Goal: Task Accomplishment & Management: Manage account settings

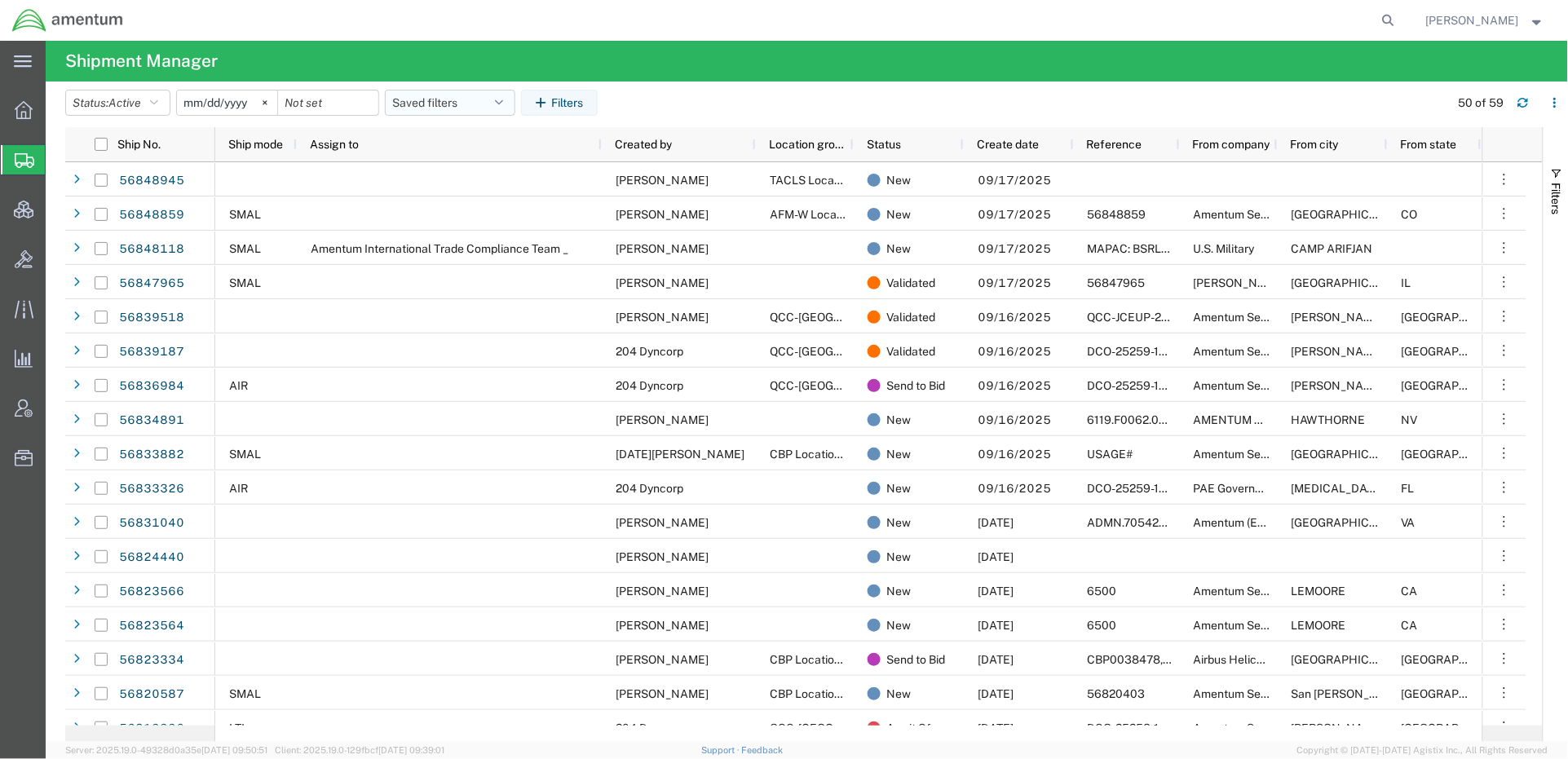
click at [413, 96] on button "Saved filters" at bounding box center [450, 103] width 130 height 26
click at [473, 208] on span "Active DCI shipments" at bounding box center [494, 204] width 214 height 30
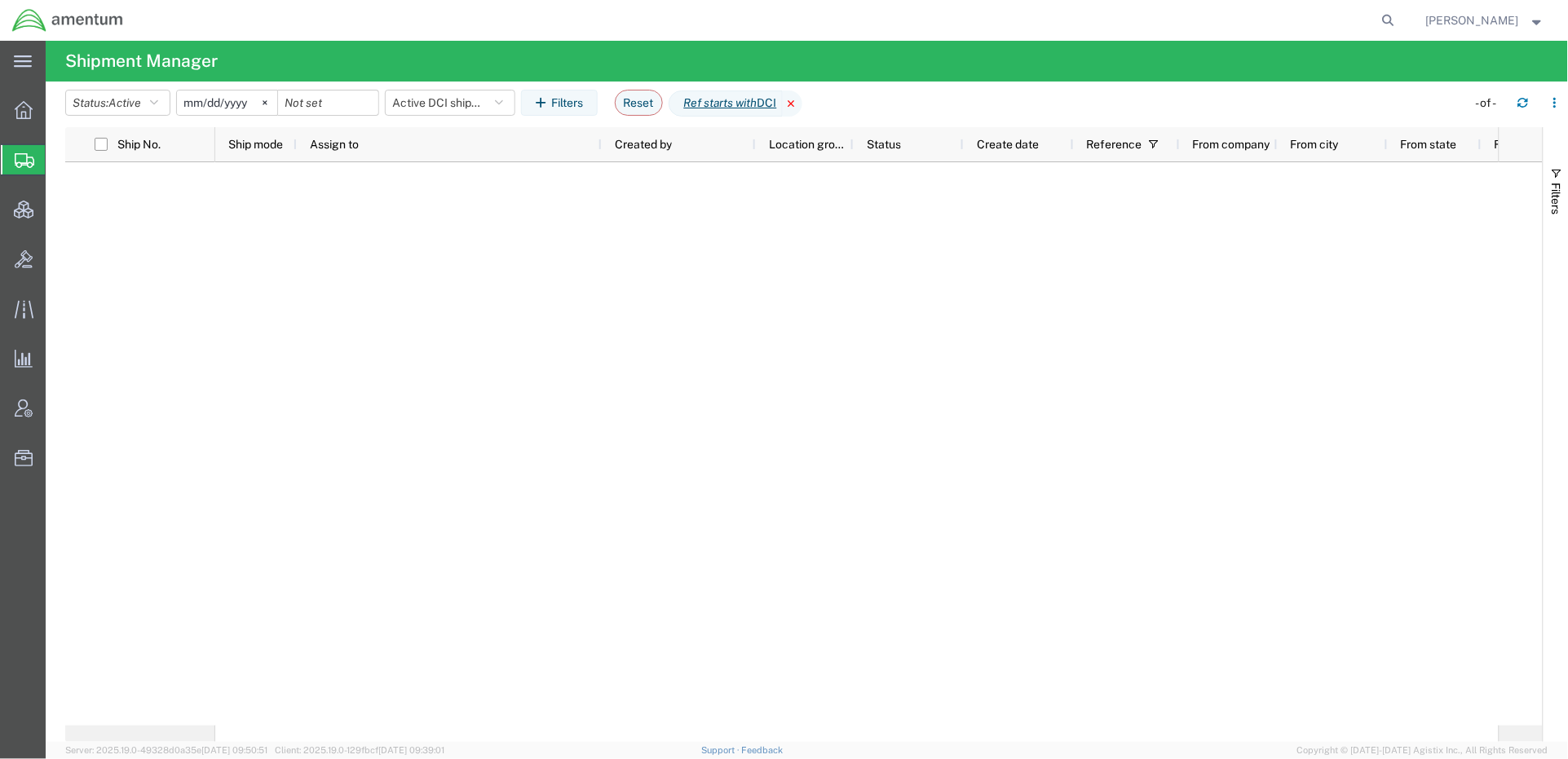
click at [802, 106] on icon at bounding box center [792, 104] width 19 height 26
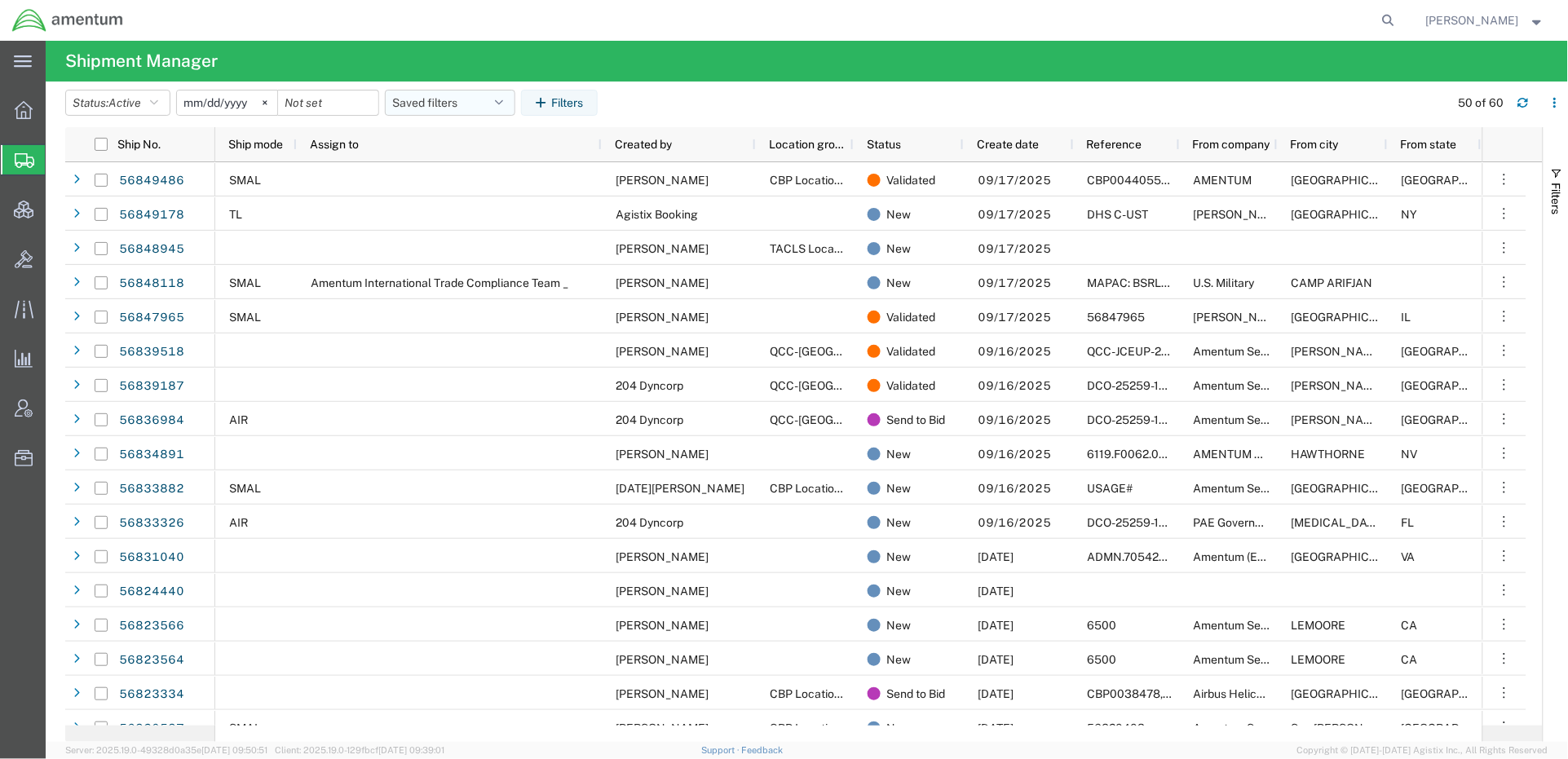
click at [436, 103] on button "Saved filters" at bounding box center [450, 103] width 130 height 26
click at [491, 204] on span "Active DCI shipments" at bounding box center [494, 204] width 214 height 30
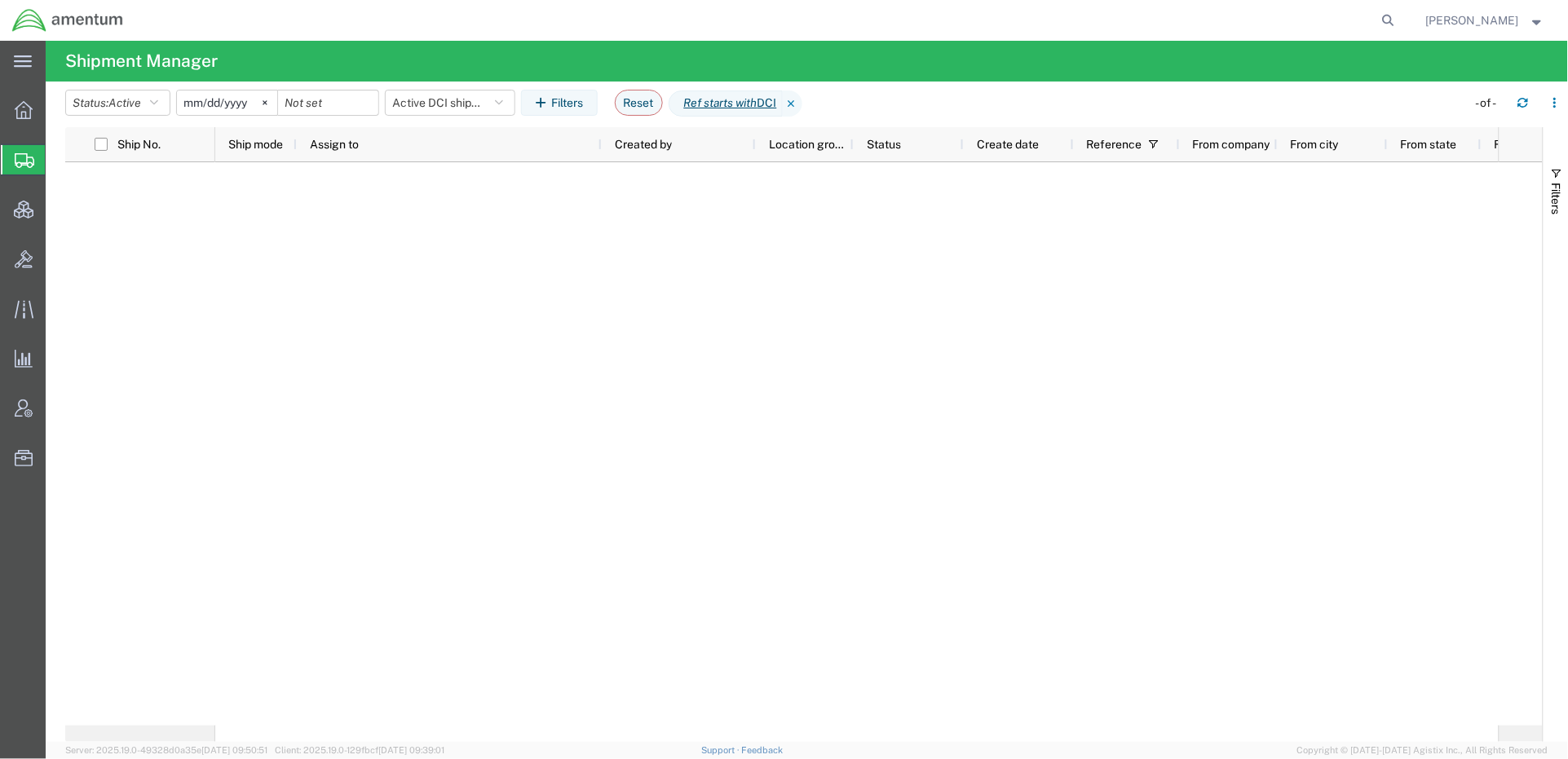
click at [802, 99] on icon at bounding box center [792, 104] width 19 height 26
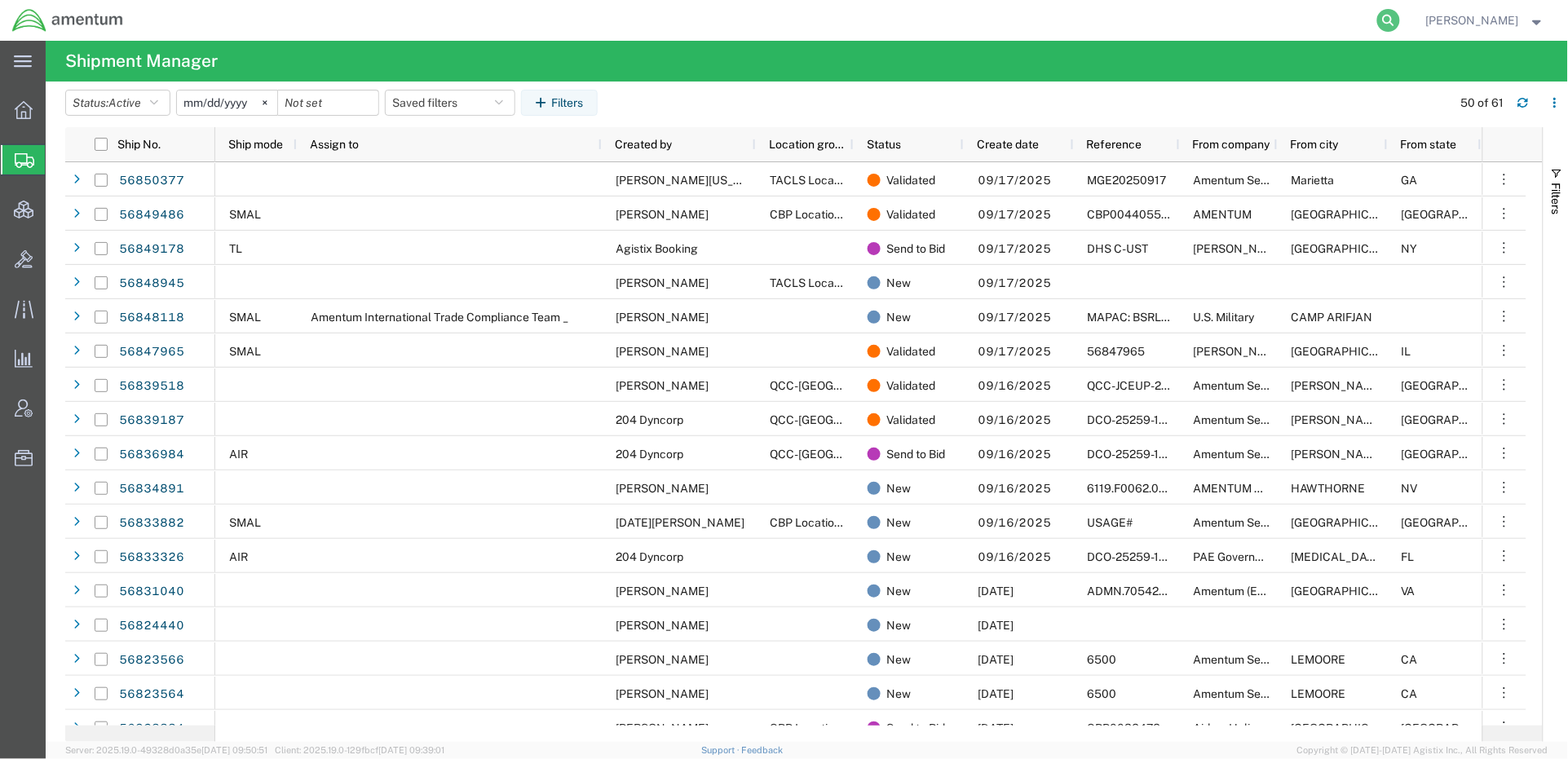
click at [1377, 18] on icon at bounding box center [1388, 20] width 23 height 23
paste input "56823334"
type input "56823334"
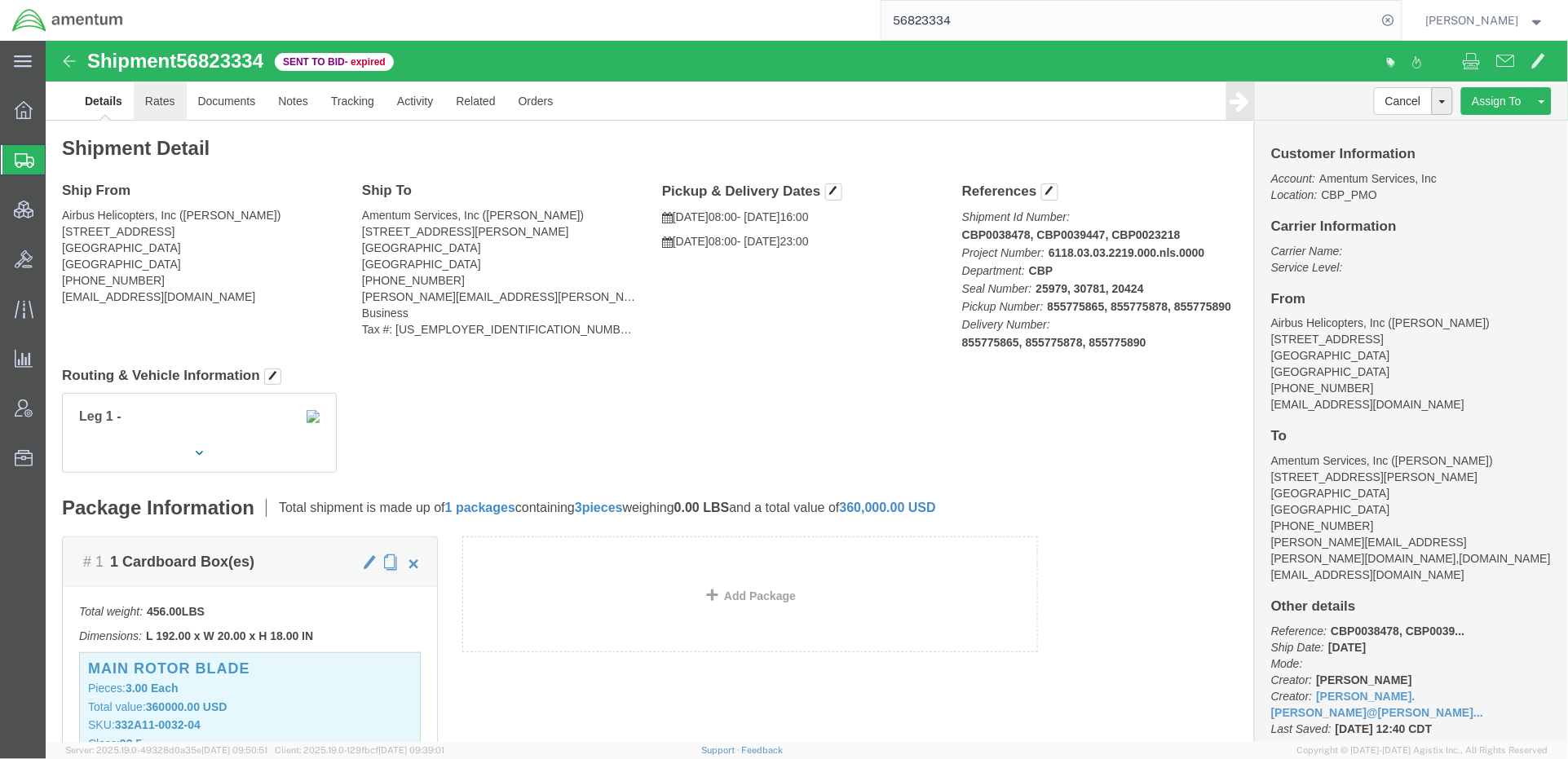
click link "Rates"
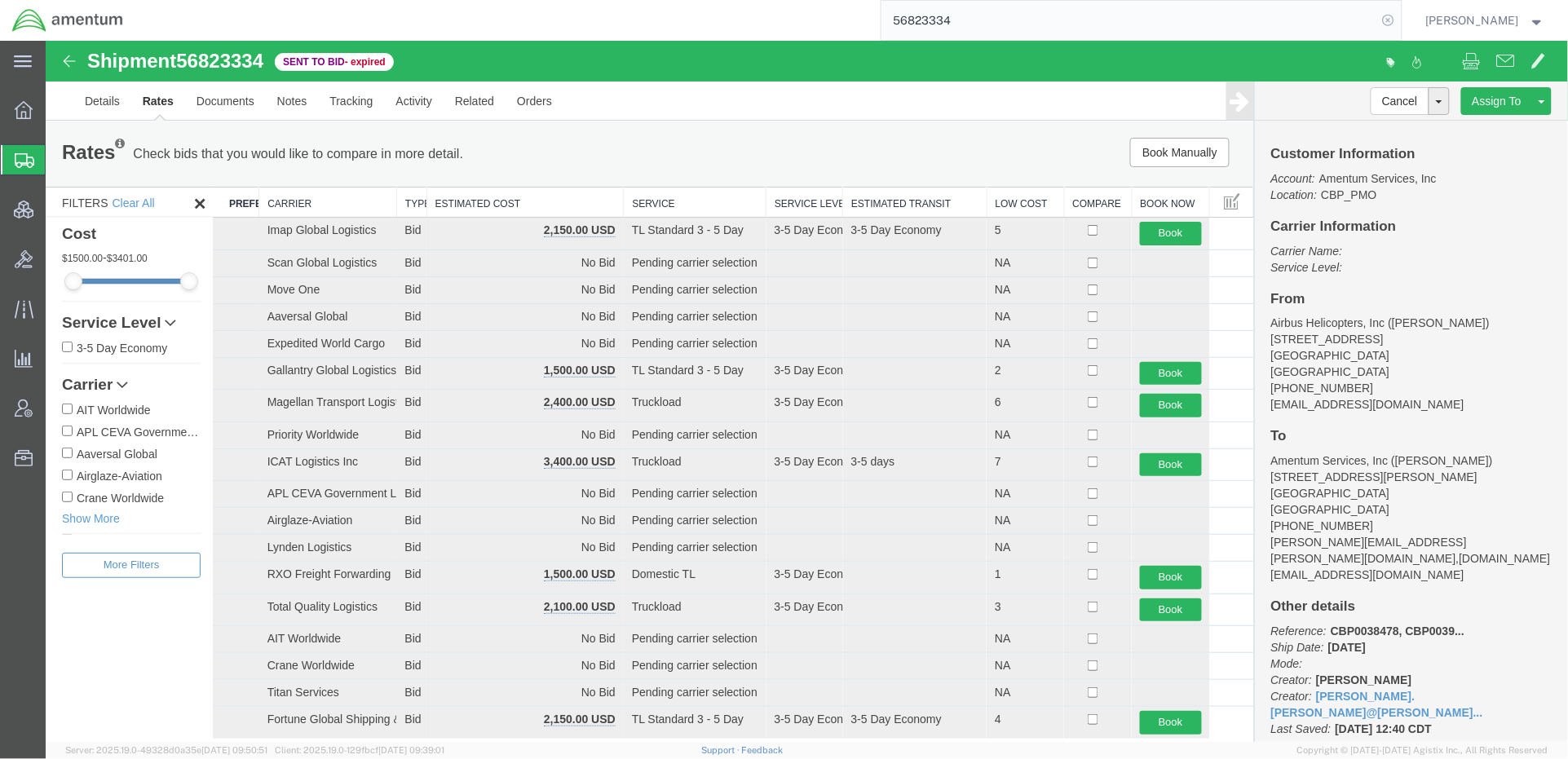
click at [1386, 18] on icon at bounding box center [1388, 20] width 23 height 23
click at [581, 208] on th "Estimated Cost" at bounding box center [524, 201] width 197 height 30
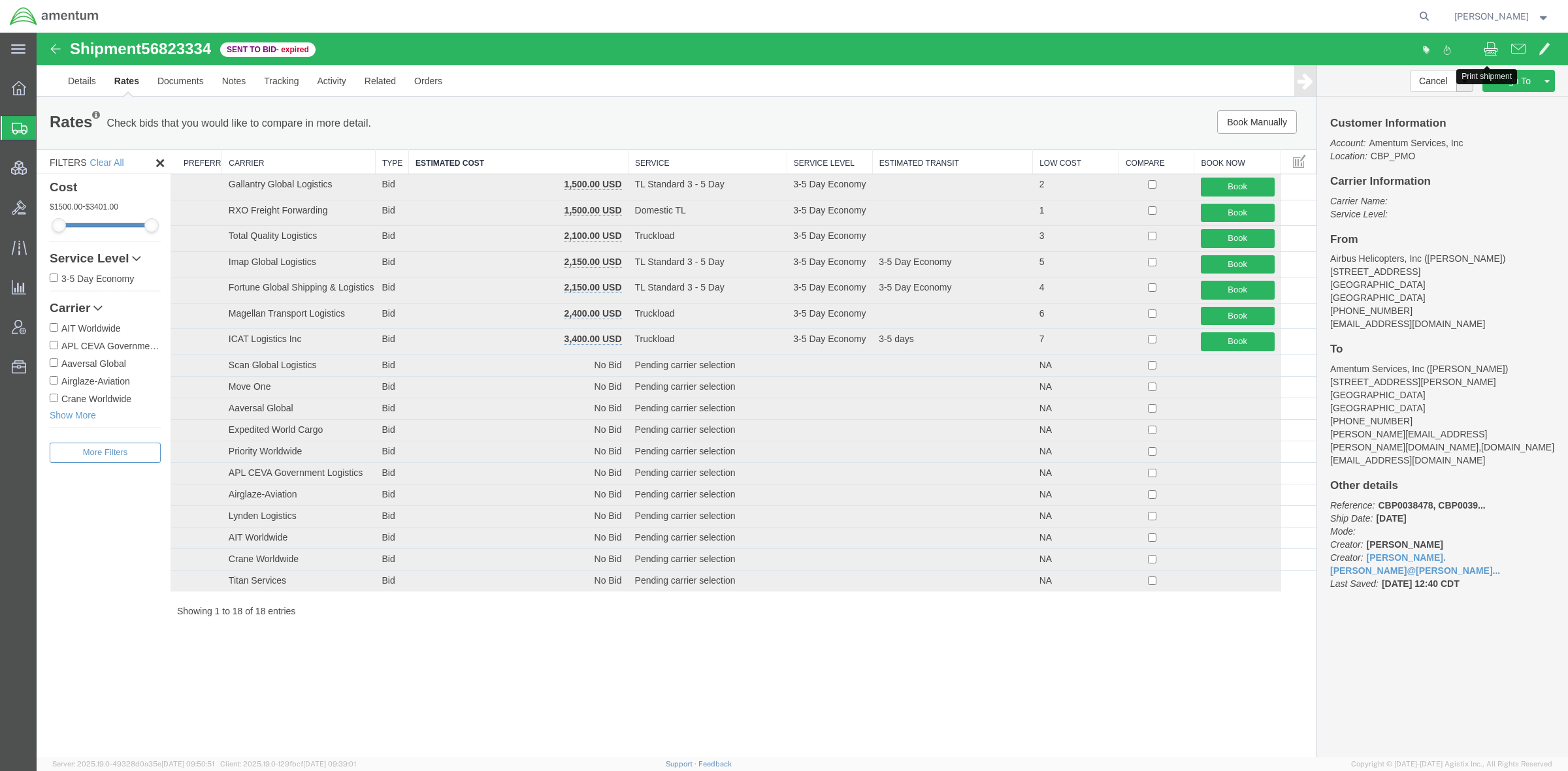
click at [1256, 56] on span at bounding box center [1492, 48] width 15 height 15
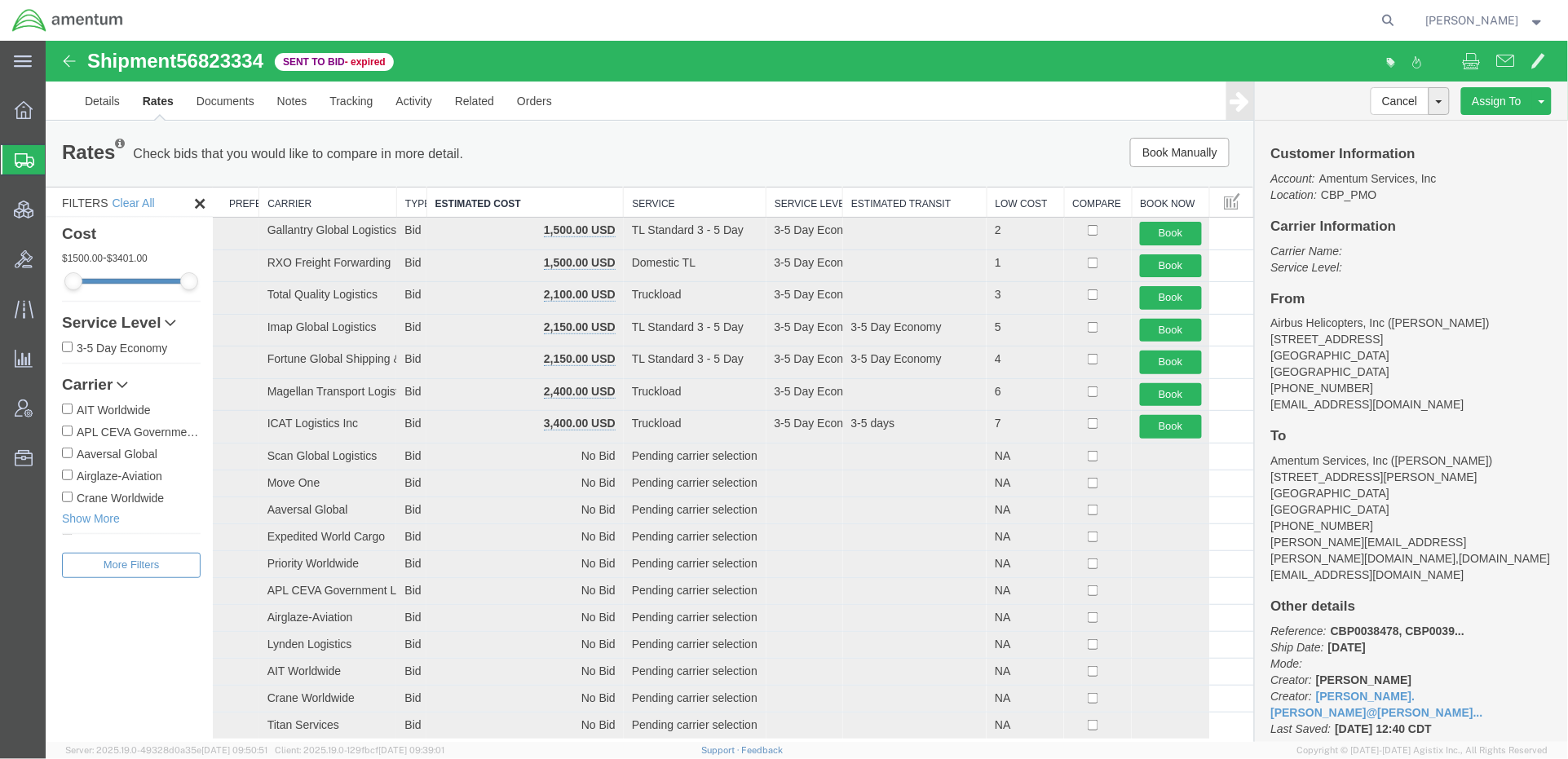
click at [58, 164] on span "Shipments" at bounding box center [51, 160] width 13 height 33
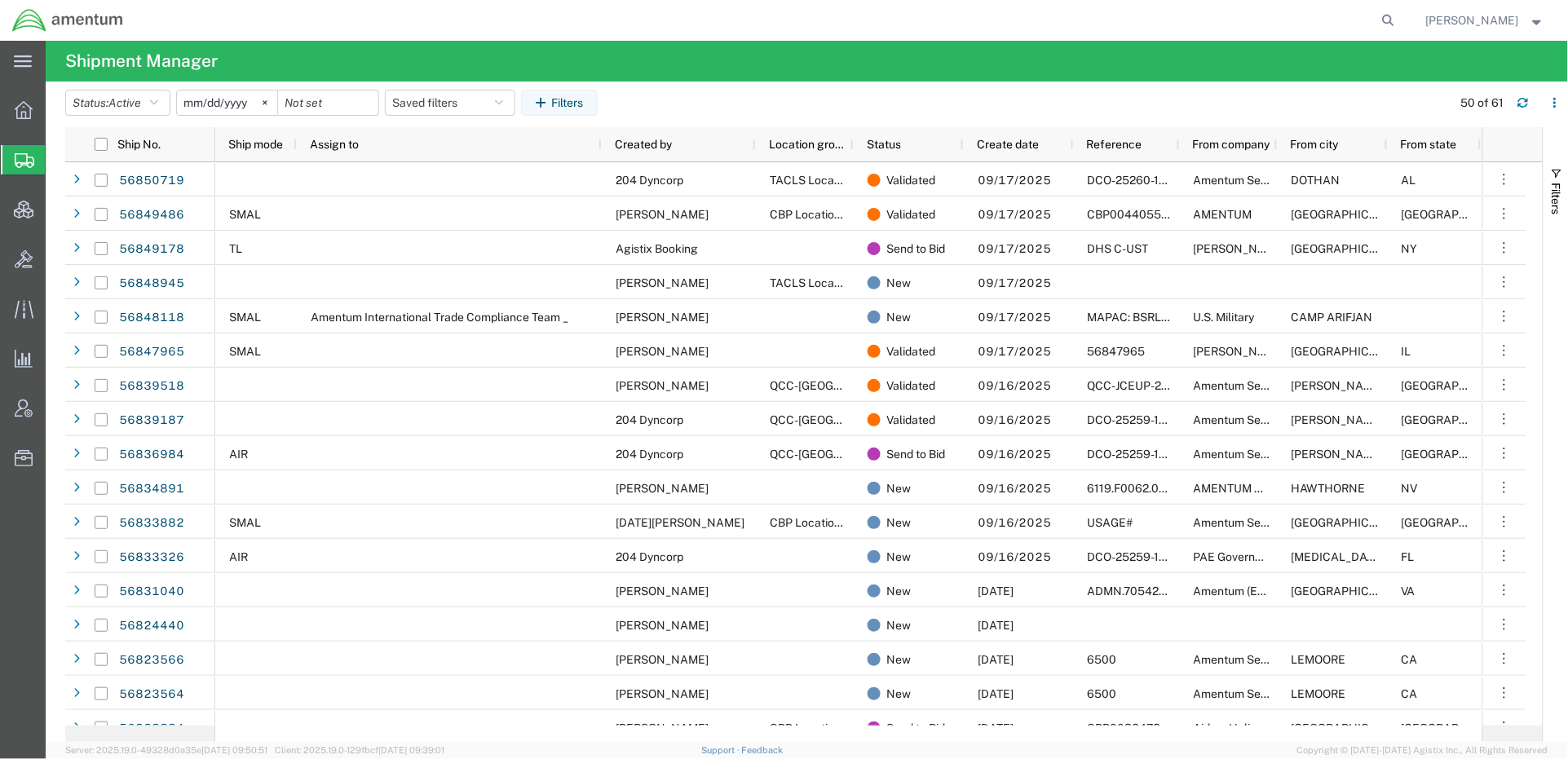
click at [1376, 15] on form at bounding box center [1389, 20] width 26 height 40
click at [1351, 26] on agx-global-search at bounding box center [1141, 20] width 522 height 40
click at [1385, 23] on icon at bounding box center [1388, 20] width 23 height 23
click at [1289, 18] on input "search" at bounding box center [1129, 20] width 495 height 39
paste input "PACAF-25255-0001)"
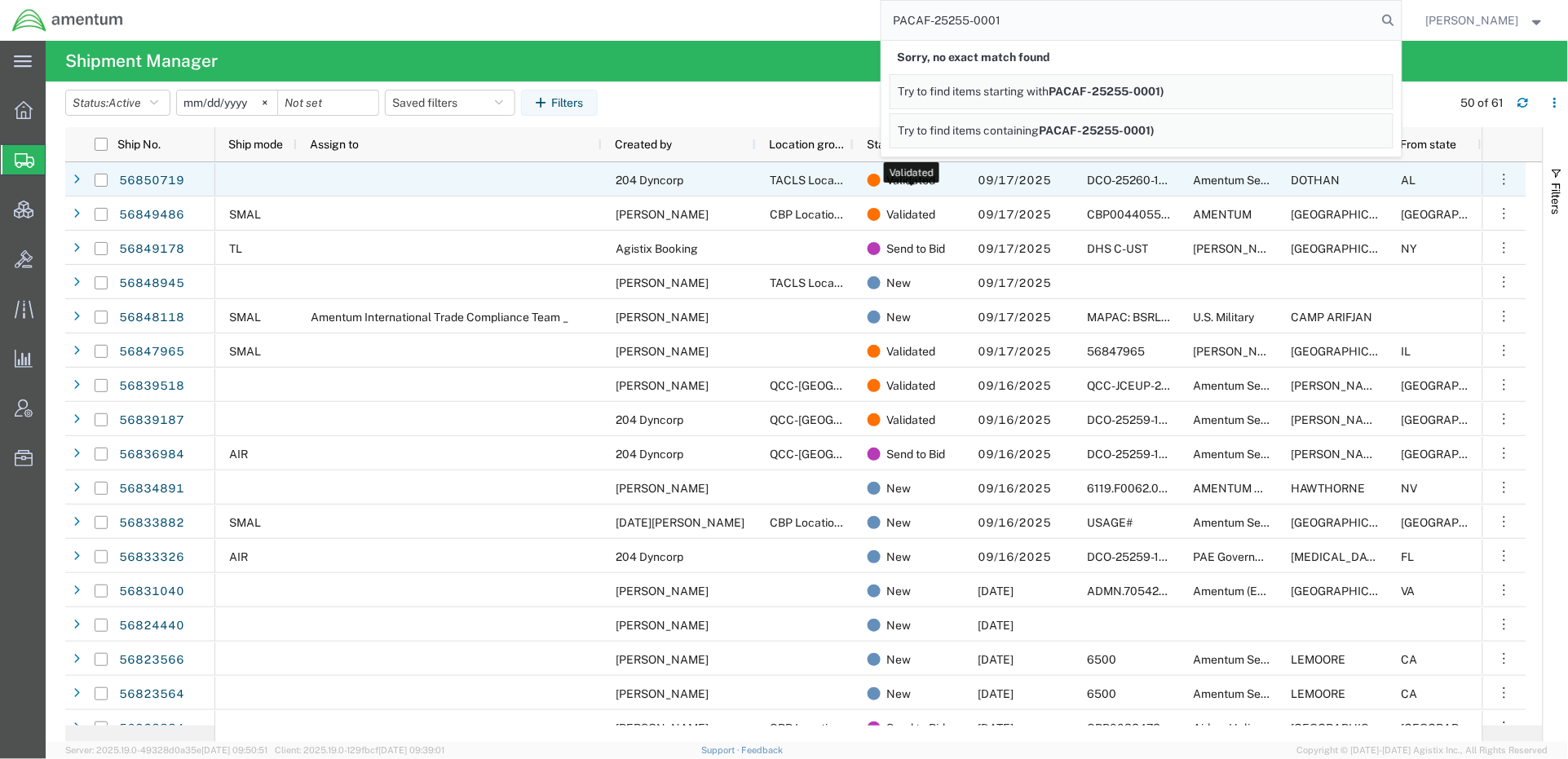
type input "PACAF-25255-0001"
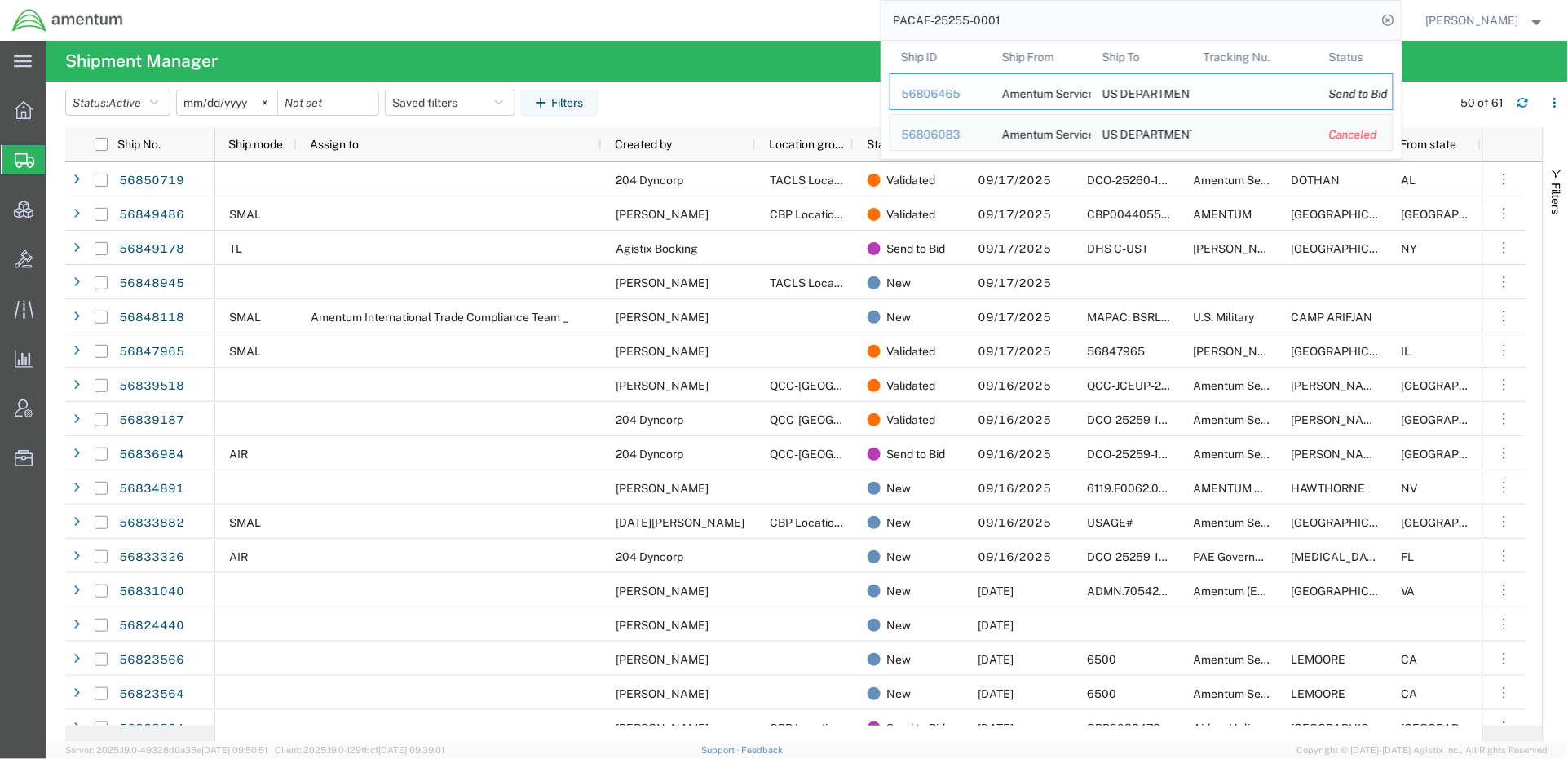
click at [935, 95] on div "56806465" at bounding box center [940, 94] width 77 height 17
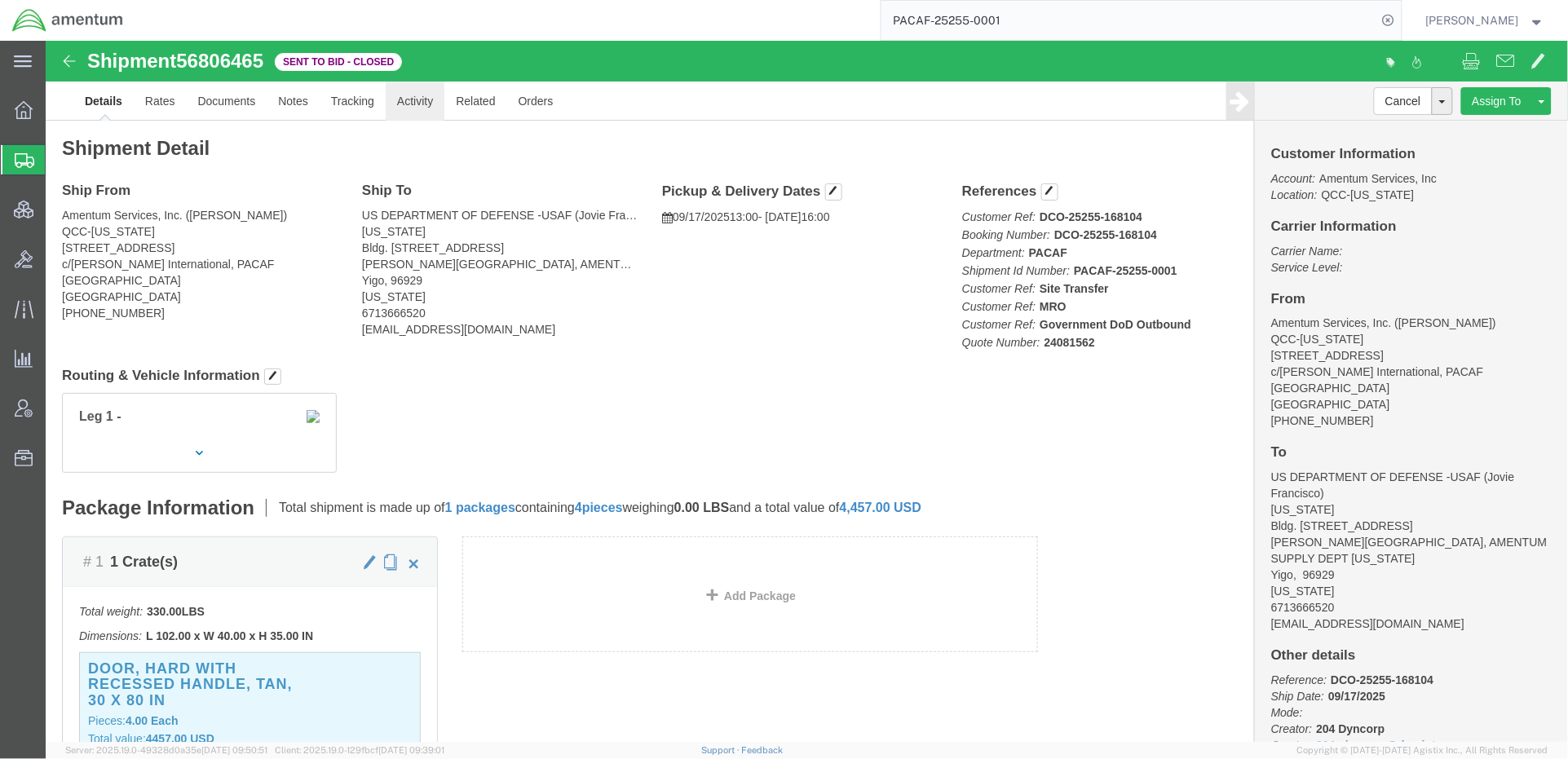
click link "Activity"
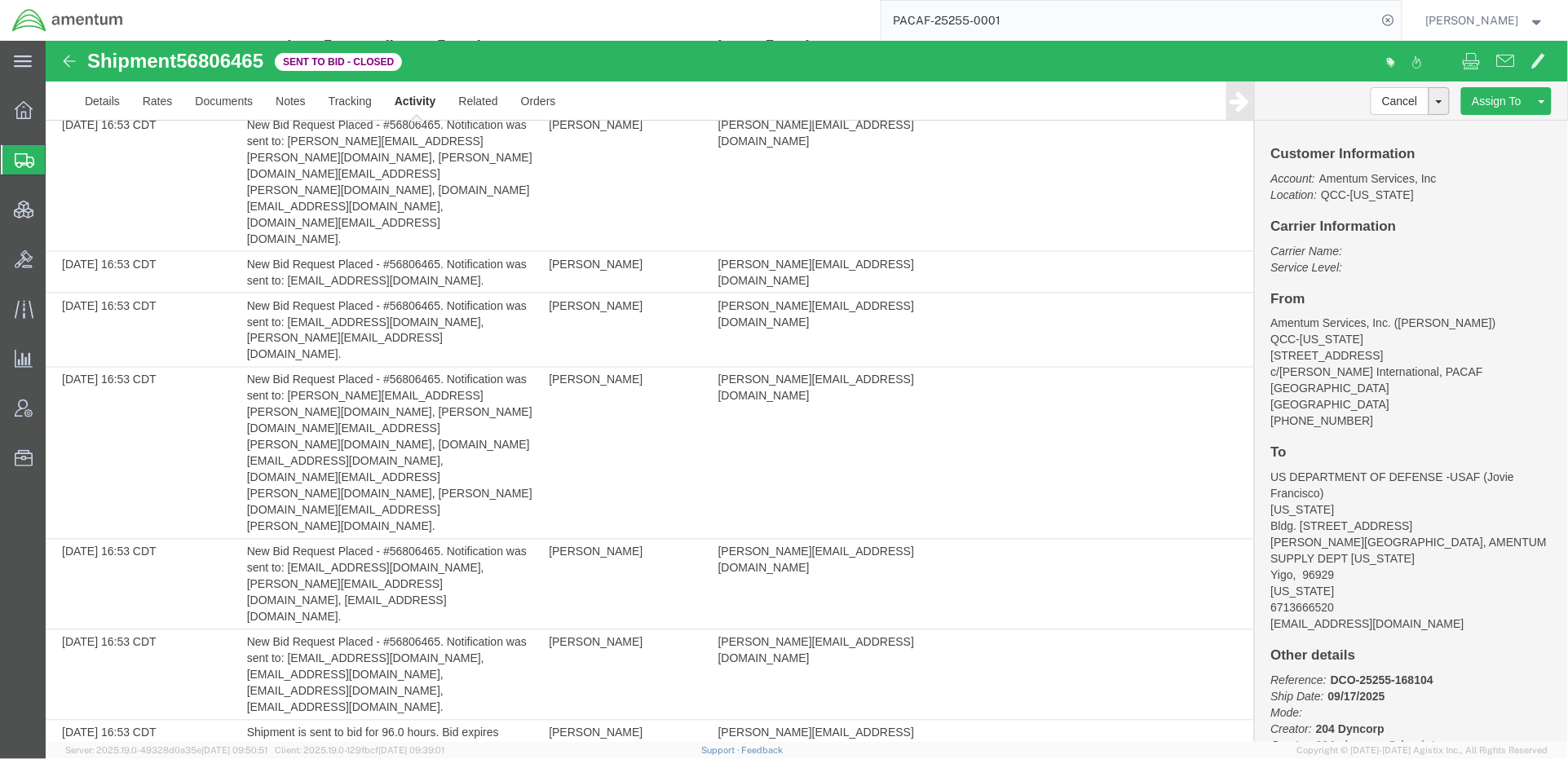
scroll to position [2956, 0]
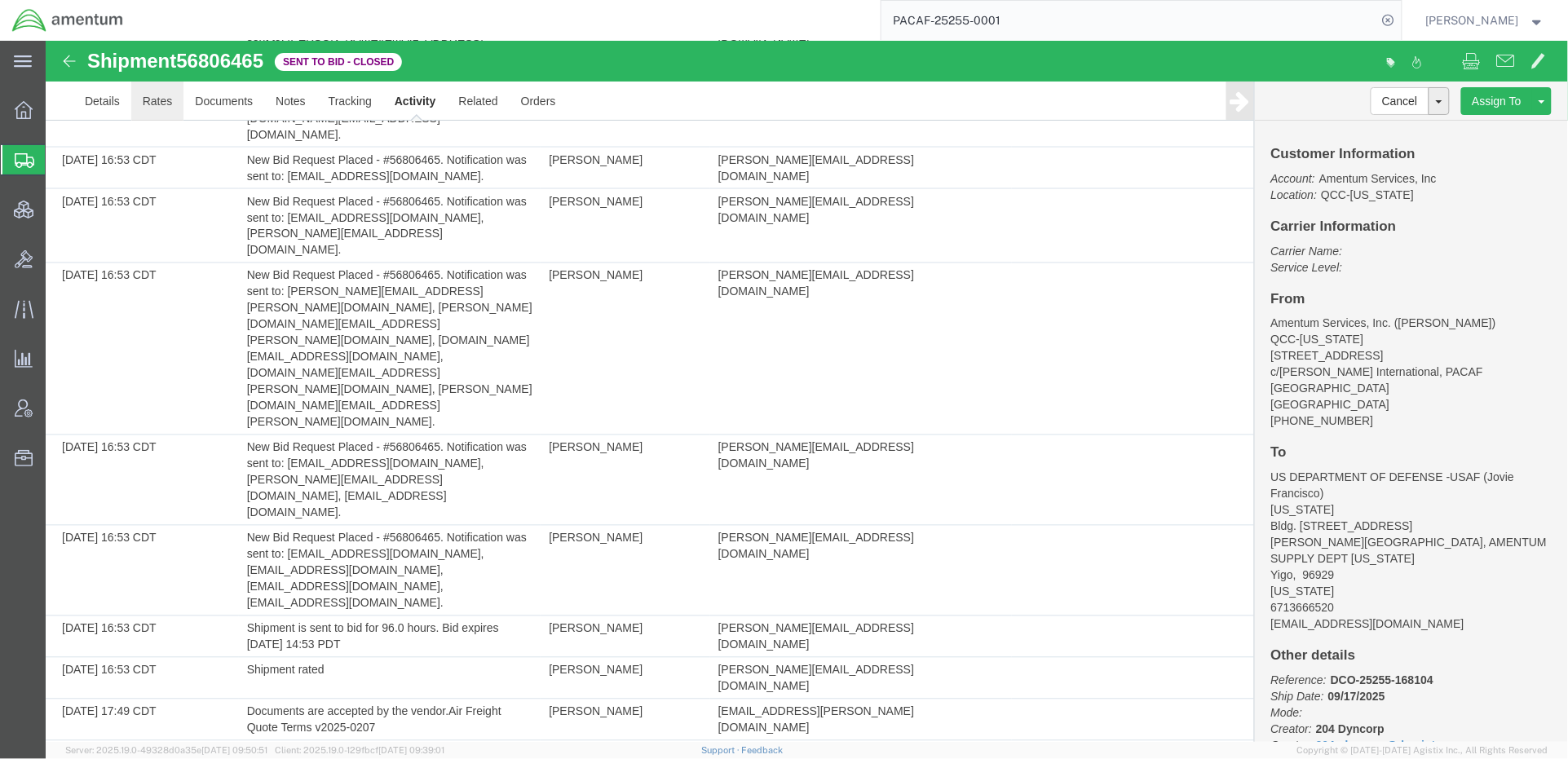
click at [142, 97] on link "Rates" at bounding box center [157, 100] width 53 height 39
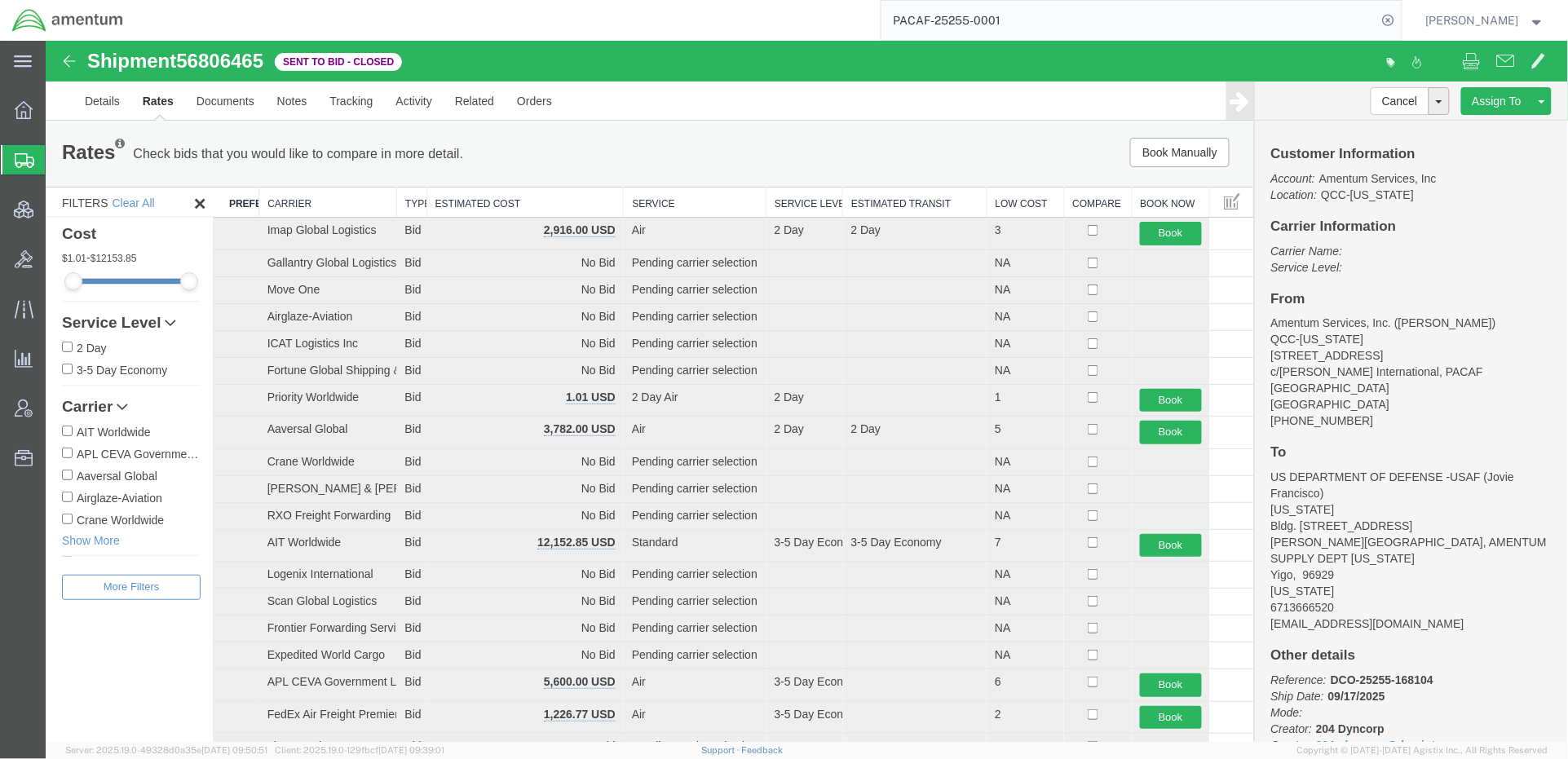
click at [547, 200] on th "Estimated Cost" at bounding box center [524, 201] width 197 height 30
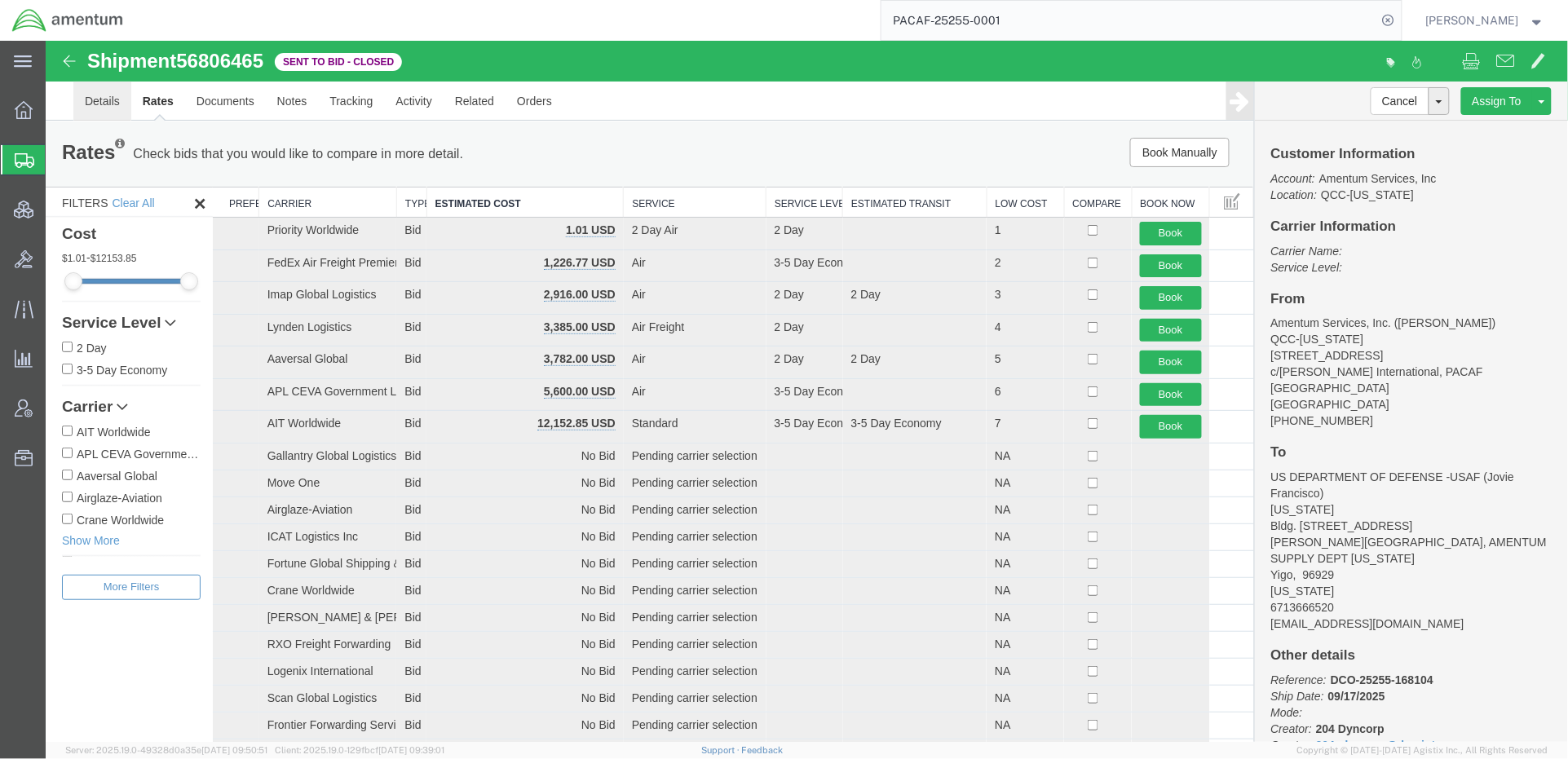
click at [99, 104] on link "Details" at bounding box center [101, 100] width 58 height 39
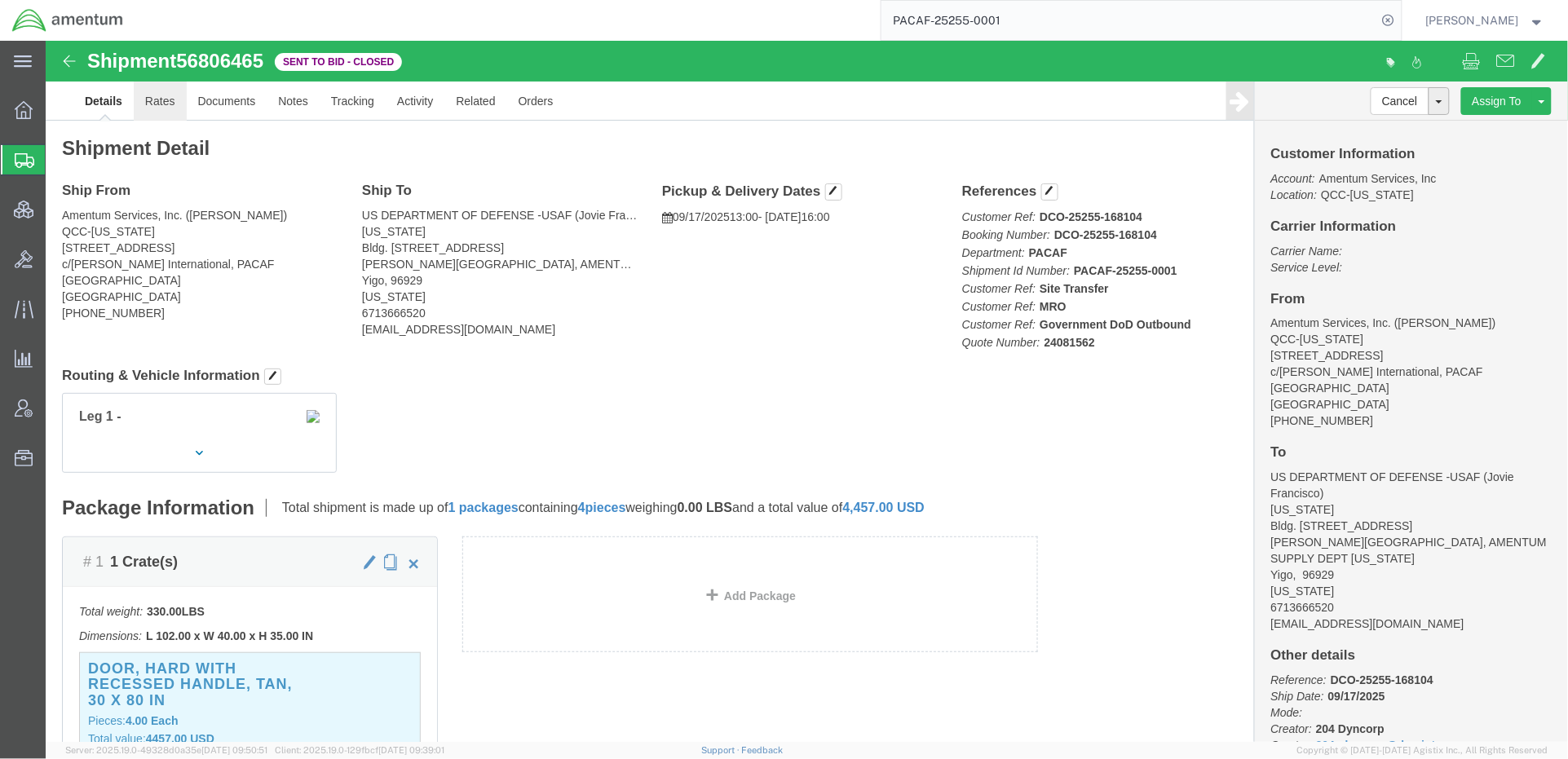
click link "Rates"
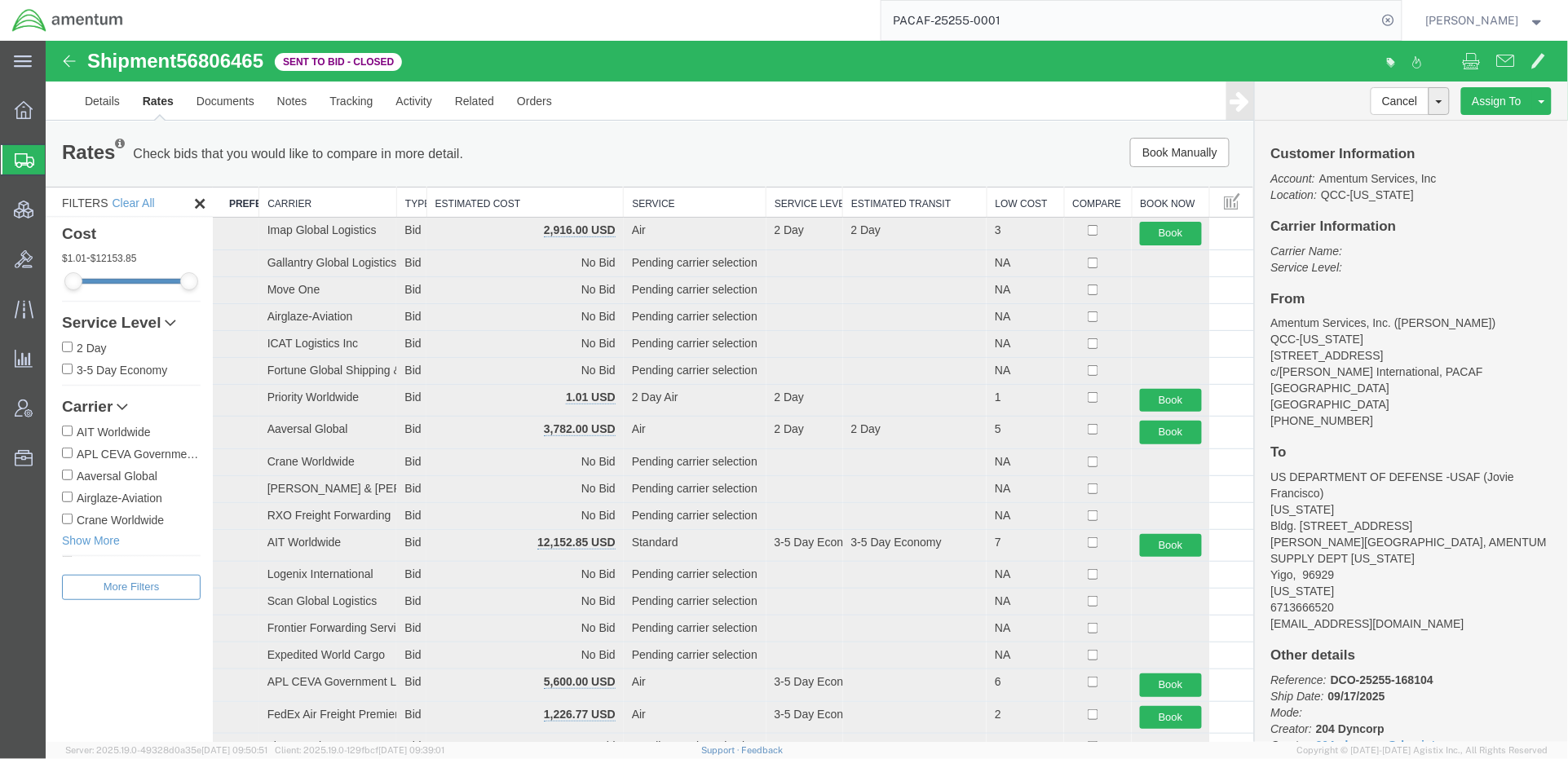
click at [562, 203] on th "Estimated Cost" at bounding box center [524, 201] width 197 height 30
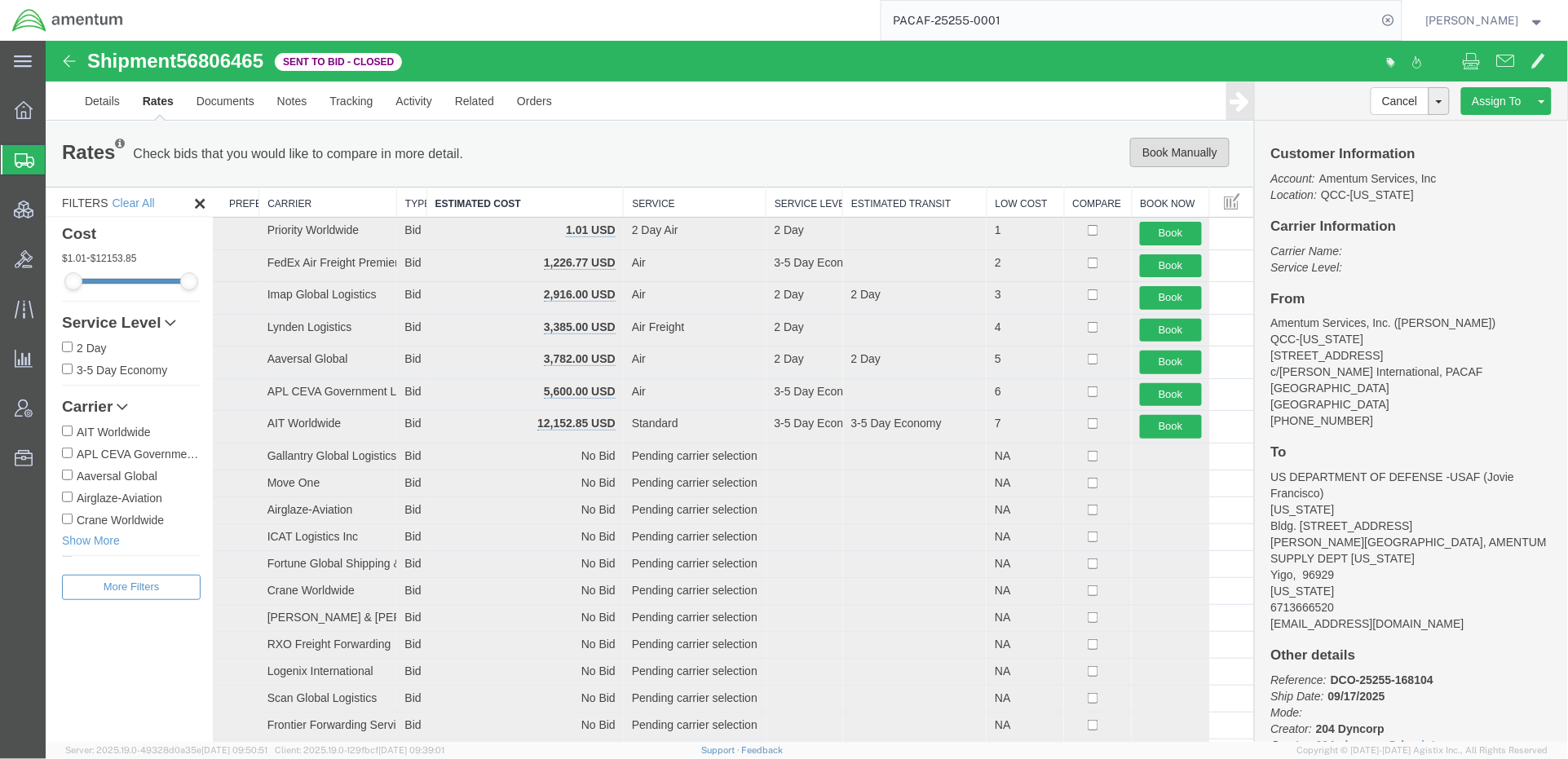
click at [1151, 160] on button "Book Manually" at bounding box center [1179, 151] width 99 height 29
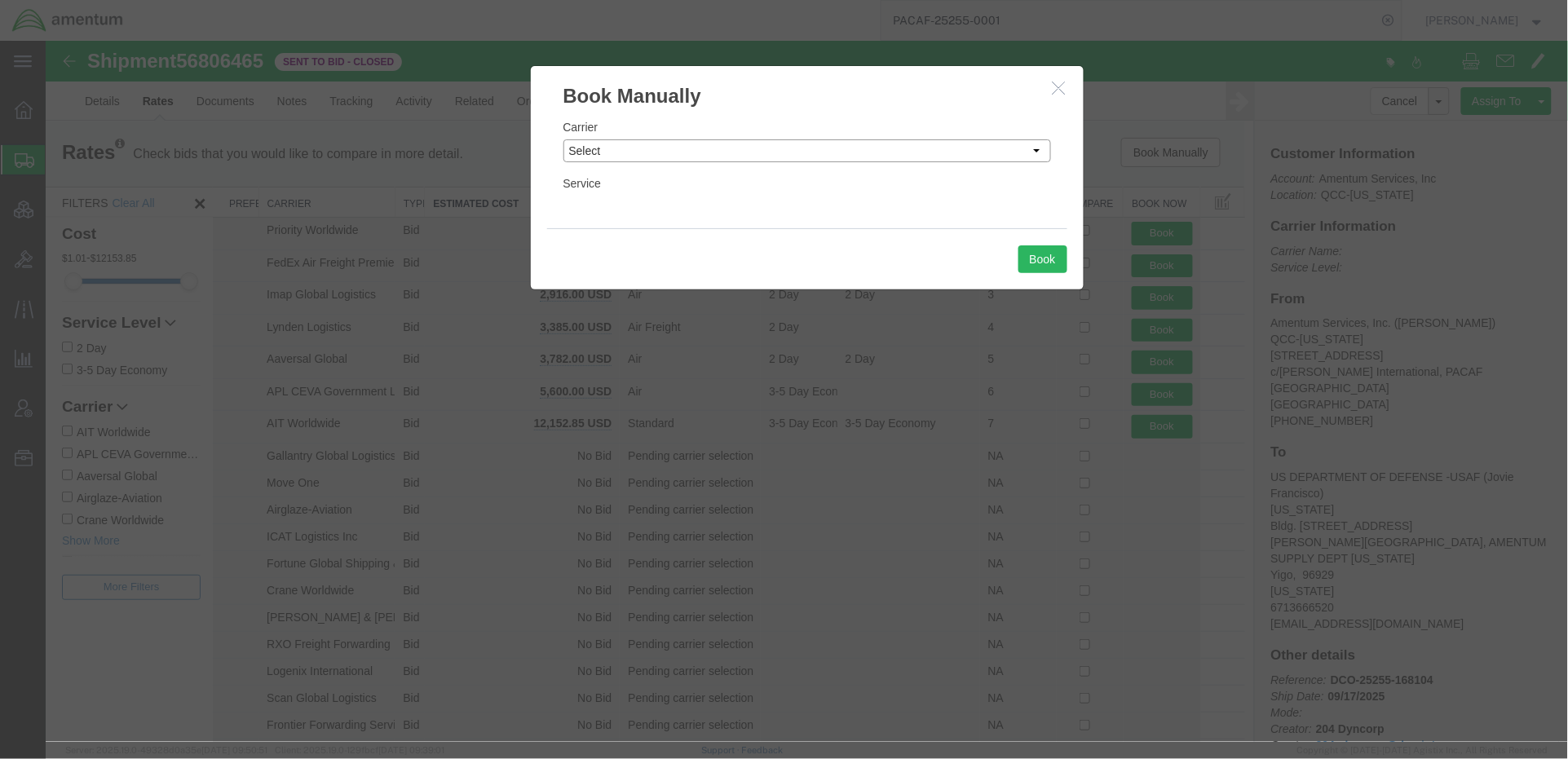
click at [803, 142] on select "Select Add New Carrier (and default service) AIT Worldwide APL CEVA Government …" at bounding box center [806, 150] width 487 height 23
select select "5"
click at [562, 139] on select "Select Add New Carrier (and default service) AIT Worldwide APL CEVA Government …" at bounding box center [806, 150] width 487 height 23
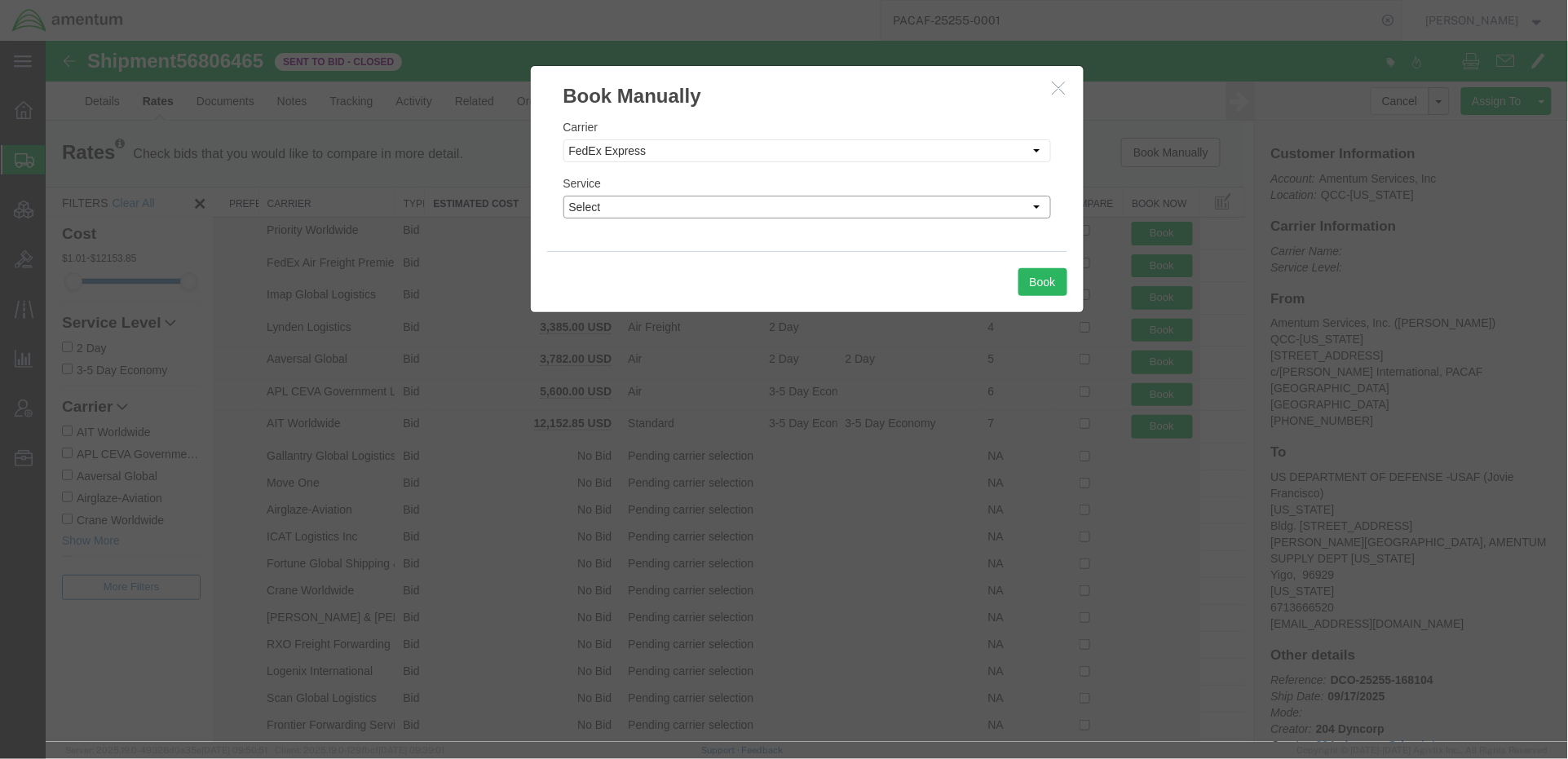
click at [733, 208] on select "Select 1Day Freight 2Day 2Day AM 2Day AM One Rate 2Day Freight 2Day One Rate 3 …" at bounding box center [806, 206] width 487 height 23
select select "22"
click at [562, 195] on select "Select 1Day Freight 2Day 2Day AM 2Day AM One Rate 2Day Freight 2Day One Rate 3 …" at bounding box center [806, 206] width 487 height 23
click at [1027, 289] on button "Book" at bounding box center [1041, 281] width 49 height 28
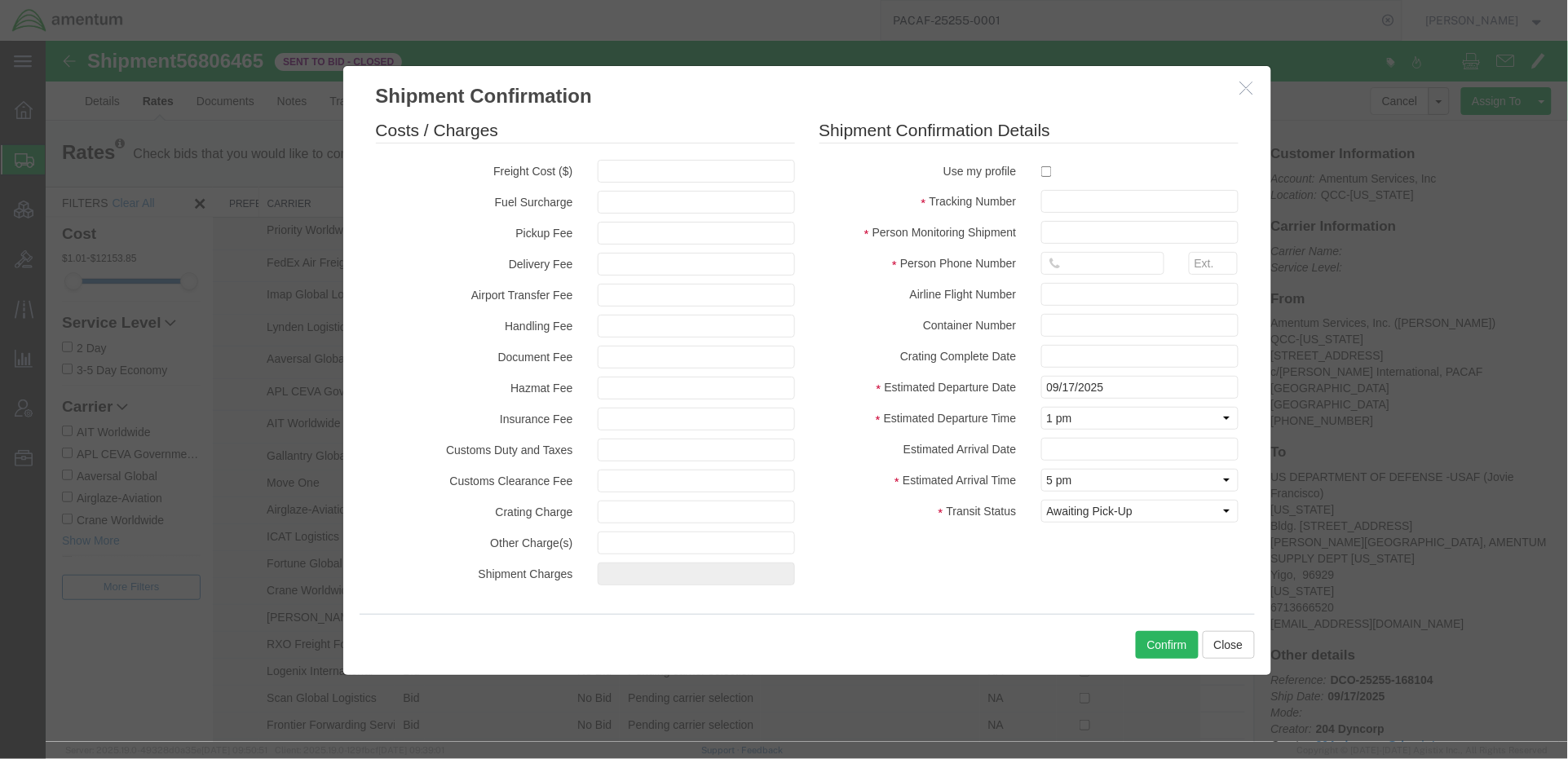
click at [1239, 87] on icon "button" at bounding box center [1245, 86] width 13 height 14
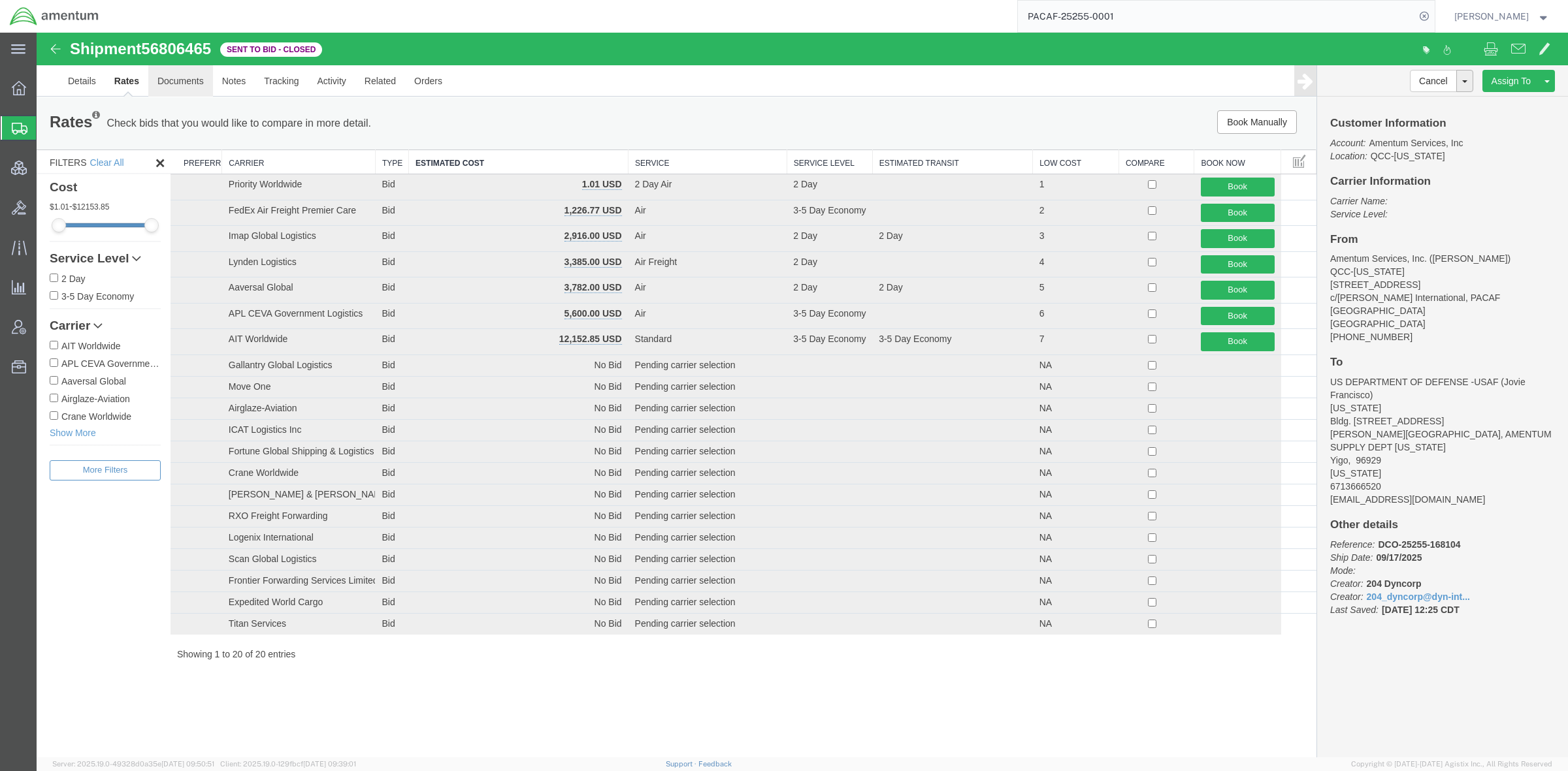
drag, startPoint x: 193, startPoint y: 88, endPoint x: 202, endPoint y: 88, distance: 9.0
click at [193, 88] on link "Documents" at bounding box center [181, 81] width 65 height 32
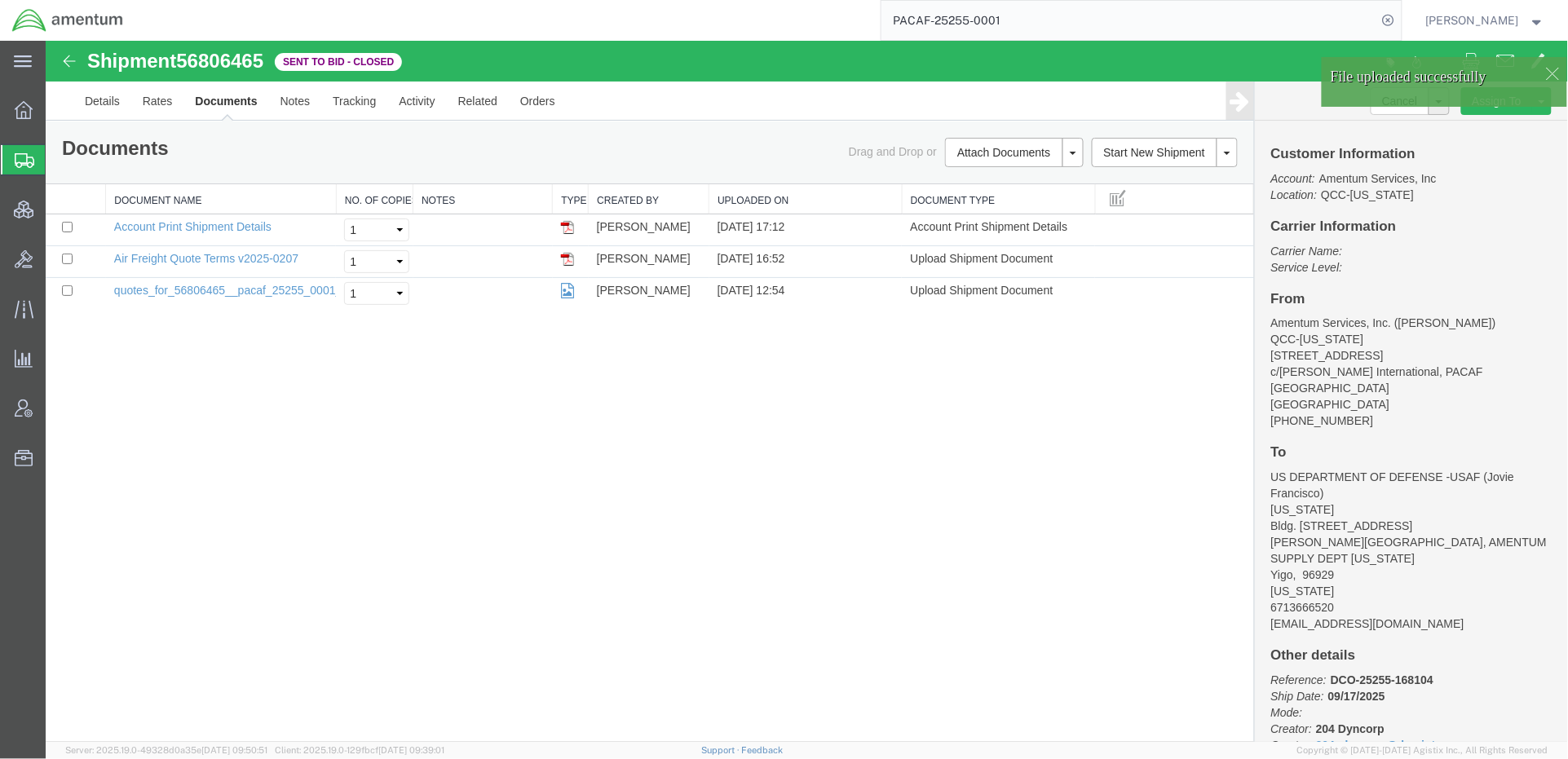
click at [1554, 70] on div at bounding box center [1551, 73] width 25 height 25
click at [776, 503] on div "Shipment 56806465 3 of 3 Sent to Bid - Closed Details Rates Documents Notes Tra…" at bounding box center [806, 391] width 1522 height 701
click at [742, 749] on link "Support" at bounding box center [721, 750] width 40 height 10
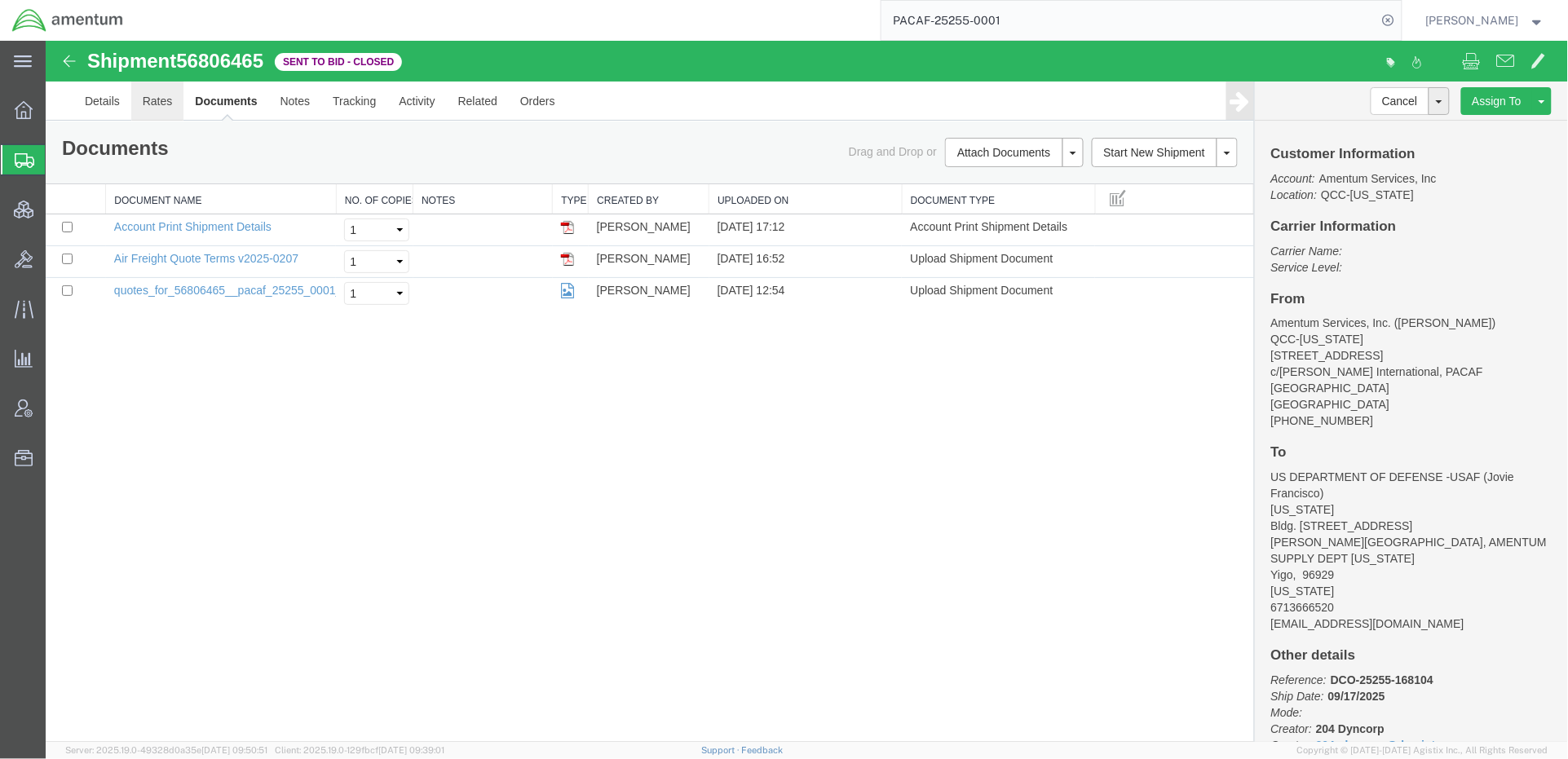
click at [149, 99] on link "Rates" at bounding box center [157, 100] width 53 height 39
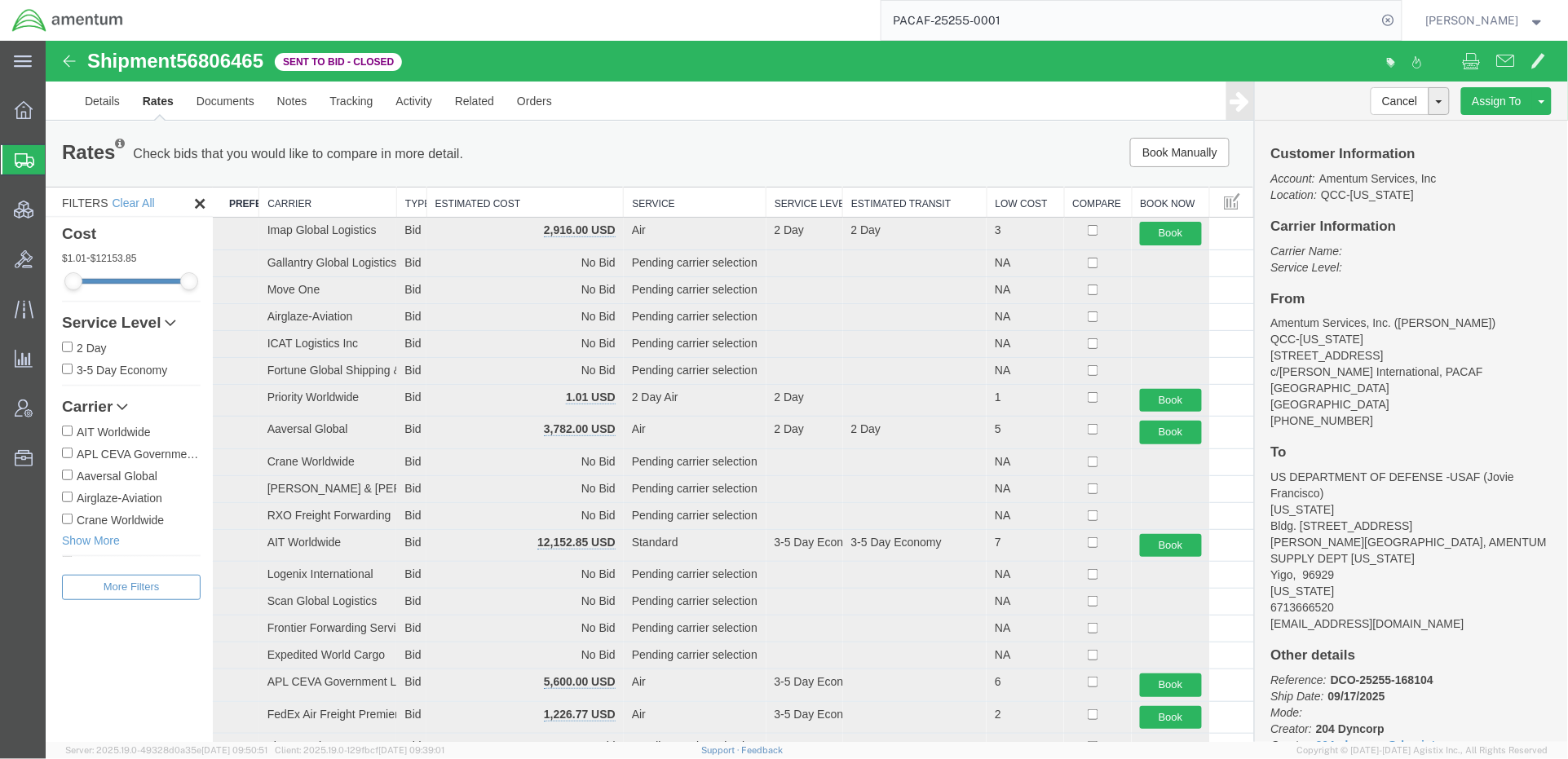
click at [501, 195] on th "Estimated Cost" at bounding box center [524, 201] width 197 height 30
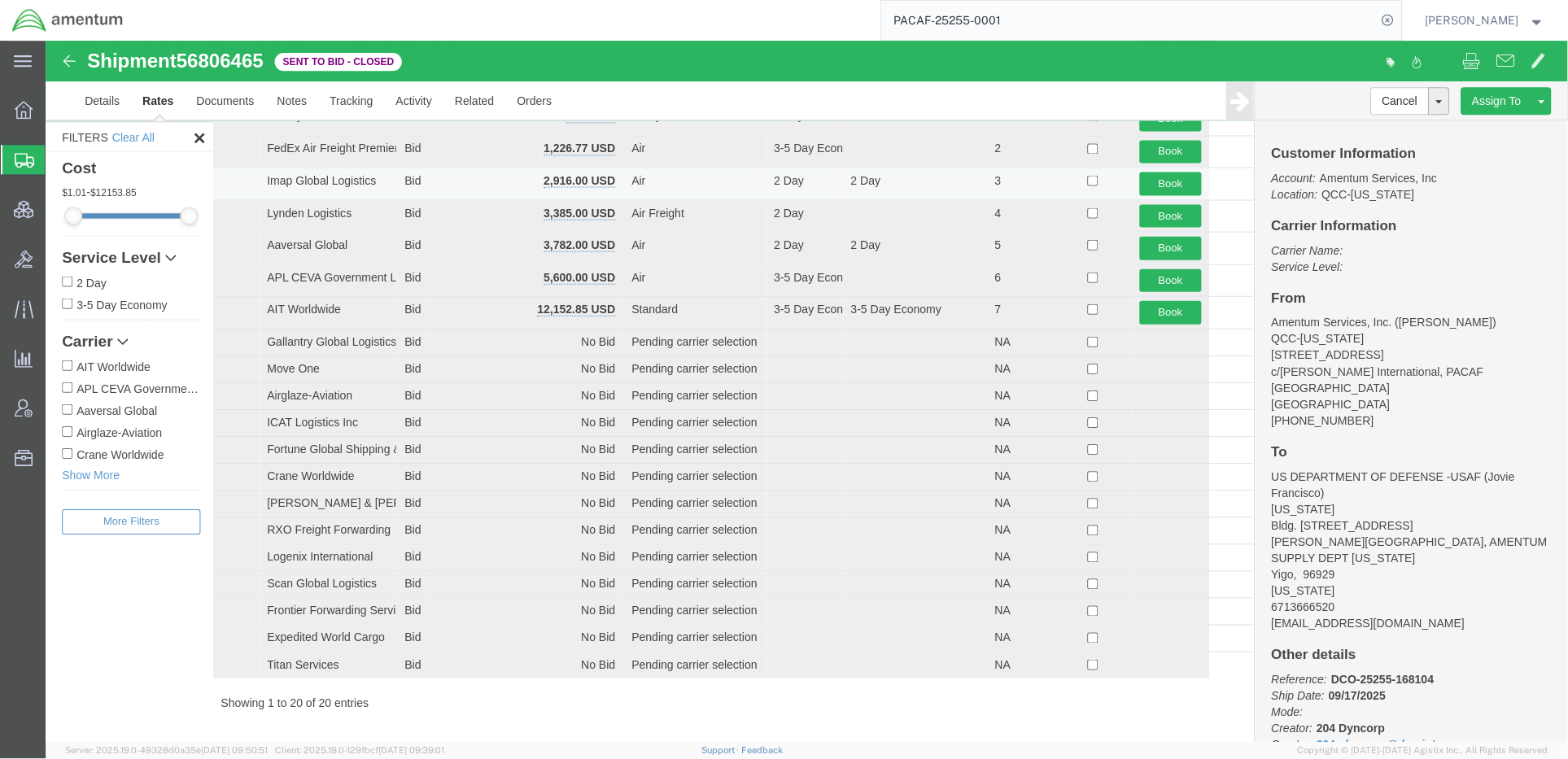
scroll to position [120, 0]
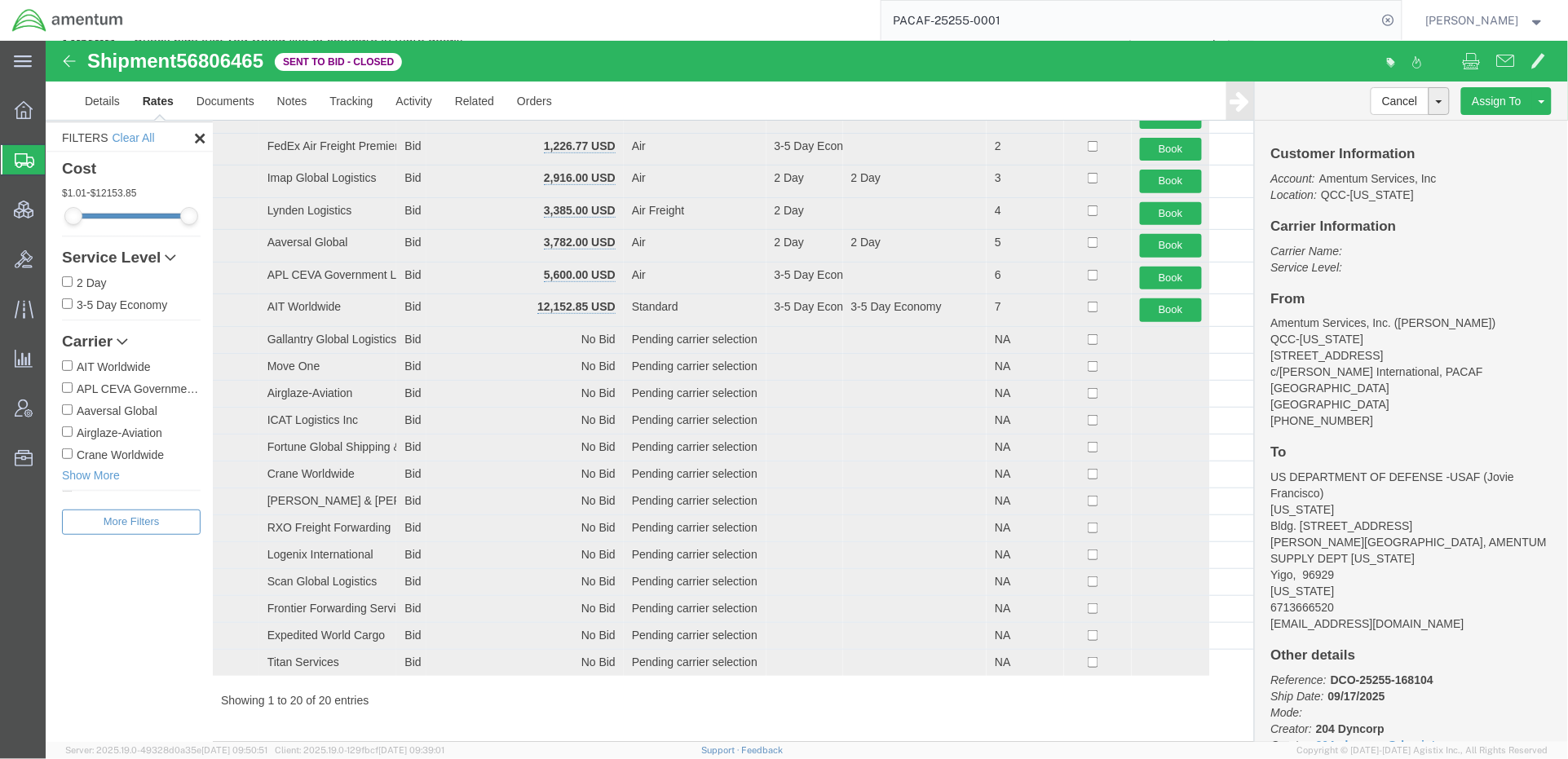
click at [58, 165] on span "Shipments" at bounding box center [51, 160] width 13 height 33
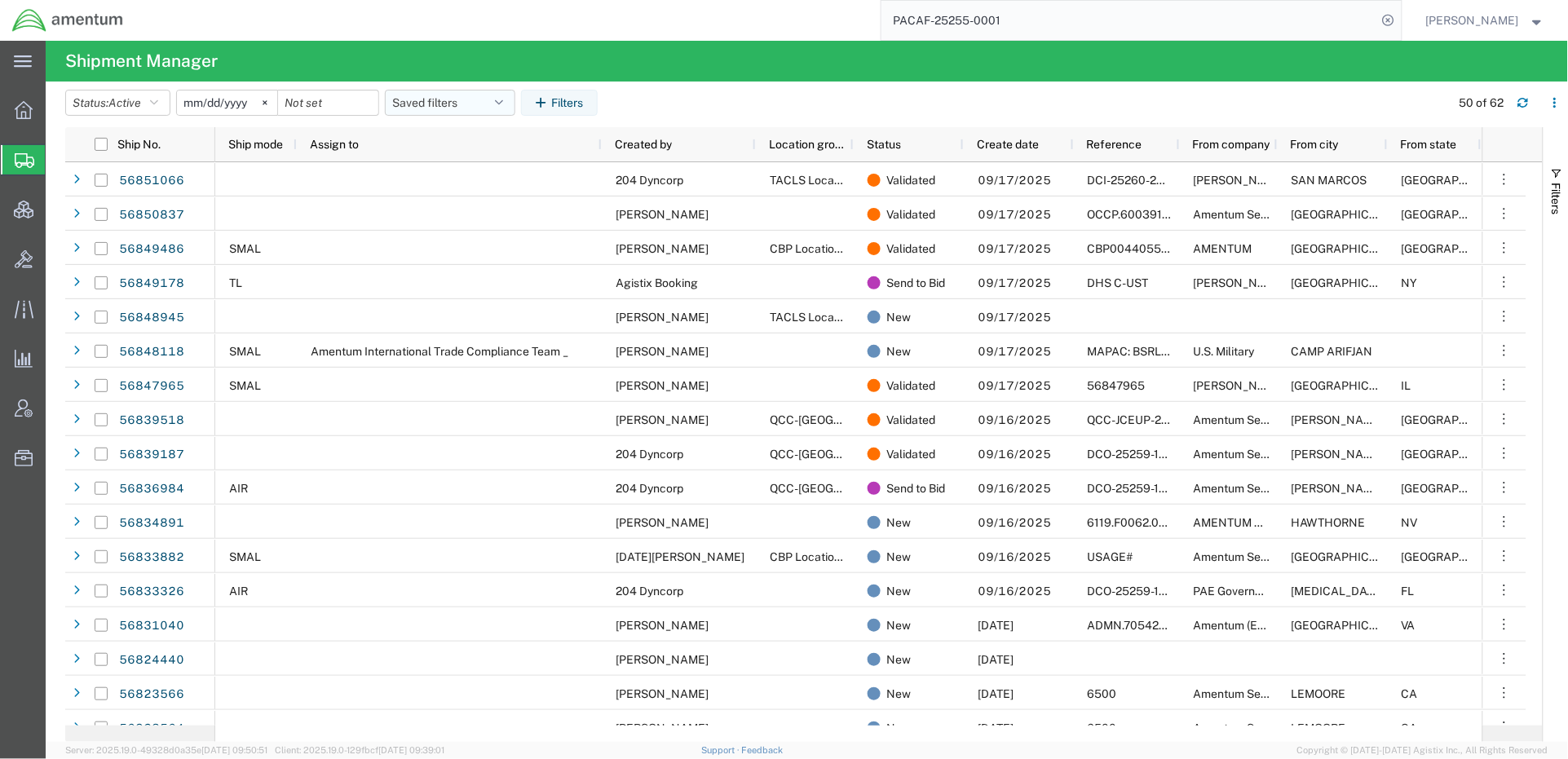
click at [495, 96] on button "Saved filters" at bounding box center [450, 103] width 130 height 26
click at [489, 201] on span "Active DCI shipments" at bounding box center [494, 204] width 214 height 30
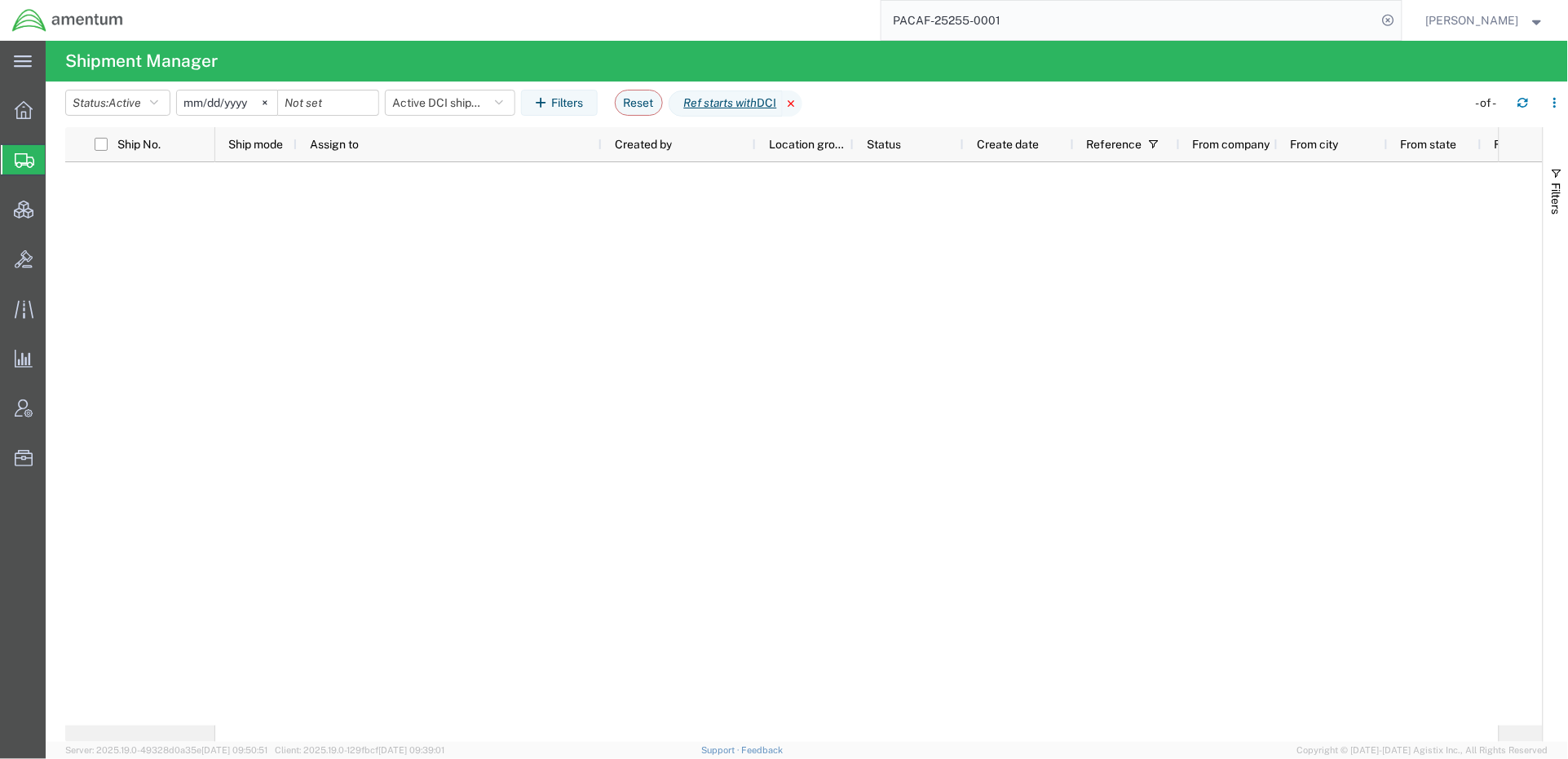
click at [802, 99] on icon at bounding box center [792, 104] width 19 height 26
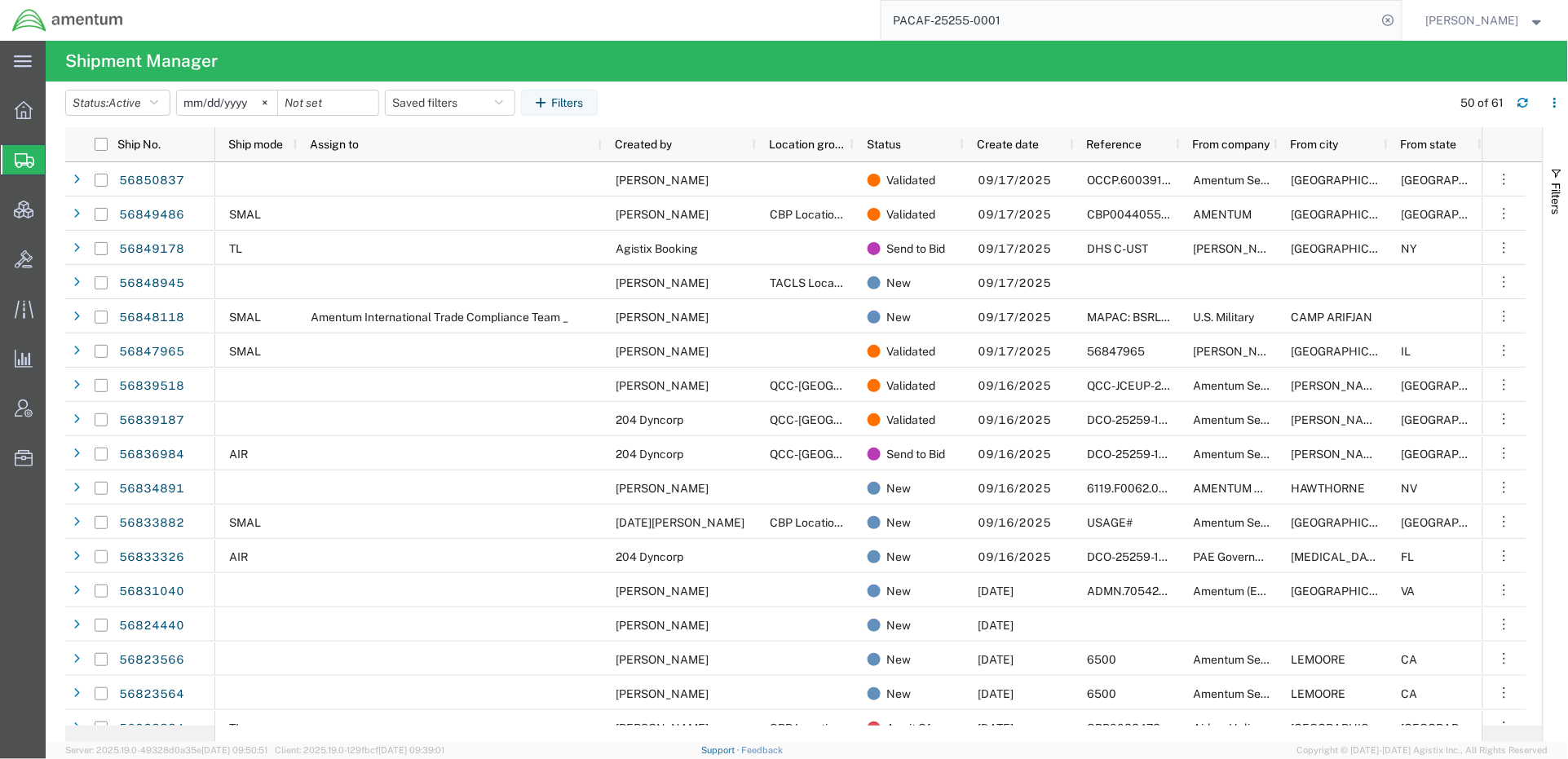
click at [742, 752] on link "Support" at bounding box center [721, 750] width 40 height 10
click at [141, 106] on span "Active" at bounding box center [125, 103] width 33 height 13
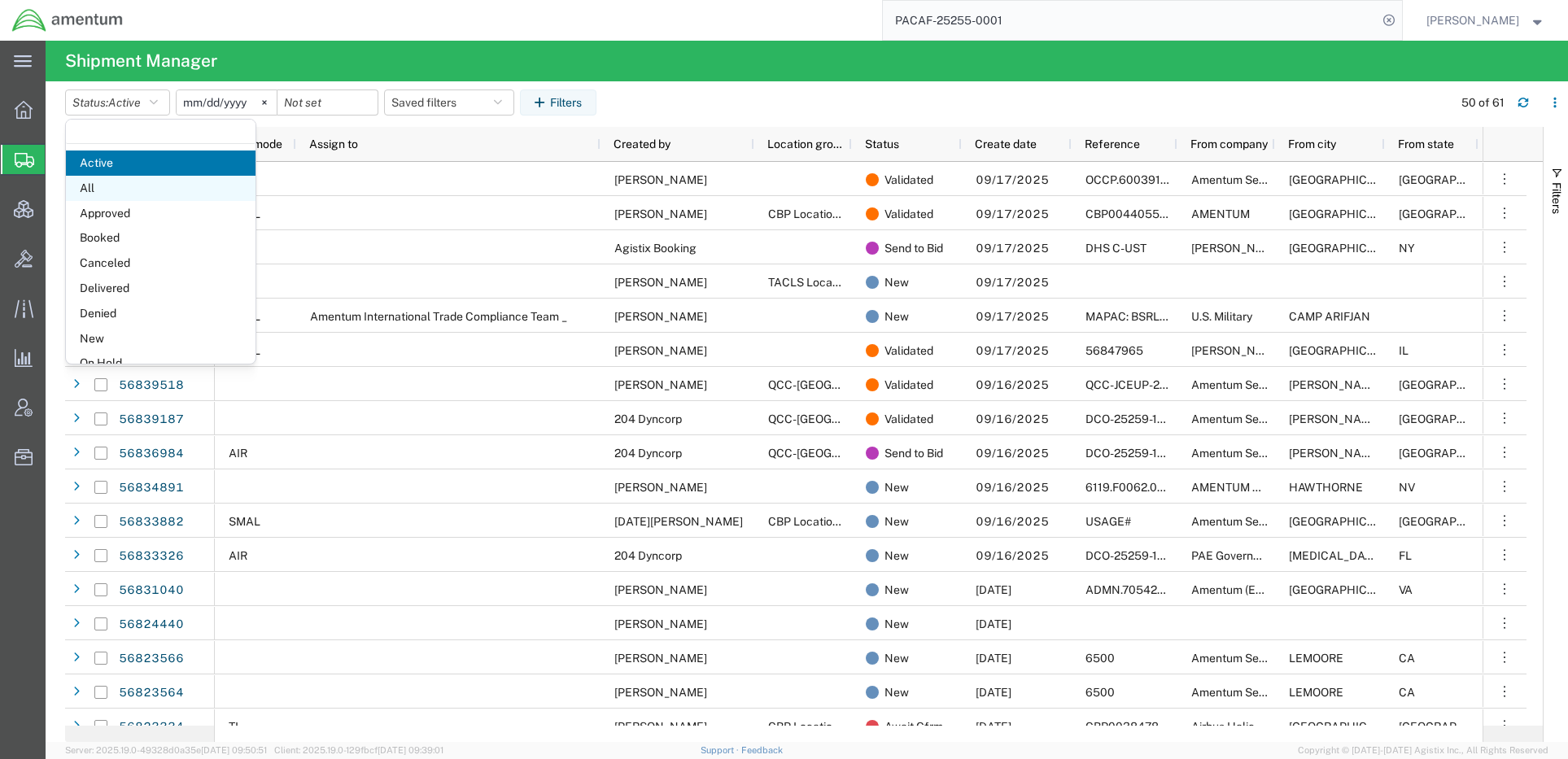
click at [125, 190] on span "All" at bounding box center [160, 189] width 190 height 26
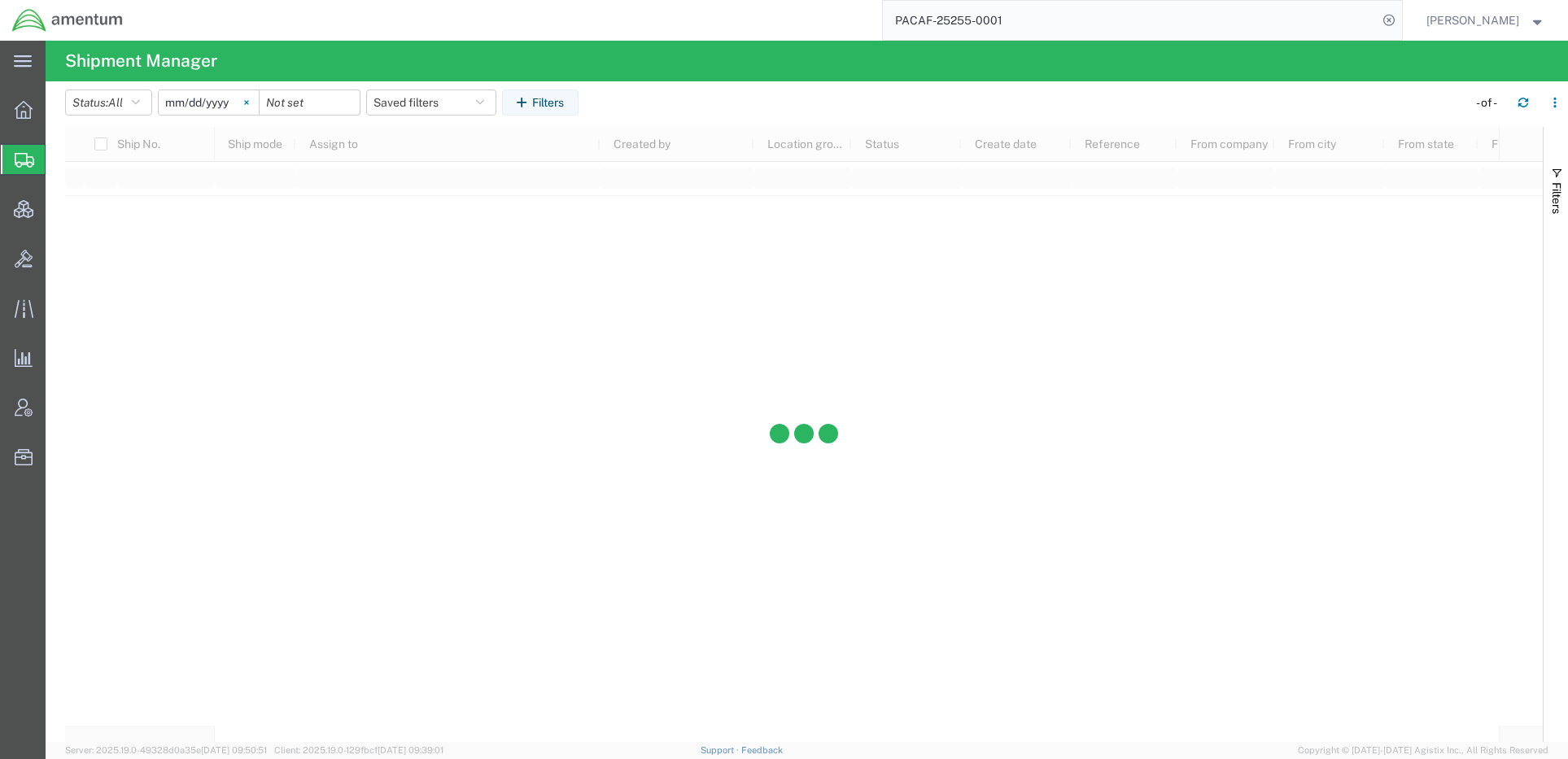
click at [249, 103] on icon at bounding box center [246, 102] width 5 height 5
click at [529, 100] on icon "button" at bounding box center [524, 103] width 16 height 11
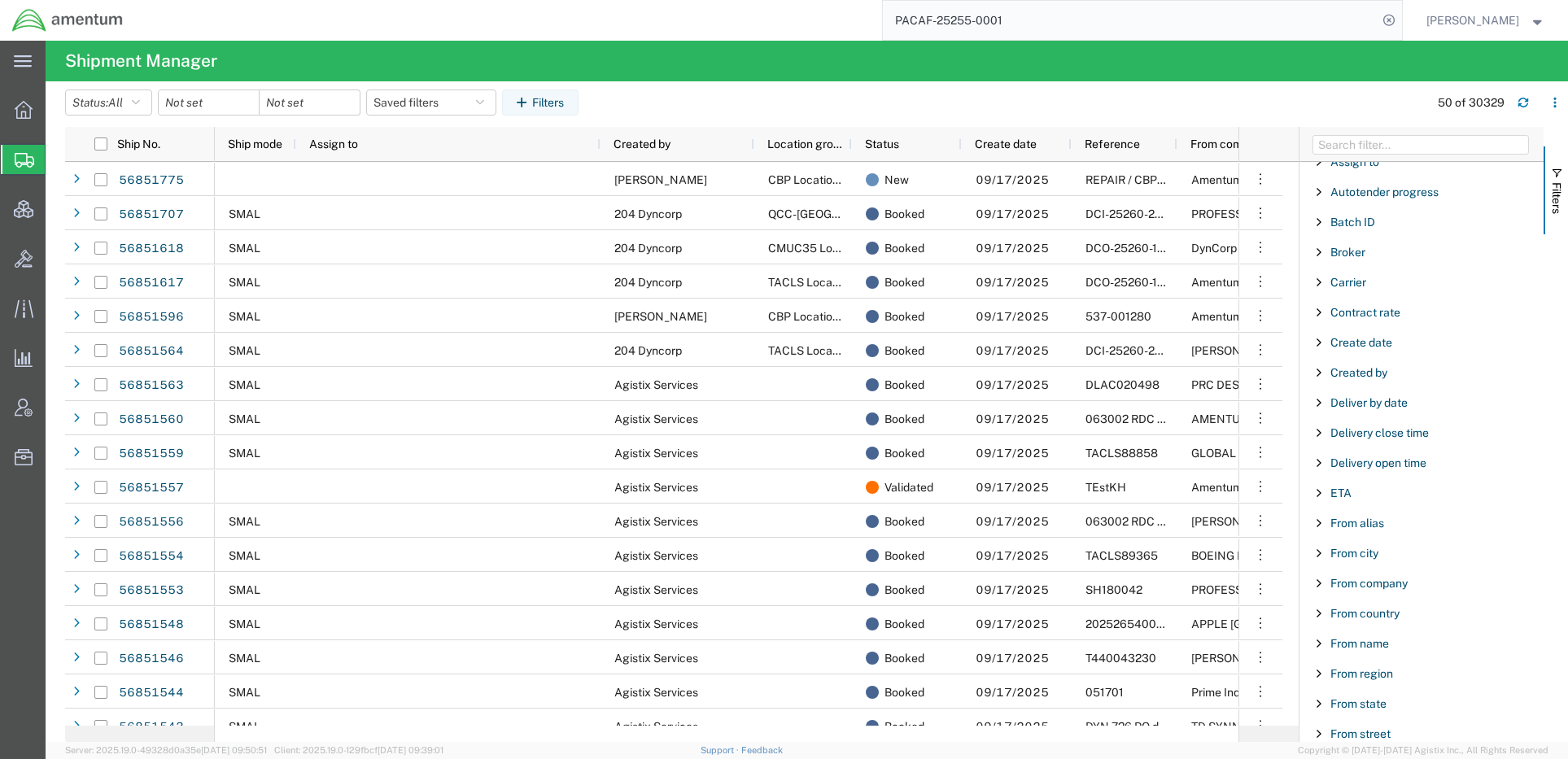
scroll to position [271, 0]
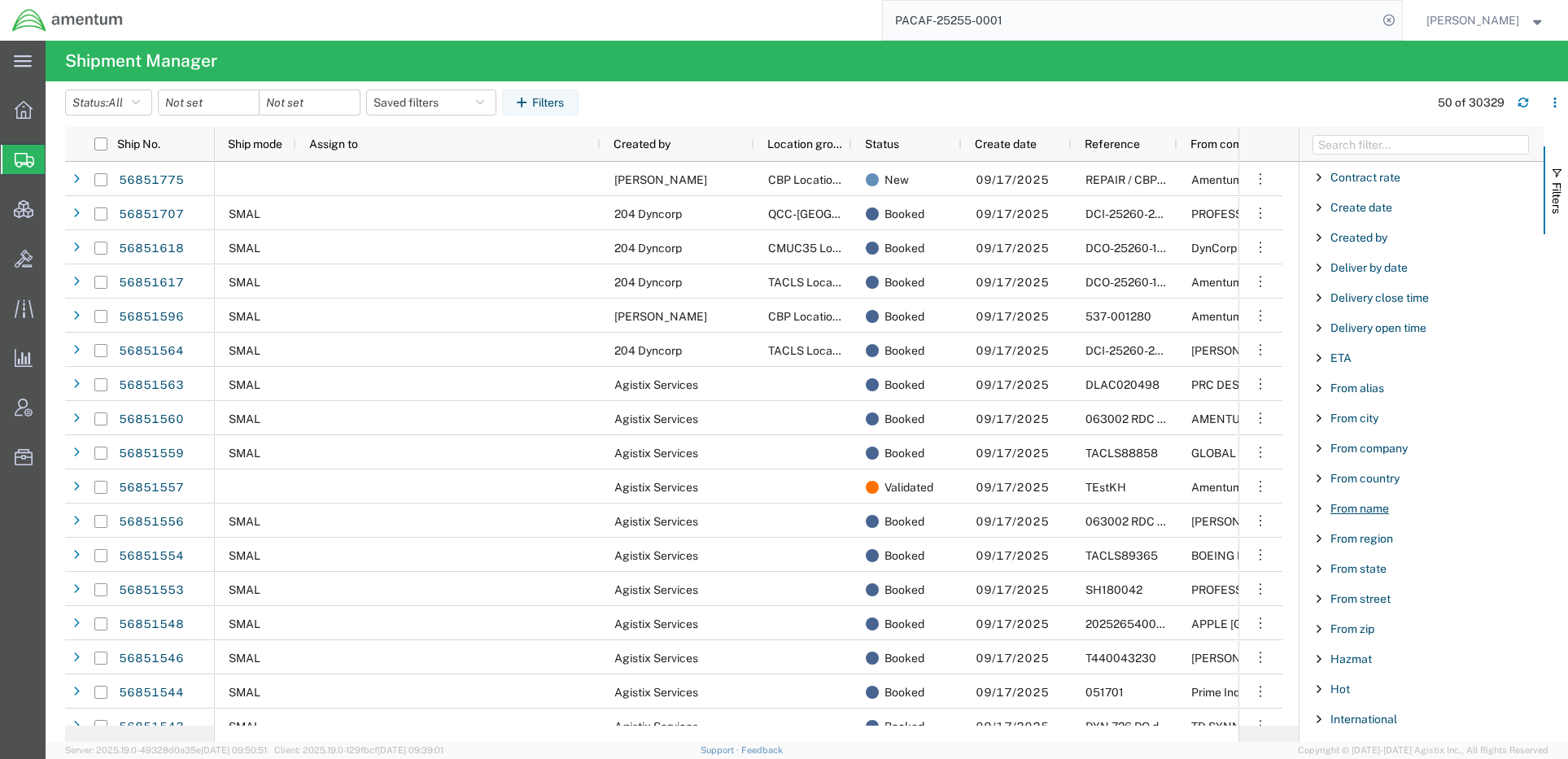
click at [1377, 507] on span "From name" at bounding box center [1360, 508] width 59 height 13
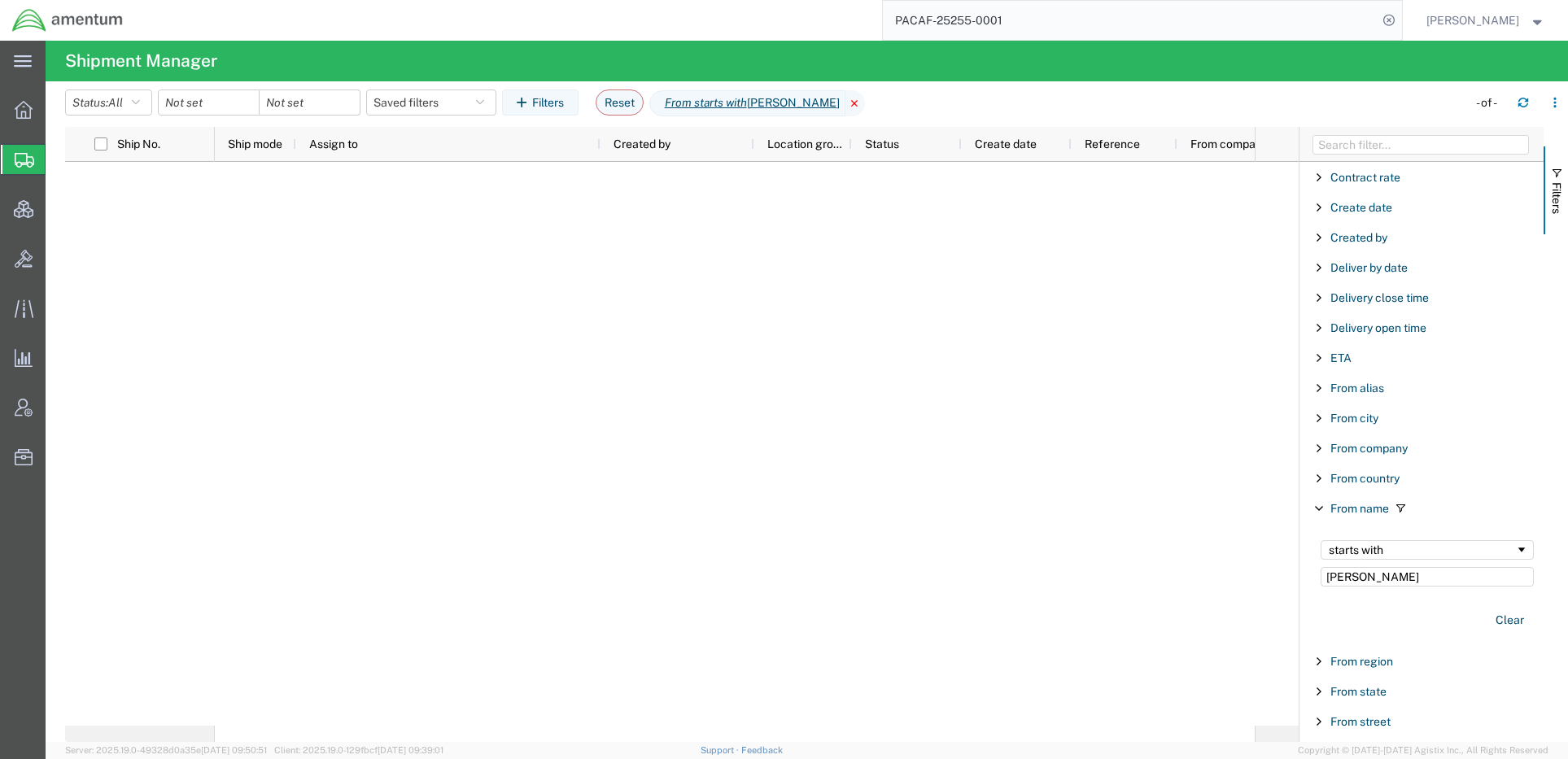
type input "Phillip Mulder"
click at [851, 100] on icon at bounding box center [855, 103] width 19 height 26
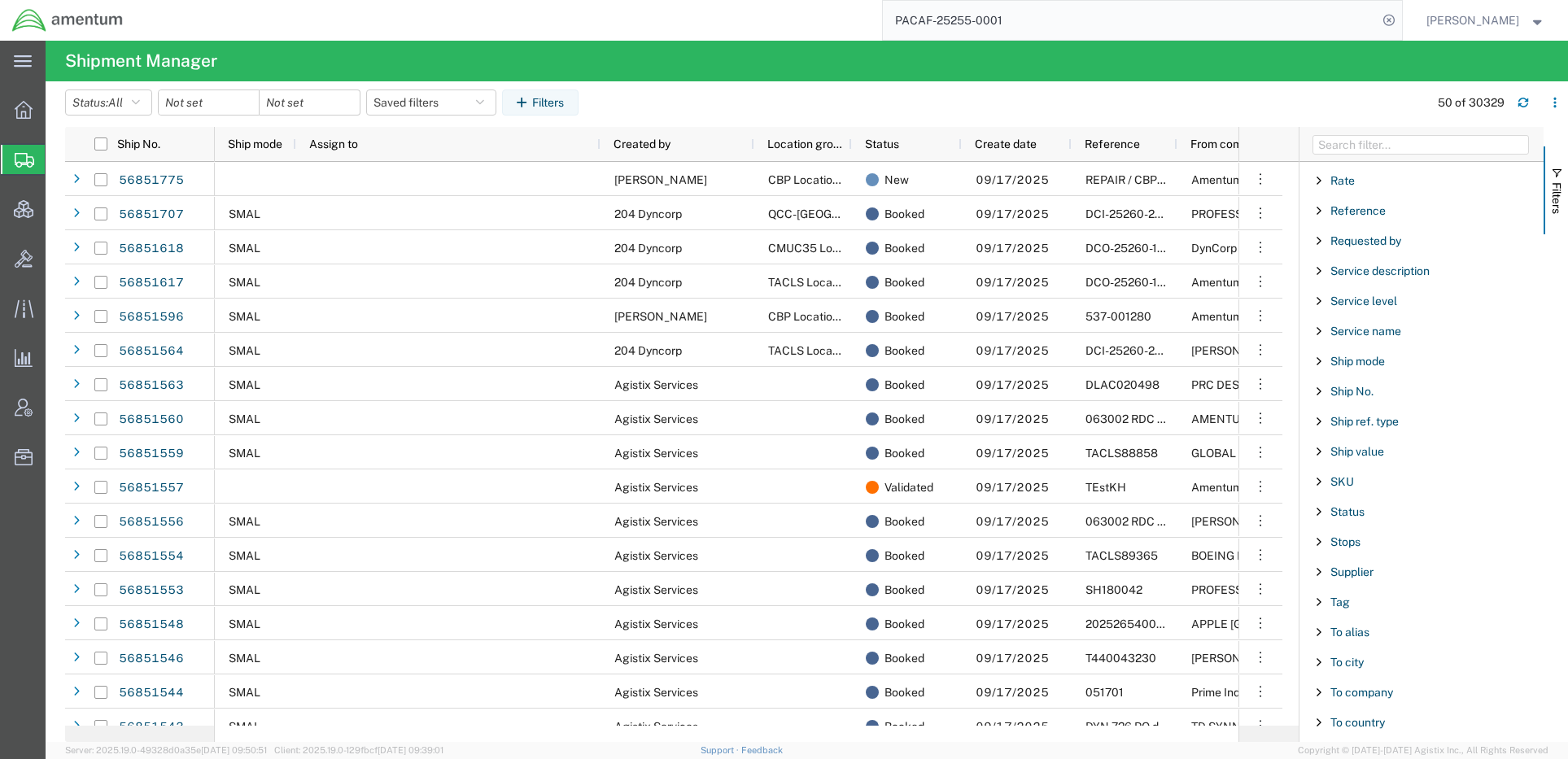
scroll to position [1356, 0]
click at [1371, 692] on span "To name" at bounding box center [1353, 689] width 44 height 13
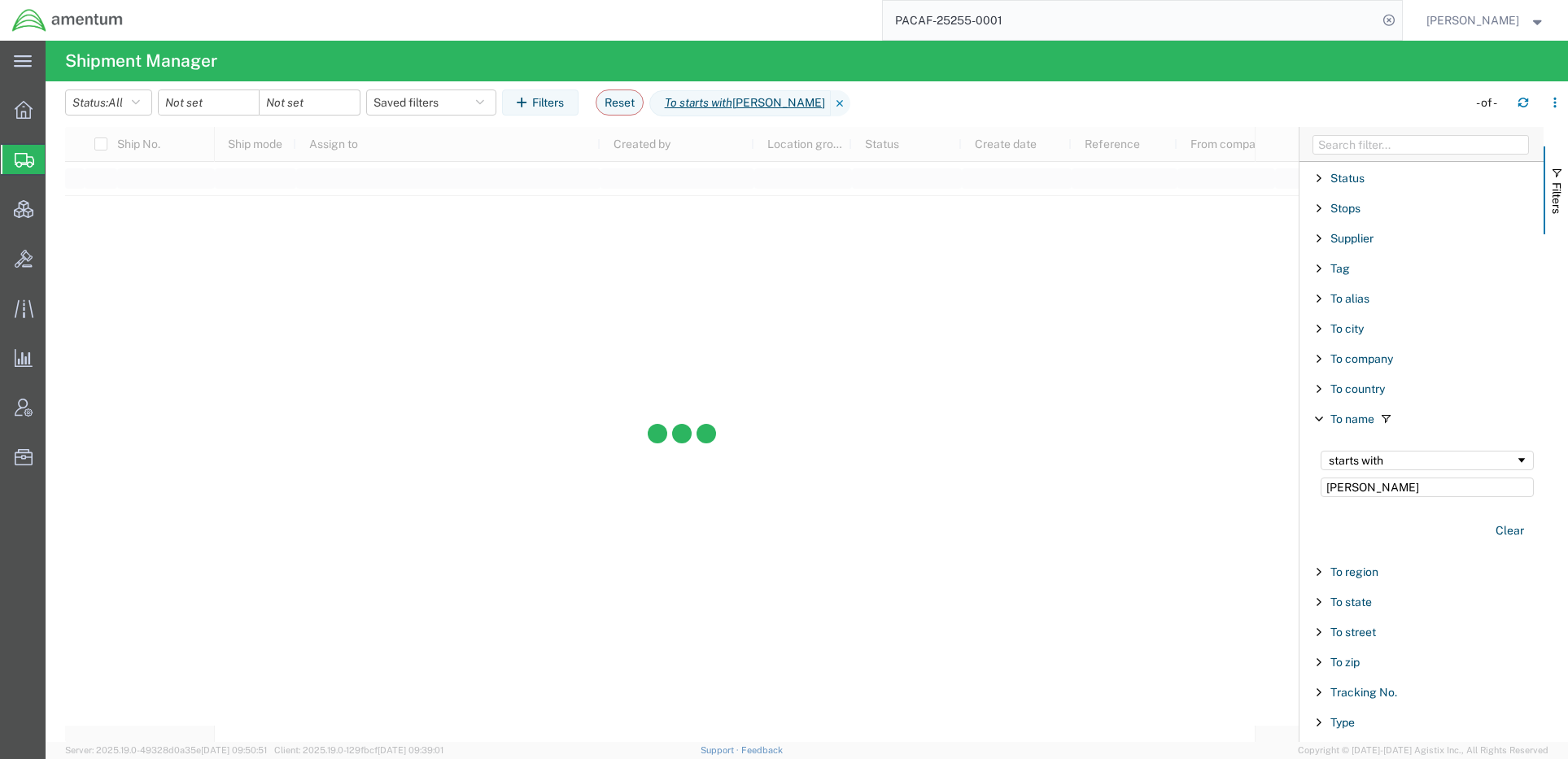
type input "Phillip Mulder"
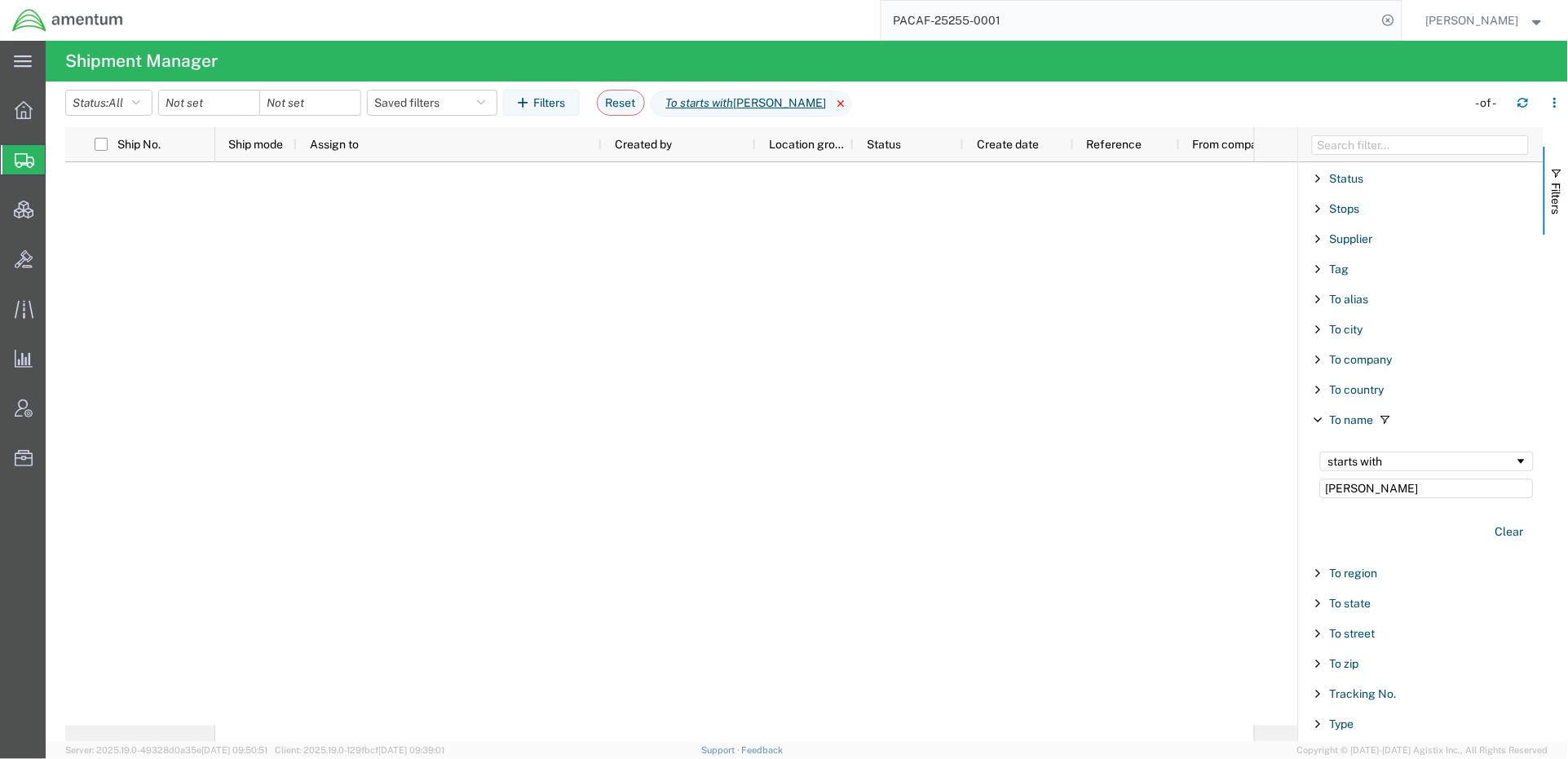
click at [837, 99] on icon at bounding box center [841, 104] width 19 height 26
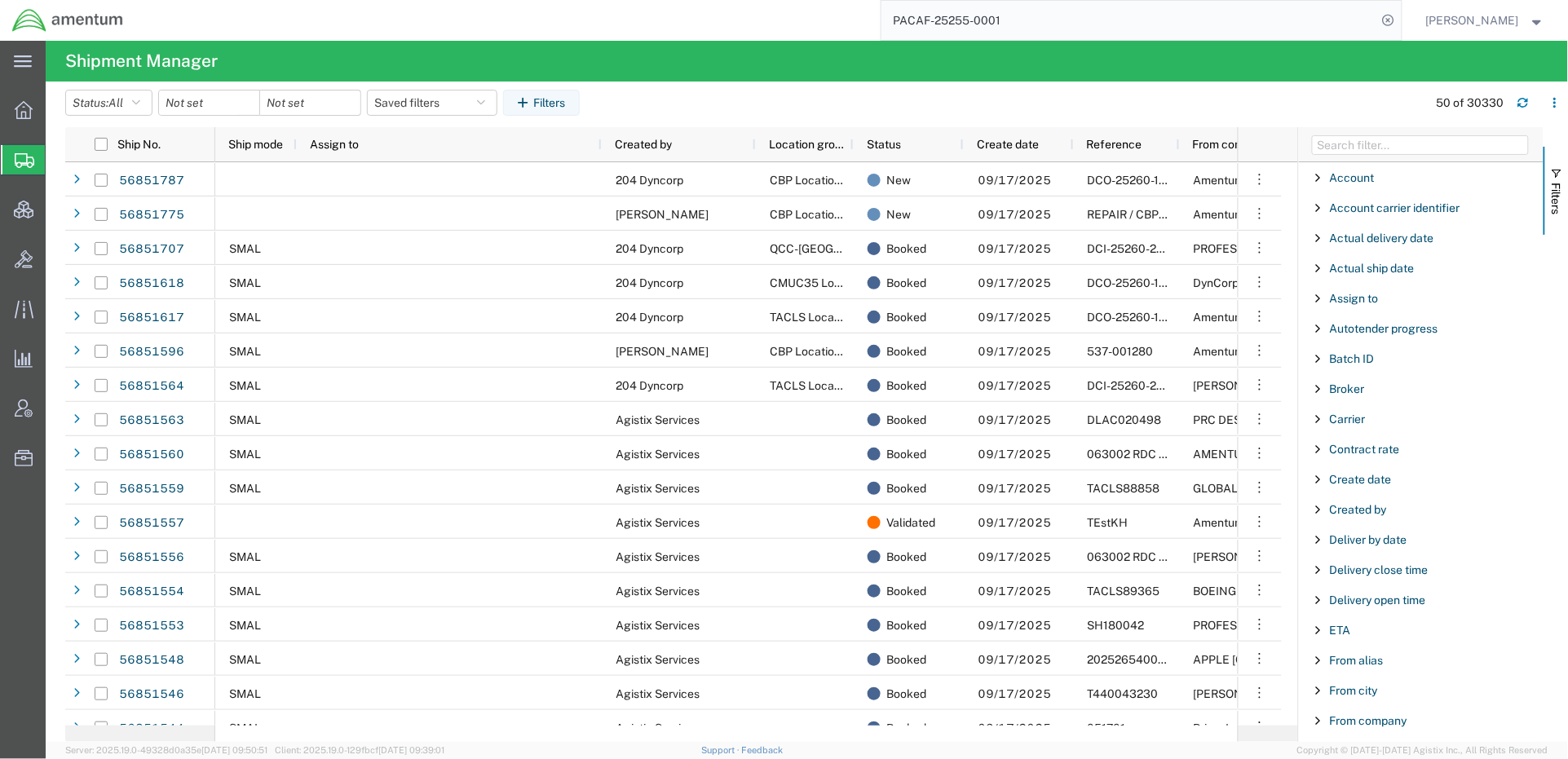
click at [1322, 424] on span "Filter List 66 Filters" at bounding box center [1318, 419] width 13 height 13
click at [1358, 482] on input "Filter Value" at bounding box center [1426, 487] width 214 height 19
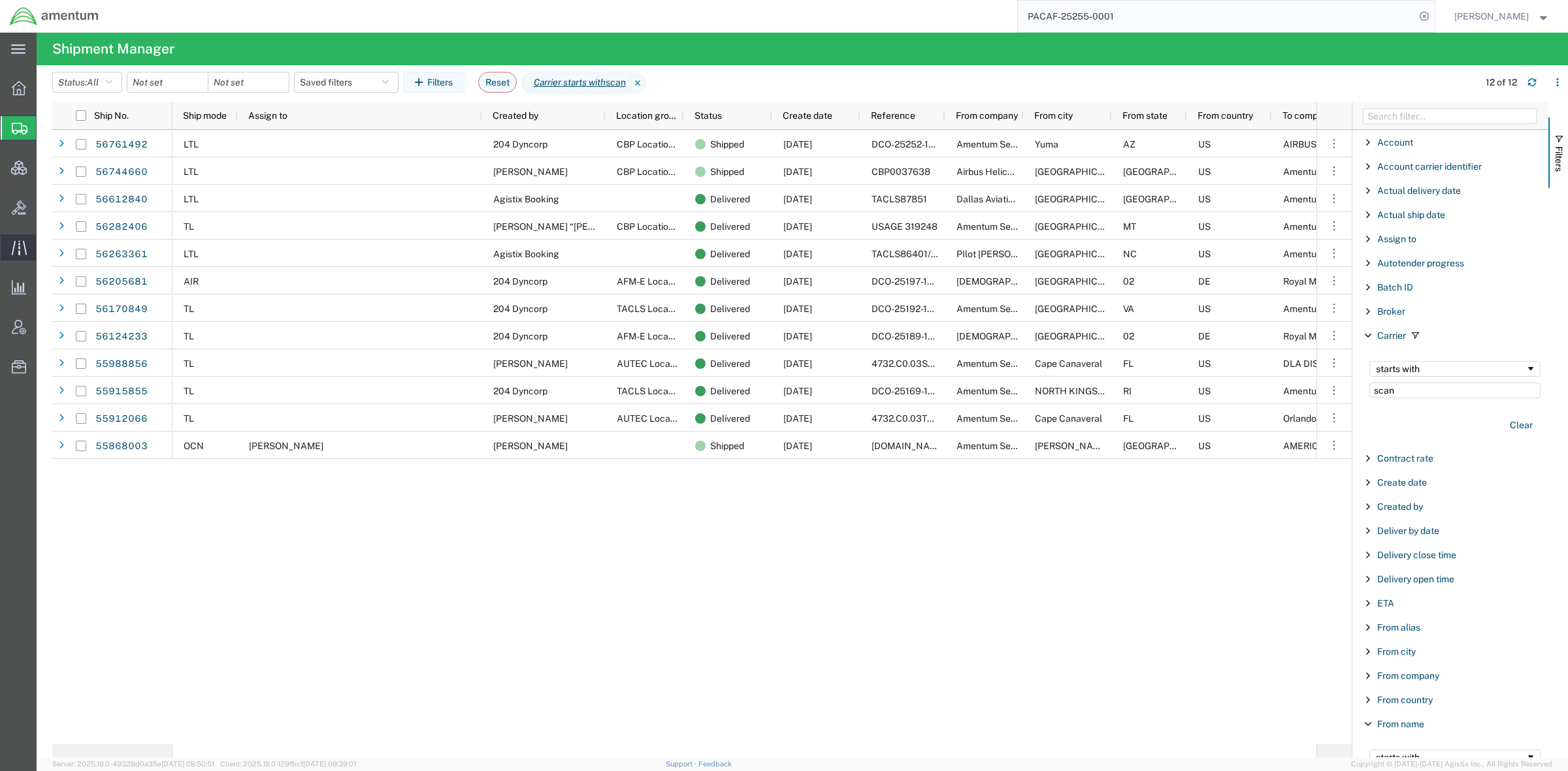
type input "scan"
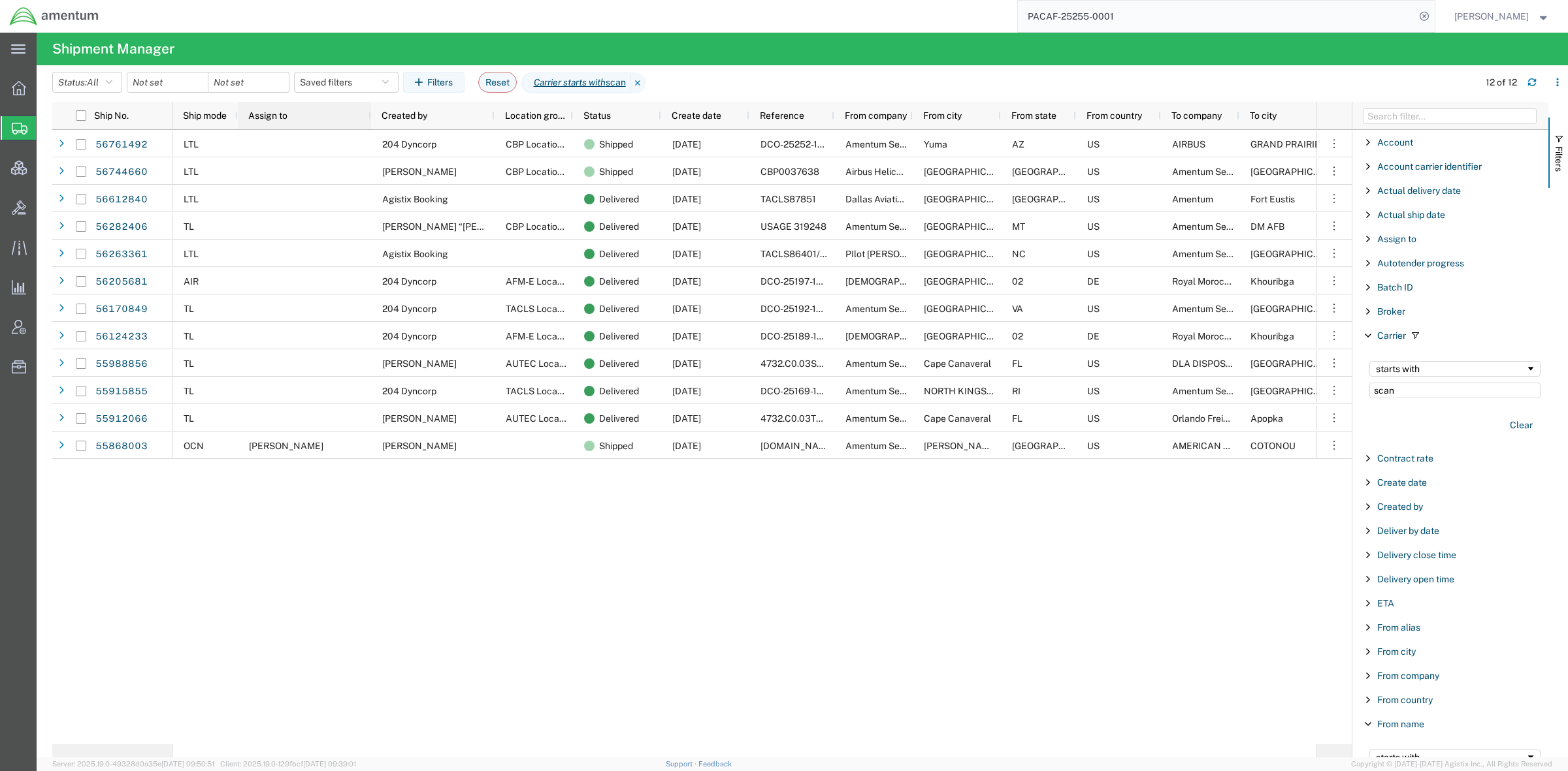
drag, startPoint x: 481, startPoint y: 118, endPoint x: 370, endPoint y: 126, distance: 111.3
click at [370, 126] on div at bounding box center [370, 115] width 5 height 27
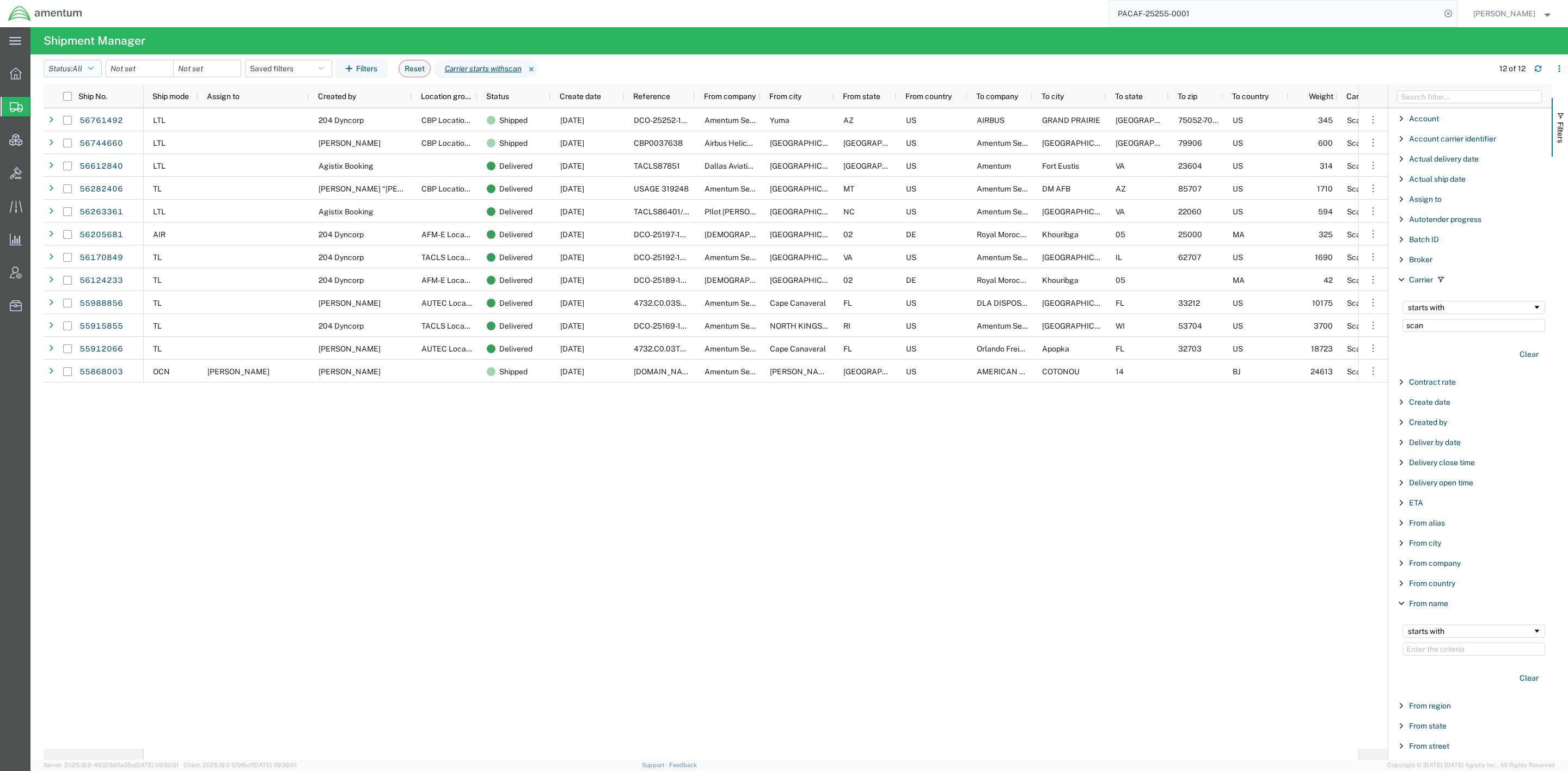
click at [89, 77] on button "Status: All" at bounding box center [72, 69] width 58 height 17
click at [80, 129] on span "All" at bounding box center [107, 126] width 127 height 17
drag, startPoint x: 545, startPoint y: 67, endPoint x: 555, endPoint y: 72, distance: 11.2
click at [539, 67] on icon at bounding box center [531, 69] width 13 height 17
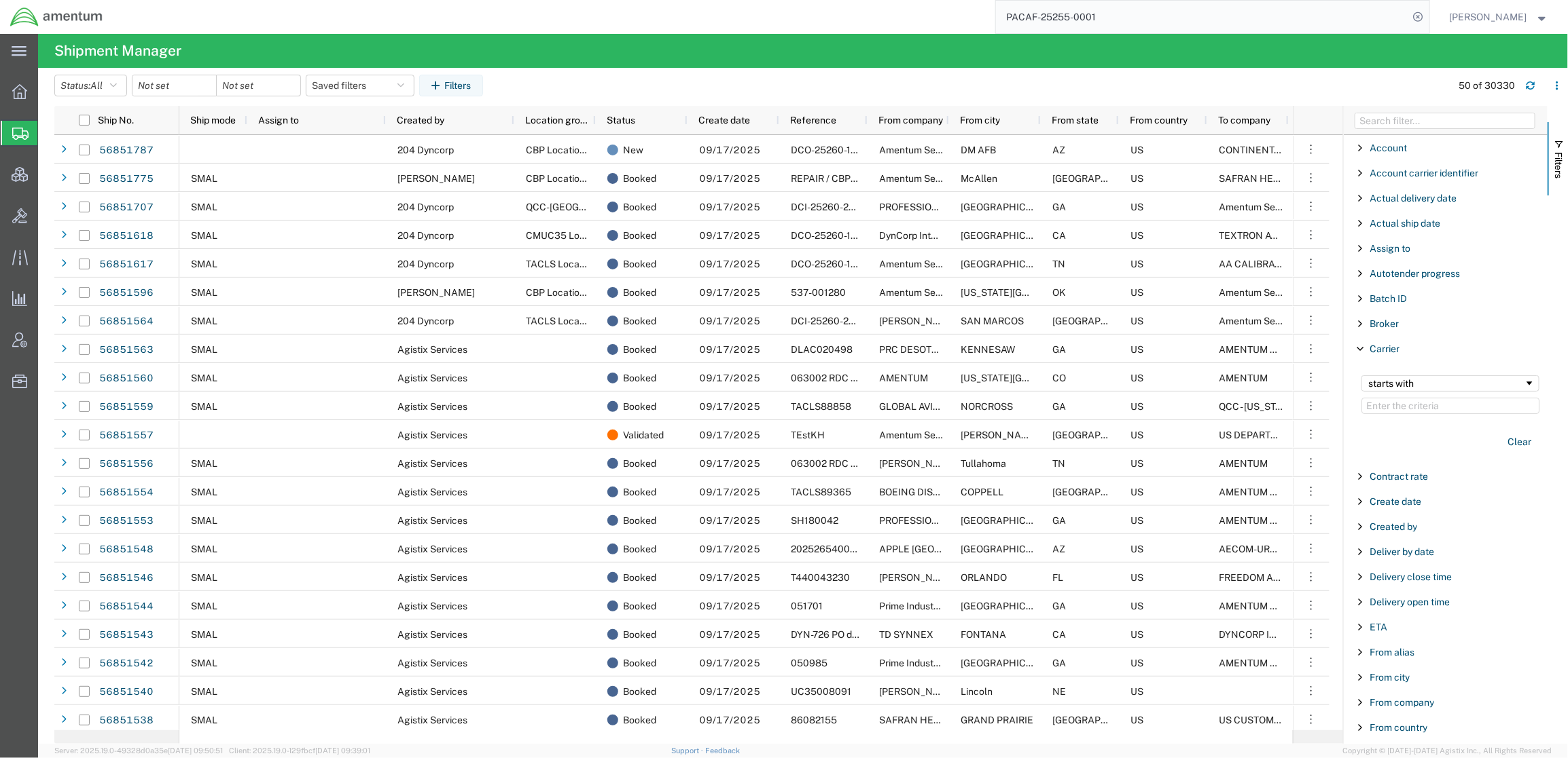
click at [1124, 22] on input "PACAF-25255-0001" at bounding box center [1202, 17] width 413 height 33
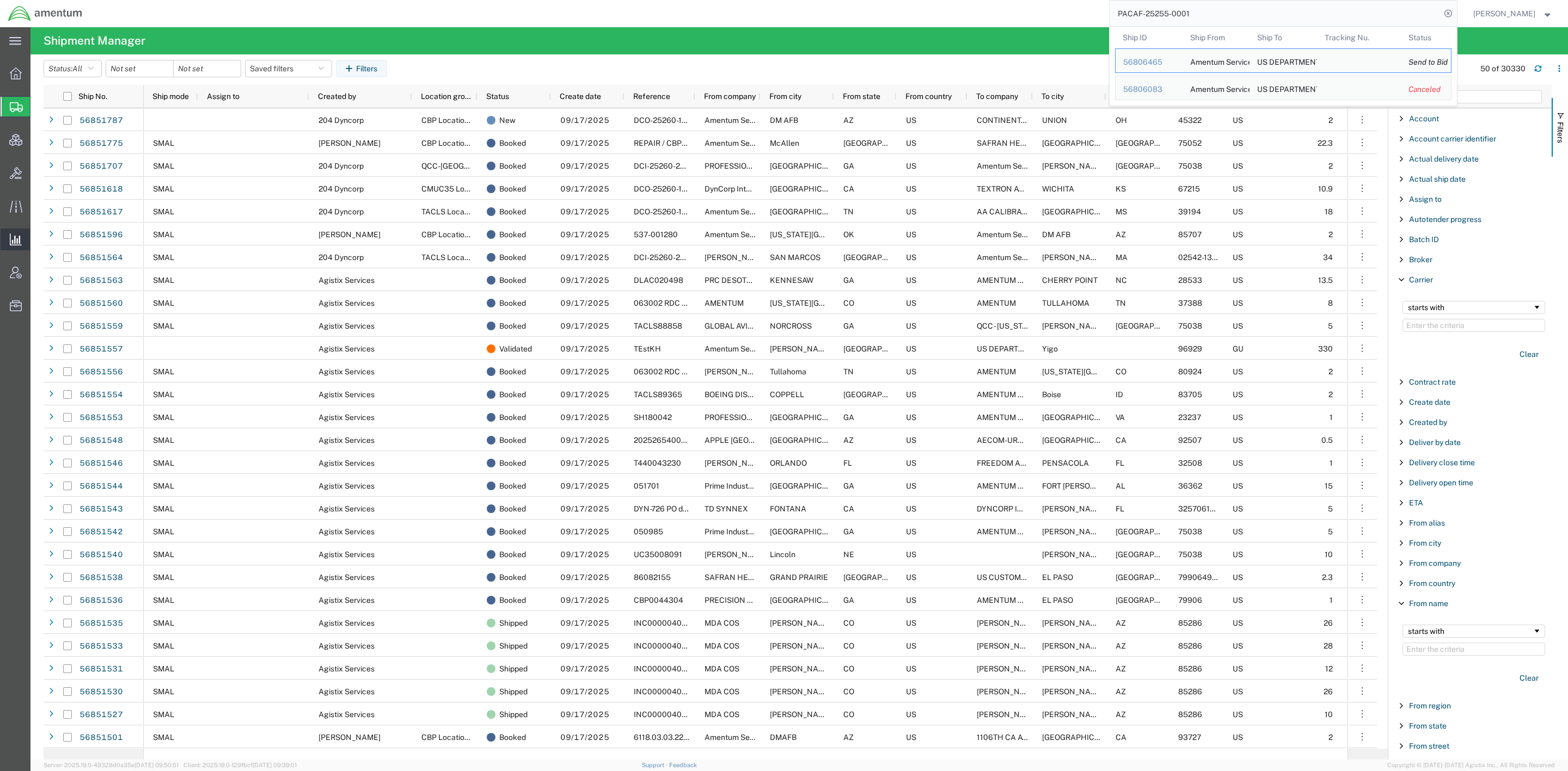
drag, startPoint x: 69, startPoint y: 237, endPoint x: 78, endPoint y: 236, distance: 9.1
click at [37, 237] on span "Analytics" at bounding box center [34, 239] width 7 height 22
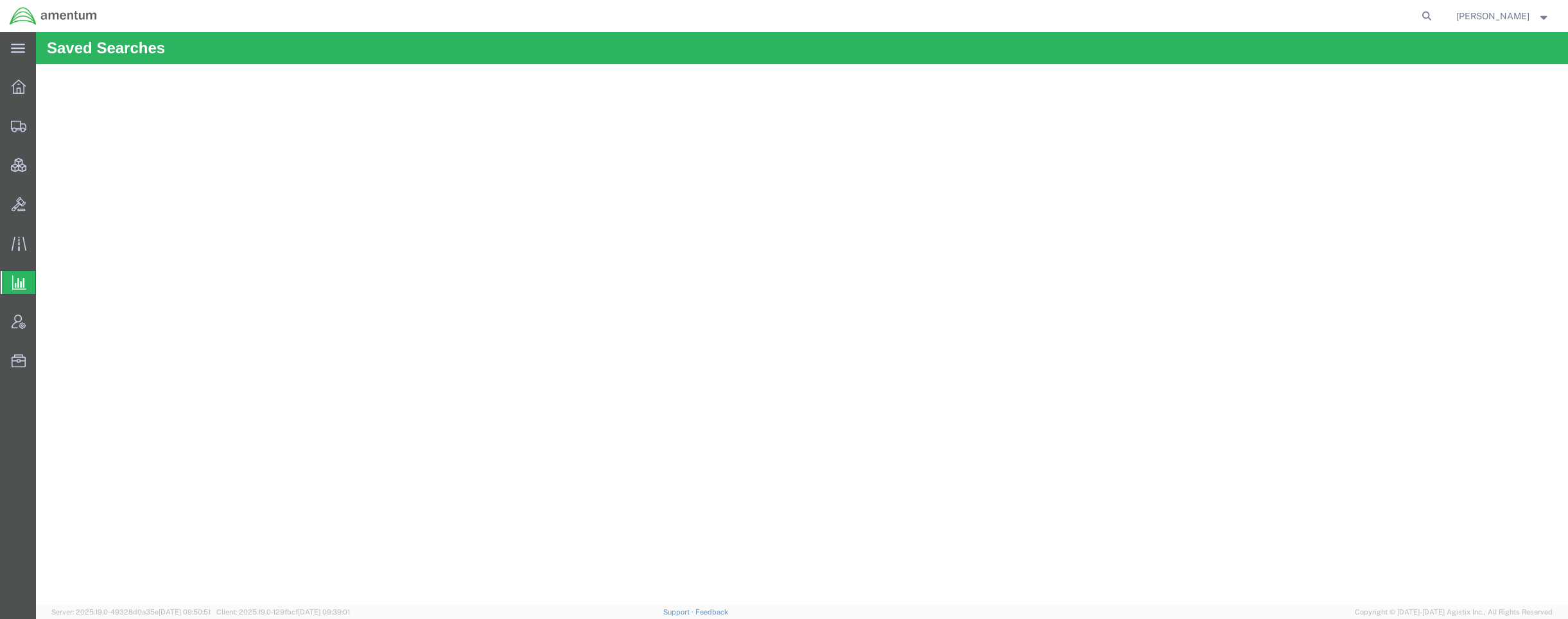
click at [14, 567] on div "main_menu Created with Sketch. Collapse Menu Overview Shipments Shipment Manage…" at bounding box center [18, 325] width 36 height 587
click at [44, 132] on span "Shipments" at bounding box center [40, 126] width 9 height 26
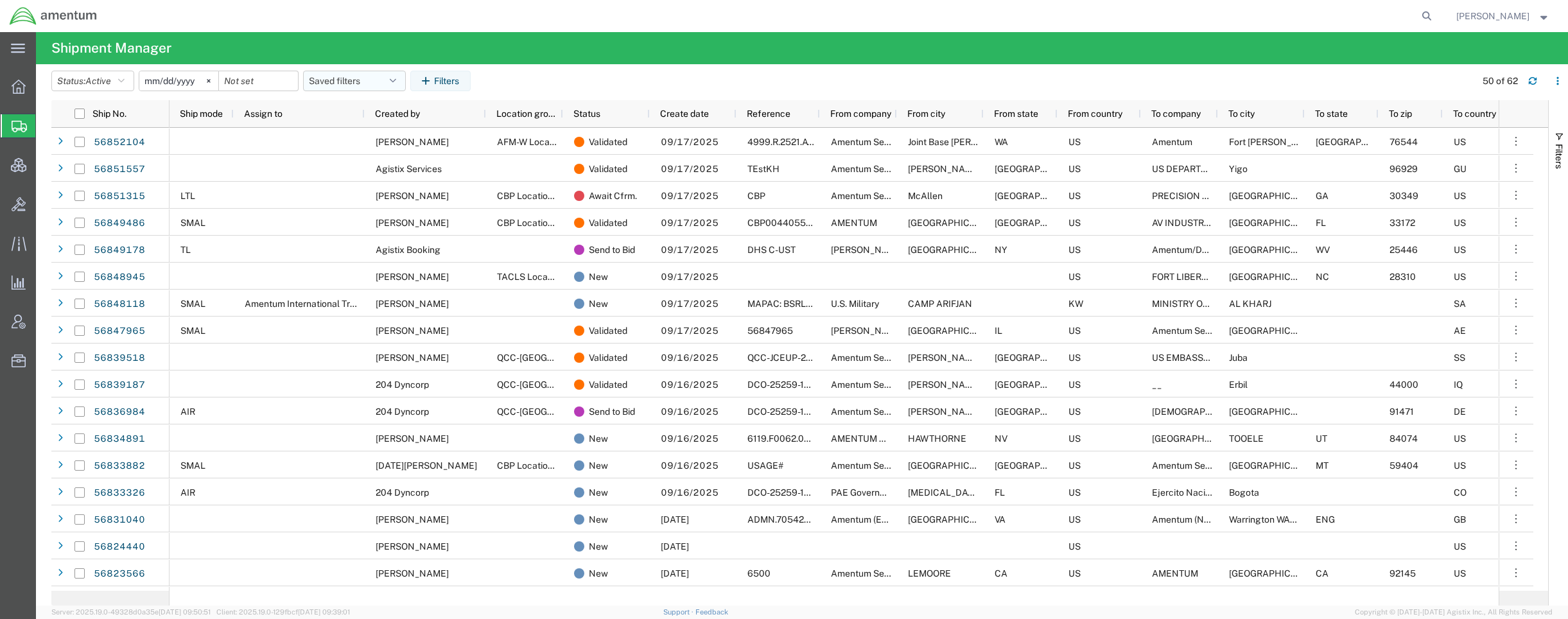
click at [345, 72] on button "Saved filters" at bounding box center [354, 81] width 103 height 20
click at [354, 166] on span "Active DCI shipments" at bounding box center [389, 161] width 168 height 24
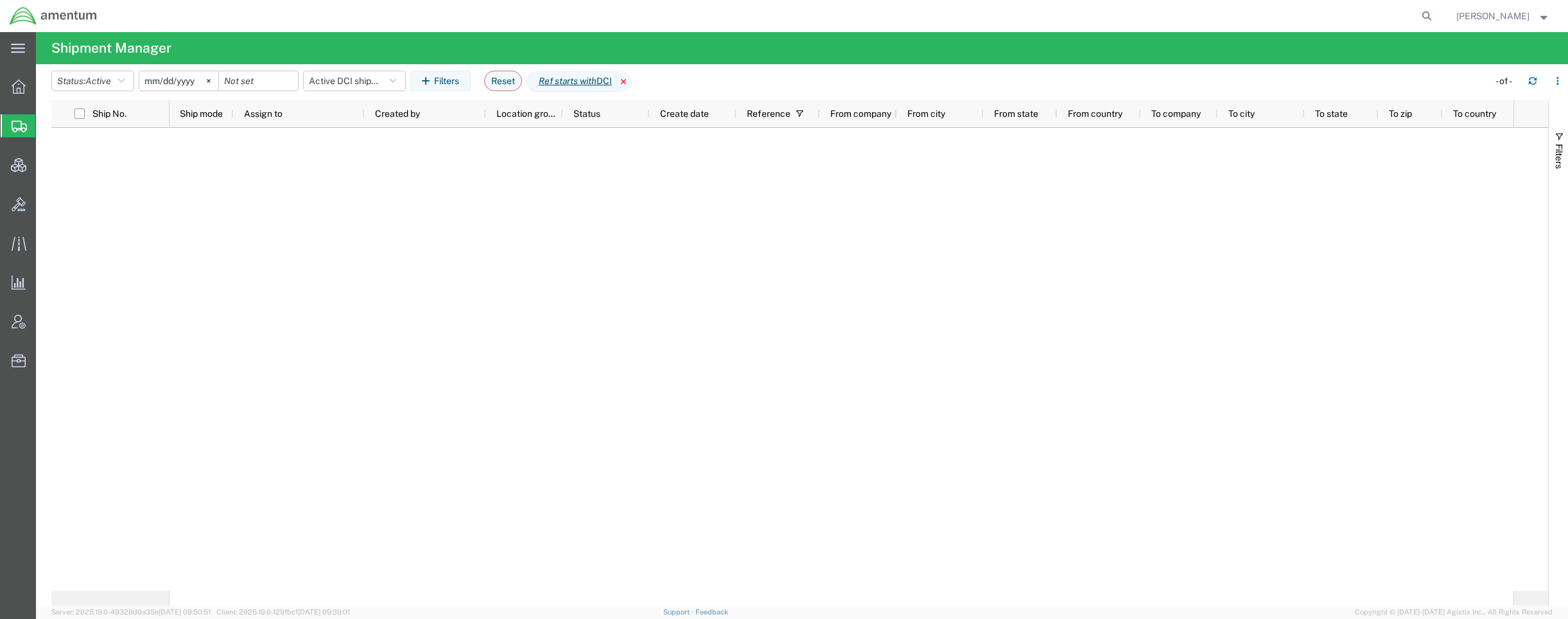
click at [632, 84] on icon at bounding box center [624, 82] width 15 height 20
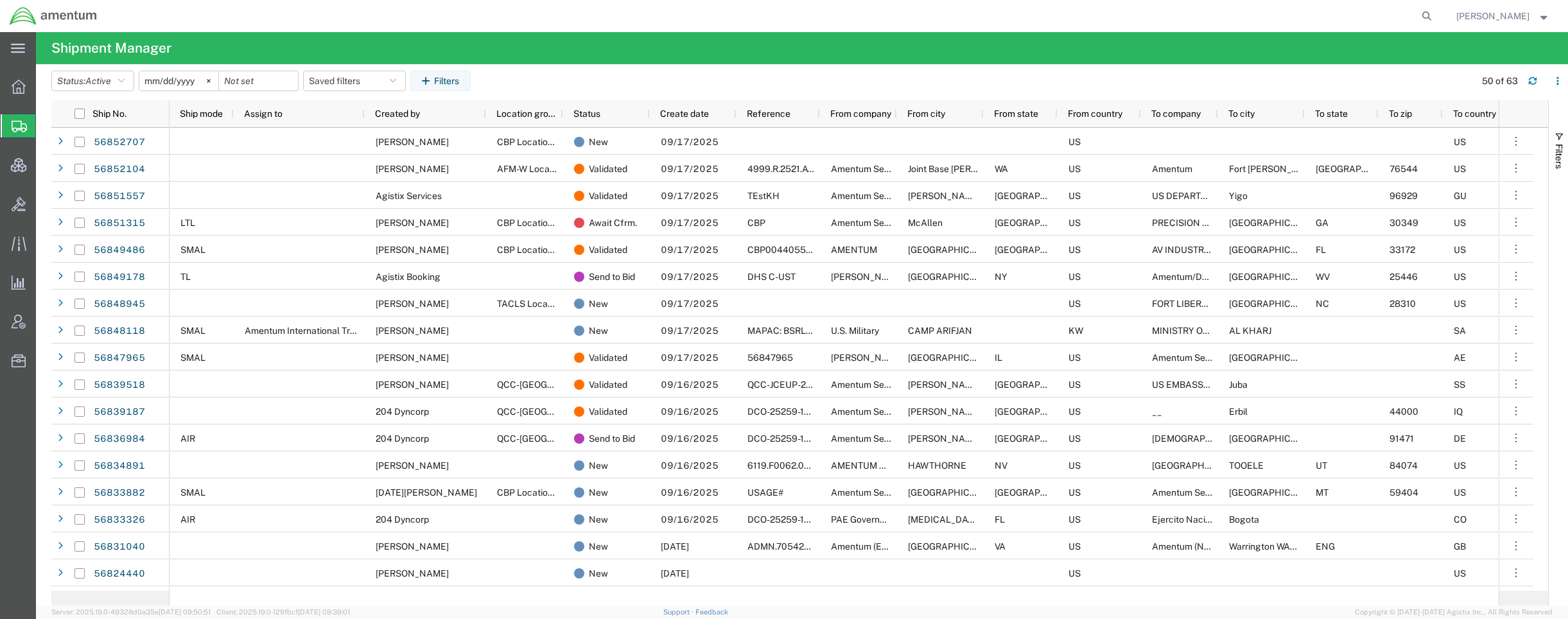
click at [705, 619] on div "Support Feedback" at bounding box center [696, 613] width 65 height 13
click at [695, 613] on link "Support" at bounding box center [679, 612] width 32 height 8
click at [695, 609] on link "Support" at bounding box center [679, 612] width 32 height 8
drag, startPoint x: 1273, startPoint y: 6, endPoint x: 942, endPoint y: -51, distance: 335.9
click at [942, 0] on html "main_menu Created with Sketch. Collapse Menu Overview Shipments Shipment Manage…" at bounding box center [784, 310] width 1568 height 619
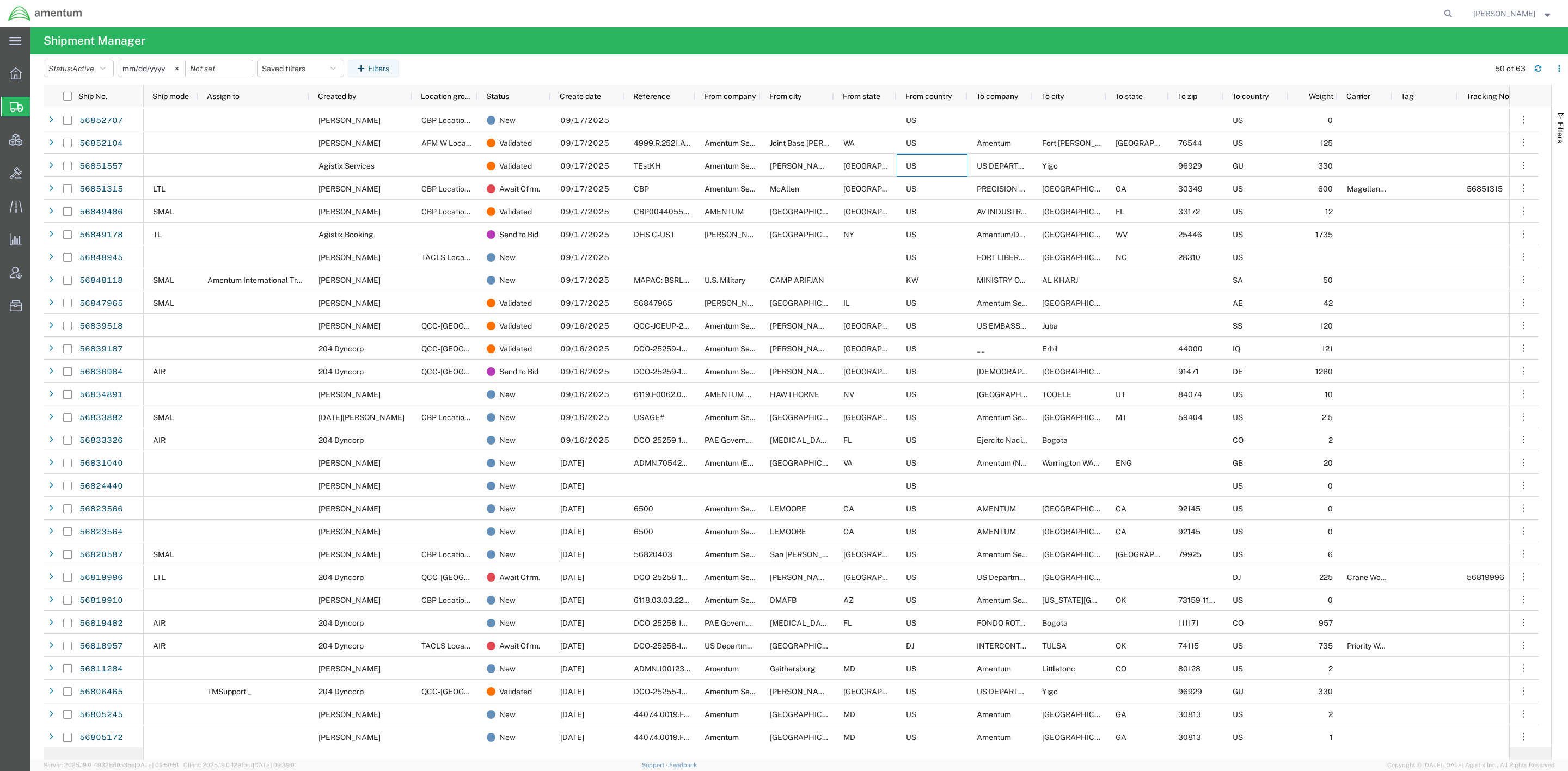
click at [1329, 12] on form at bounding box center [1449, 13] width 17 height 27
click at [1329, 12] on icon at bounding box center [1448, 13] width 15 height 15
paste input "56806465"
type input "56806465"
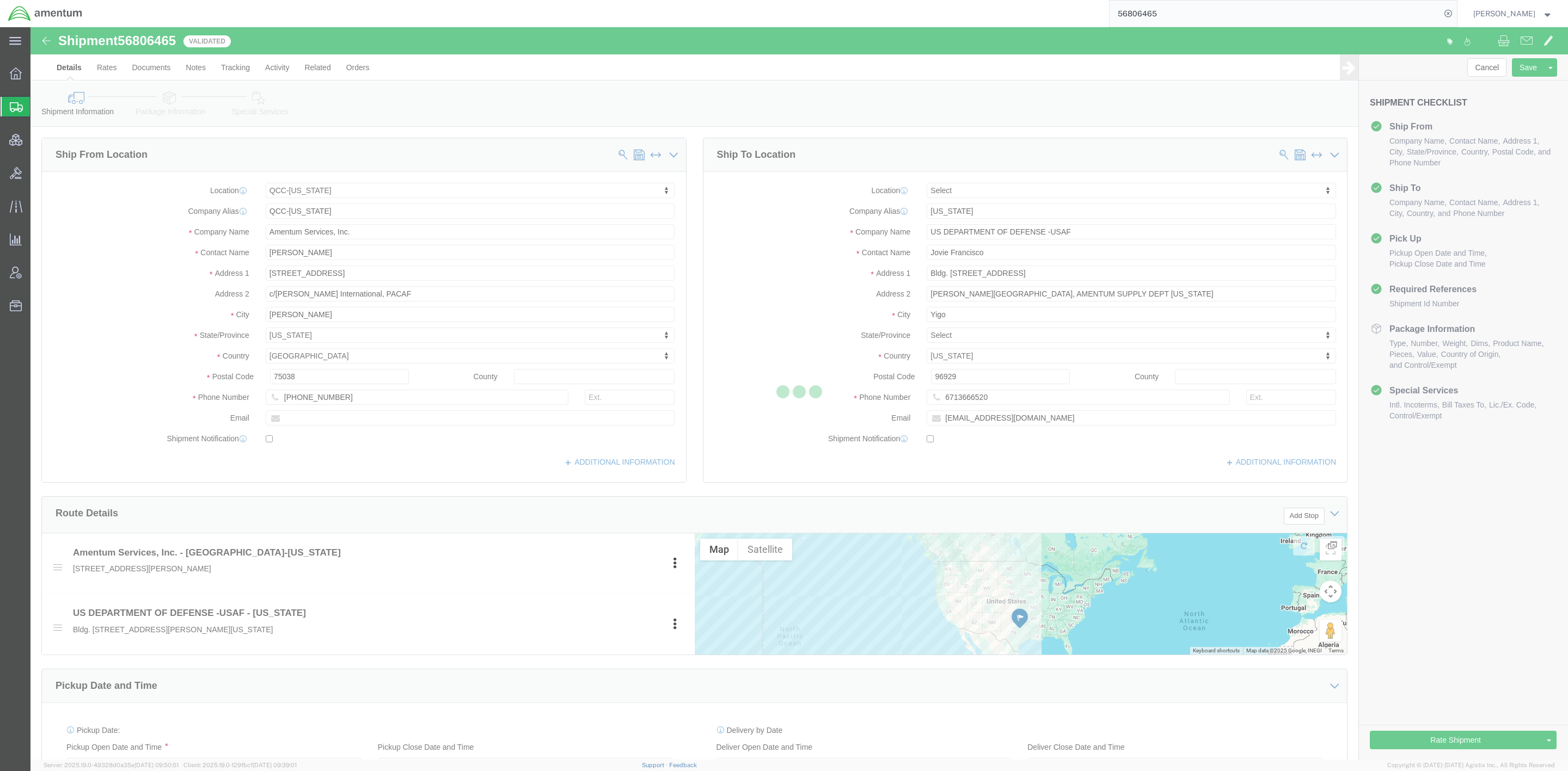
click at [266, 113] on div at bounding box center [799, 393] width 1537 height 732
select select "42668"
select select
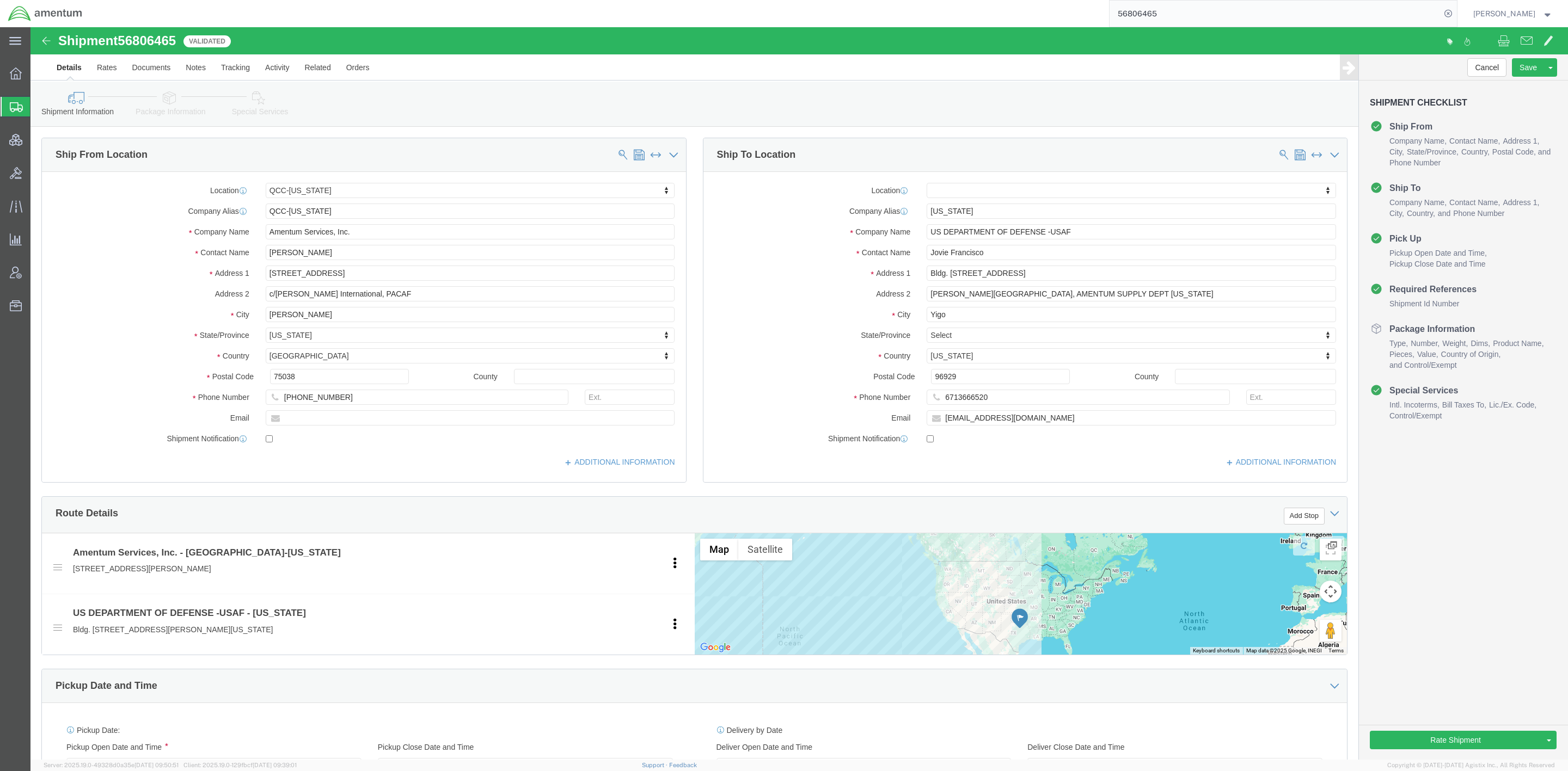
drag, startPoint x: 266, startPoint y: 113, endPoint x: 236, endPoint y: 85, distance: 41.0
click link "Special Services"
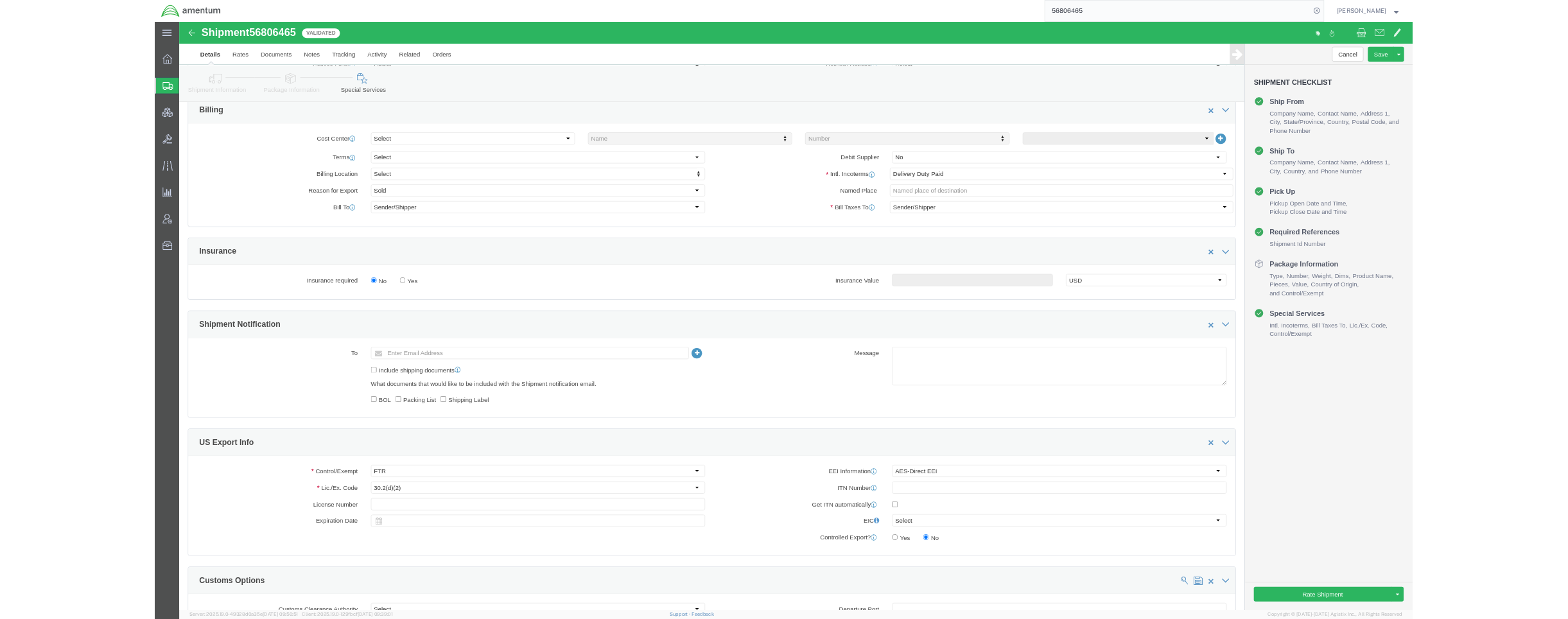
scroll to position [642, 0]
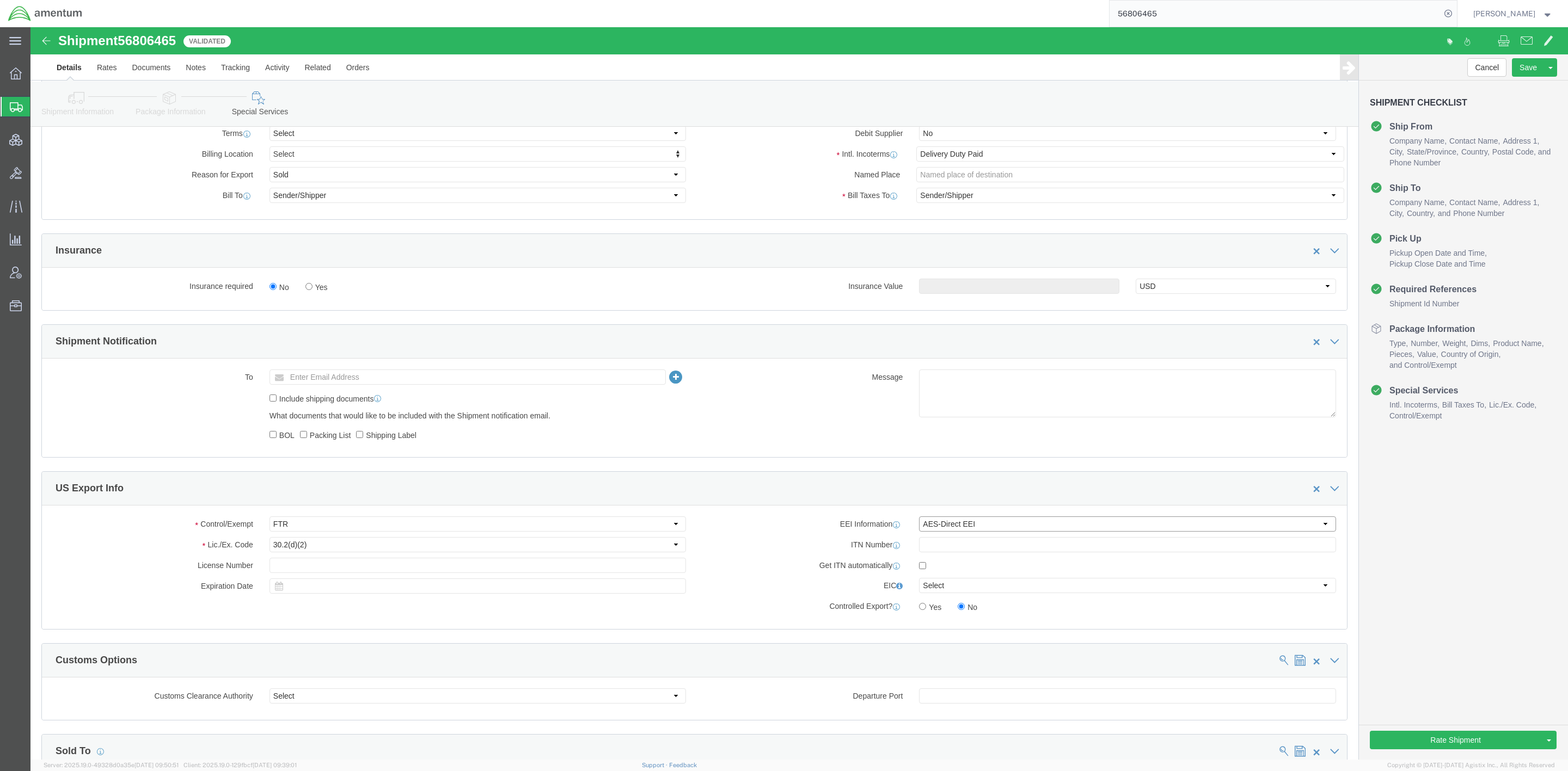
click select "Select AES-Direct EEI Carrier File EEI EEI Exempt"
select select "EXEM"
click select "Select AES-Direct EEI Carrier File EEI EEI Exempt"
click button "Save"
click input "text"
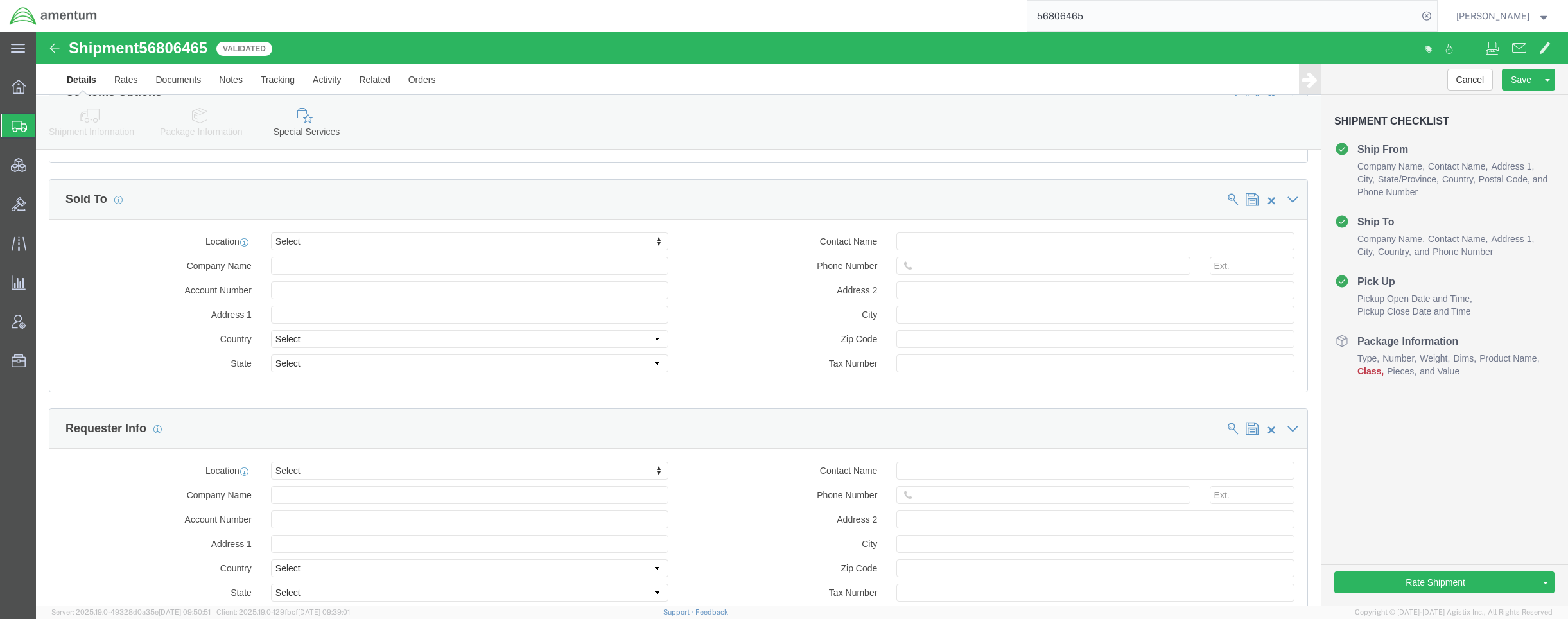
scroll to position [1028, 0]
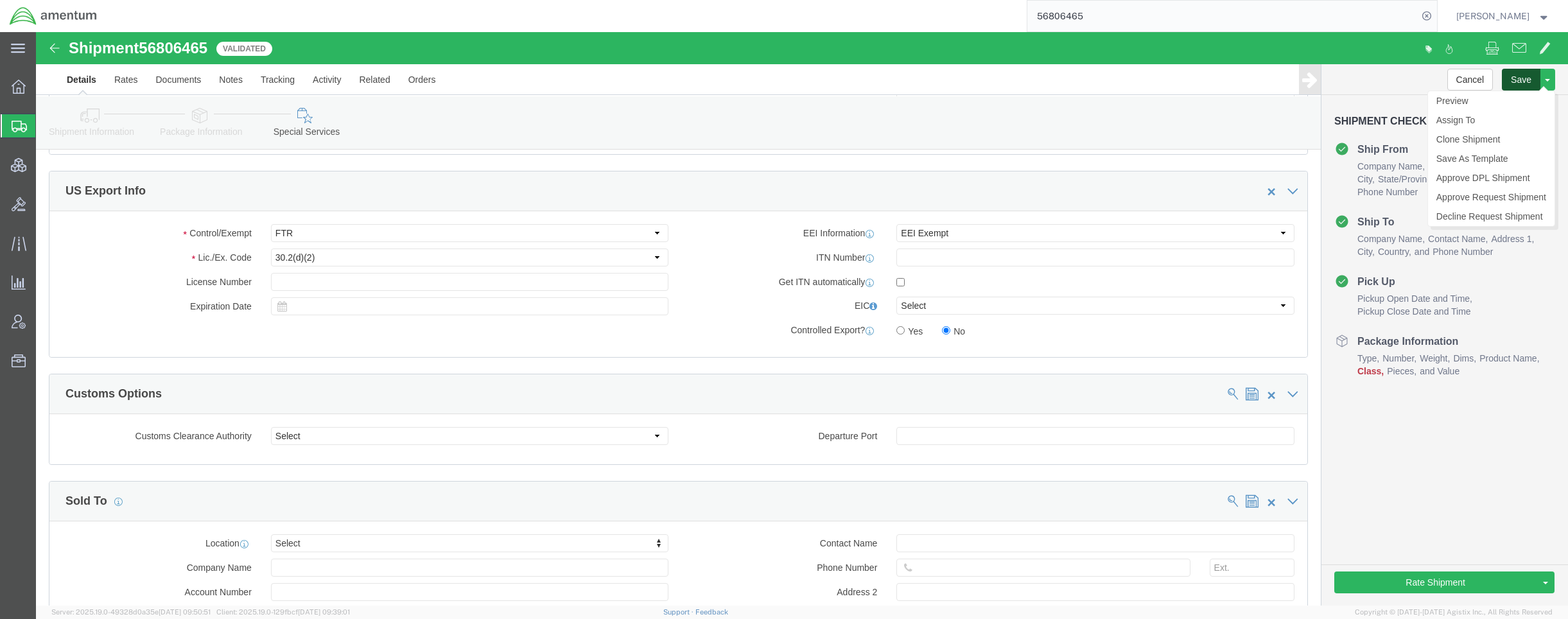
click button "Save"
click link "Rates"
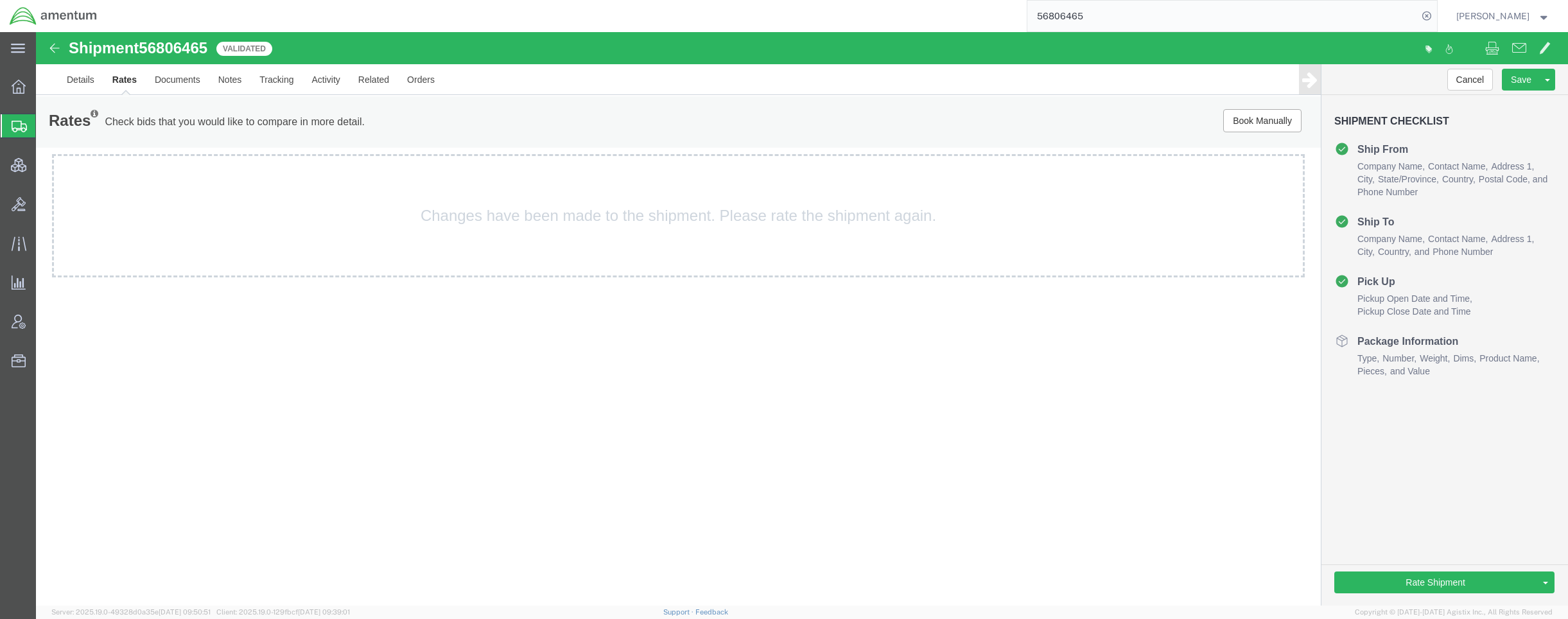
click at [46, 128] on span "Shipments" at bounding box center [40, 126] width 10 height 26
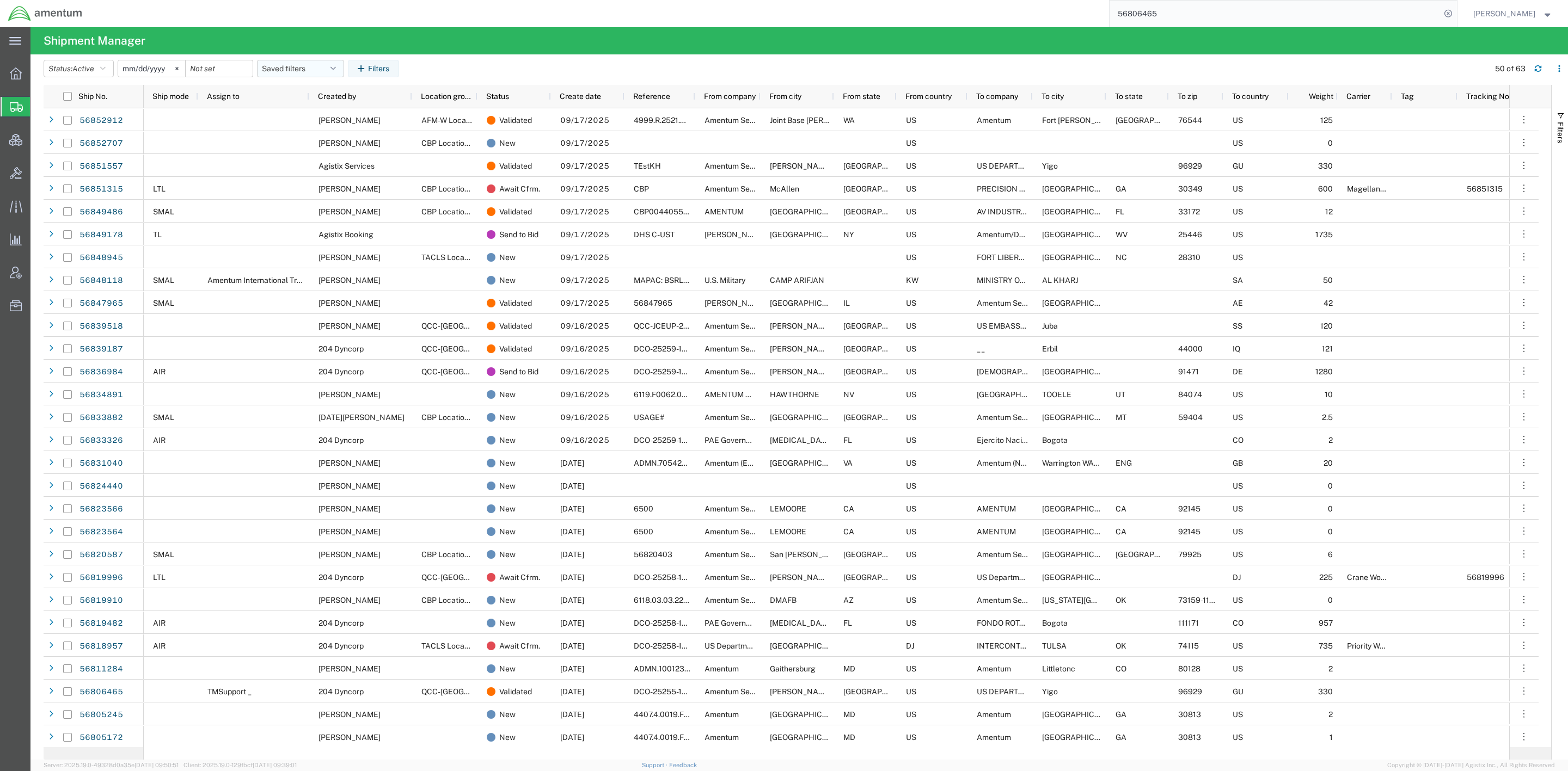
click at [325, 72] on button "Saved filters" at bounding box center [300, 69] width 87 height 17
click at [327, 139] on span "Active DCI shipments" at bounding box center [330, 136] width 143 height 20
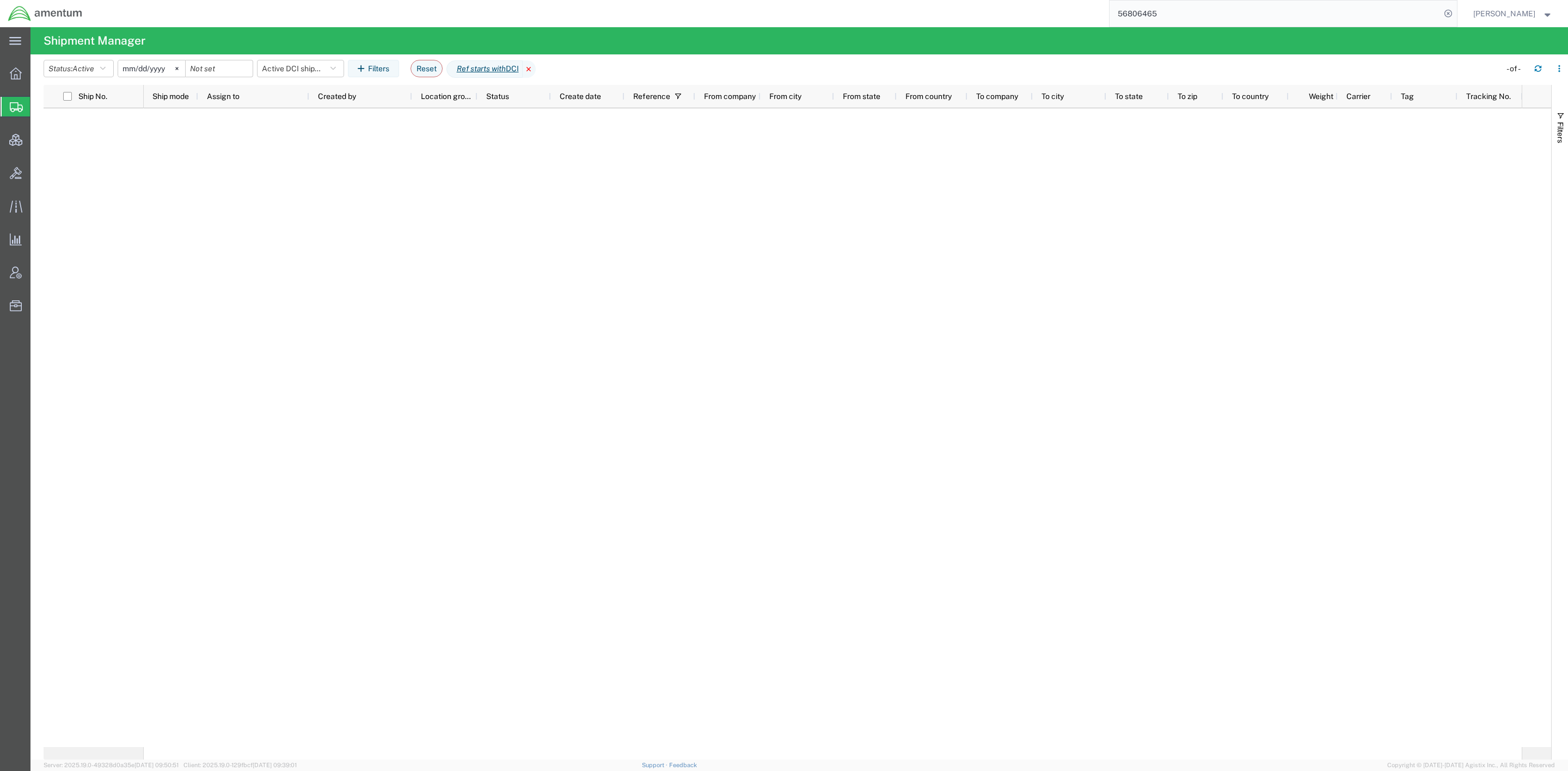
click at [536, 66] on icon at bounding box center [529, 69] width 13 height 17
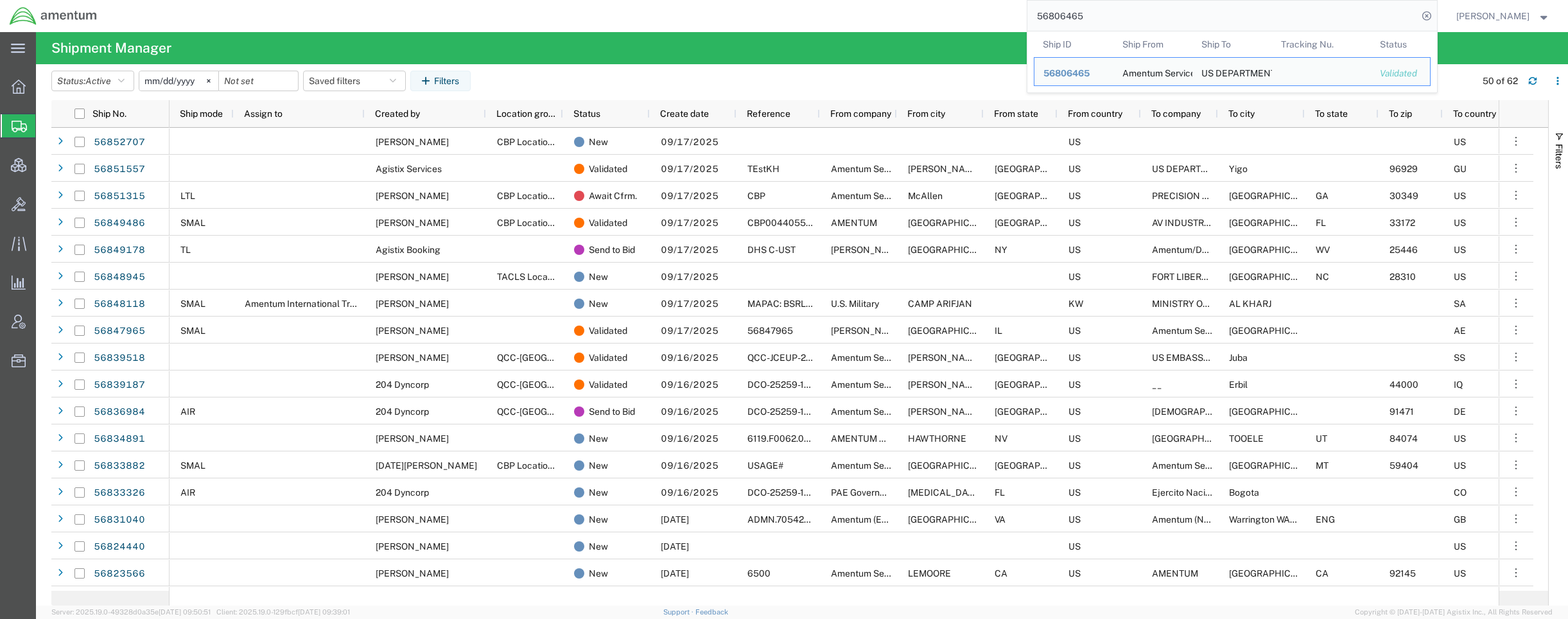
drag, startPoint x: 1123, startPoint y: 9, endPoint x: 949, endPoint y: 0, distance: 174.2
click at [949, 0] on div "56806465 Ship ID Ship From Ship To Tracking Nu. Status Ship ID 56806465 Ship Fr…" at bounding box center [771, 16] width 1330 height 32
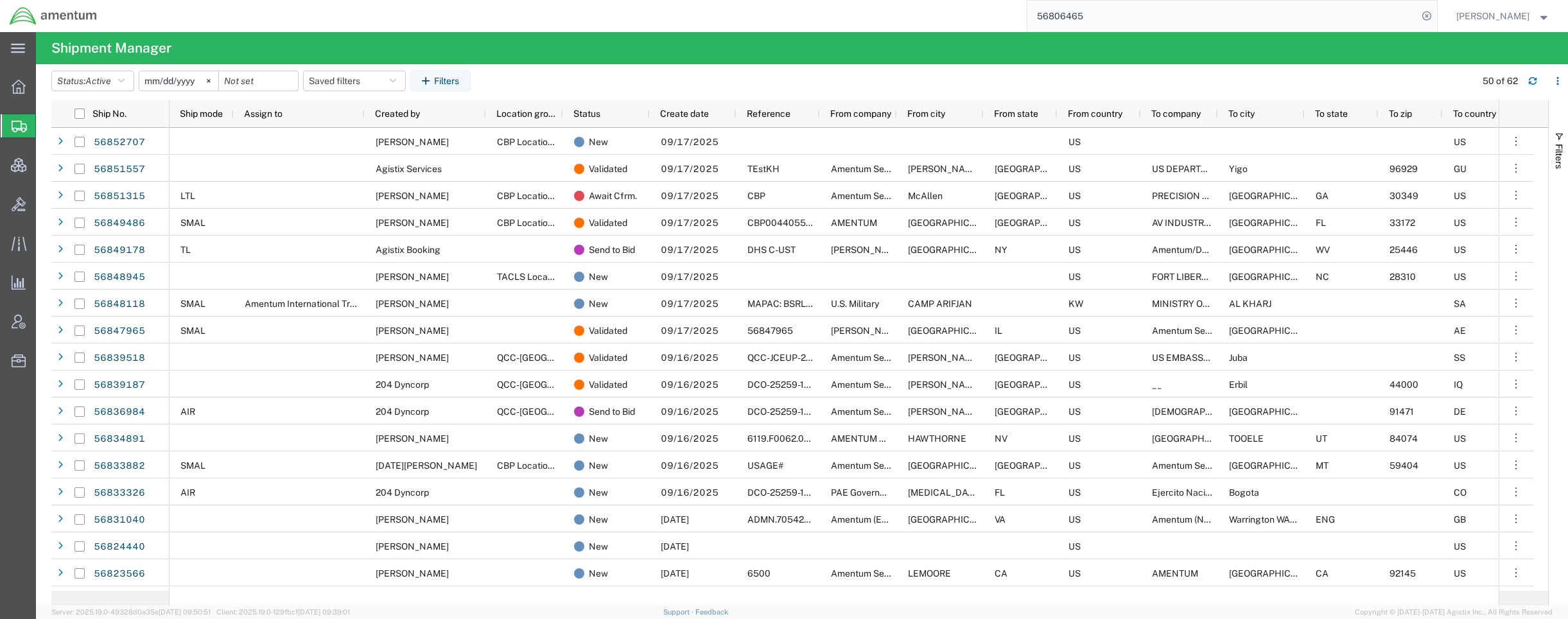
paste input "1005926176"
type input "1005926176"
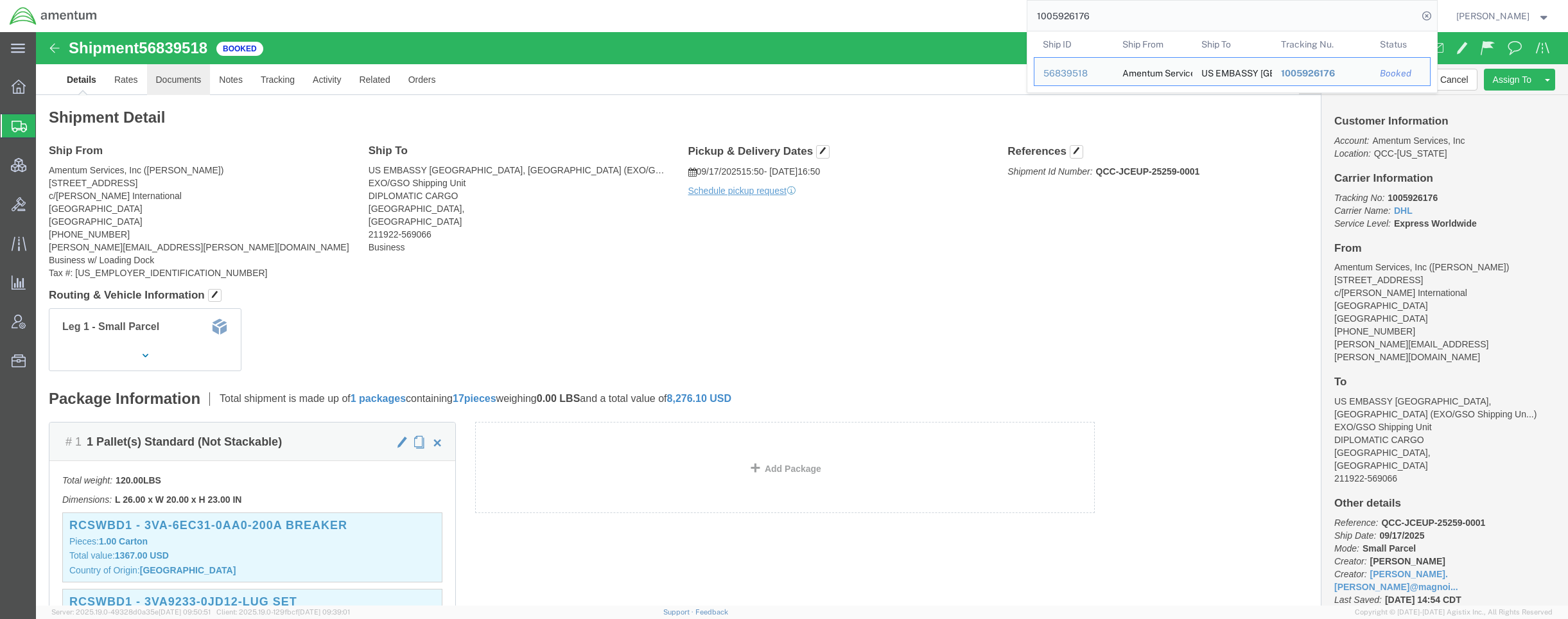
click link "Documents"
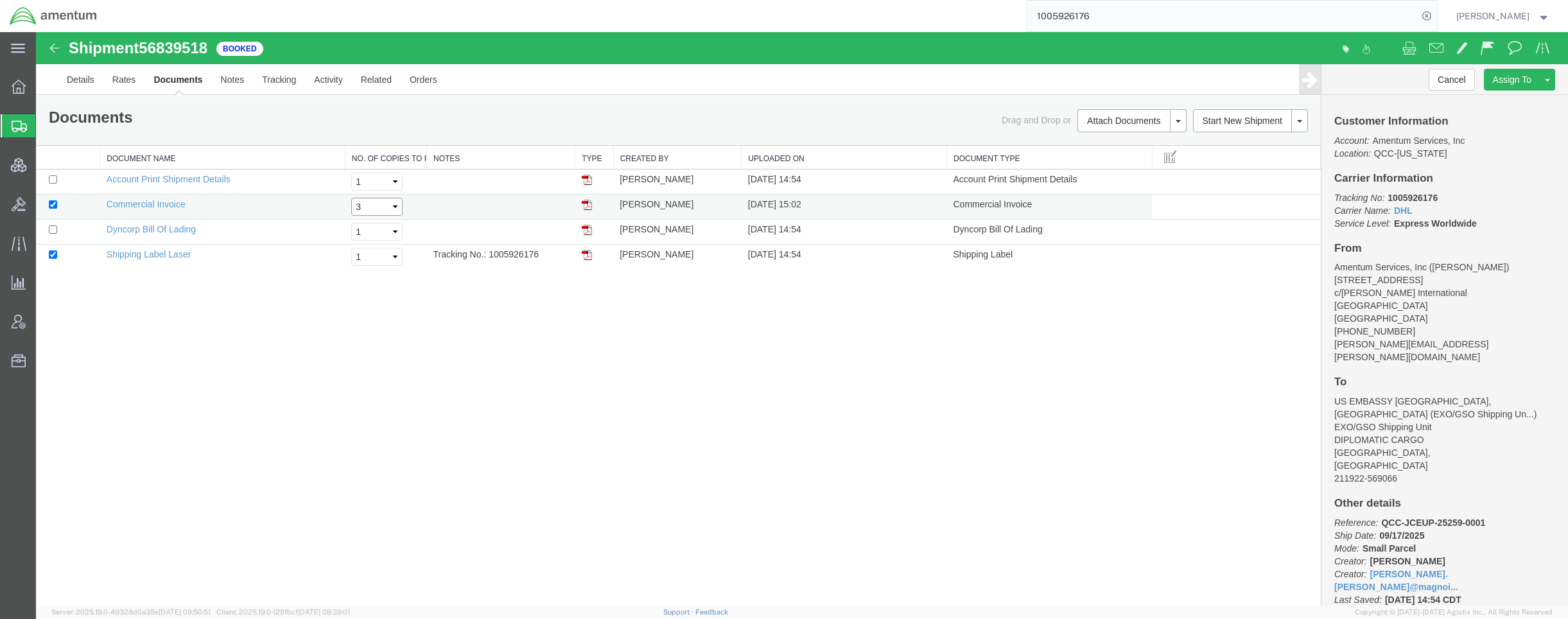
click at [378, 209] on select "Select 1 2 3 4 5" at bounding box center [376, 207] width 51 height 18
select select "1"
click at [351, 198] on select "Select 1 2 3 4 5" at bounding box center [376, 207] width 51 height 18
click at [1121, 160] on link "Email Documents" at bounding box center [1129, 162] width 112 height 20
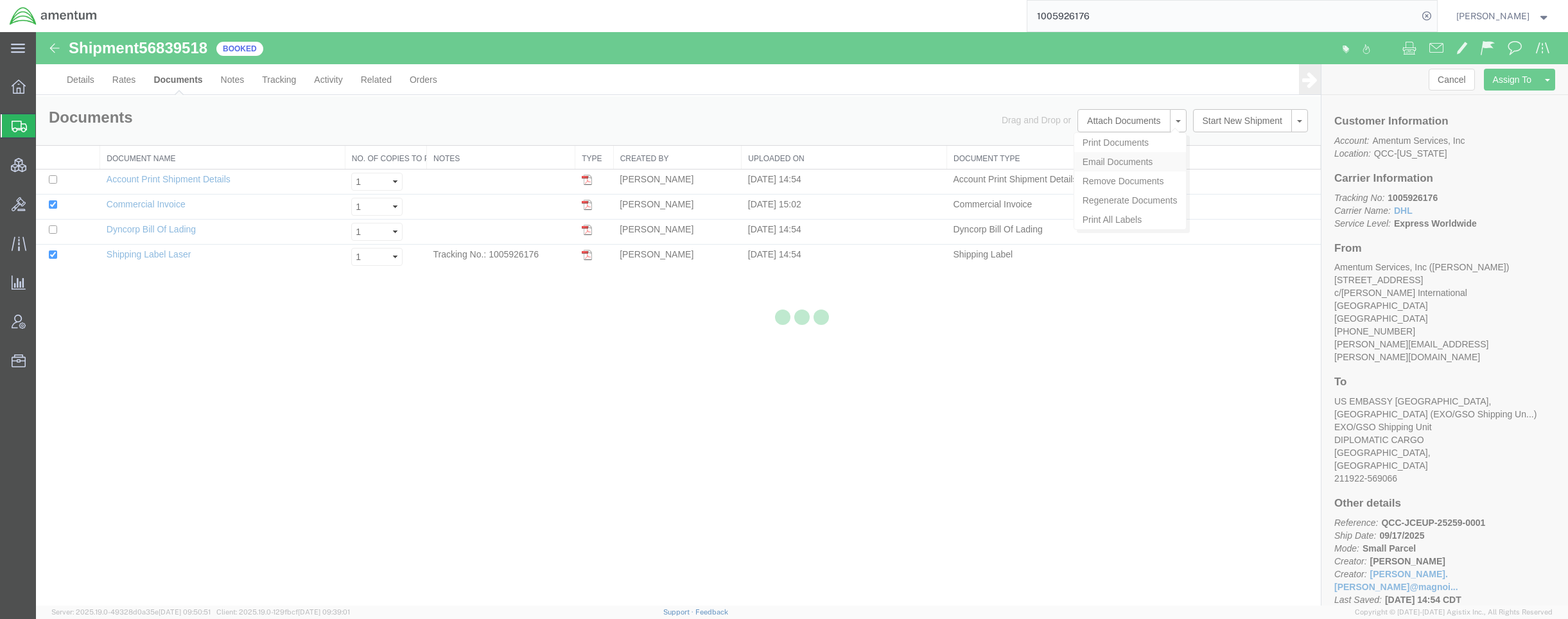
checkbox input "true"
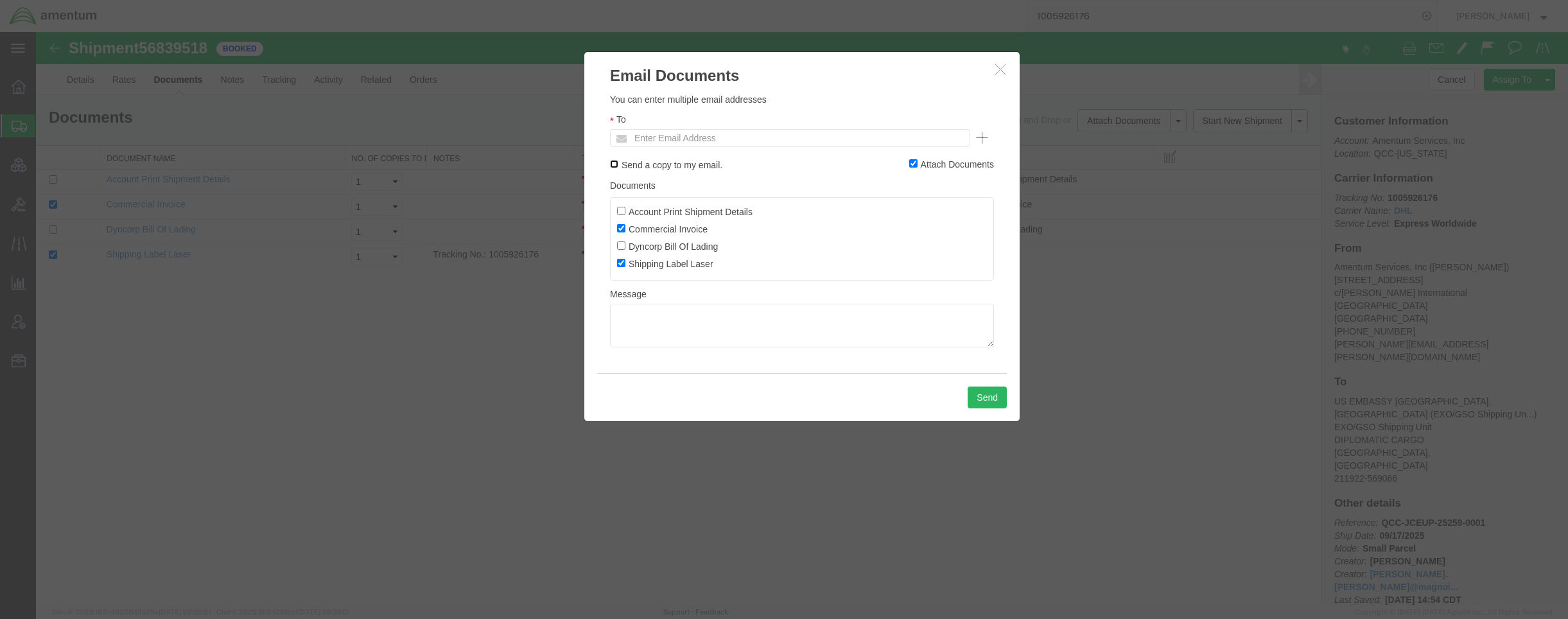
click at [613, 166] on input "Send a copy to my email." at bounding box center [614, 164] width 9 height 9
checkbox input "true"
paste input "eugene.vanwyk@amentum.com"
type input "eugene.vanwyk@amentum.com"
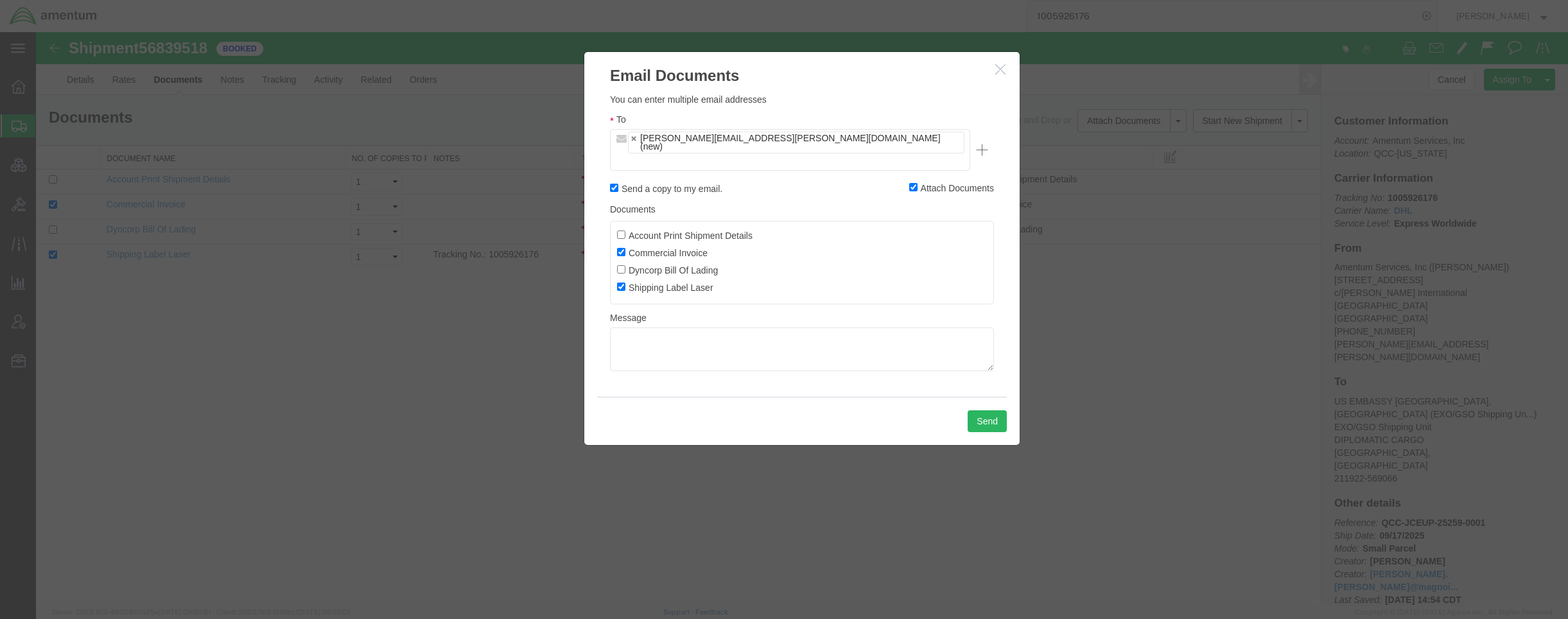
click at [892, 122] on div "To eugene.vanwyk@amentum.com (new) eugene.vanwyk@amentum.com" at bounding box center [801, 141] width 384 height 59
click at [887, 137] on ul "eugene.vanwyk@amentum.com (new)" at bounding box center [790, 150] width 360 height 42
paste input "necati.tas@amentum.com"
type input "necati.tas@amentum.com"
type input "eugene.vanwyk@amentum.com,necati.tas@amentum.com"
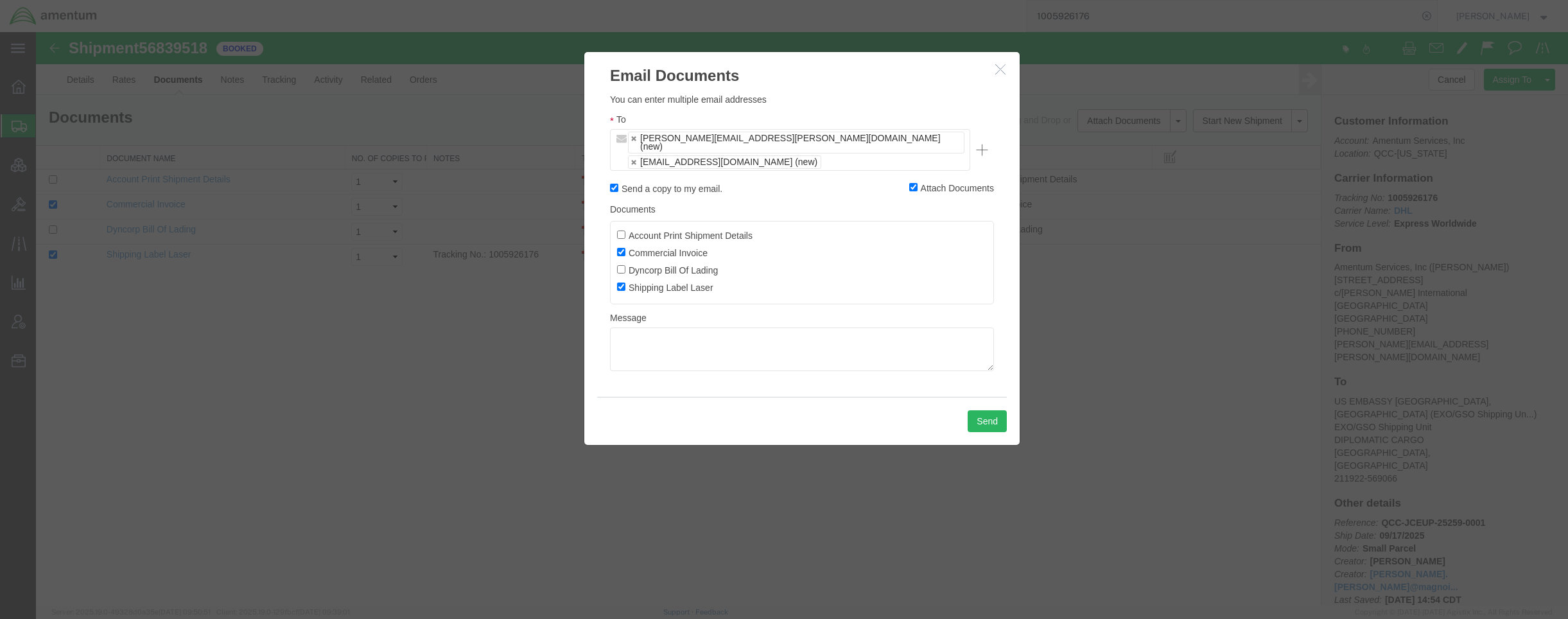
click at [934, 157] on ul "eugene.vanwyk@amentum.com (new) necati.tas@amentum.com (new)" at bounding box center [790, 150] width 360 height 42
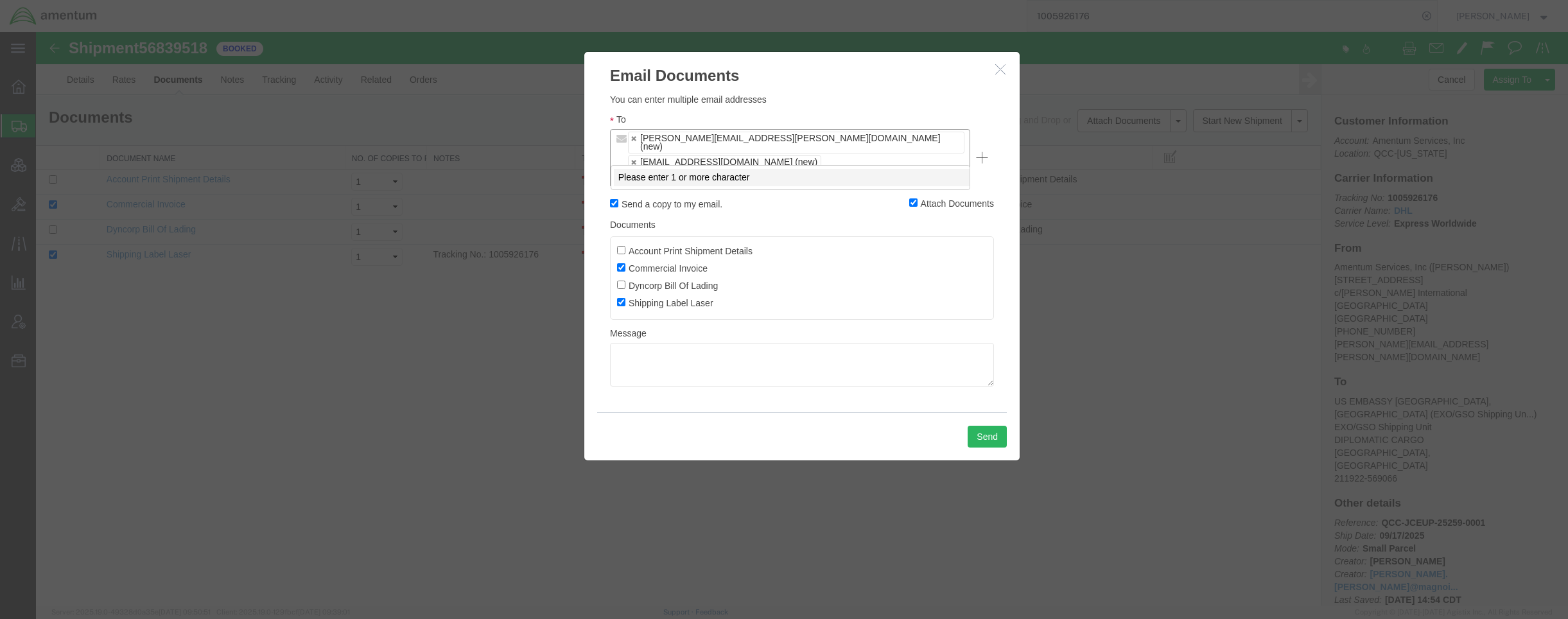
paste input "micah.conrad@amentum.com"
type input "micah.conrad@amentum.com"
type input "eugene.vanwyk@amentum.com,necati.tas@amentum.com,micah.conrad@amentum.com"
click at [846, 157] on ul "eugene.vanwyk@amentum.com (new) necati.tas@amentum.com (new) micah.conrad@ament…" at bounding box center [790, 158] width 360 height 57
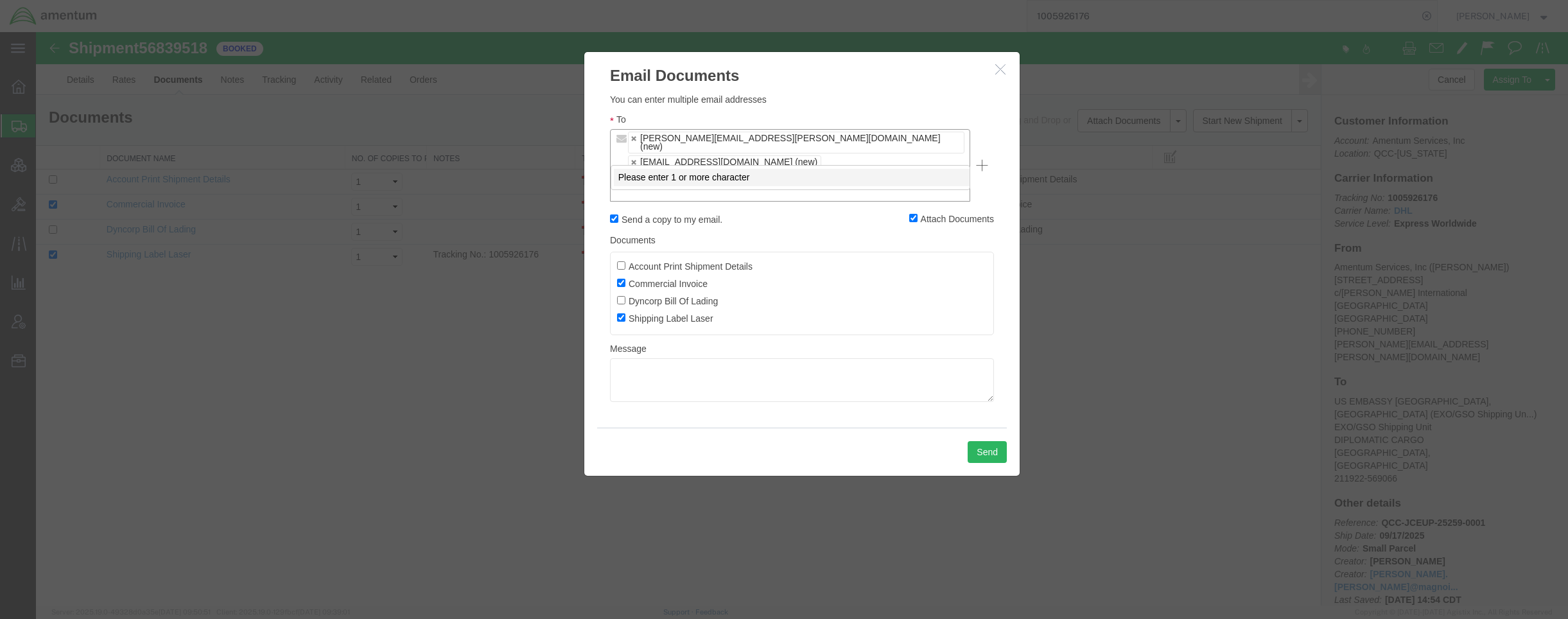
paste input "tanner.love@amentum.com"
type input "tanner.love@amentum.com"
type input "eugene.vanwyk@amentum.com,necati.tas@amentum.com,micah.conrad@amentum.com,tanne…"
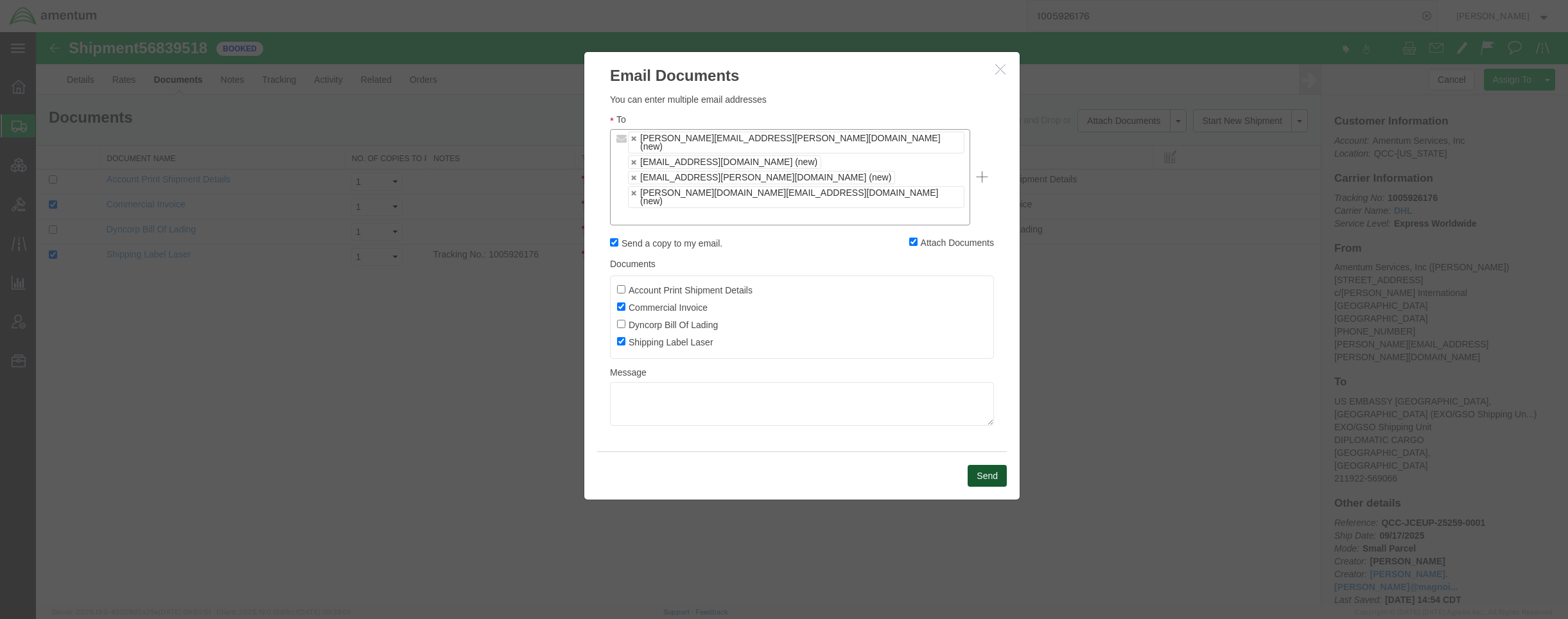
click at [988, 465] on button "Send" at bounding box center [987, 476] width 39 height 22
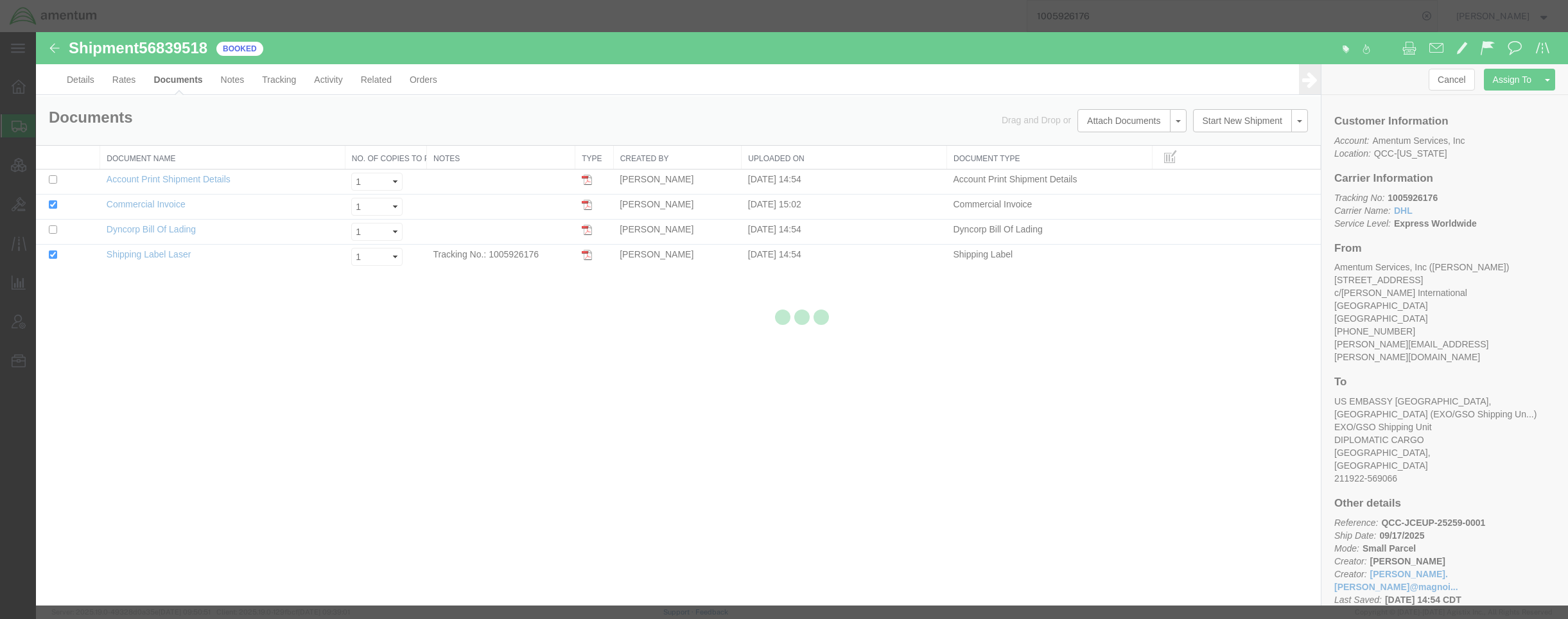
checkbox input "false"
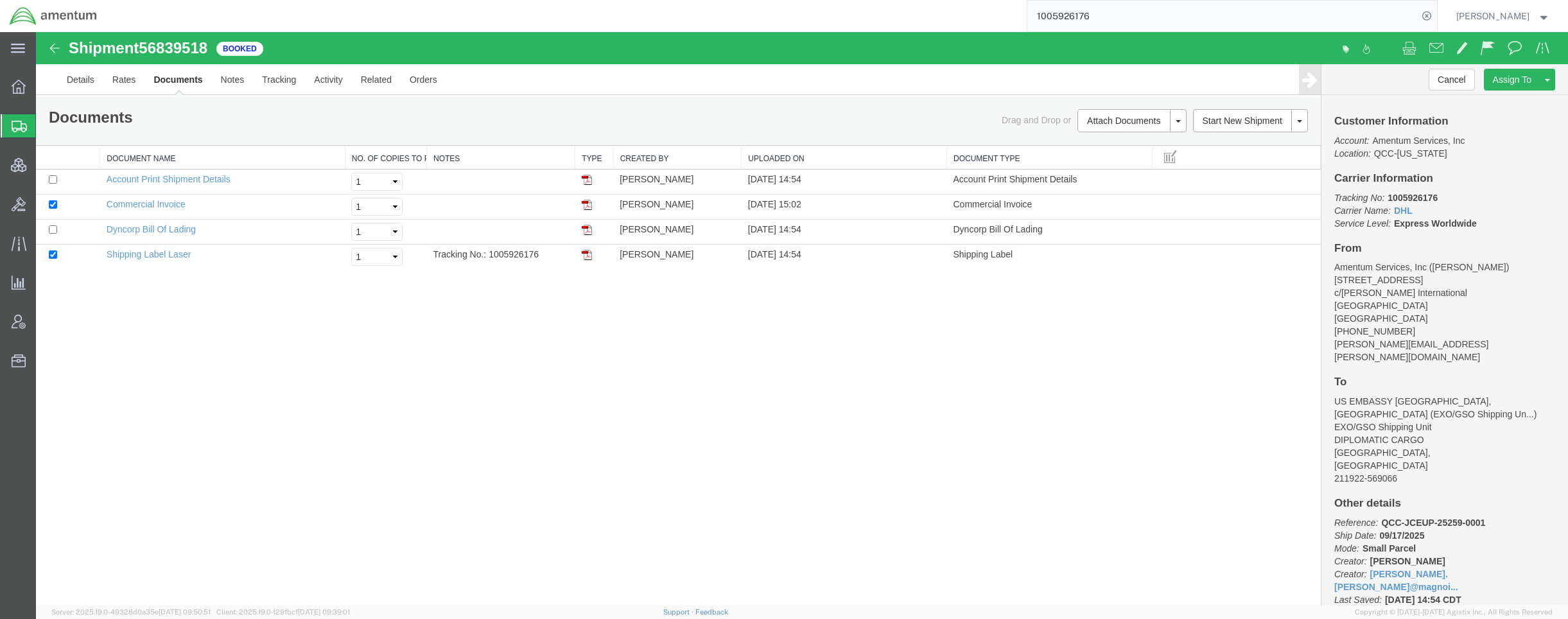
click at [46, 131] on span "Shipments" at bounding box center [40, 126] width 10 height 26
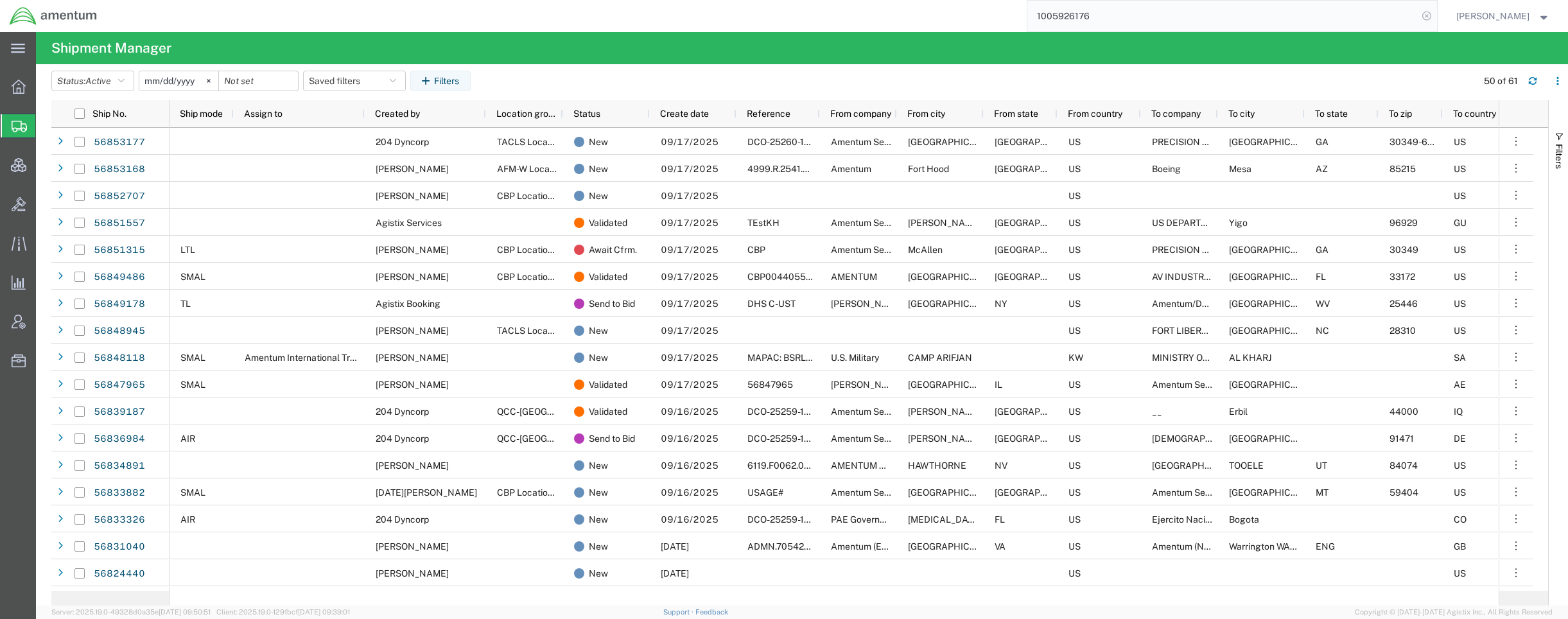
click at [1420, 14] on icon at bounding box center [1426, 16] width 18 height 18
click at [1418, 20] on icon at bounding box center [1426, 16] width 18 height 18
paste input "PACAF-25255-0001"
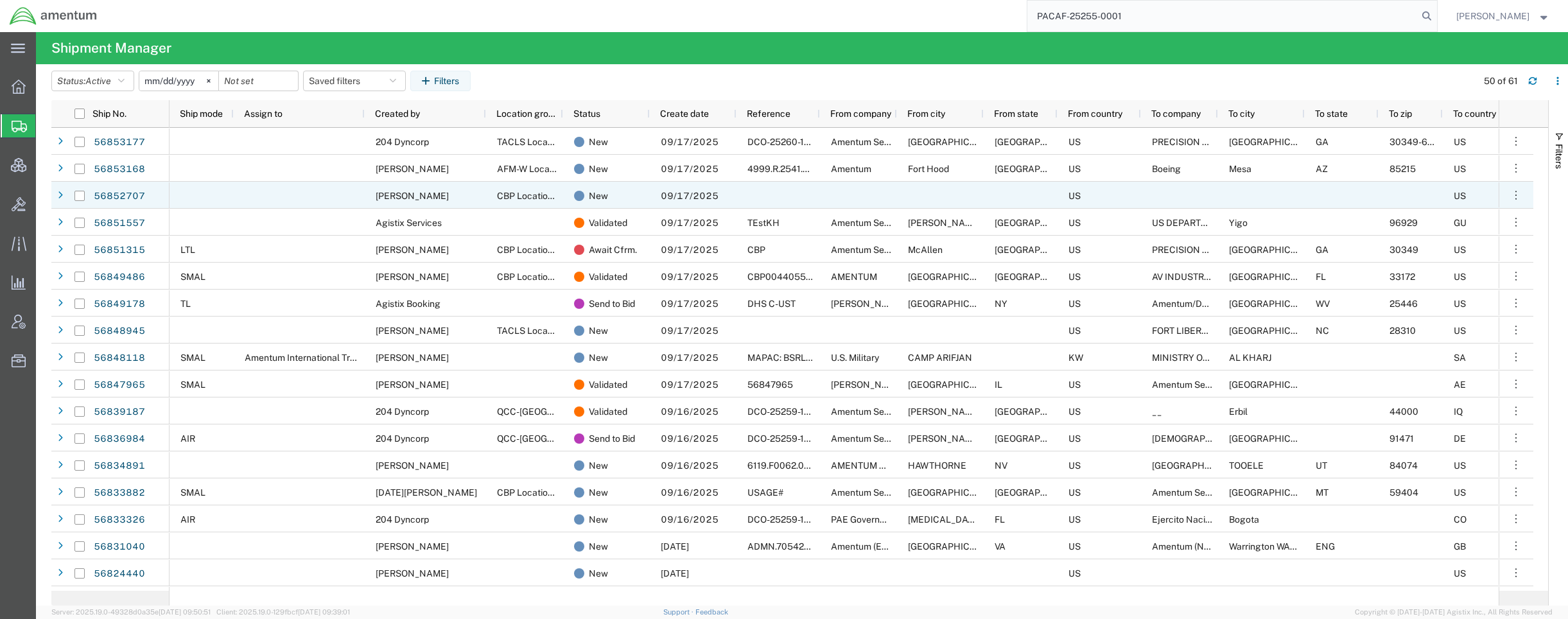
type input "PACAF-25255-0001"
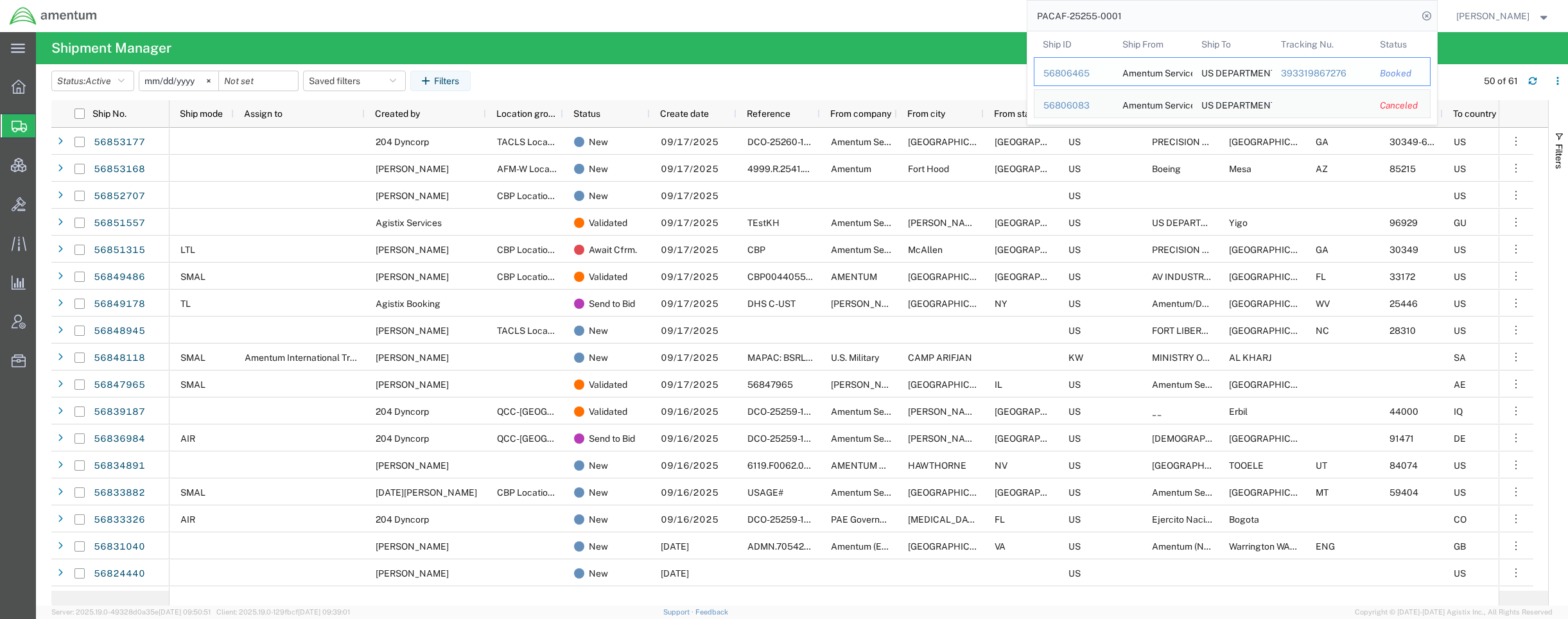
click at [1065, 73] on div "56806465" at bounding box center [1074, 73] width 61 height 14
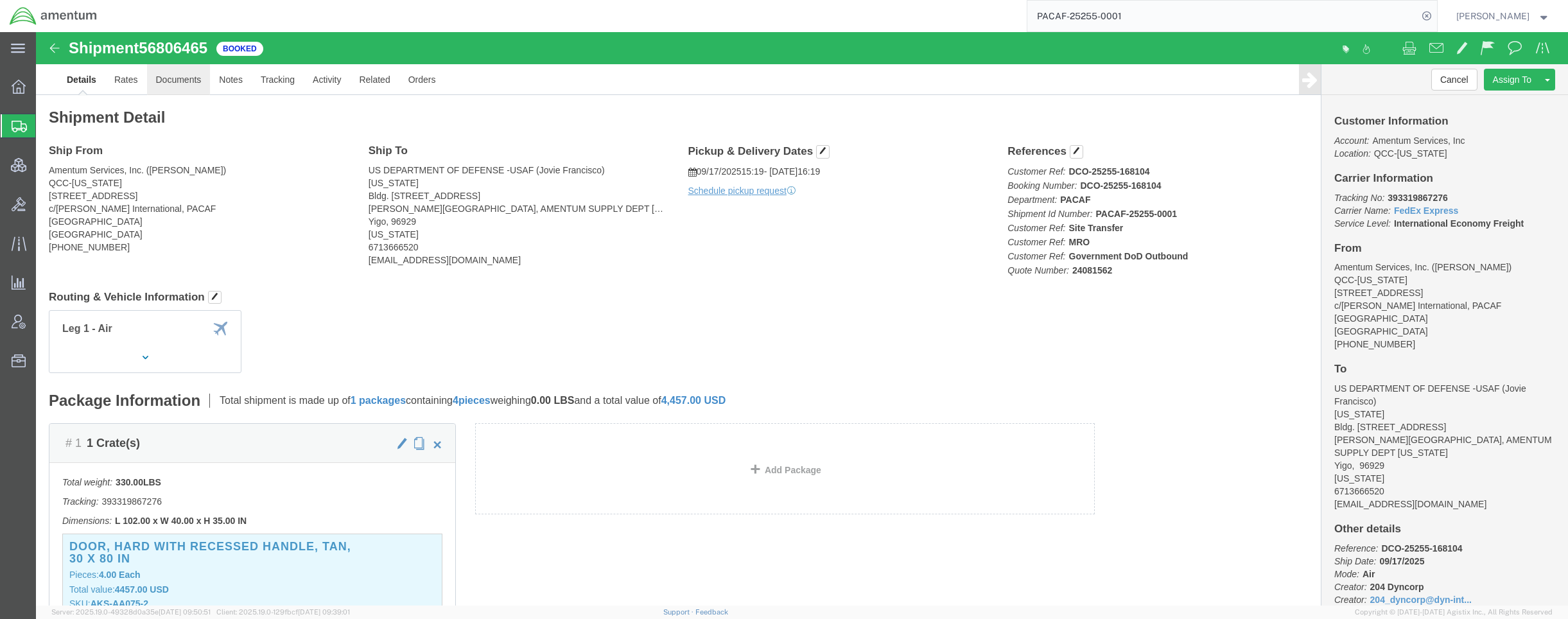
click link "Documents"
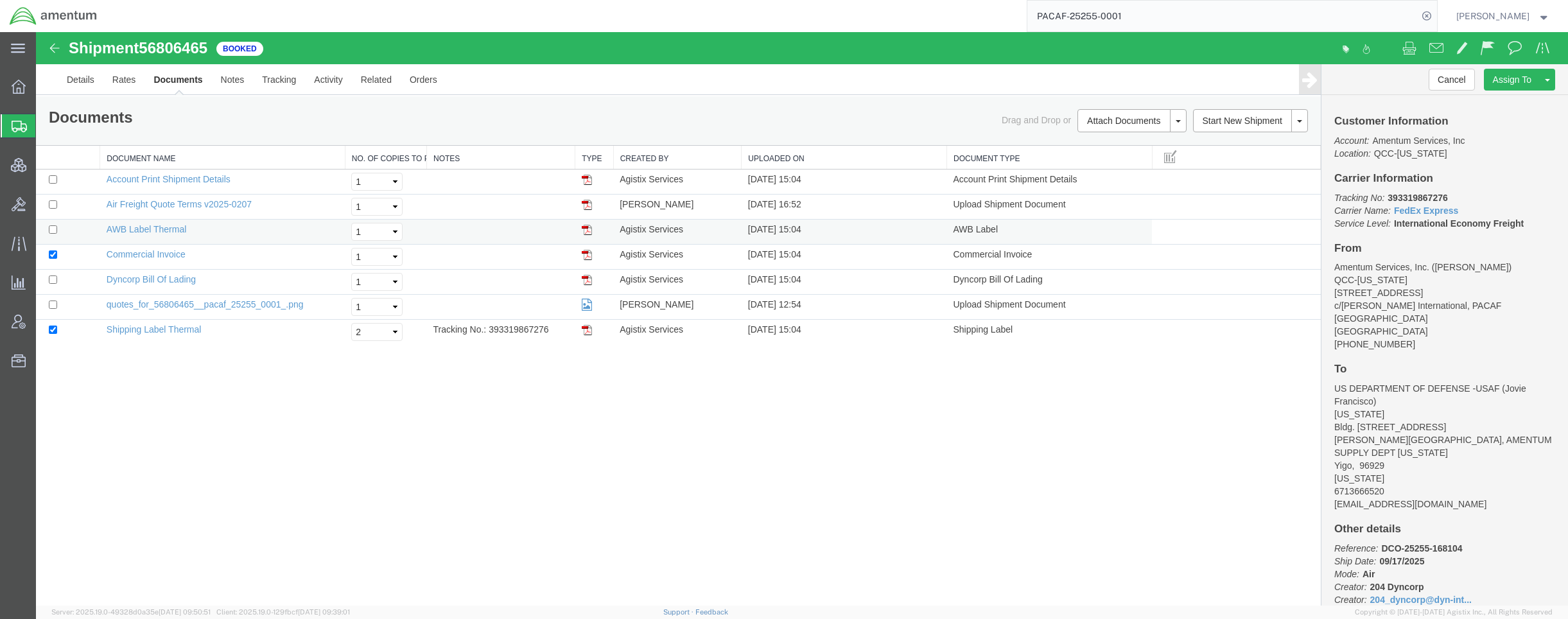
click at [46, 234] on td at bounding box center [68, 232] width 64 height 25
click at [46, 232] on td at bounding box center [68, 232] width 64 height 25
click at [56, 234] on input "checkbox" at bounding box center [53, 230] width 9 height 9
click at [53, 230] on input "checkbox" at bounding box center [53, 230] width 9 height 9
checkbox input "false"
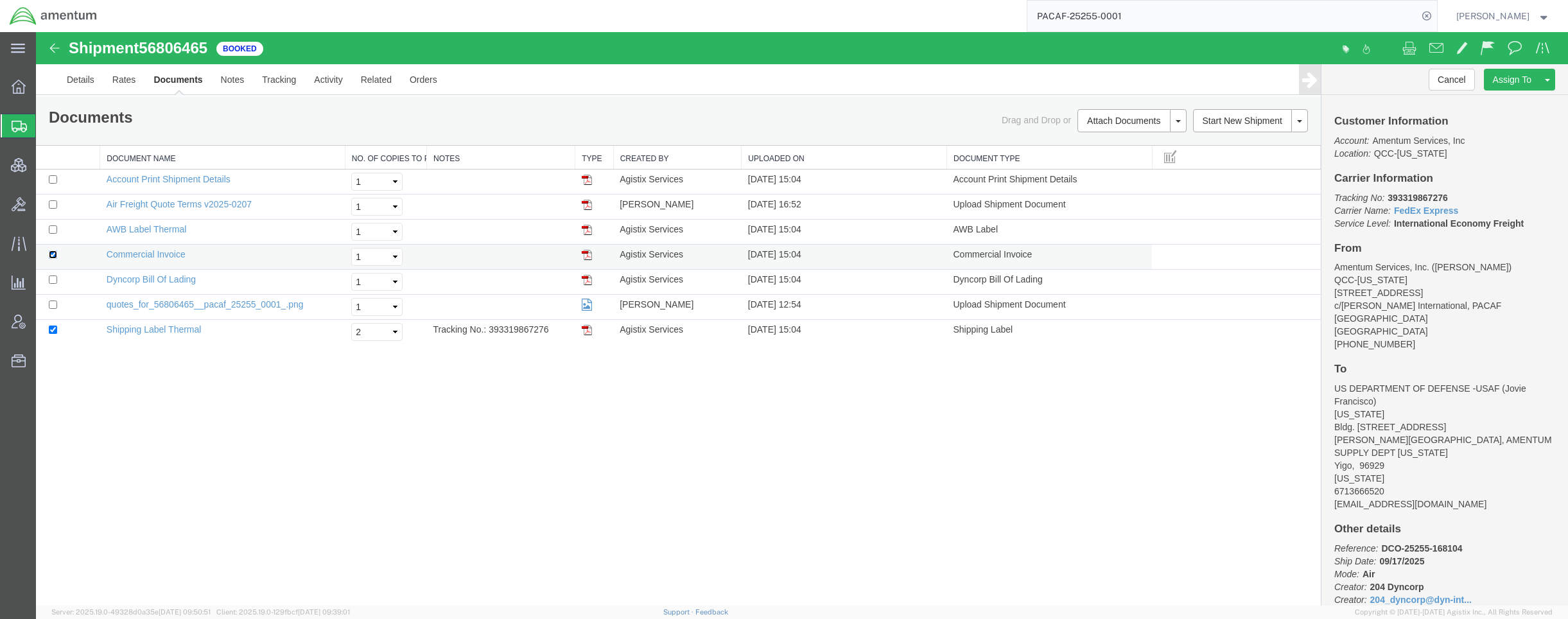
click at [51, 253] on input "checkbox" at bounding box center [53, 255] width 9 height 9
checkbox input "false"
click at [50, 333] on input "checkbox" at bounding box center [53, 330] width 9 height 9
checkbox input "false"
drag, startPoint x: 553, startPoint y: 334, endPoint x: 488, endPoint y: 340, distance: 65.3
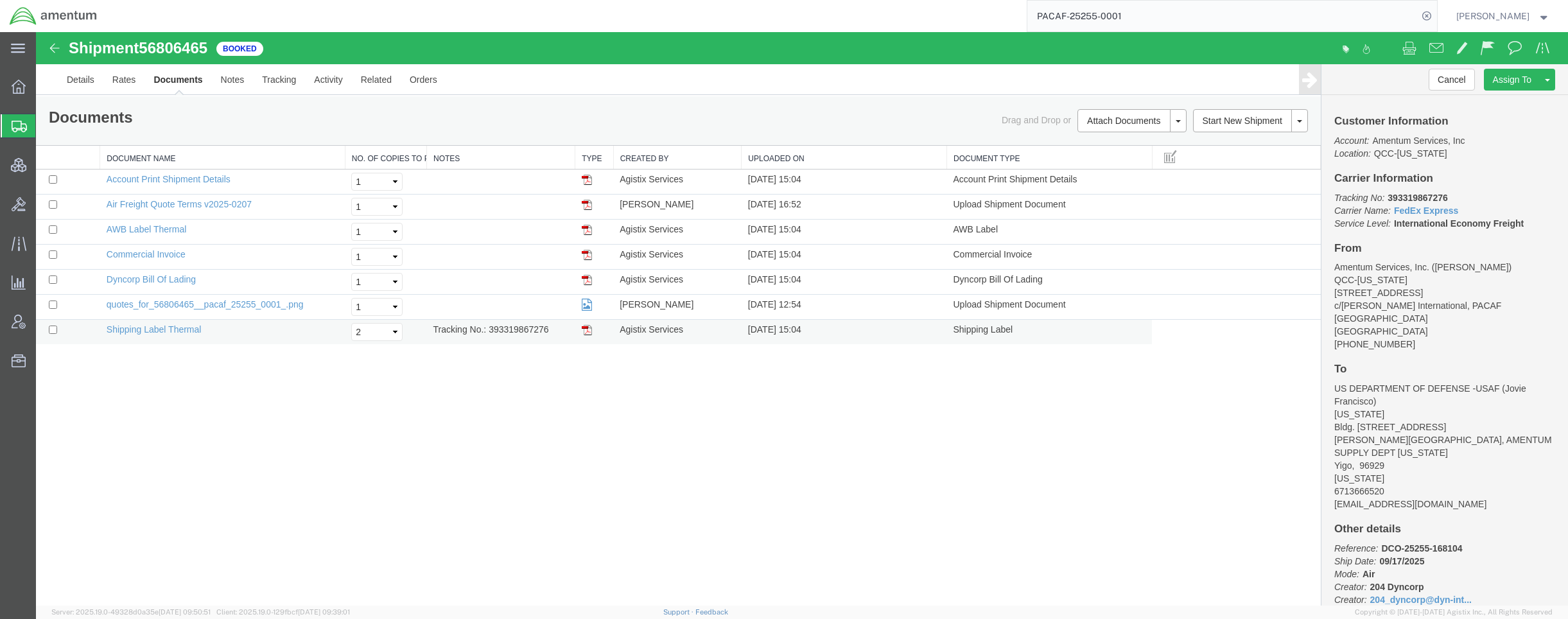
click at [488, 340] on td "Tracking No.: 393319867276" at bounding box center [501, 332] width 148 height 25
copy td "393319867276"
click at [52, 234] on input "checkbox" at bounding box center [53, 230] width 9 height 9
checkbox input "true"
click at [56, 333] on input "checkbox" at bounding box center [53, 330] width 9 height 9
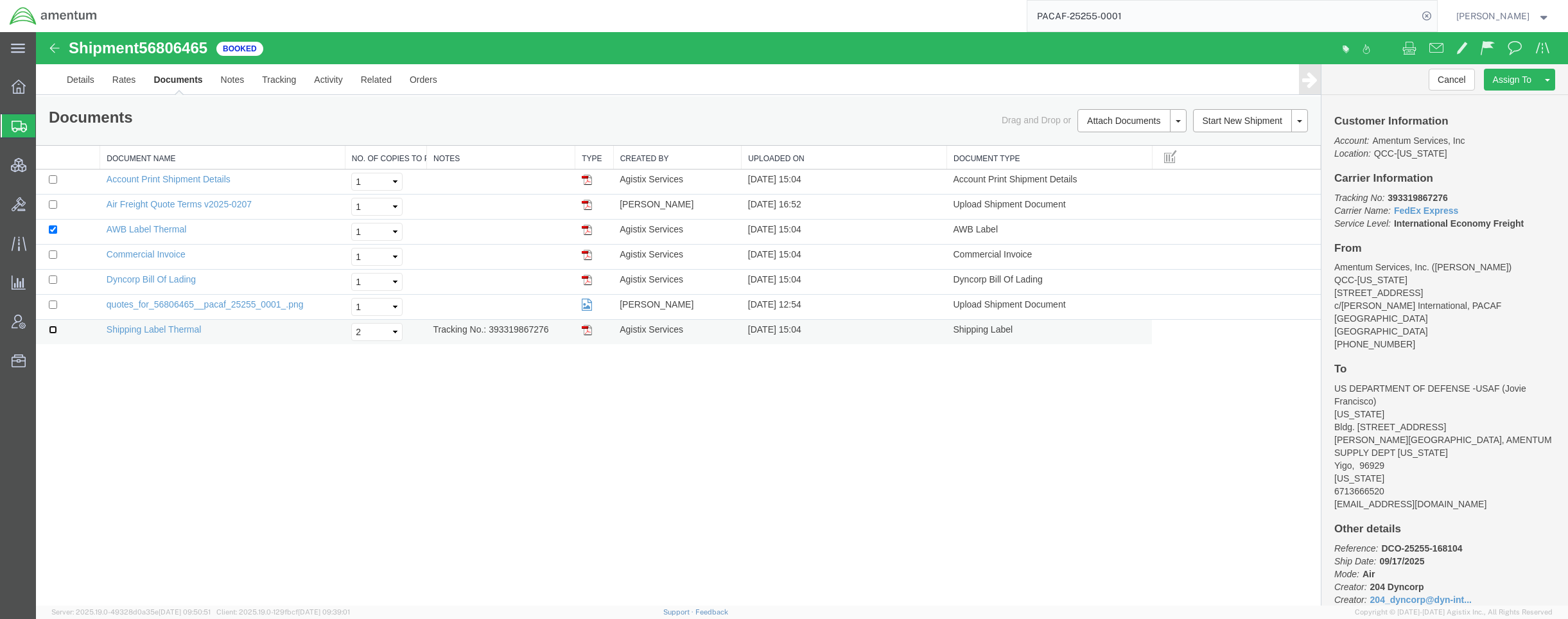
checkbox input "true"
click at [388, 332] on select "Select 1 2 3 4 5" at bounding box center [376, 332] width 51 height 18
select select "1"
click at [351, 323] on select "Select 1 2 3 4 5" at bounding box center [376, 332] width 51 height 18
click at [1112, 142] on link "Print Documents" at bounding box center [1129, 142] width 112 height 20
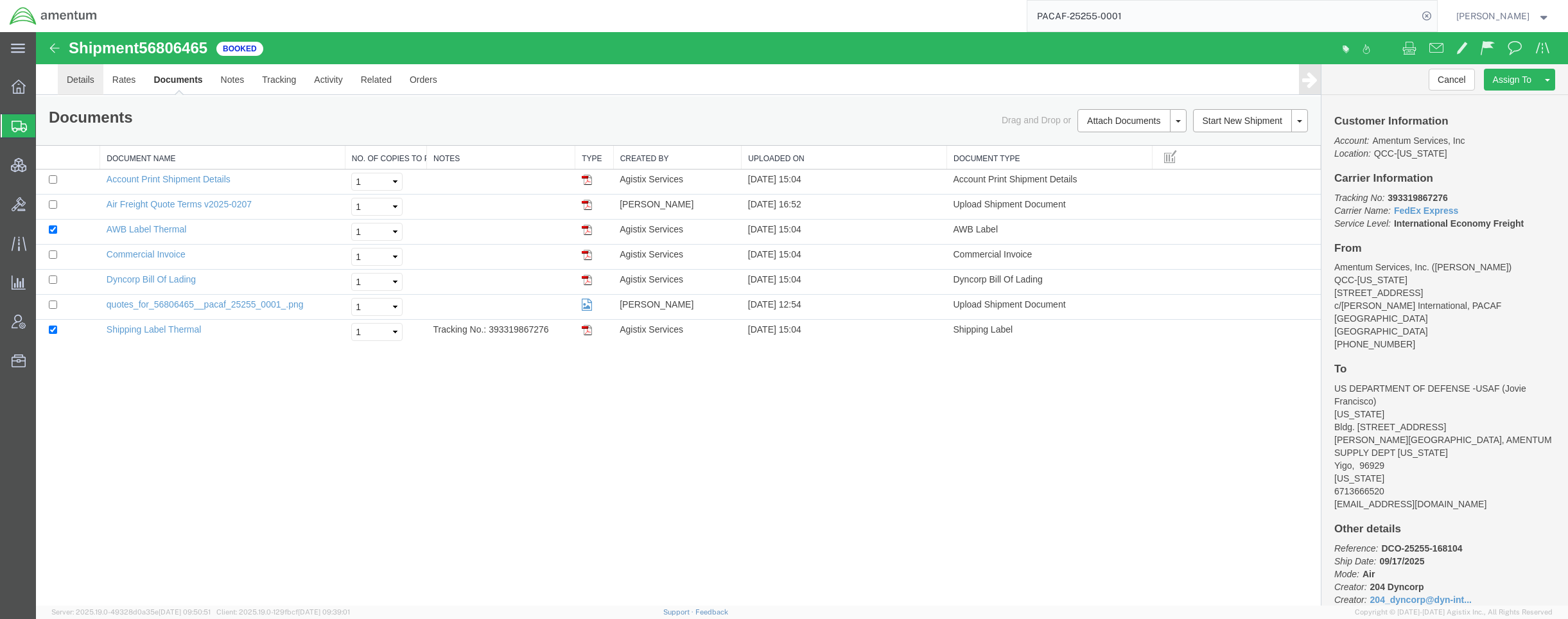
click at [74, 72] on link "Details" at bounding box center [80, 80] width 46 height 31
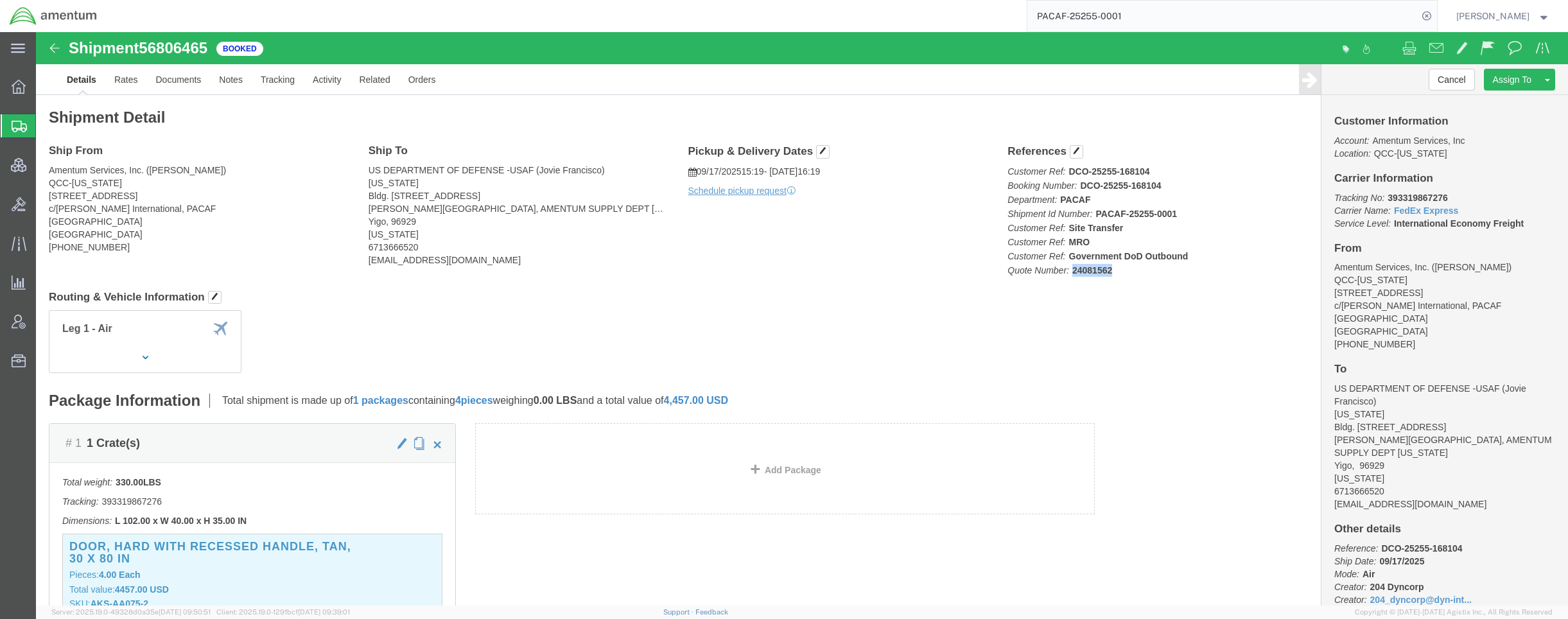
drag, startPoint x: 1082, startPoint y: 247, endPoint x: 1070, endPoint y: 244, distance: 12.4
click p "Customer Ref: DCO-25255-168104 Booking Number: DCO-25255-168104 Department: PAC…"
drag, startPoint x: 1489, startPoint y: 189, endPoint x: 1351, endPoint y: 188, distance: 138.0
click p "Tracking No: 393319867276 Carrier Name: FedEx Express FedEx Express Service Lev…"
drag, startPoint x: 1372, startPoint y: 184, endPoint x: 1348, endPoint y: 197, distance: 27.3
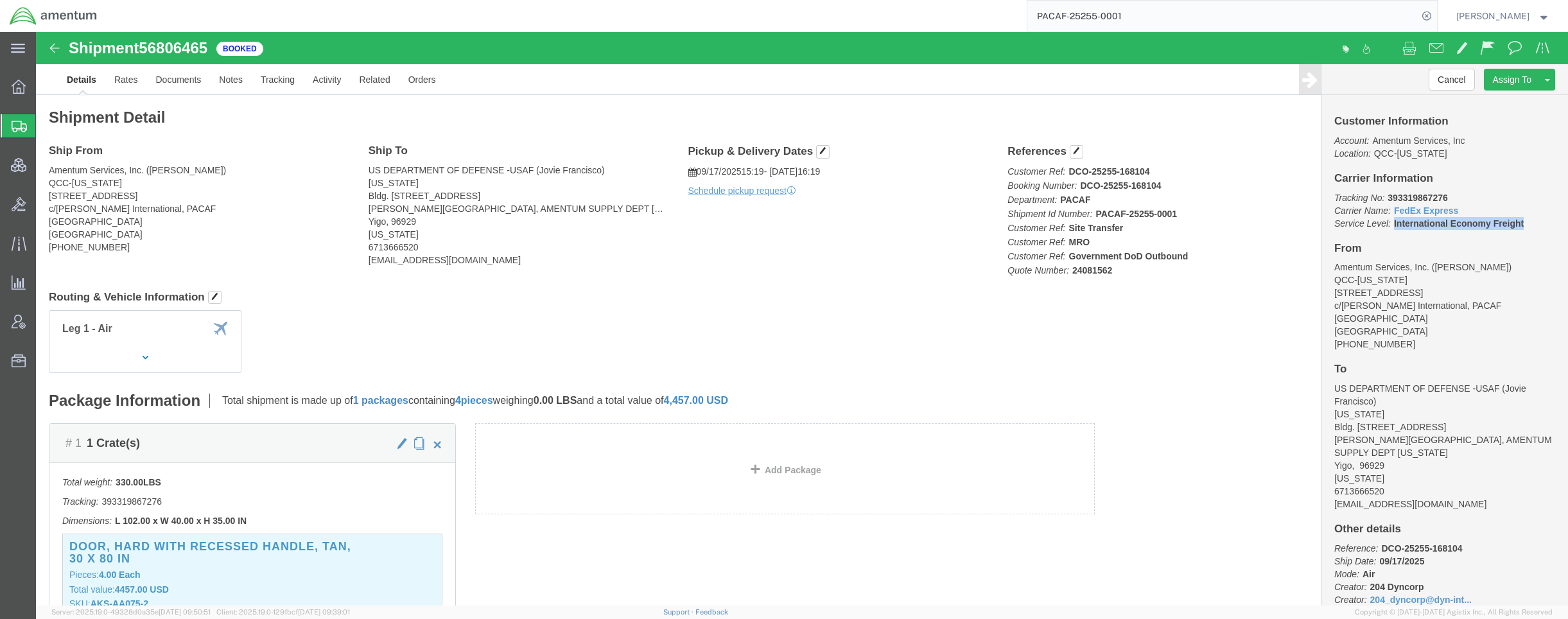
click p "Tracking No: 393319867276 Carrier Name: FedEx Express FedEx Express Service Lev…"
copy b "International Economy Freight"
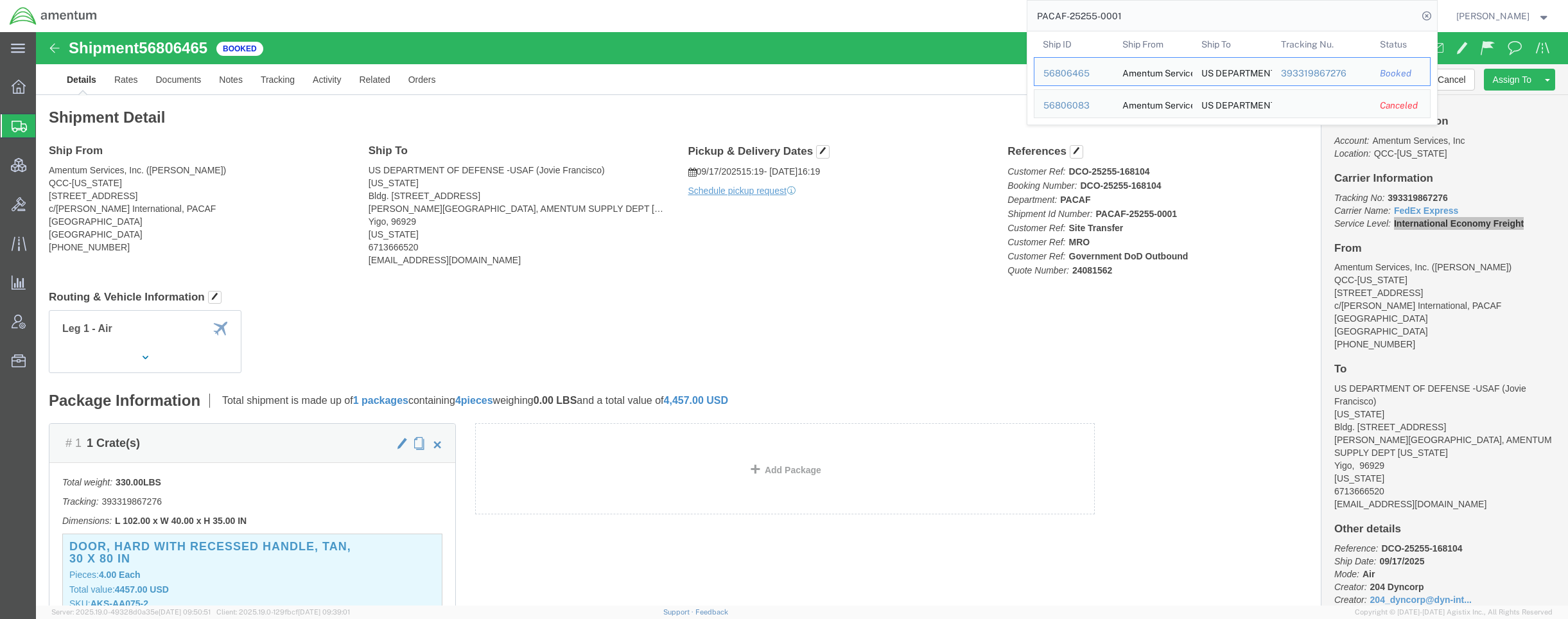
drag, startPoint x: 1155, startPoint y: 21, endPoint x: 975, endPoint y: 22, distance: 180.0
click at [975, 22] on div "PACAF-25255-0001 Ship ID Ship From Ship To Tracking Nu. Status Ship ID 56806465…" at bounding box center [771, 16] width 1330 height 32
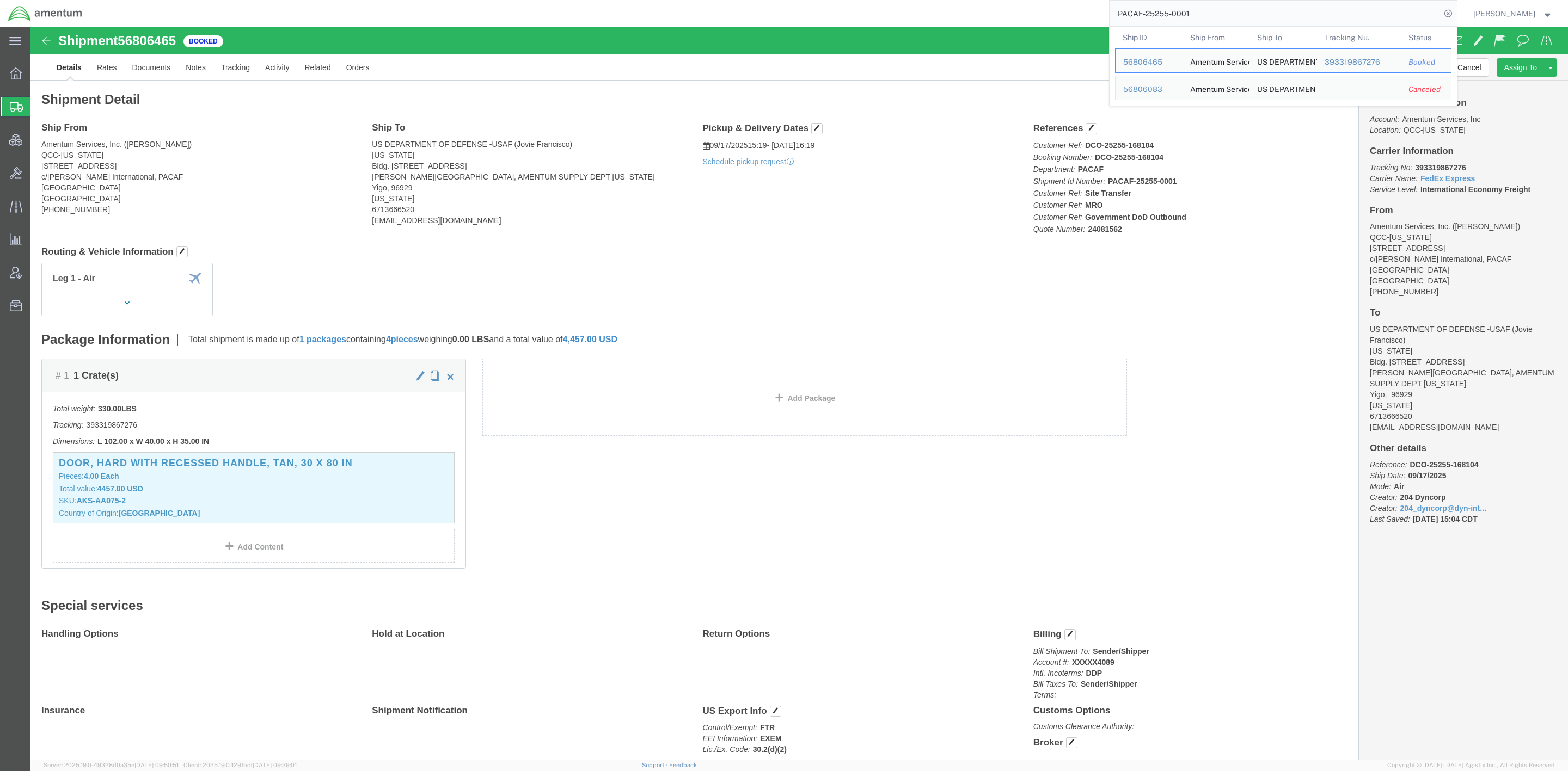
click div "Cancel Assign To Clone Shipment Save As Template Approve DPL Shipment Approve R…"
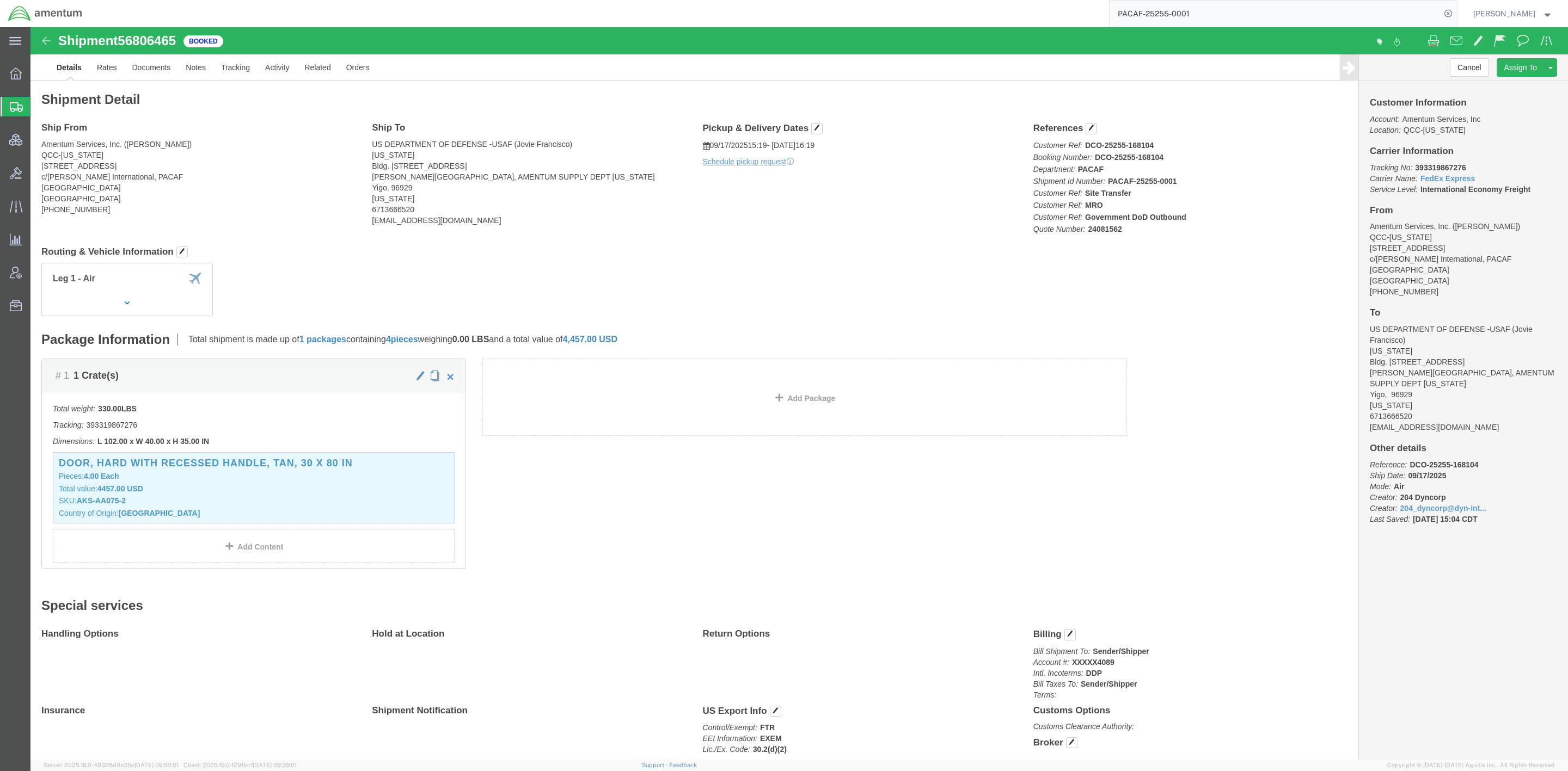
drag, startPoint x: 1332, startPoint y: 126, endPoint x: 1511, endPoint y: 389, distance: 318.1
click div "Customer Information Account: Amentum Services, Inc Location: QCC-Texas Carrier…"
copy div "Carrier Information Tracking No: 393319867276 Carrier Name: FedEx Express FedEx…"
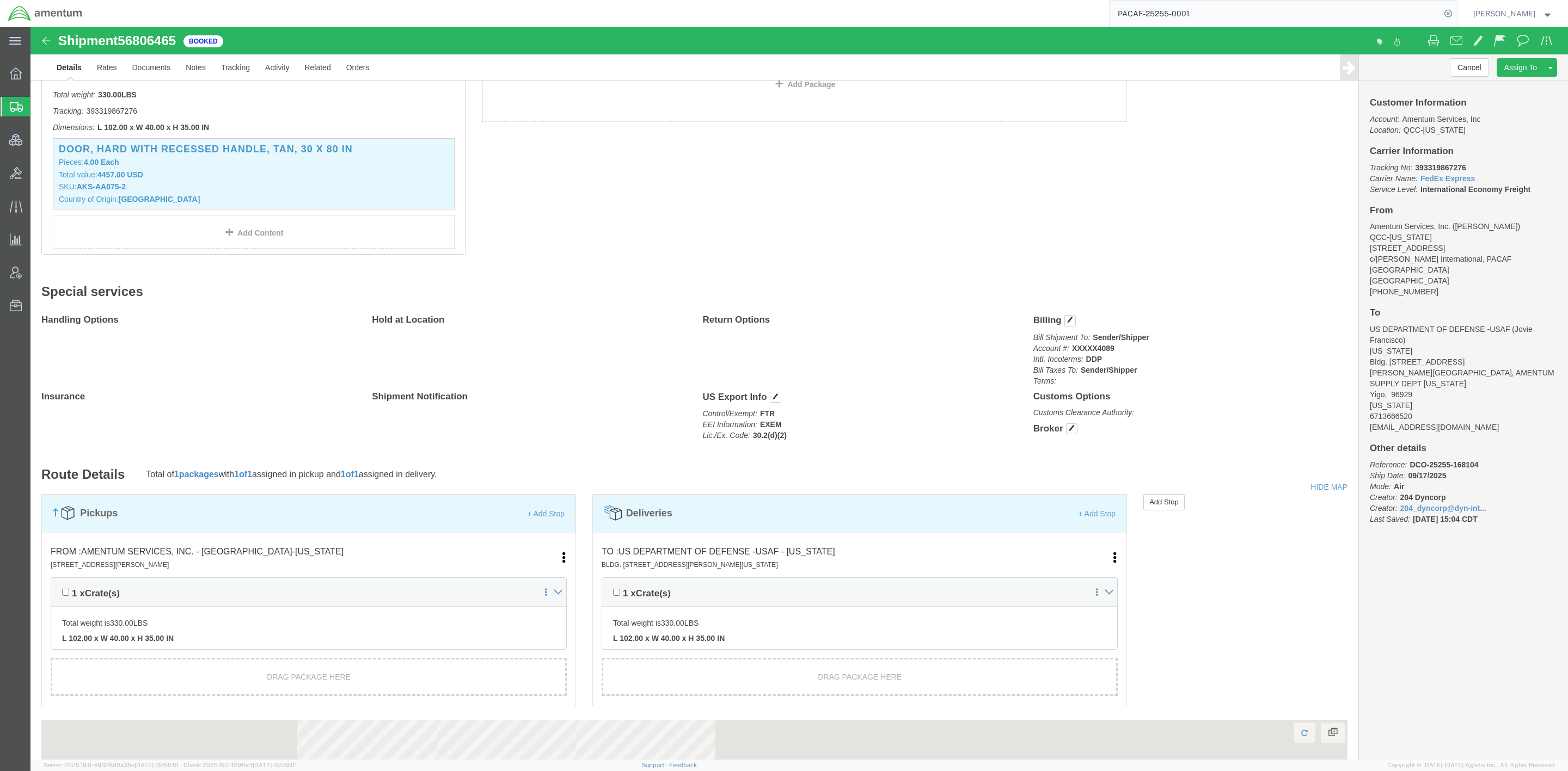
scroll to position [326, 0]
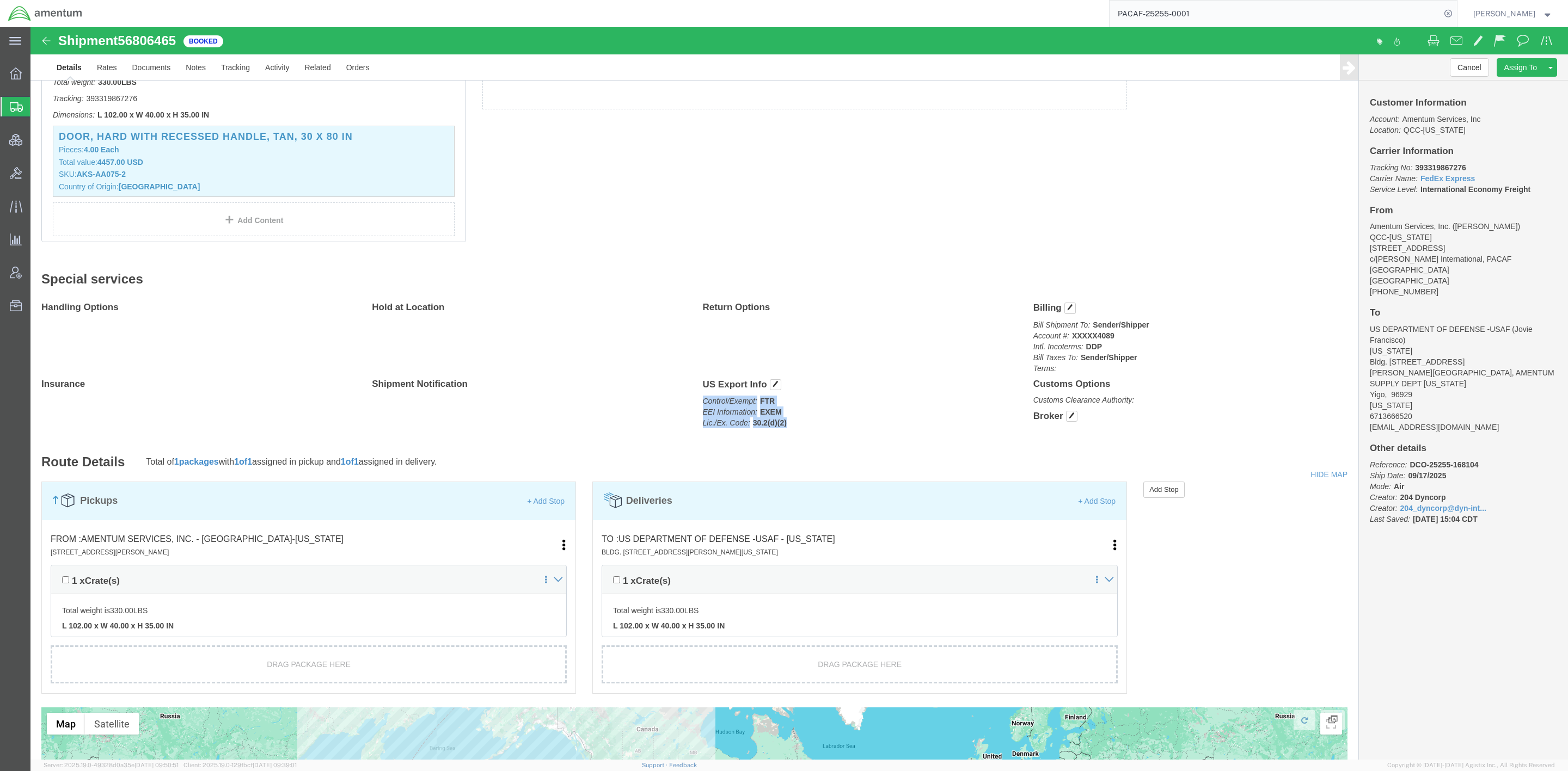
drag, startPoint x: 757, startPoint y: 405, endPoint x: 669, endPoint y: 389, distance: 89.4
click p "Control/Exempt: FTR EEI Information: EXEM Lic./Ex. Code: 30.2(d)(2)"
copy p "Control/Exempt: FTR EEI Information: EXEM Lic./Ex. Code: 30.2(d)(2)"
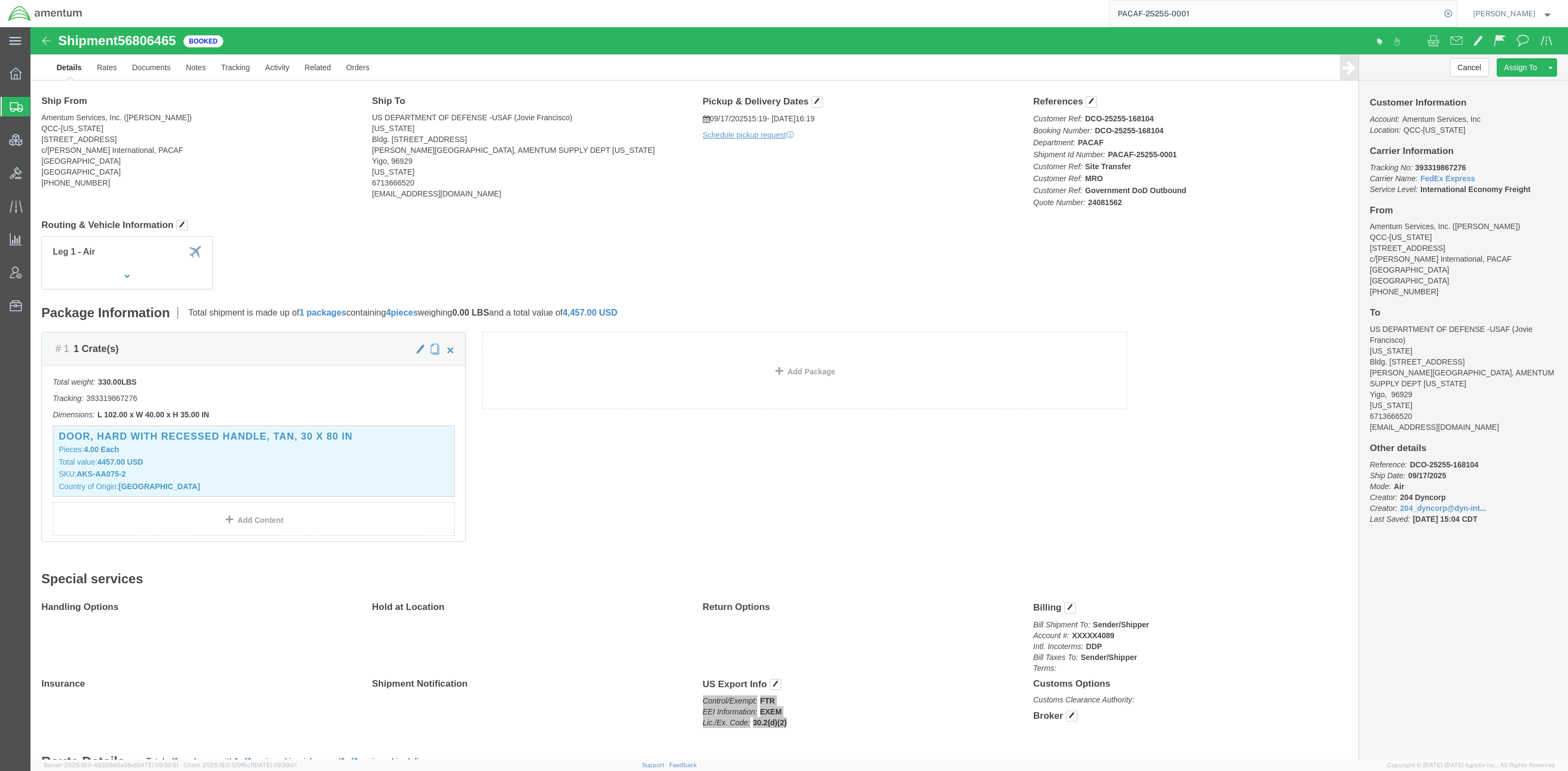
scroll to position [0, 0]
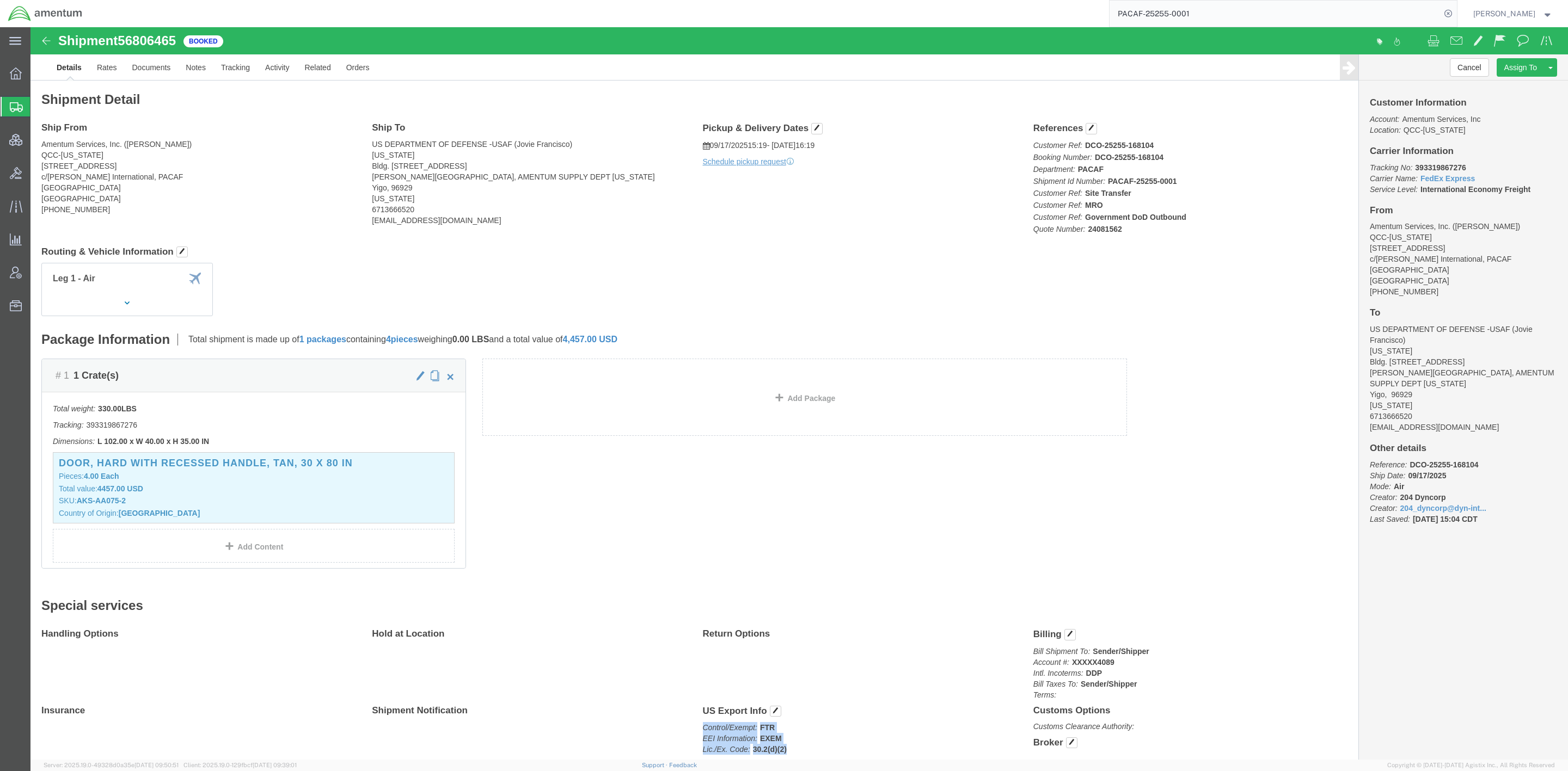
drag, startPoint x: 1334, startPoint y: 127, endPoint x: 1508, endPoint y: 389, distance: 314.5
click div "Customer Information Account: Amentum Services, Inc Location: QCC-Texas Carrier…"
copy div "Carrier Information Tracking No: 393319867276 Carrier Name: FedEx Express FedEx…"
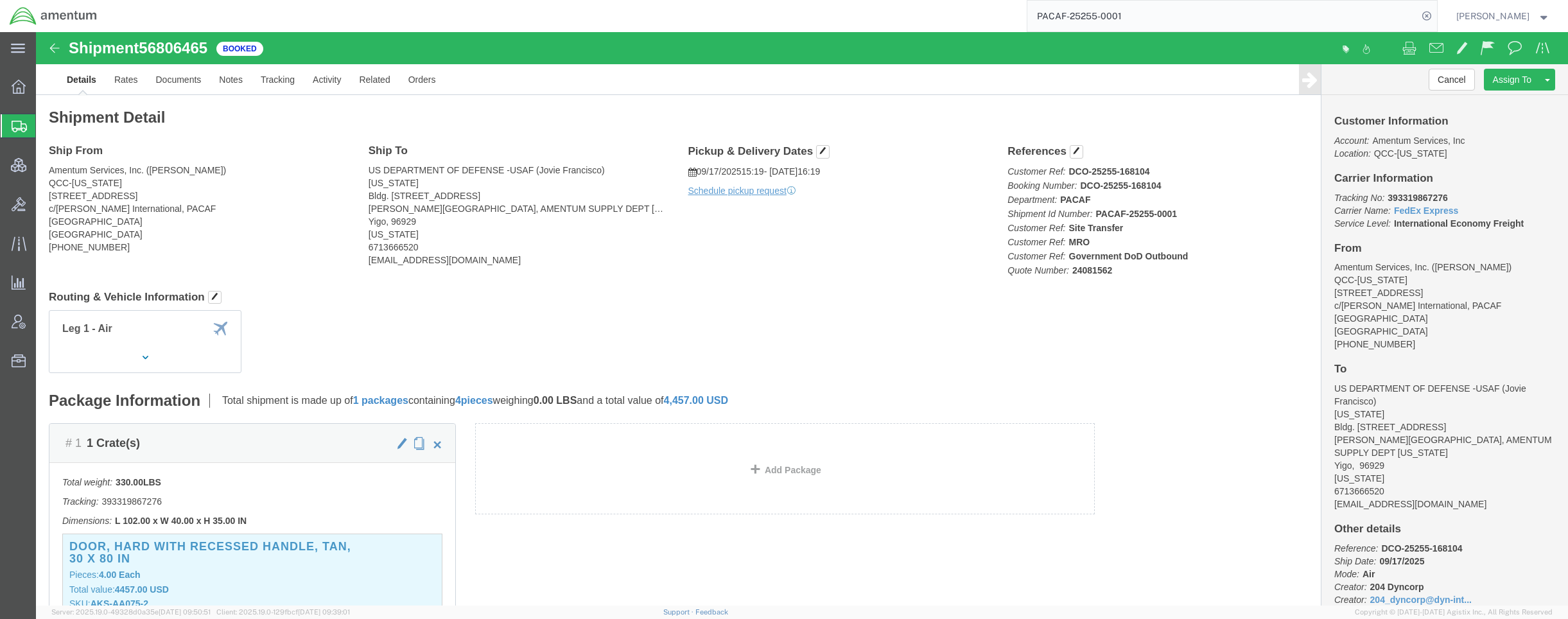
drag, startPoint x: 87, startPoint y: 132, endPoint x: 193, endPoint y: 2, distance: 167.7
click at [46, 132] on span "Shipments" at bounding box center [40, 126] width 10 height 26
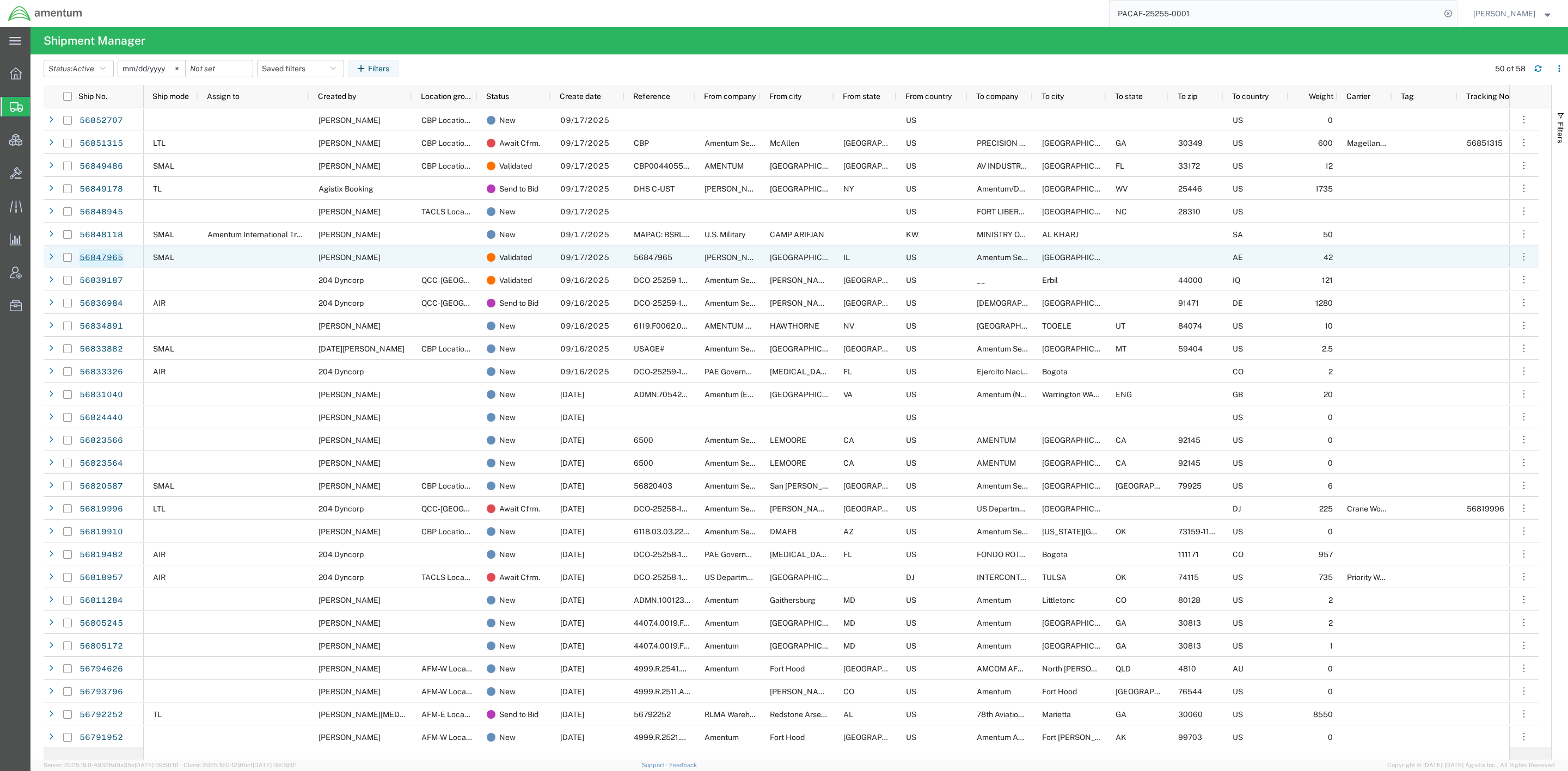
click at [115, 257] on link "56847965" at bounding box center [101, 258] width 45 height 17
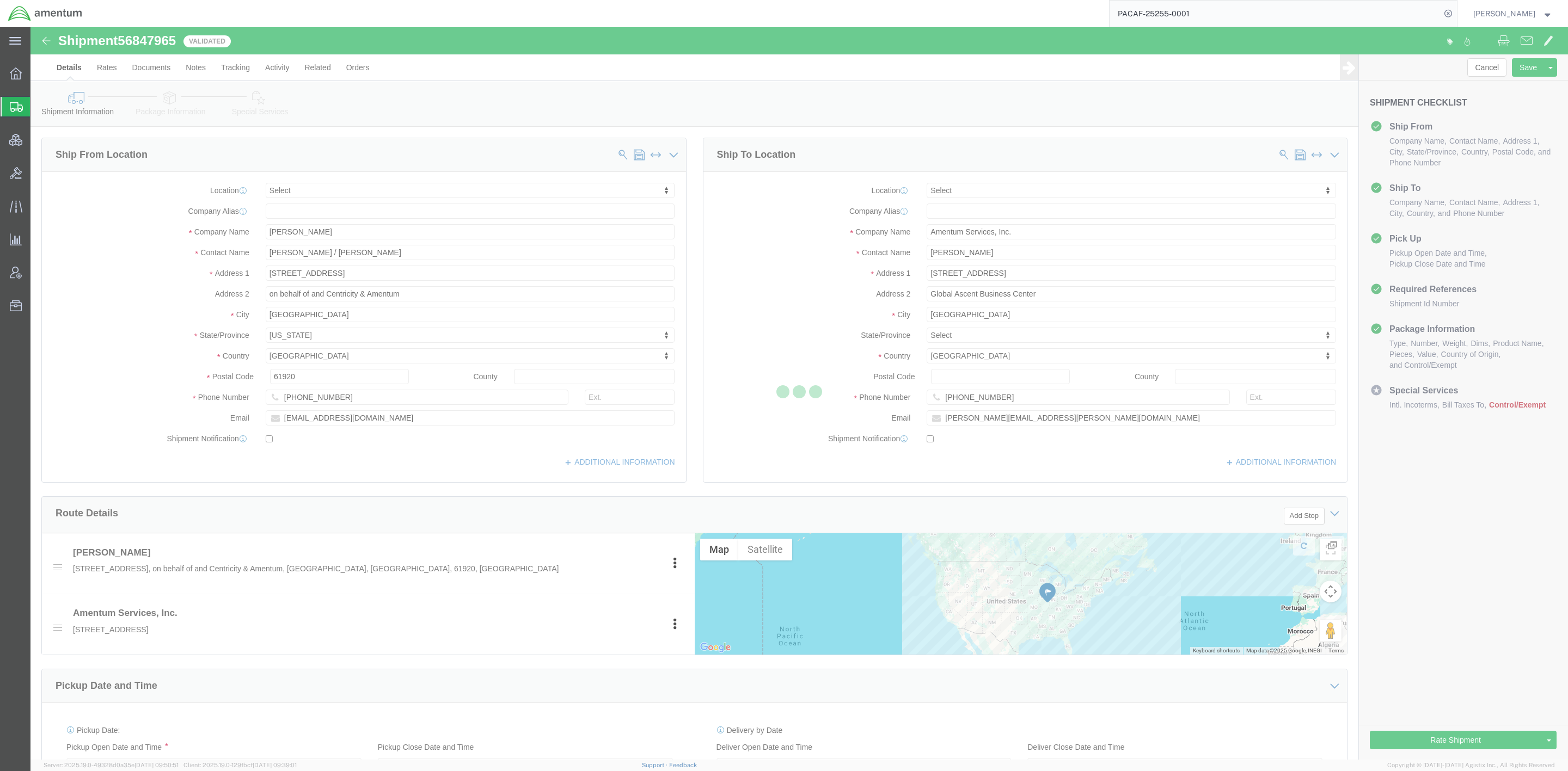
select select
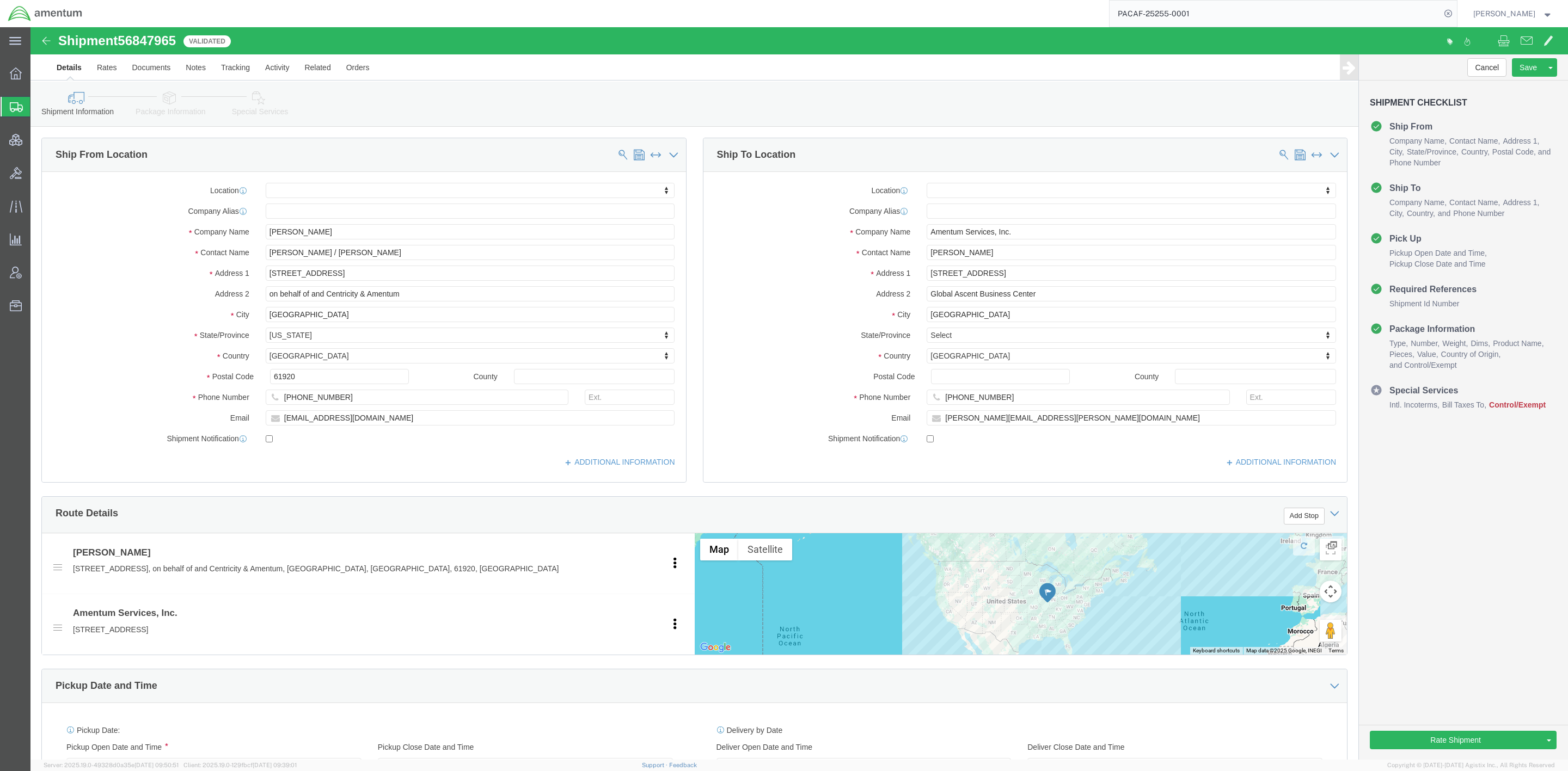
click link "Package Information"
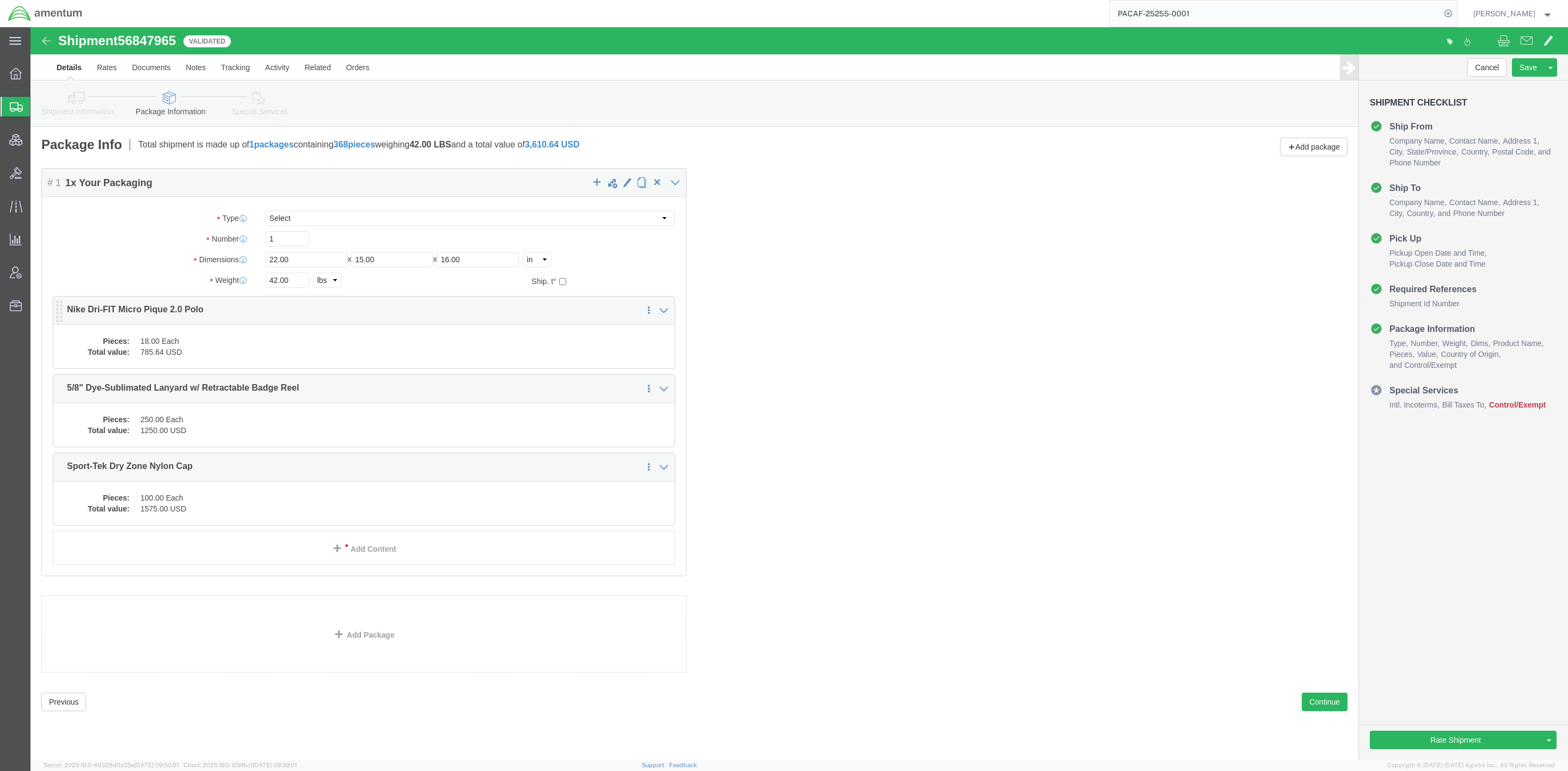
click dd "18.00 Each"
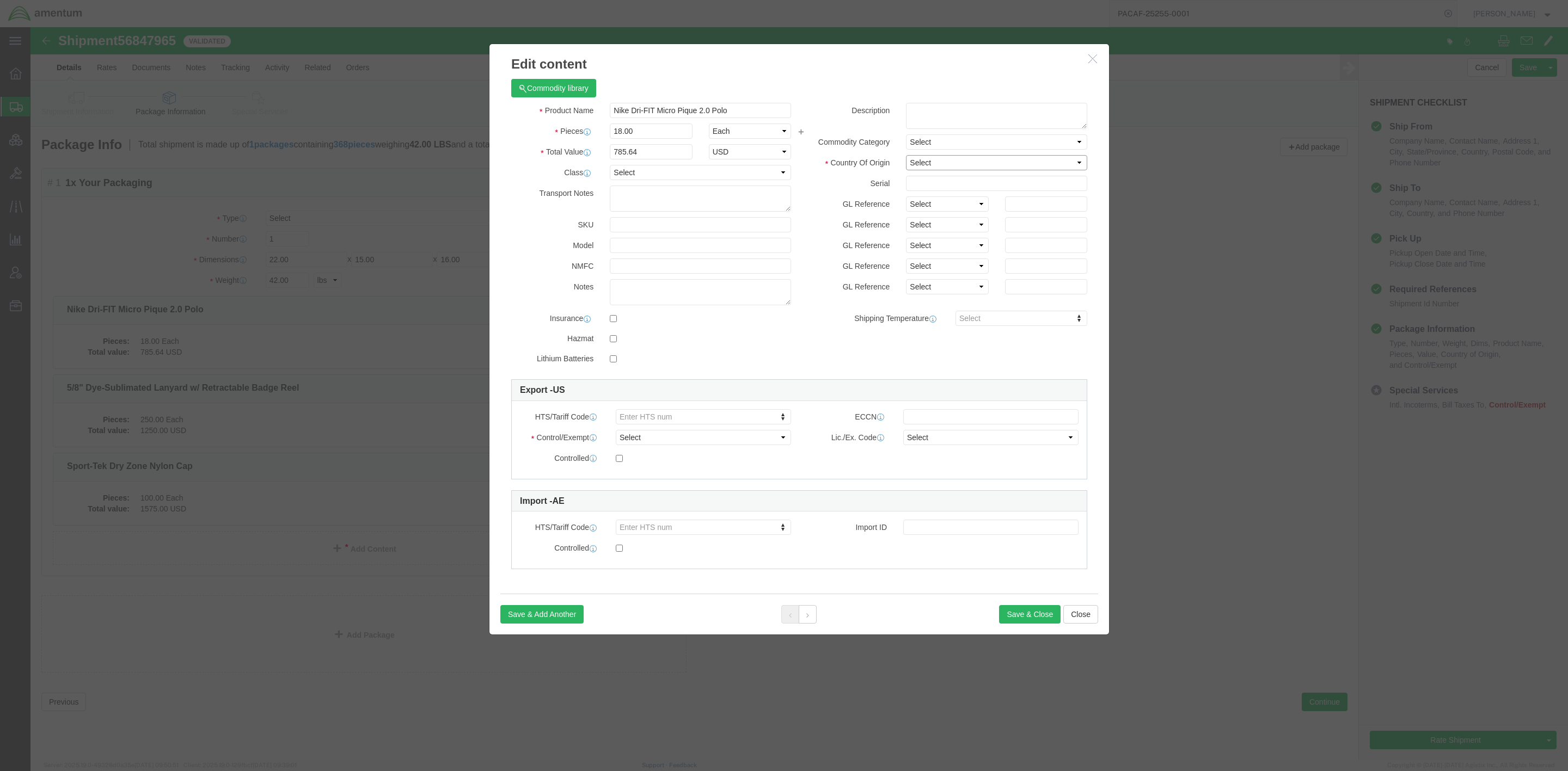
click select "Select Afghanistan Åland Islands Albania Algeria American Samoa Andorra Angola …"
select select "TH"
click select "Select Afghanistan Åland Islands Albania Algeria American Samoa Andorra Angola …"
click button
click select "Select Afghanistan Åland Islands Albania Algeria American Samoa Andorra Angola …"
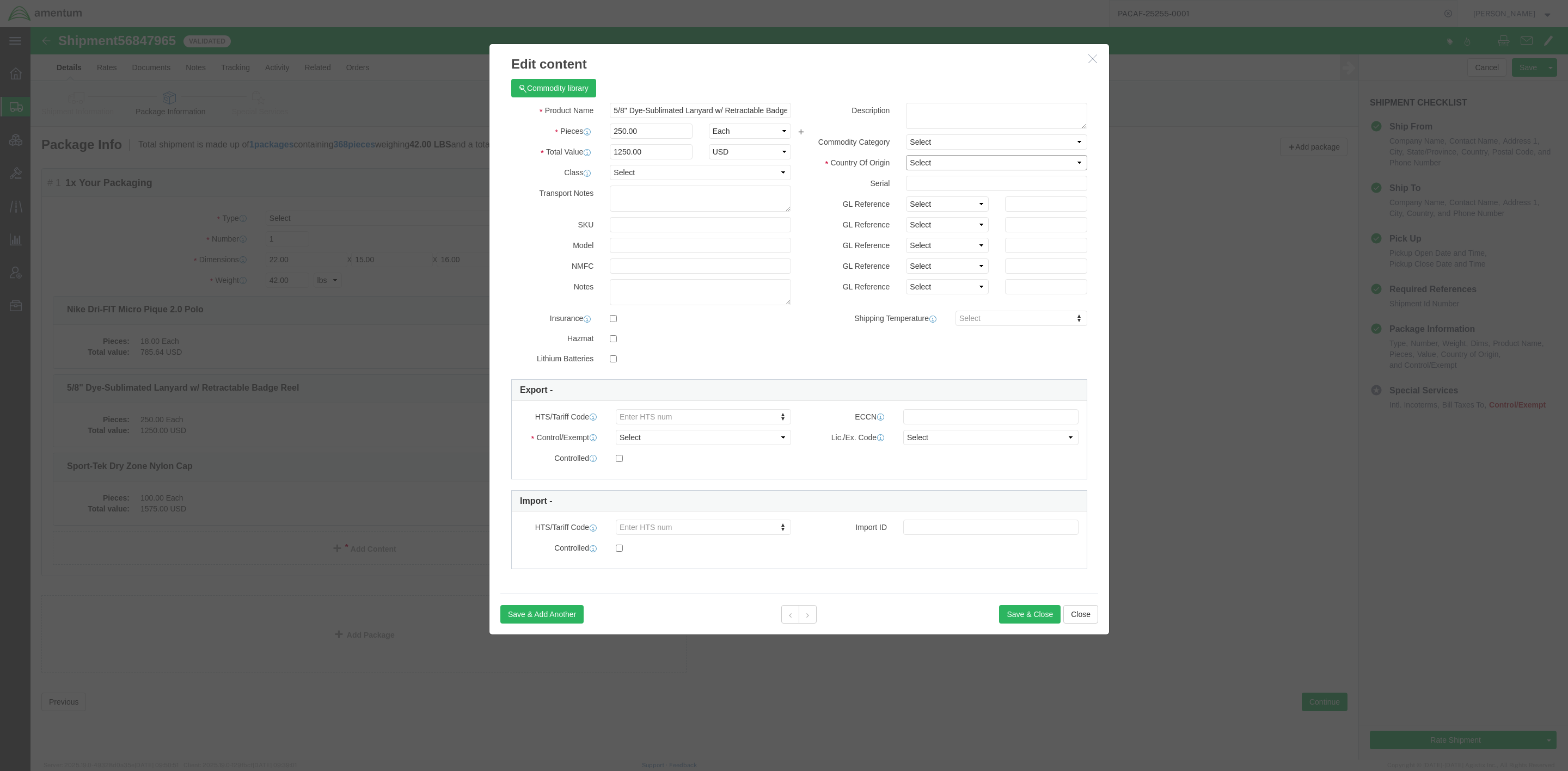
click select "Select Afghanistan Åland Islands Albania Algeria American Samoa Andorra Angola …"
select select "MX"
click select "Select Afghanistan Åland Islands Albania Algeria American Samoa Andorra Angola …"
click button
click select "Select Afghanistan Åland Islands Albania Algeria American Samoa Andorra Angola …"
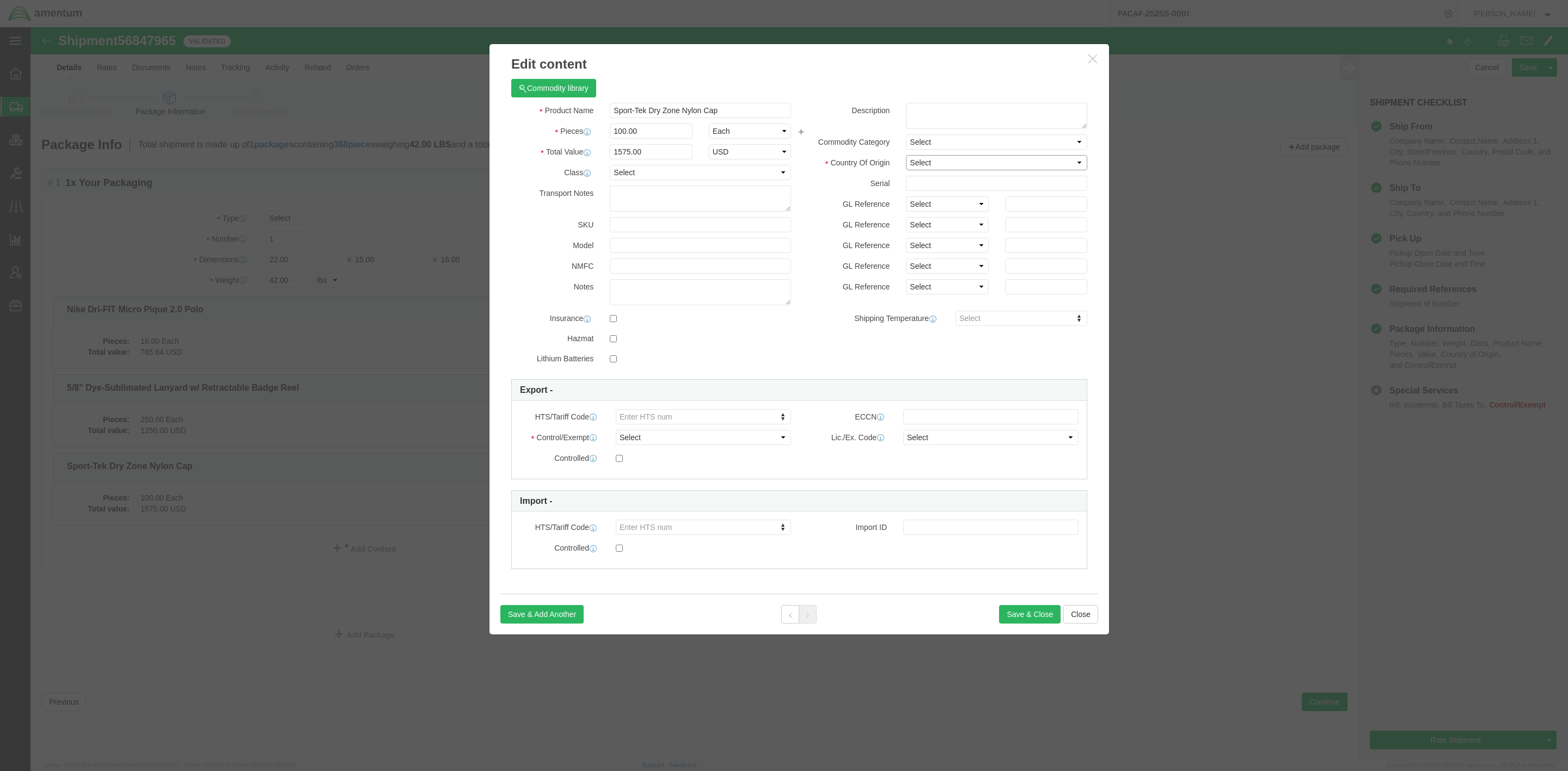
select select "BD"
click select "Select Afghanistan Åland Islands Albania Algeria American Samoa Andorra Angola …"
click input "text"
paste input "LS58M.ZIP-PH5"
type input "LS58M.ZIP-PH5"
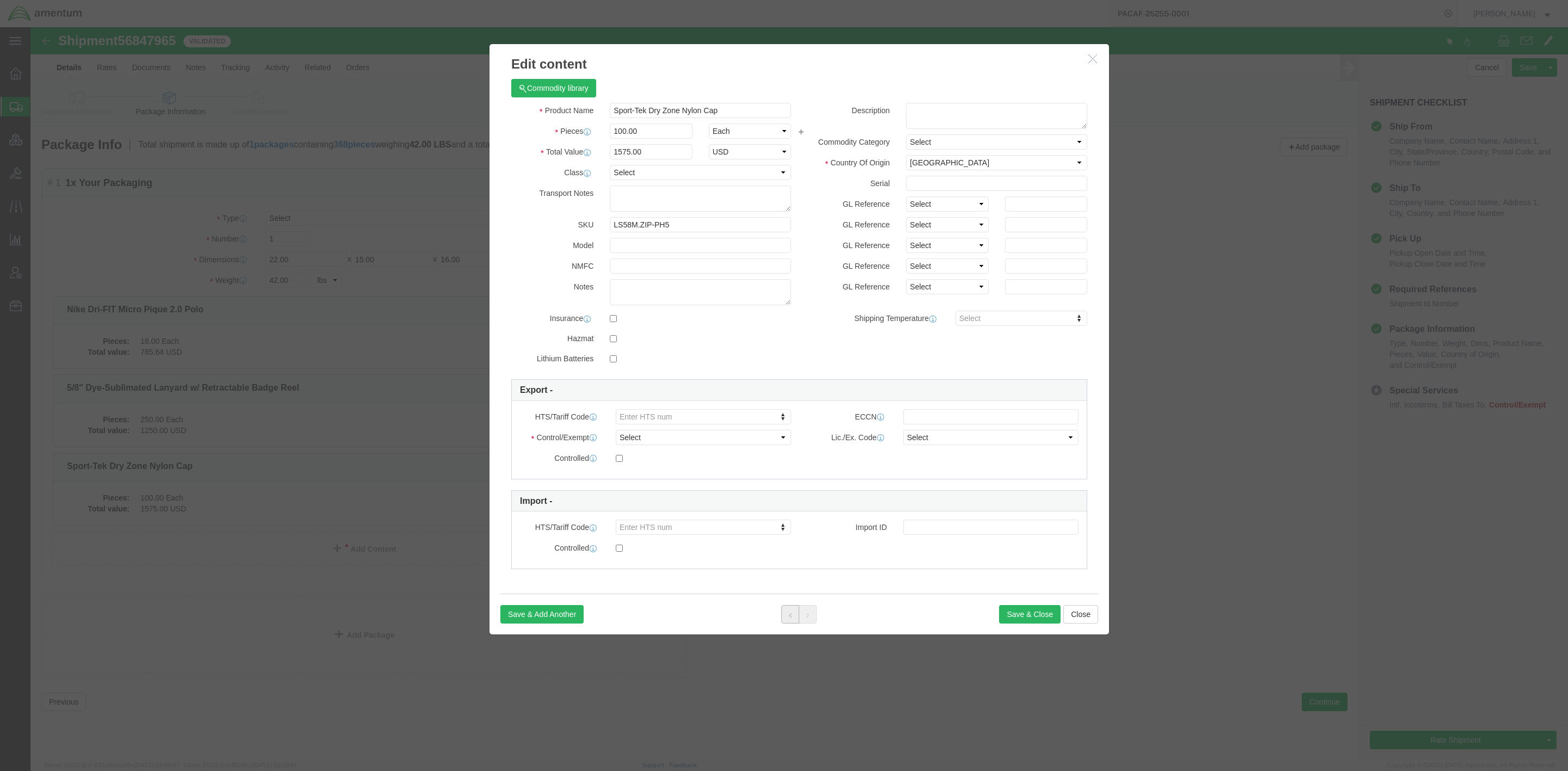
click button
click input "text"
paste input "LS58M.ZIP-PH5"
type input "LS58M.ZIP-PH5"
click button
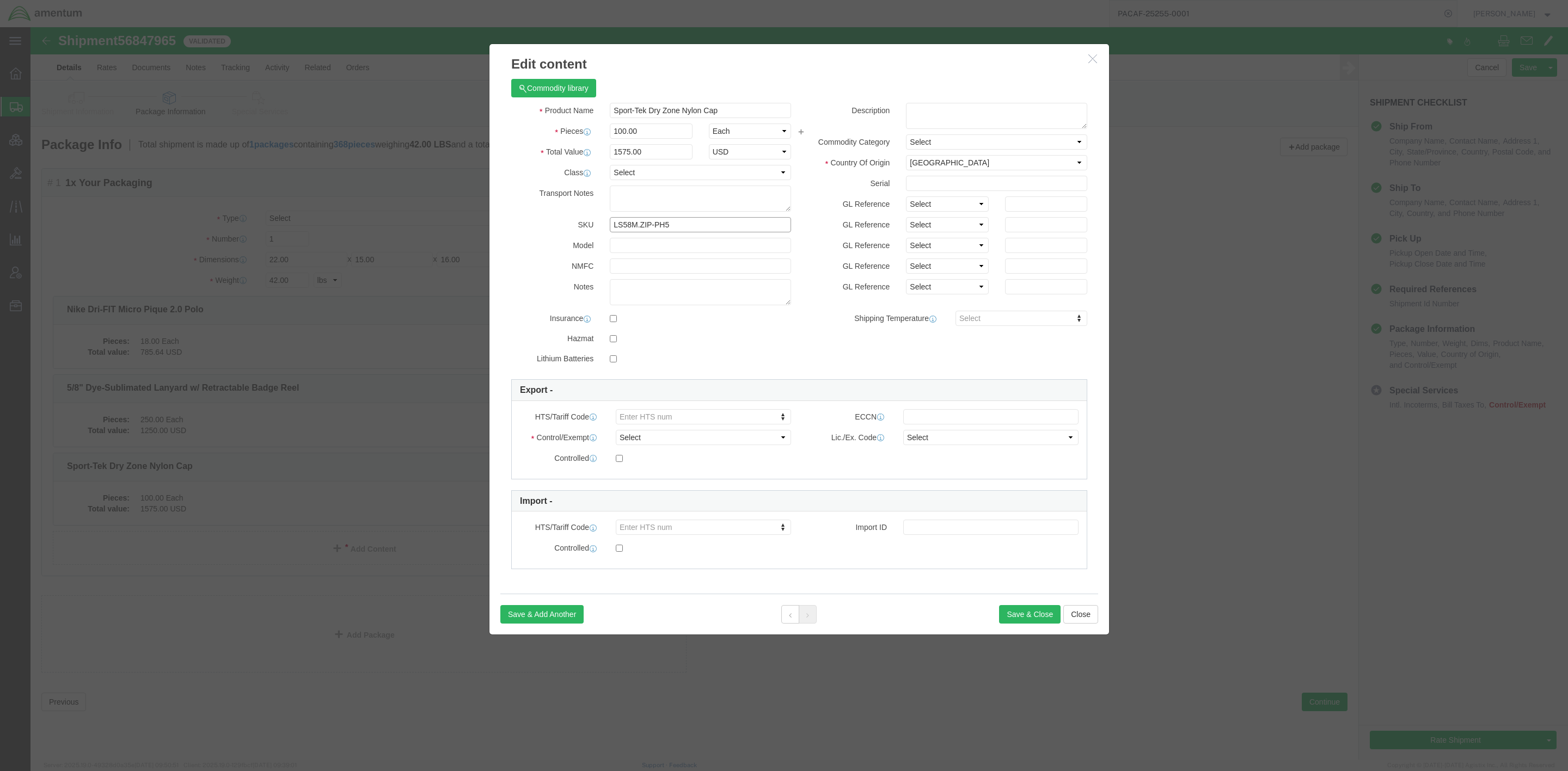
drag, startPoint x: 684, startPoint y: 203, endPoint x: 375, endPoint y: 193, distance: 309.2
click div "Edit content Commodity library Product Name Sport-Tek Dry Zone Nylon Cap Pieces…"
paste input "STC10"
type input "STC10"
click button
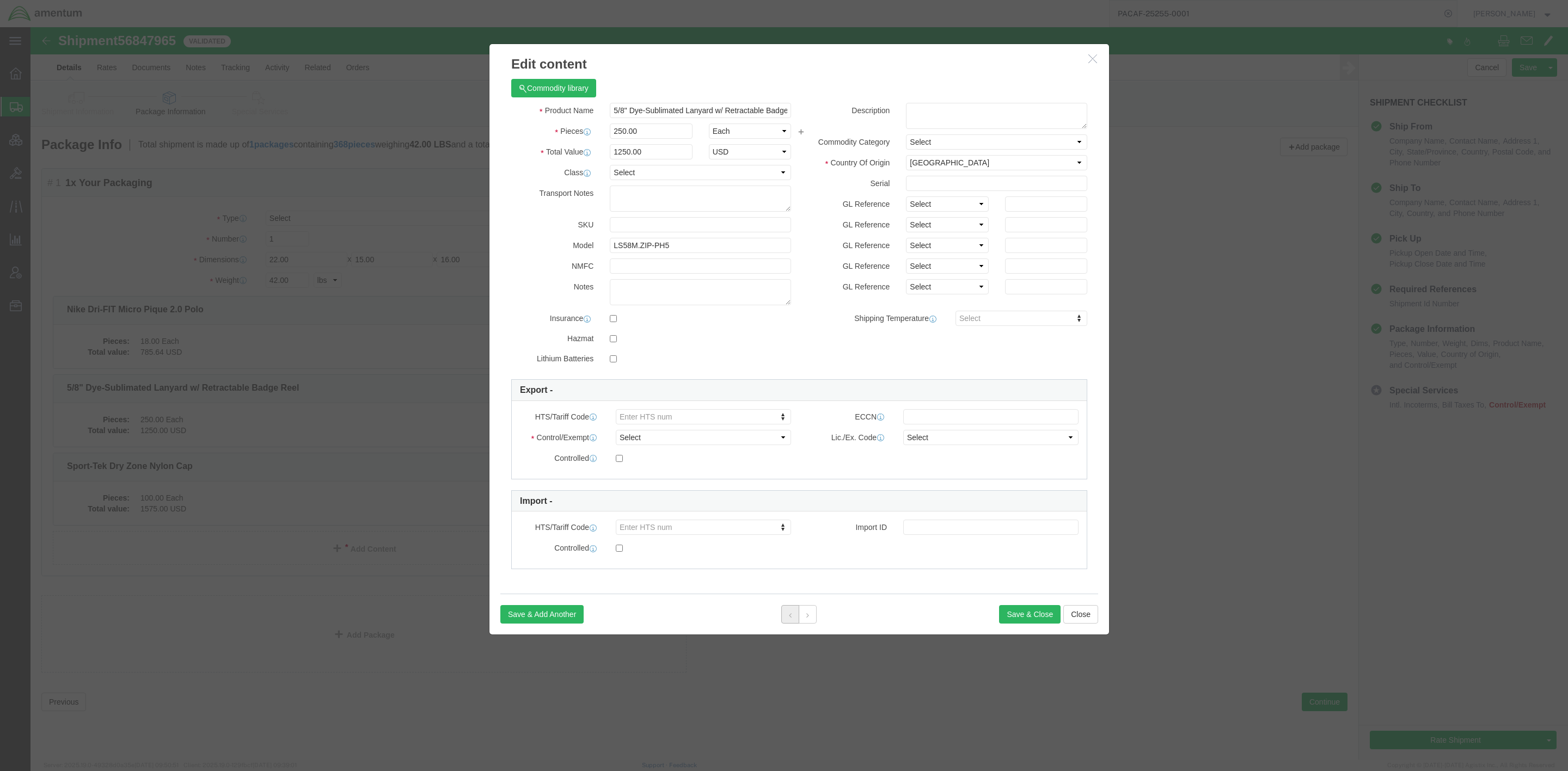
click button
click input "text"
paste input "NKDC1963"
type input "NKDC1963"
click button "Save & Close"
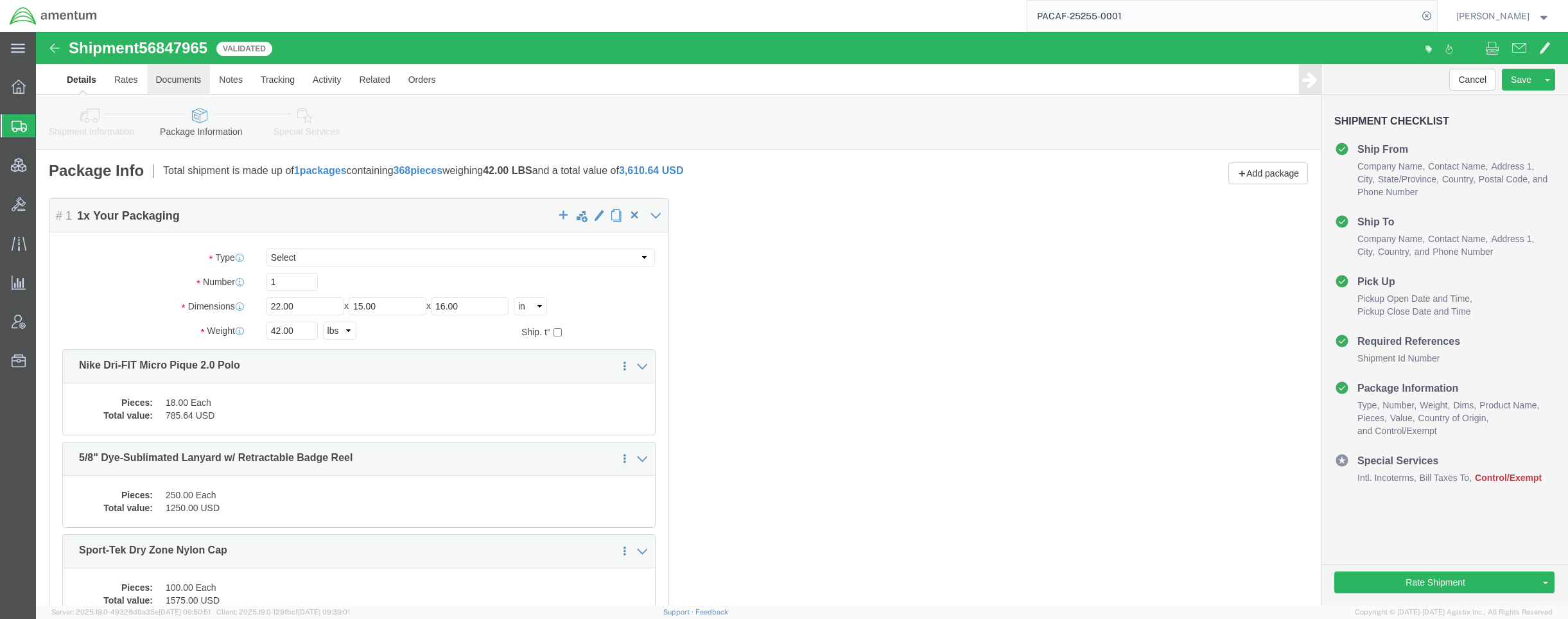
click link "Documents"
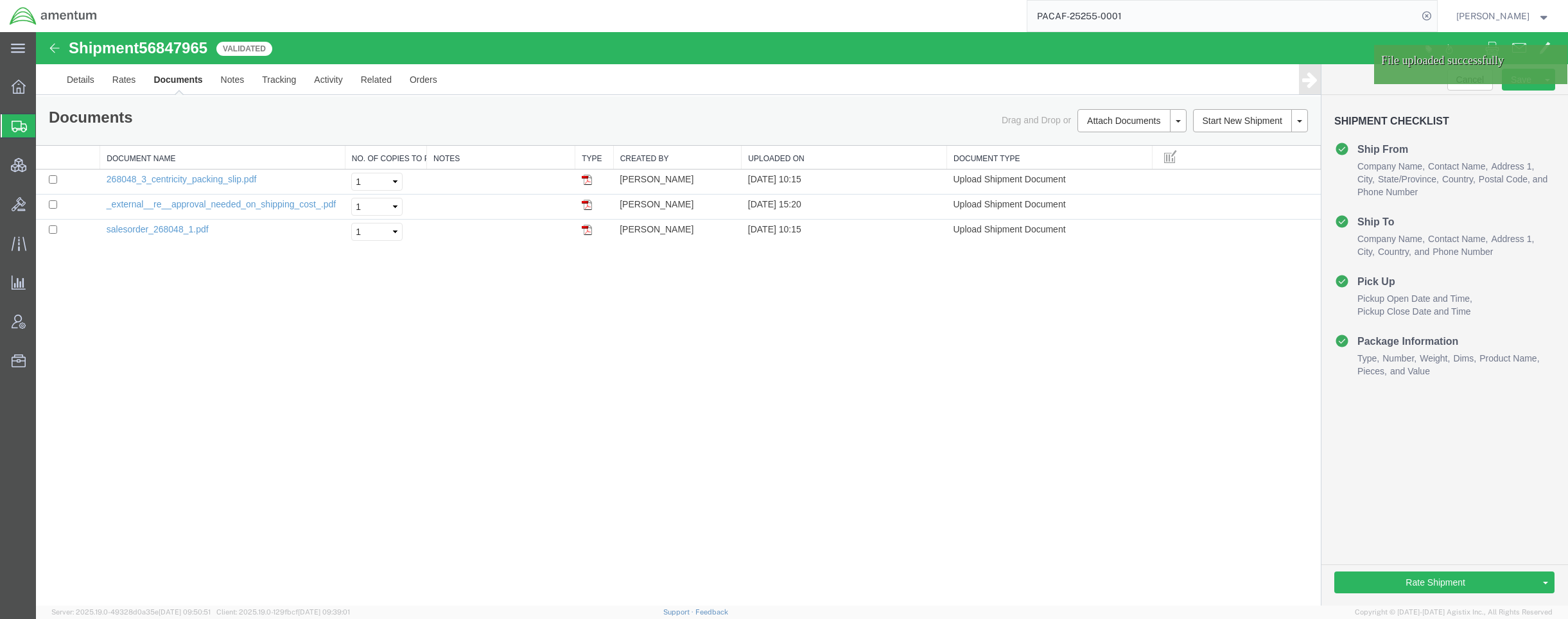
click at [1558, 120] on div "Shipment Checklist Ship From Company Name Contact Name Address 1 City State/Pro…" at bounding box center [1444, 257] width 246 height 324
click at [1555, 56] on div at bounding box center [1555, 58] width 20 height 20
click at [1470, 118] on link "Assign To" at bounding box center [1499, 120] width 111 height 20
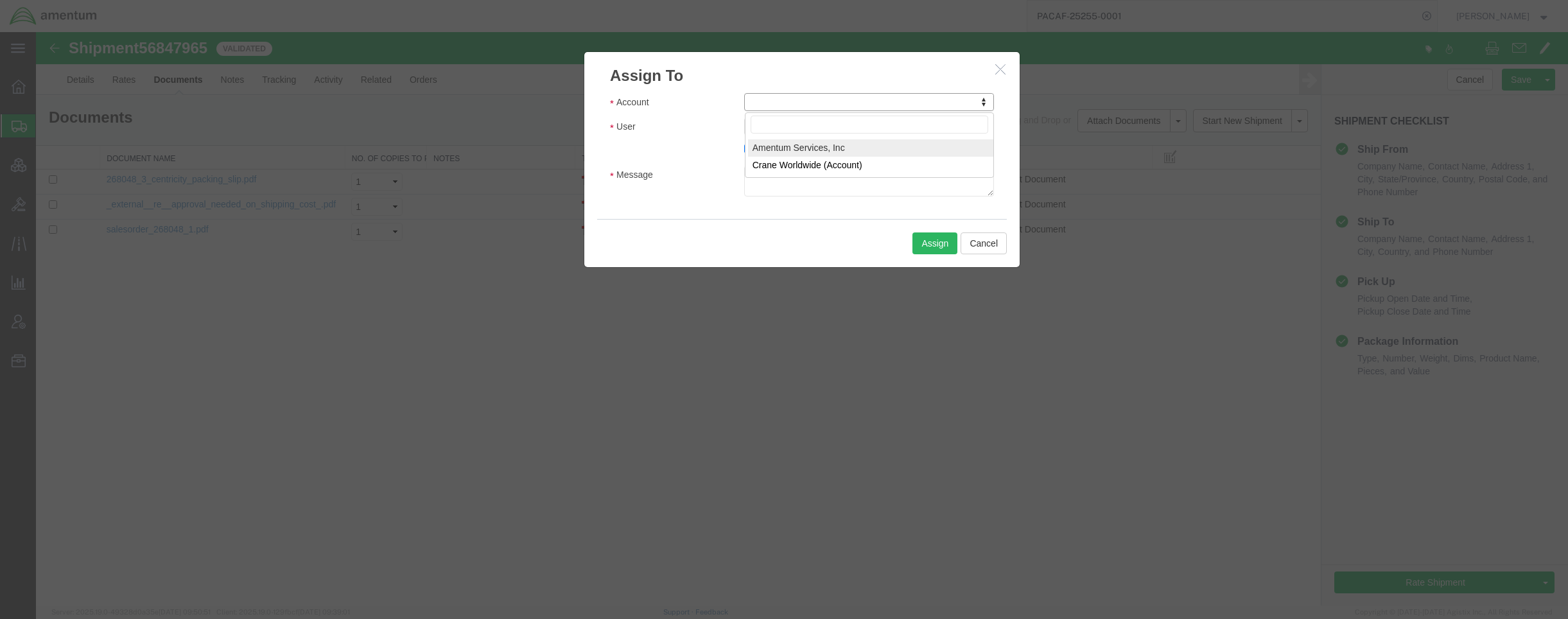
select select "101678"
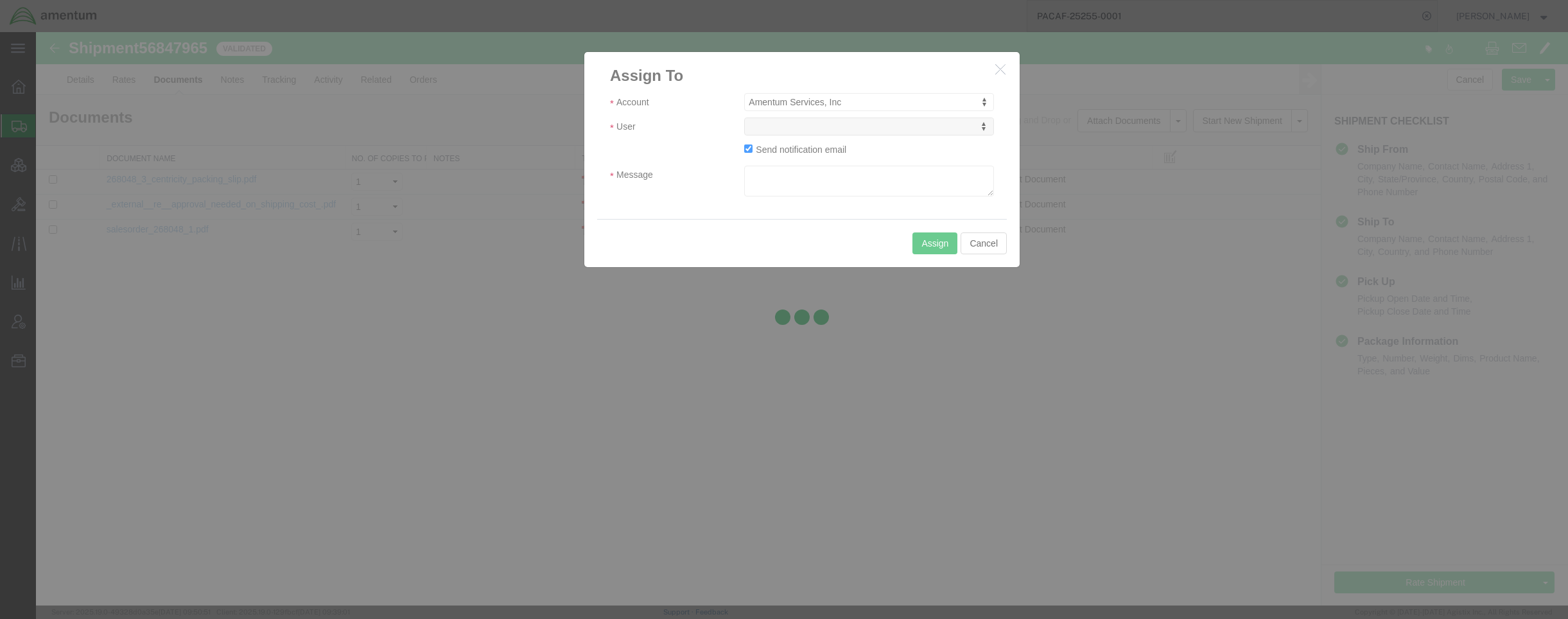
click at [796, 126] on div at bounding box center [802, 318] width 1532 height 573
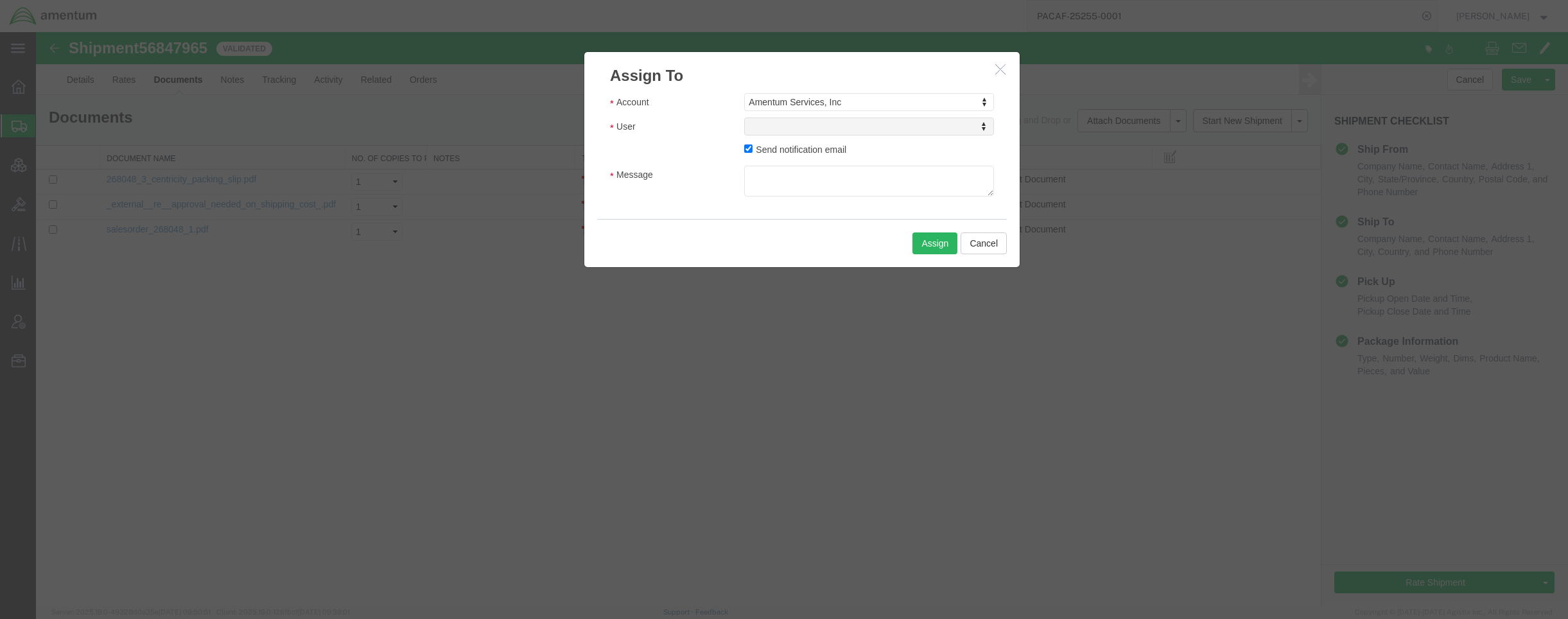
select select
drag, startPoint x: 832, startPoint y: 158, endPoint x: 796, endPoint y: 126, distance: 48.2
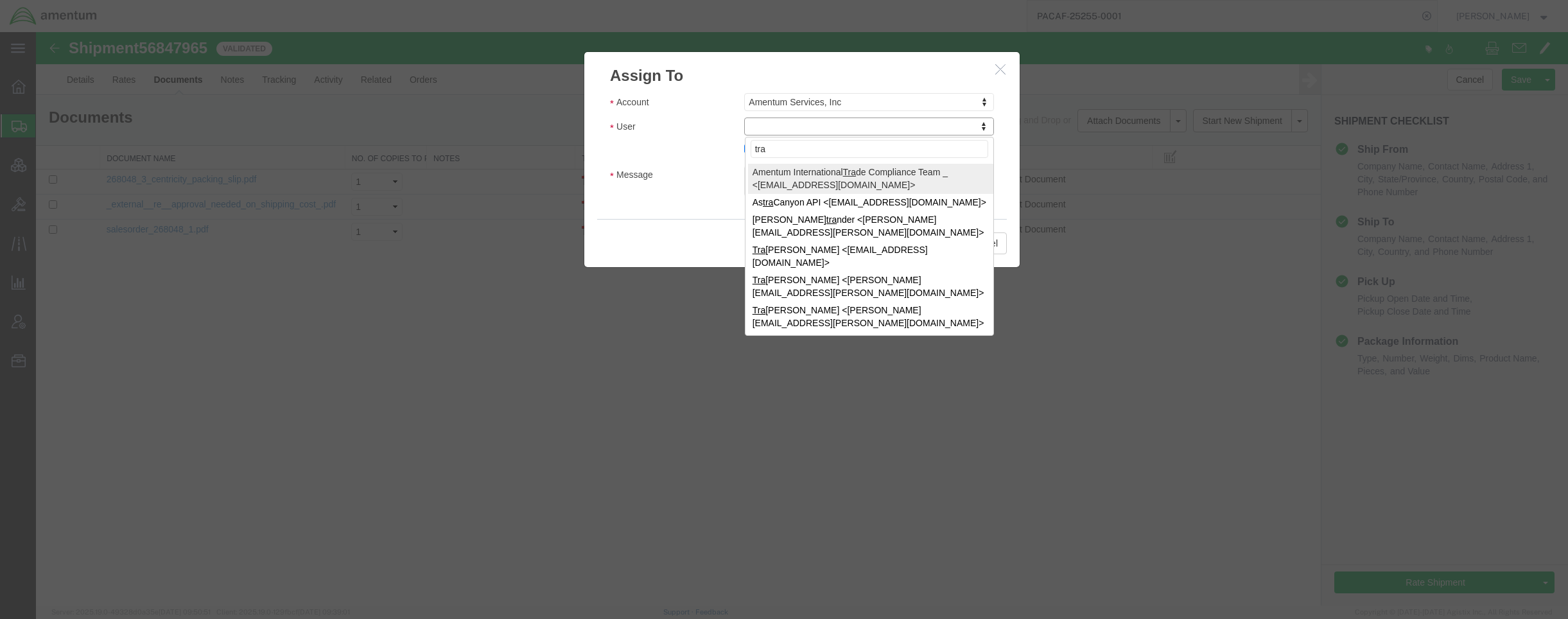
type input "tra"
select select "47300"
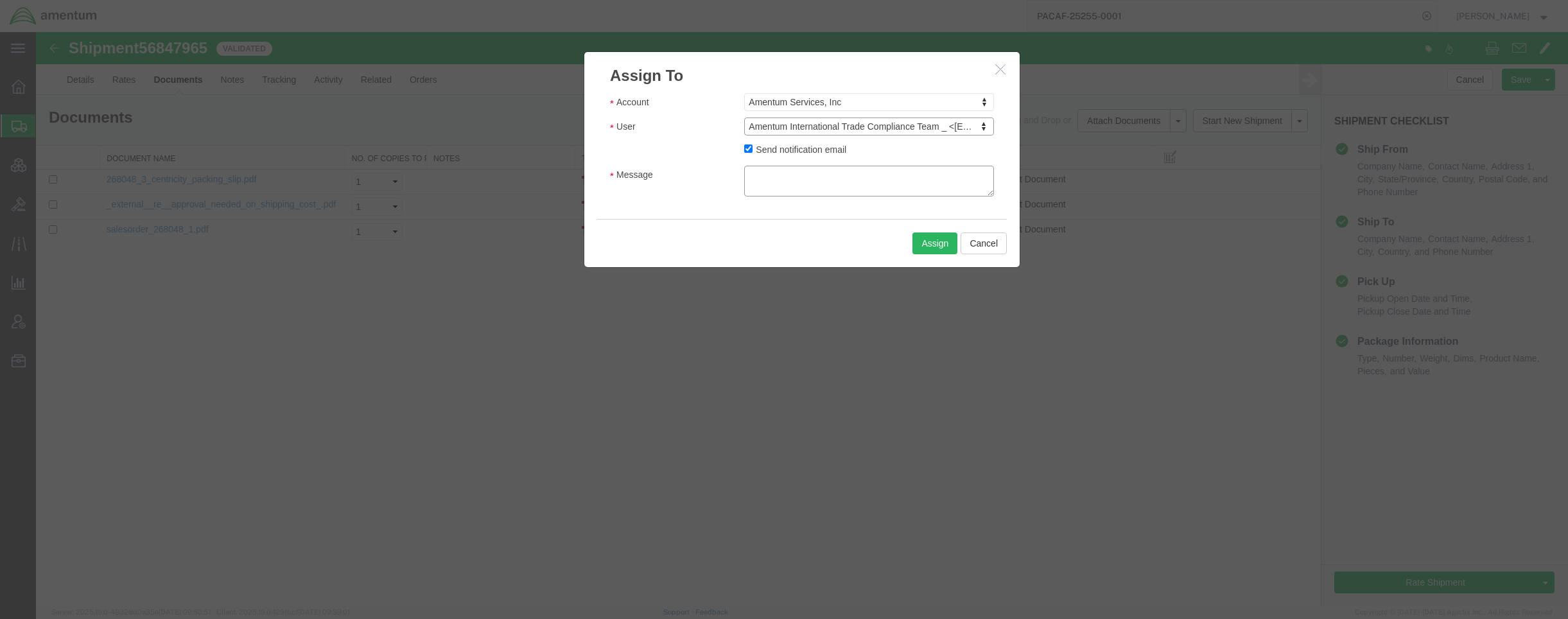
click at [785, 184] on textarea "Message" at bounding box center [869, 181] width 250 height 31
type textarea "Would you please review and approve this shipment for US export?"
click at [929, 244] on button "Assign" at bounding box center [935, 244] width 45 height 22
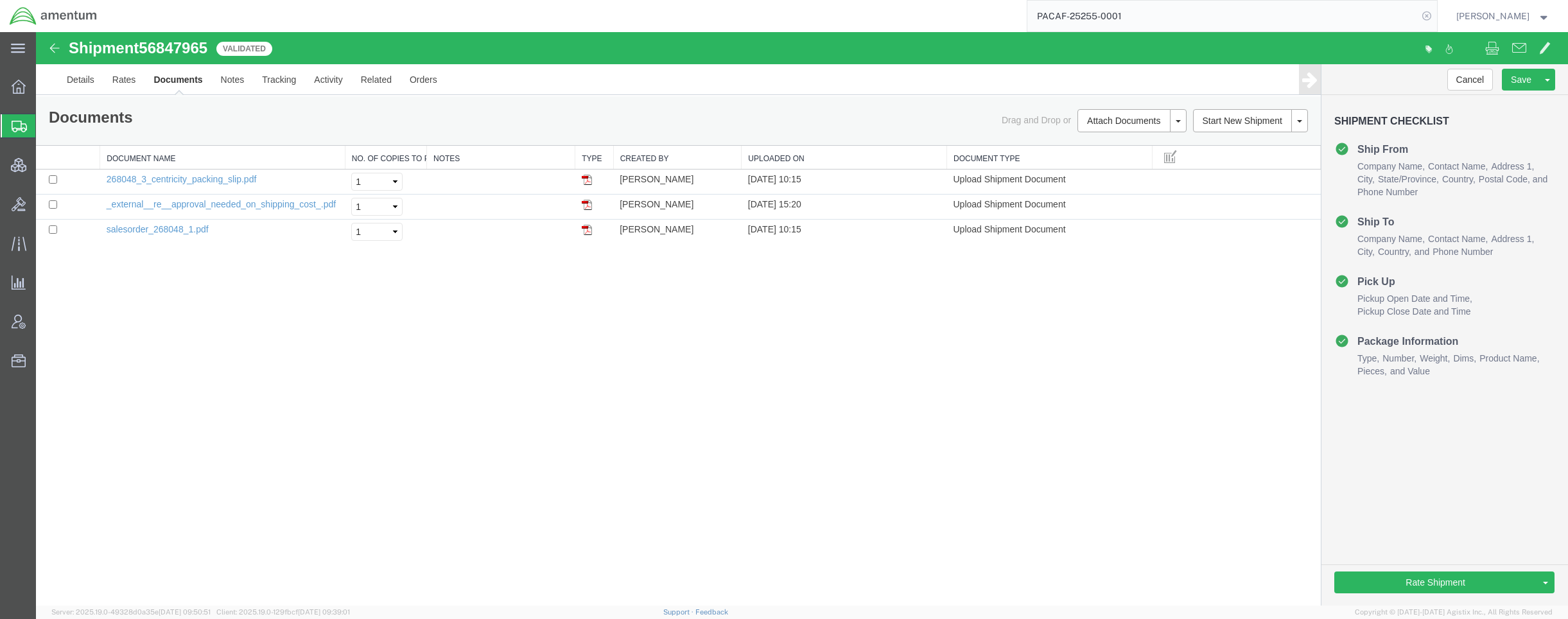
click at [1425, 20] on icon at bounding box center [1426, 16] width 18 height 18
drag, startPoint x: 210, startPoint y: 46, endPoint x: 61, endPoint y: 43, distance: 149.0
click at [61, 43] on div "Shipment 56847965 3 of 3 Validated" at bounding box center [420, 52] width 764 height 25
copy h1 "Shipment 56847965"
click at [1545, 18] on strong "button" at bounding box center [1544, 16] width 12 height 4
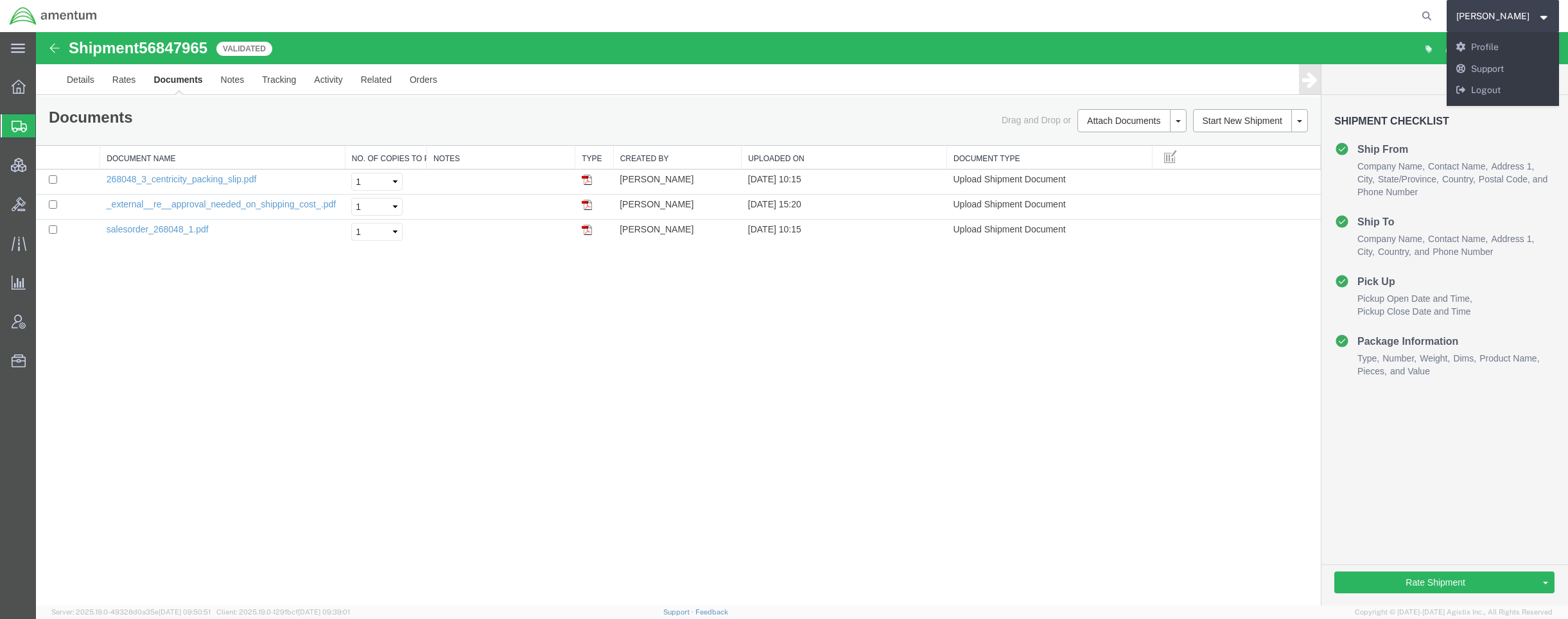
click at [1239, 297] on div "Shipment 56847965 3 of 3 Validated Details Rates Documents Notes Tracking Activ…" at bounding box center [802, 319] width 1532 height 574
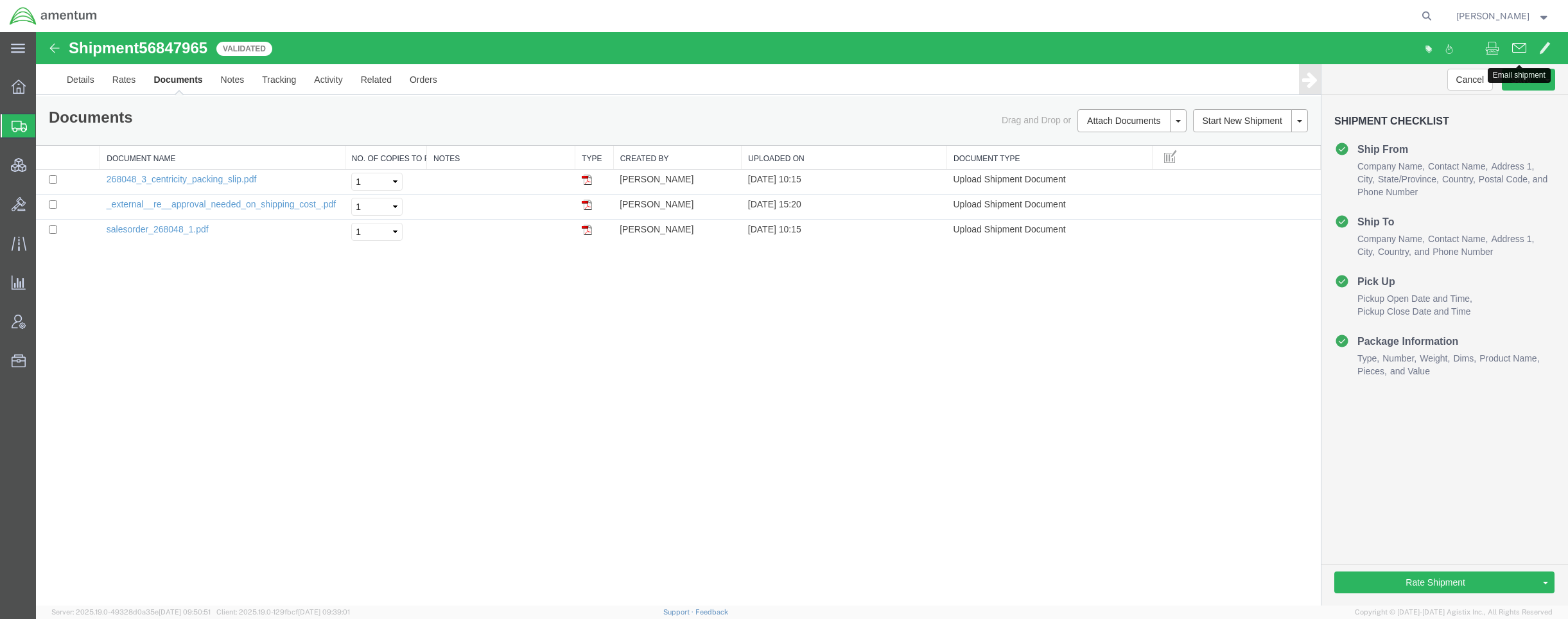
click at [1517, 50] on span at bounding box center [1519, 47] width 14 height 15
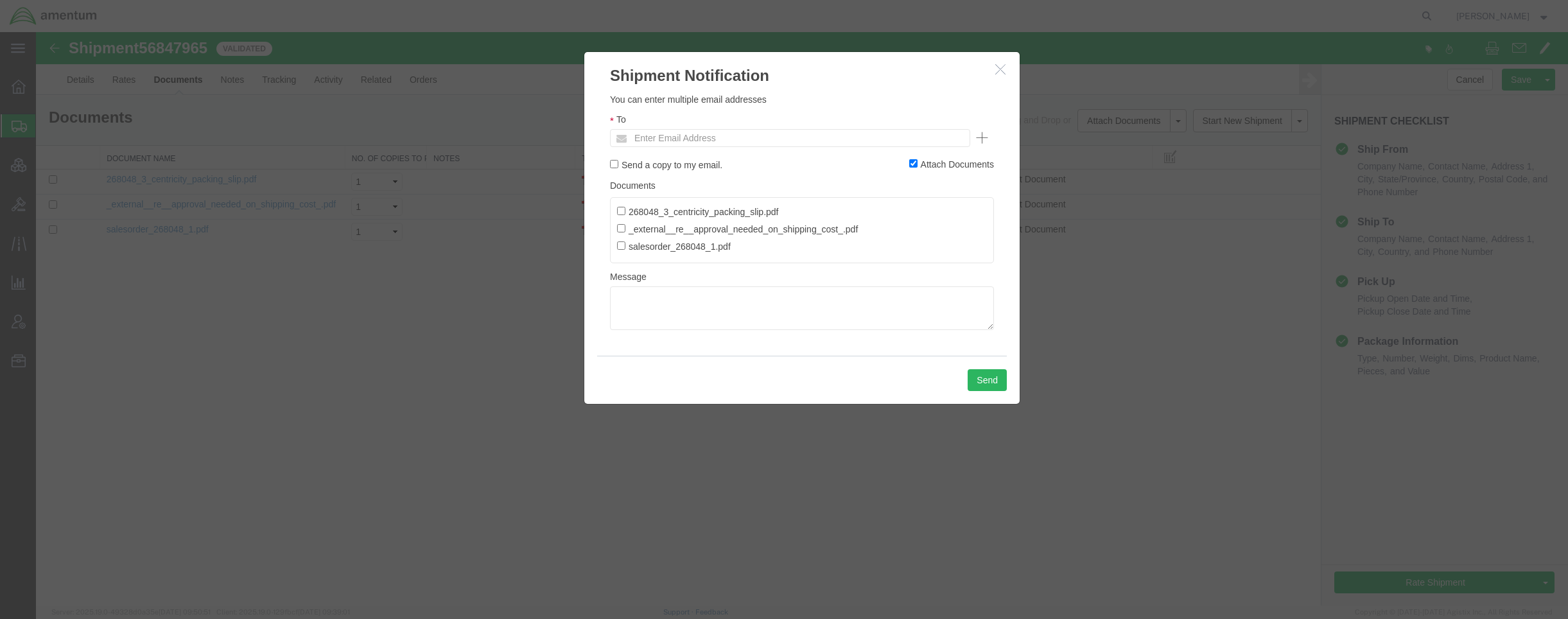
click at [702, 209] on label "268048_3_centricity_packing_slip.pdf" at bounding box center [698, 212] width 162 height 14
click at [625, 209] on input "268048_3_centricity_packing_slip.pdf" at bounding box center [621, 211] width 9 height 9
checkbox input "true"
click at [696, 231] on label "_external__re__approval_needed_on_shipping_cost_.pdf" at bounding box center [737, 229] width 241 height 14
click at [625, 231] on input "_external__re__approval_needed_on_shipping_cost_.pdf" at bounding box center [621, 229] width 9 height 9
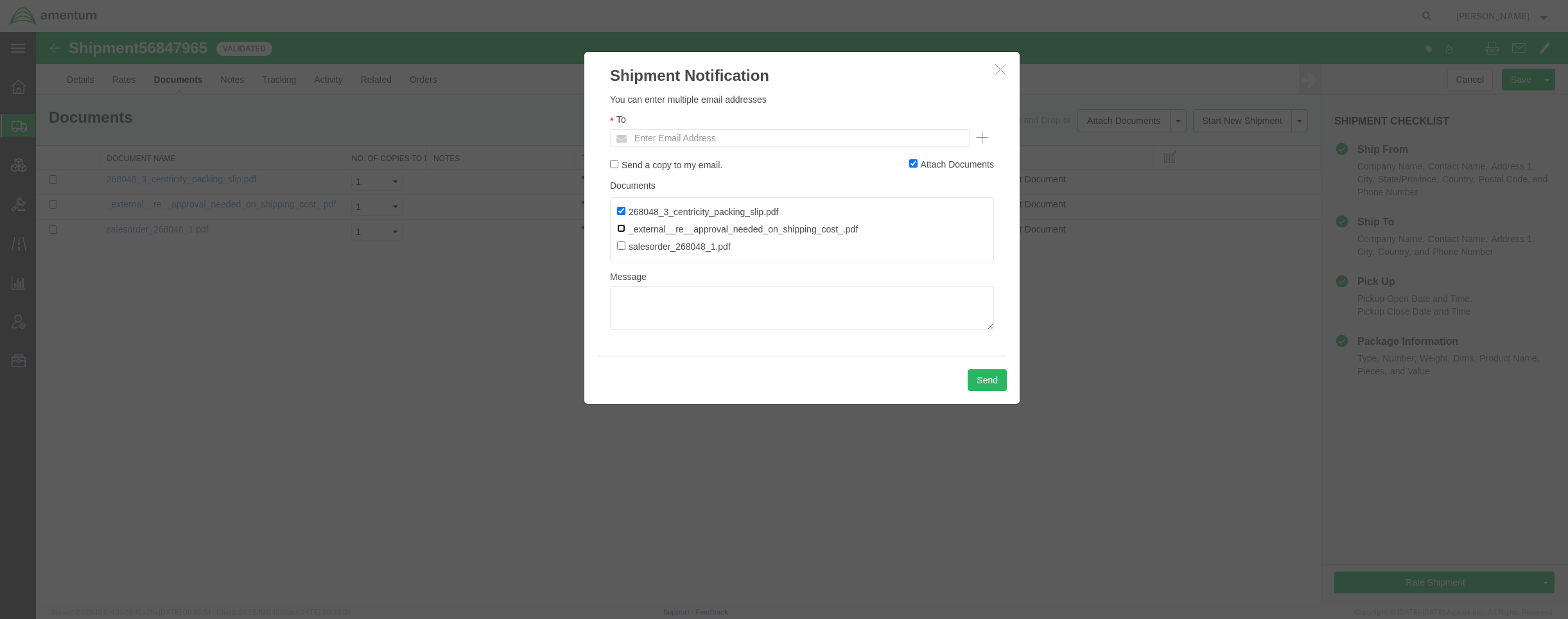
checkbox input "true"
click at [692, 249] on label "salesorder_268048_1.pdf" at bounding box center [673, 247] width 113 height 14
click at [625, 249] on input "salesorder_268048_1.pdf" at bounding box center [621, 246] width 9 height 9
checkbox input "true"
click at [709, 141] on input "text" at bounding box center [703, 137] width 150 height 17
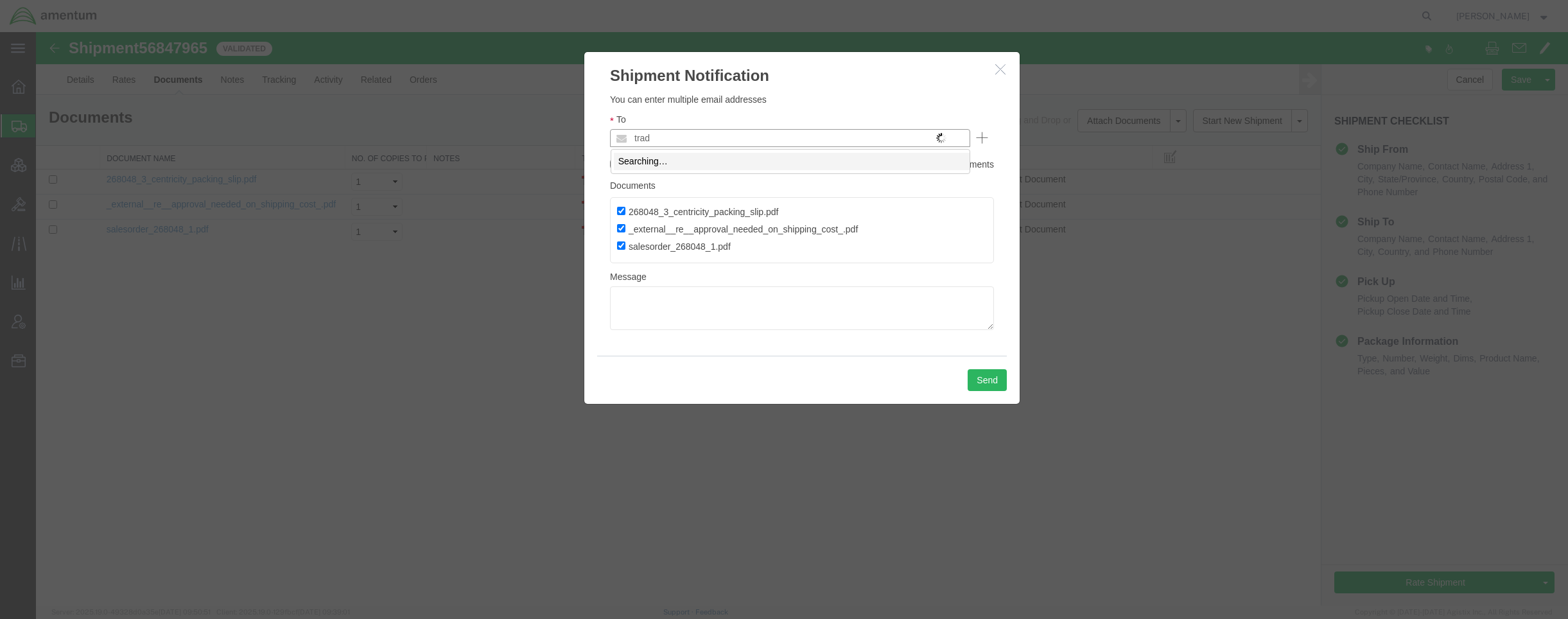
type input "trade"
drag, startPoint x: 718, startPoint y: 132, endPoint x: 556, endPoint y: 118, distance: 162.6
type input "Enter Email Address"
click at [823, 141] on input "text" at bounding box center [796, 137] width 337 height 17
paste input "[EMAIL_ADDRESS][DOMAIN_NAME]"
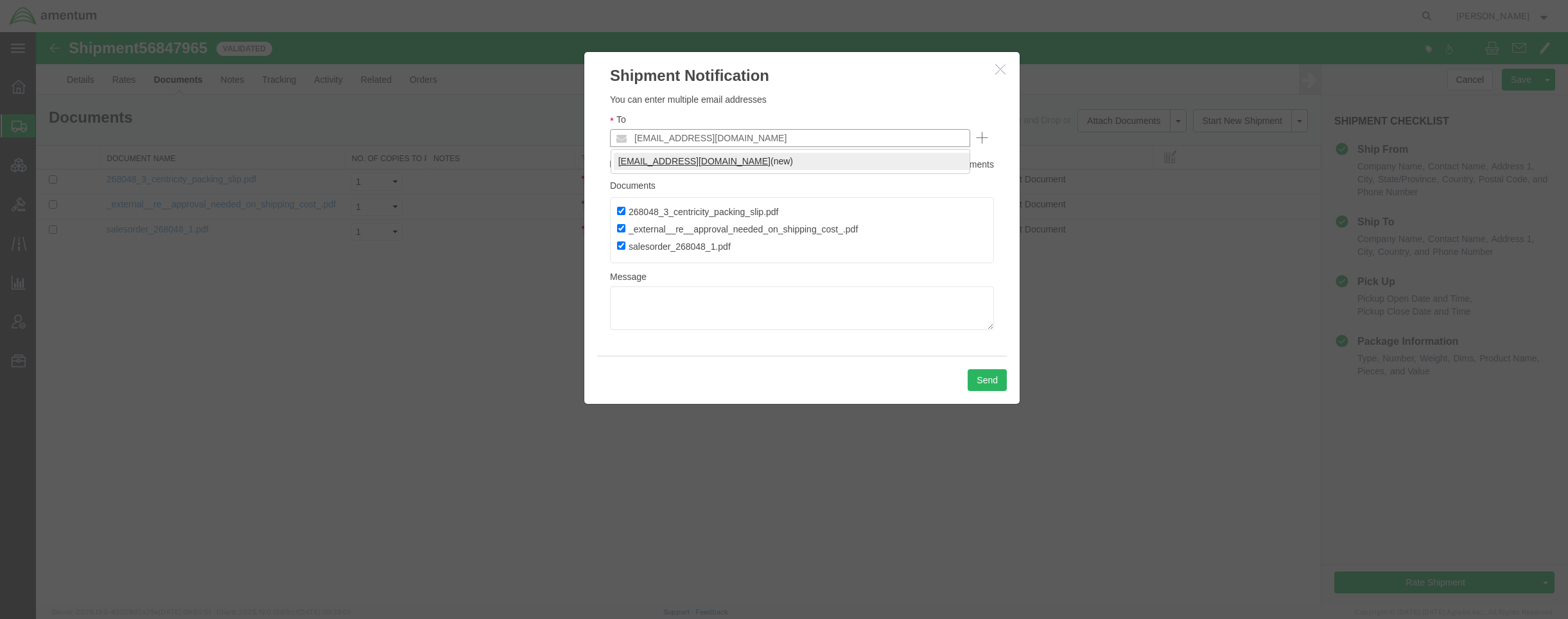
type input "[EMAIL_ADDRESS][DOMAIN_NAME]"
click at [866, 320] on textarea at bounding box center [801, 308] width 384 height 43
paste textarea "Amentum International Trade Compliance Team"
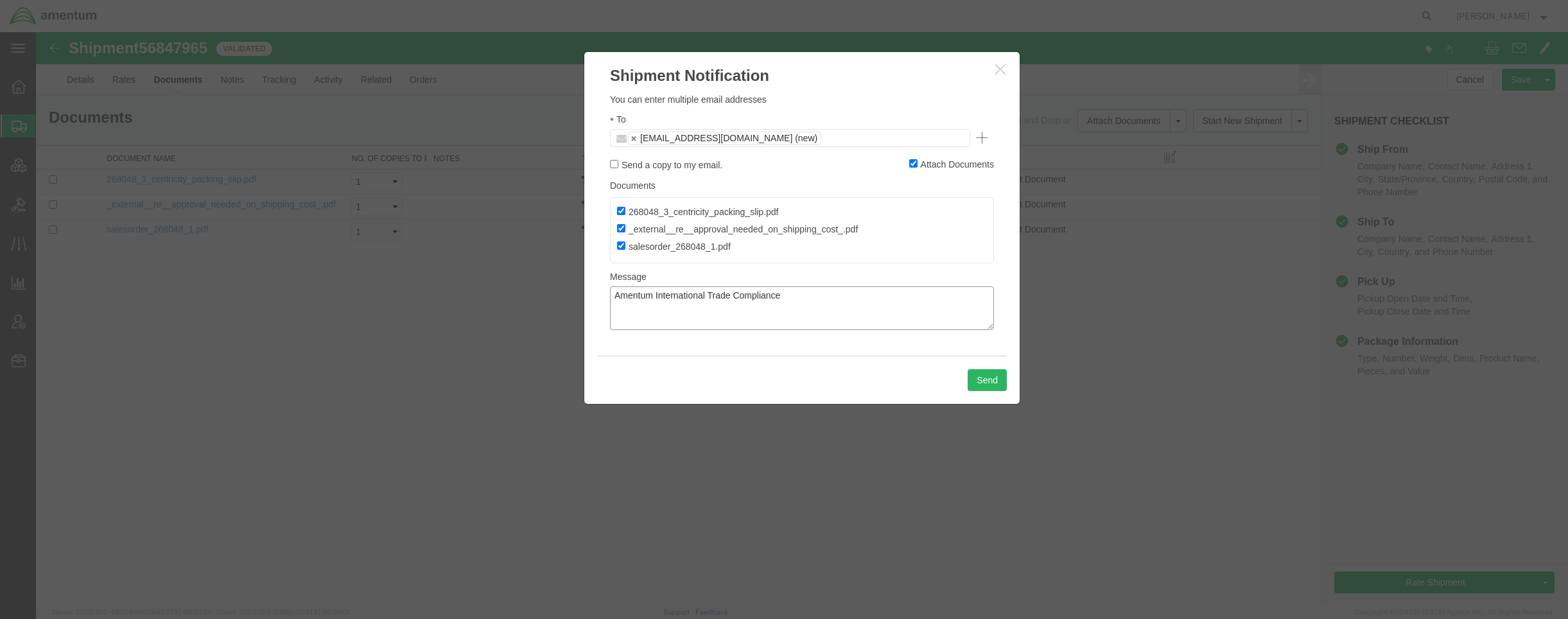
type textarea "Amentum International Trade Compliance"
click at [840, 133] on ul "amentum-itc@amentum.com (new)" at bounding box center [790, 138] width 360 height 18
drag, startPoint x: 840, startPoint y: 133, endPoint x: 437, endPoint y: 108, distance: 403.8
type input "jason.champagne@amentum.com"
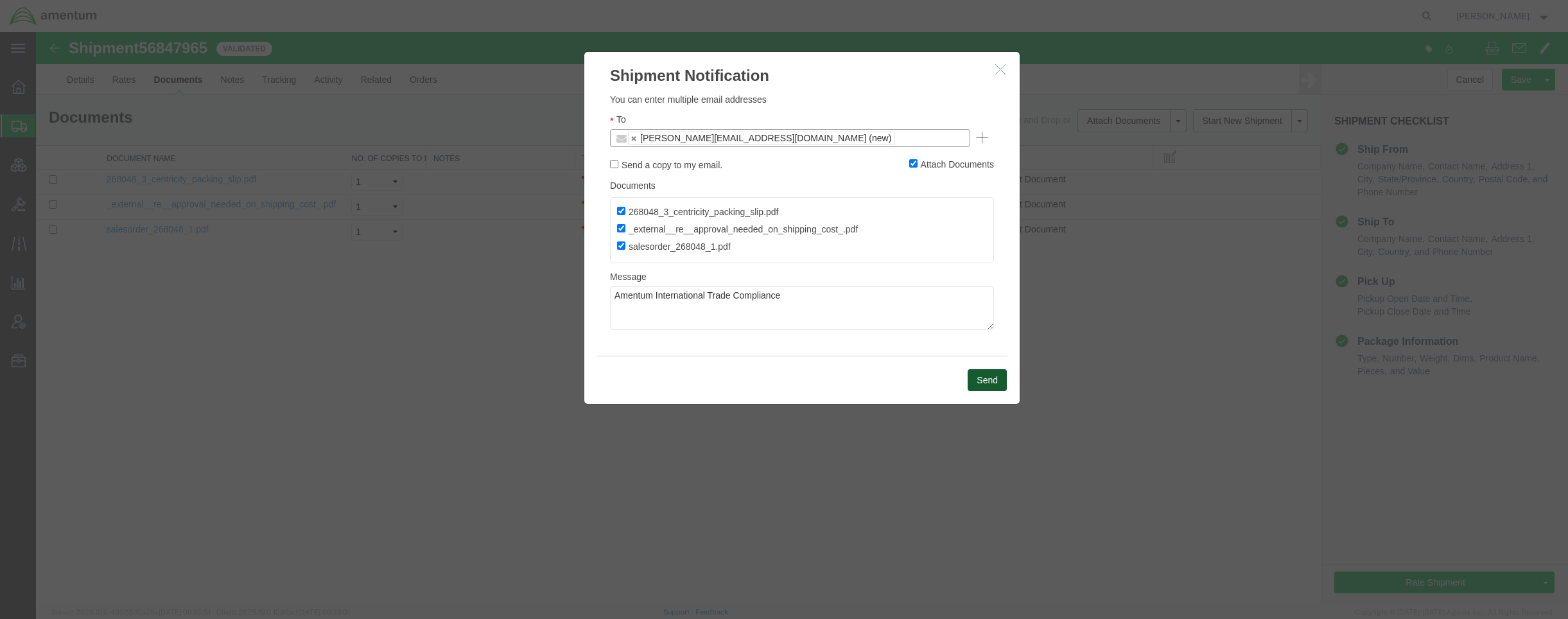
click at [987, 389] on button "Send" at bounding box center [987, 380] width 39 height 22
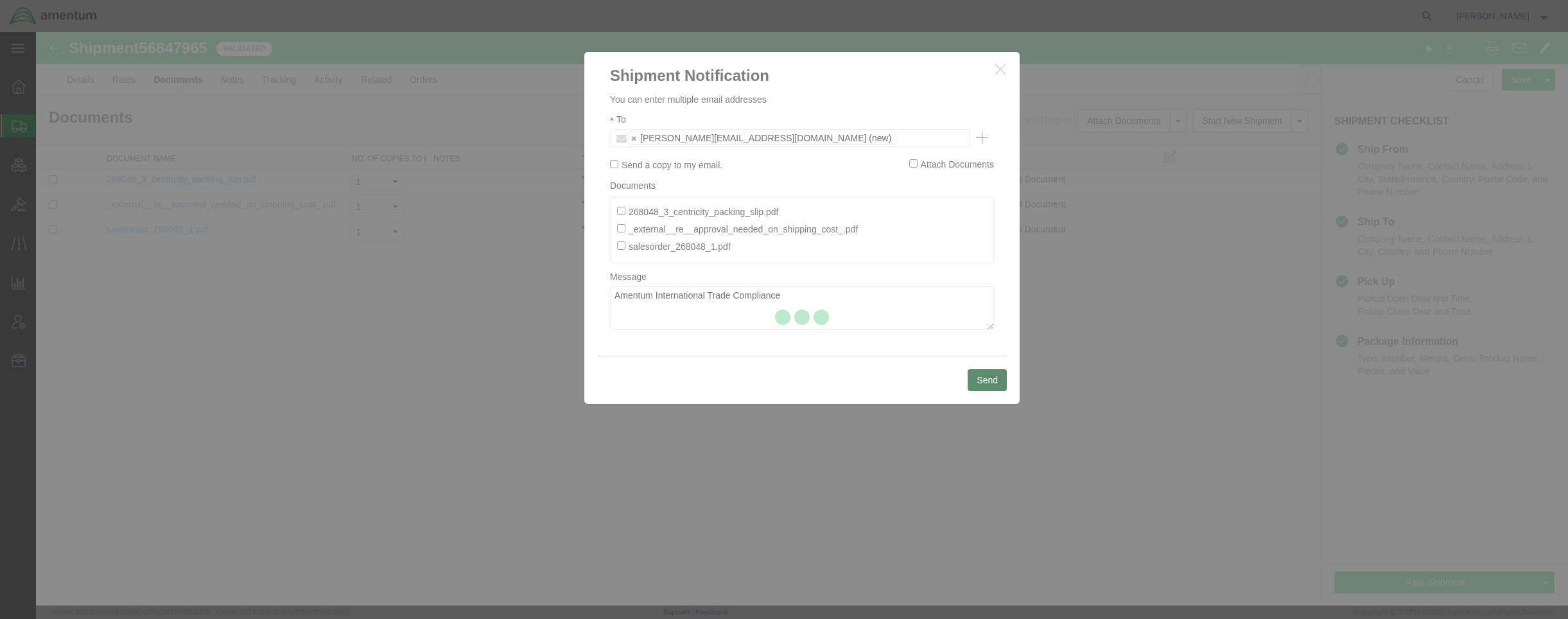
checkbox input "false"
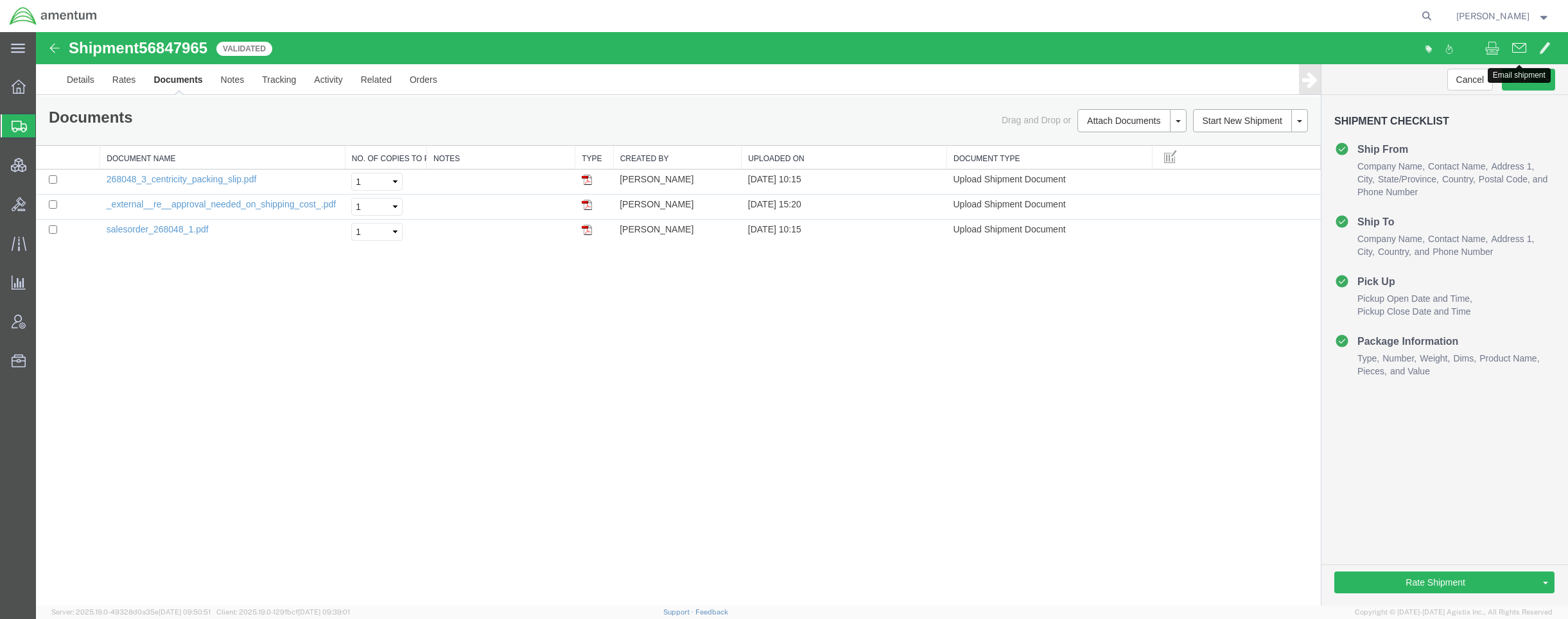
click at [1525, 48] on span at bounding box center [1519, 47] width 14 height 15
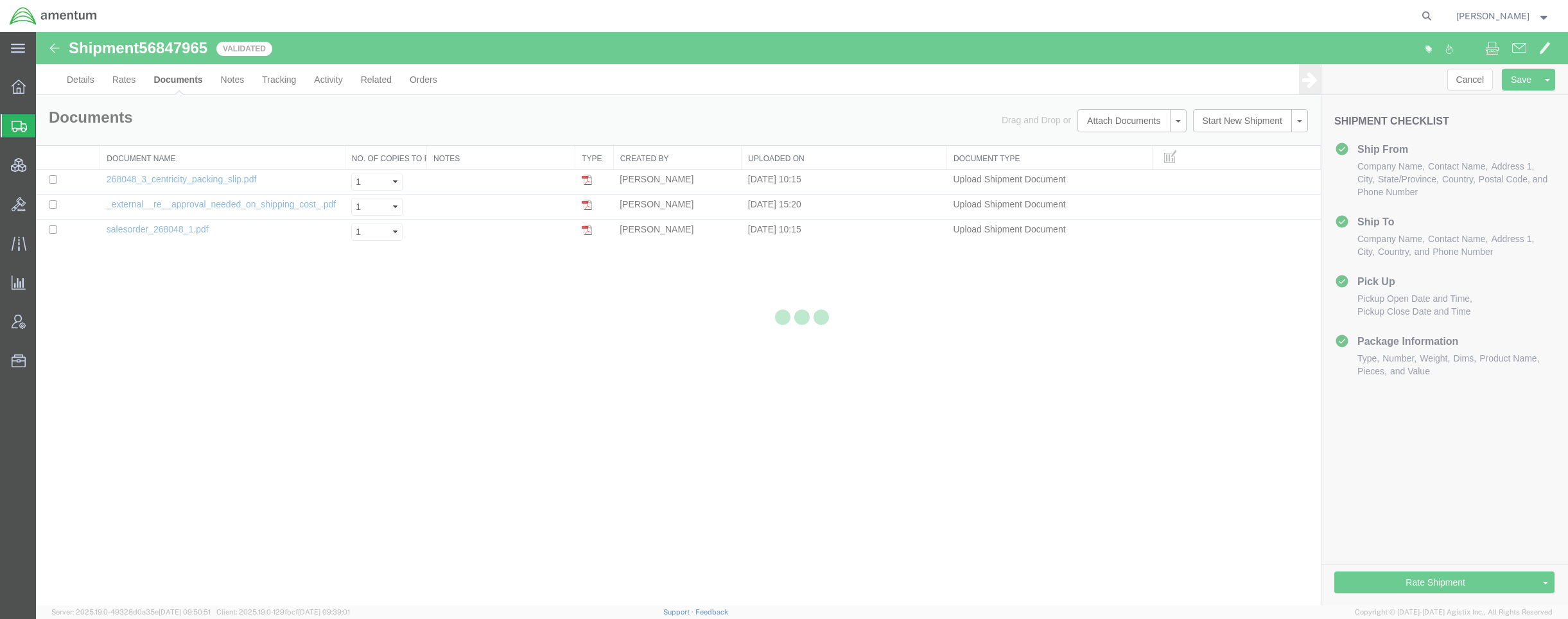
checkbox input "true"
type input "Enter Email Address"
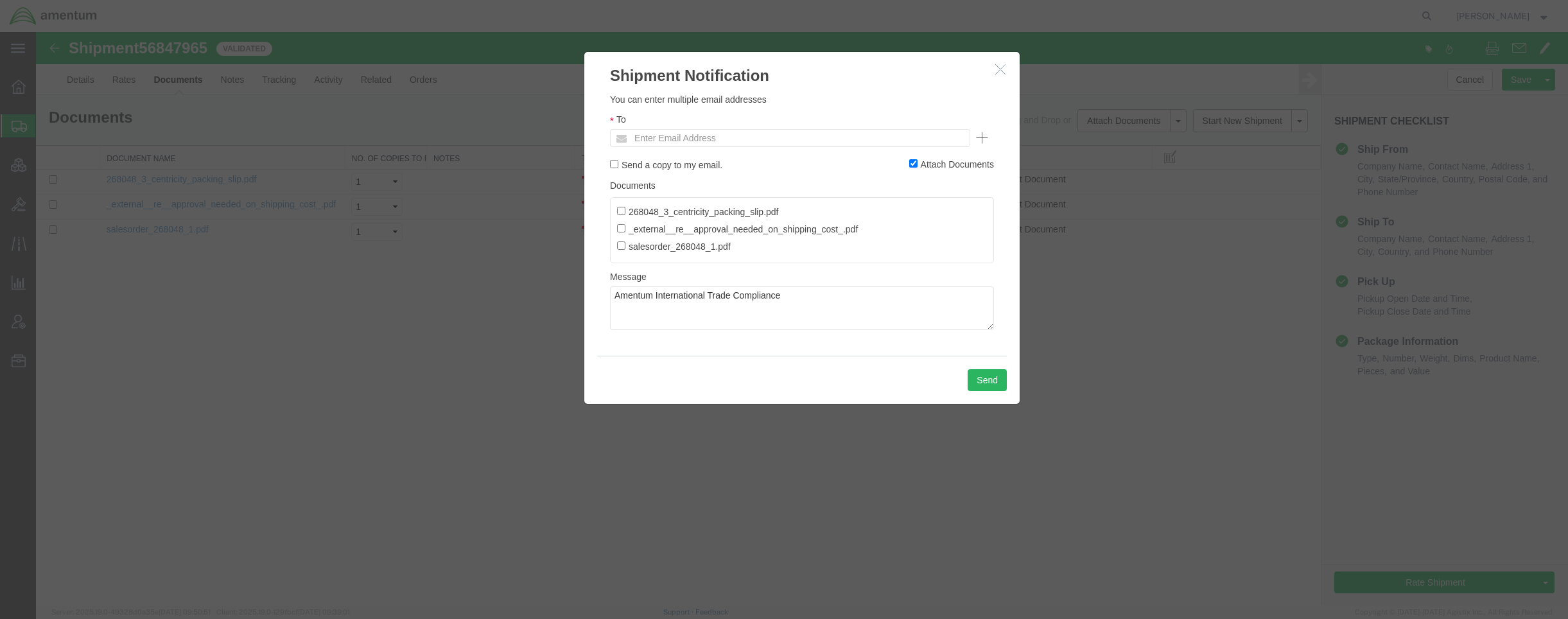
click at [699, 206] on label "268048_3_centricity_packing_slip.pdf" at bounding box center [698, 212] width 162 height 14
click at [625, 207] on input "268048_3_centricity_packing_slip.pdf" at bounding box center [621, 211] width 9 height 9
checkbox input "true"
click at [688, 236] on label "_external__re__approval_needed_on_shipping_cost_.pdf" at bounding box center [737, 229] width 241 height 14
click at [625, 233] on input "_external__re__approval_needed_on_shipping_cost_.pdf" at bounding box center [621, 229] width 9 height 9
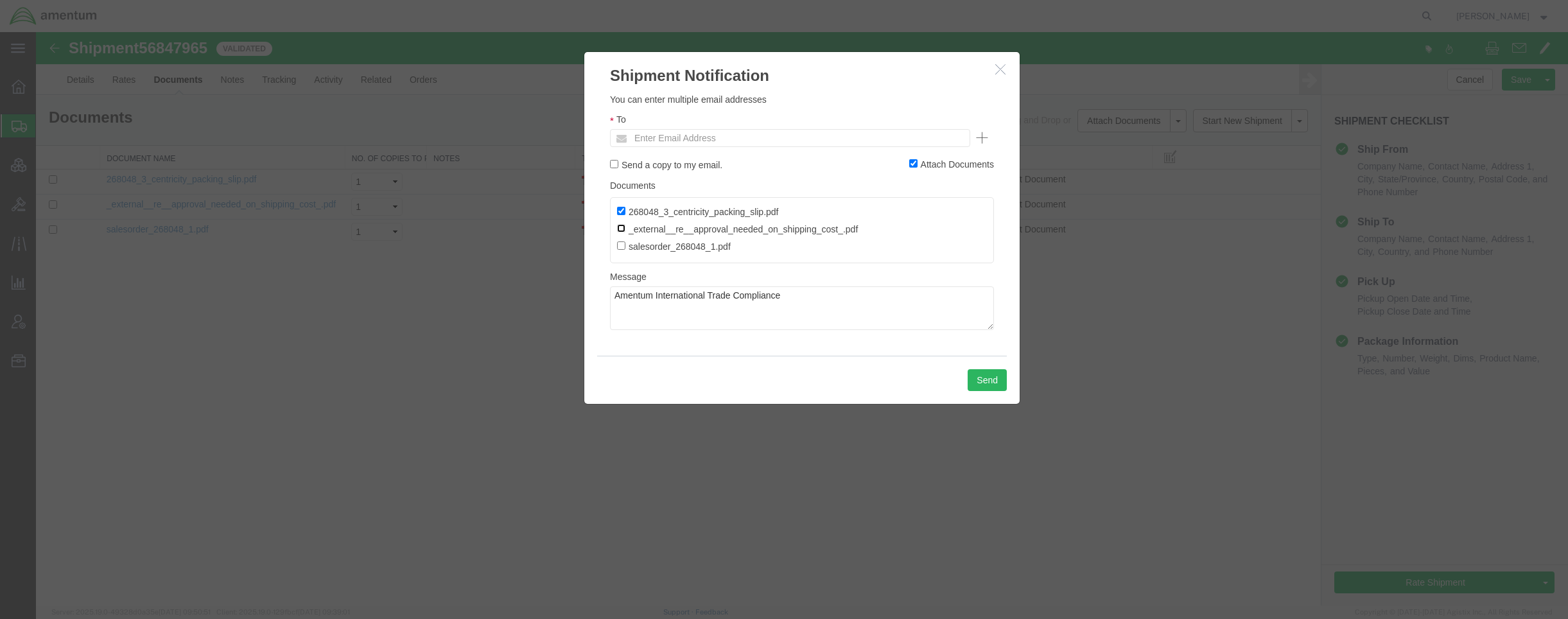
checkbox input "true"
click at [680, 253] on label "salesorder_268048_1.pdf" at bounding box center [673, 247] width 113 height 14
click at [625, 250] on input "salesorder_268048_1.pdf" at bounding box center [621, 246] width 9 height 9
checkbox input "true"
drag, startPoint x: 791, startPoint y: 294, endPoint x: 496, endPoint y: 264, distance: 296.5
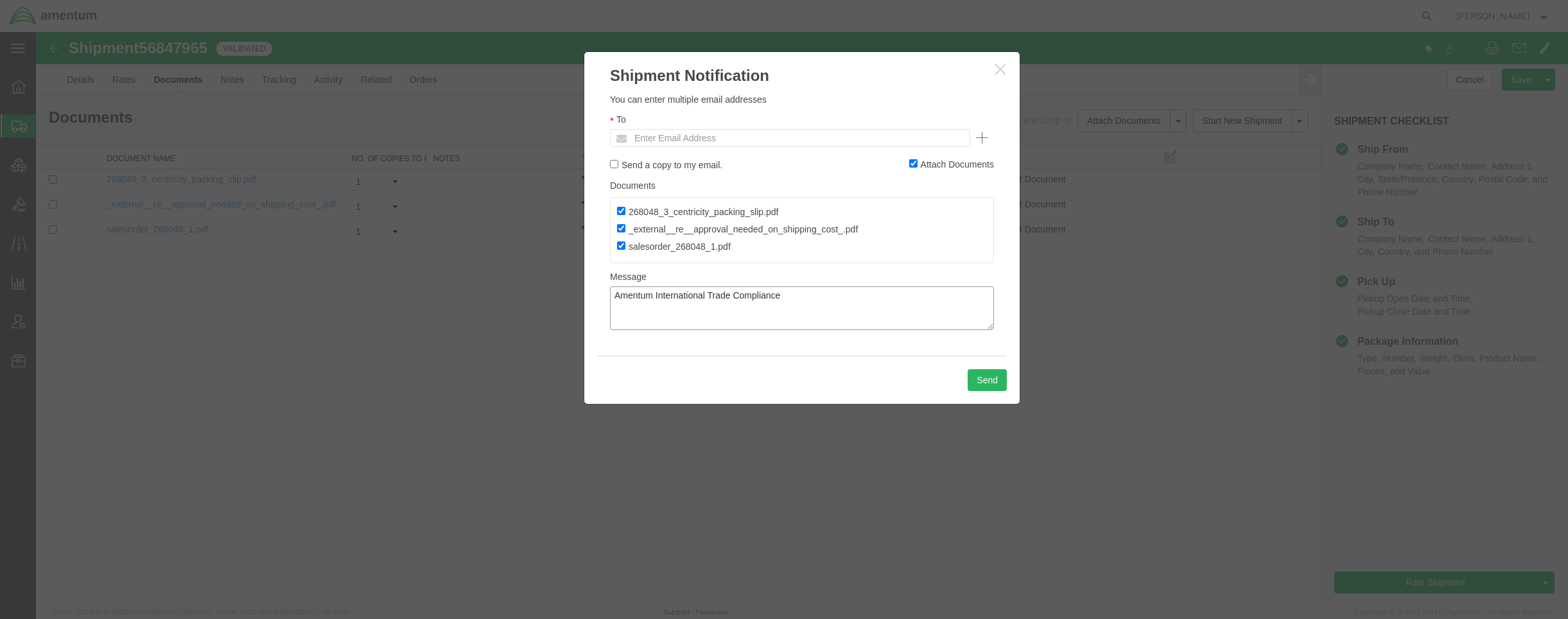
click at [496, 264] on div "Shipment Notification Please fix the following errors You can enter multiple em…" at bounding box center [802, 318] width 1532 height 573
click at [804, 135] on ul "Enter Email Address" at bounding box center [790, 138] width 360 height 18
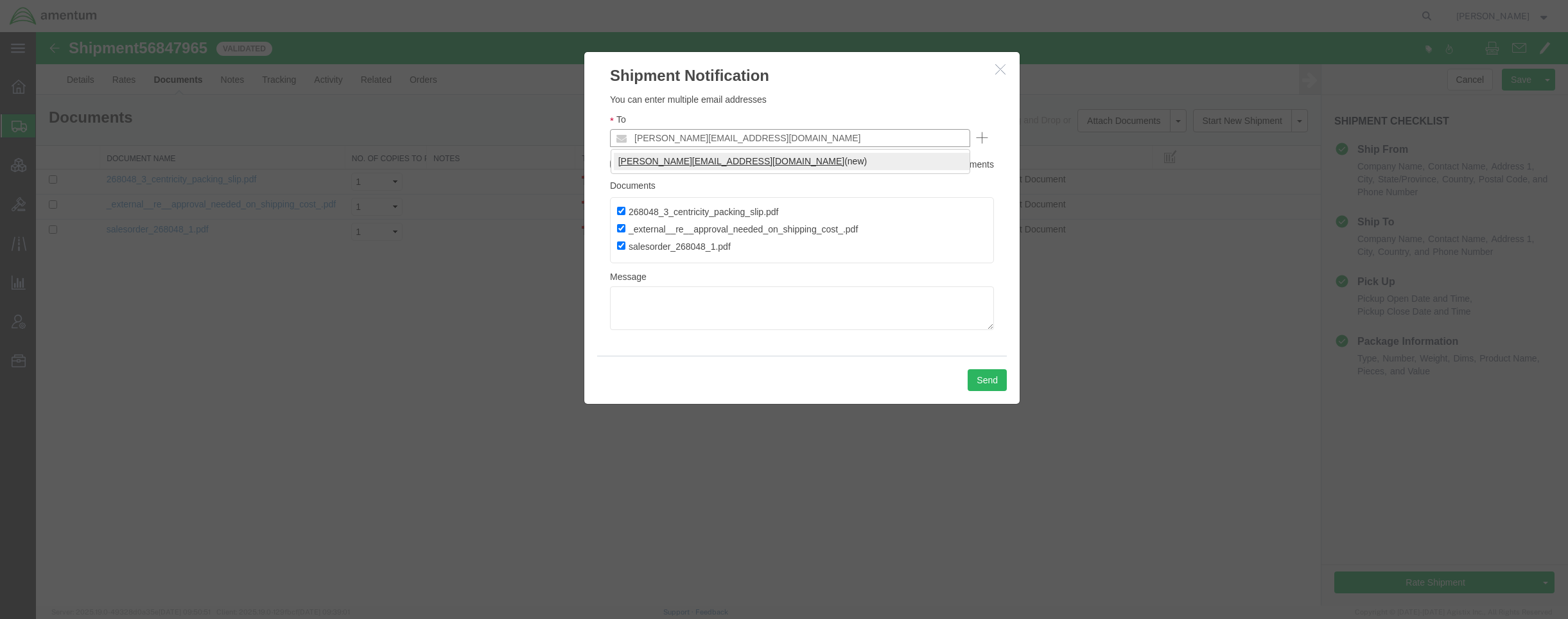
type input "jason.champagne@amentum.com"
click at [978, 377] on button "Send" at bounding box center [987, 380] width 39 height 22
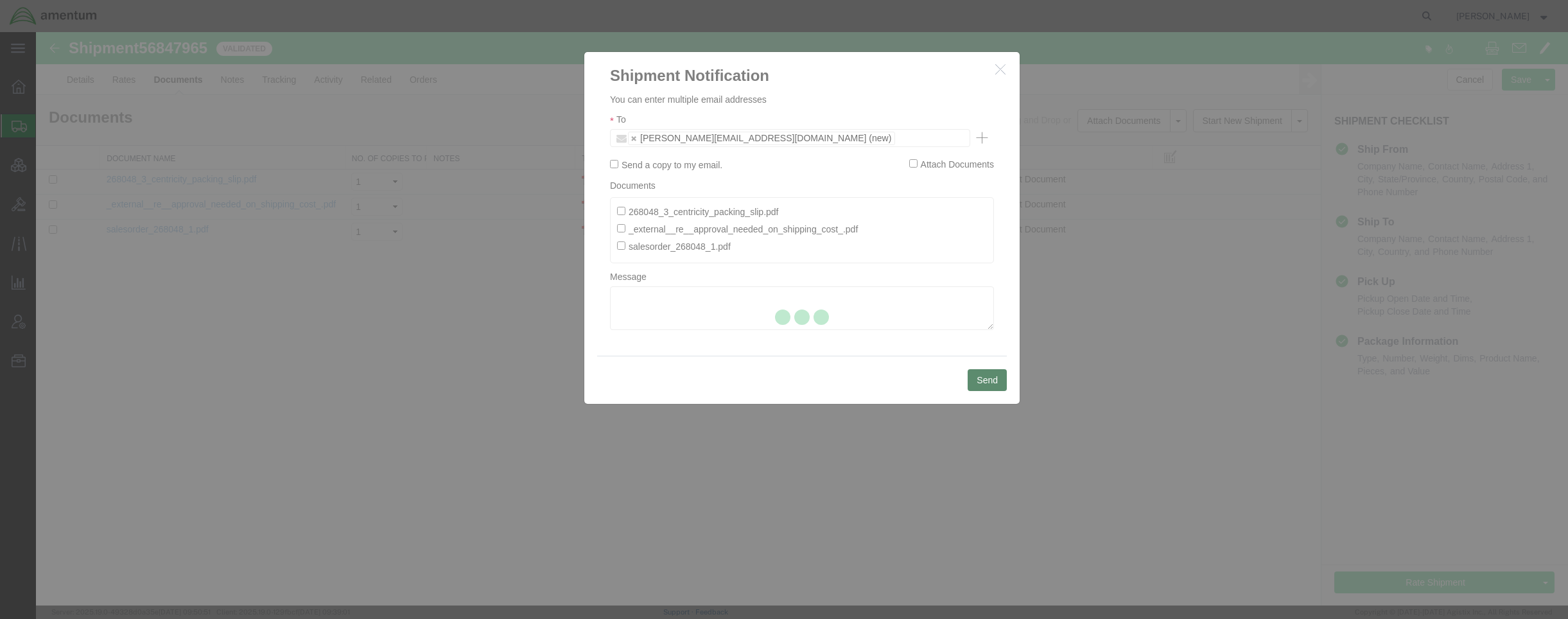
checkbox input "false"
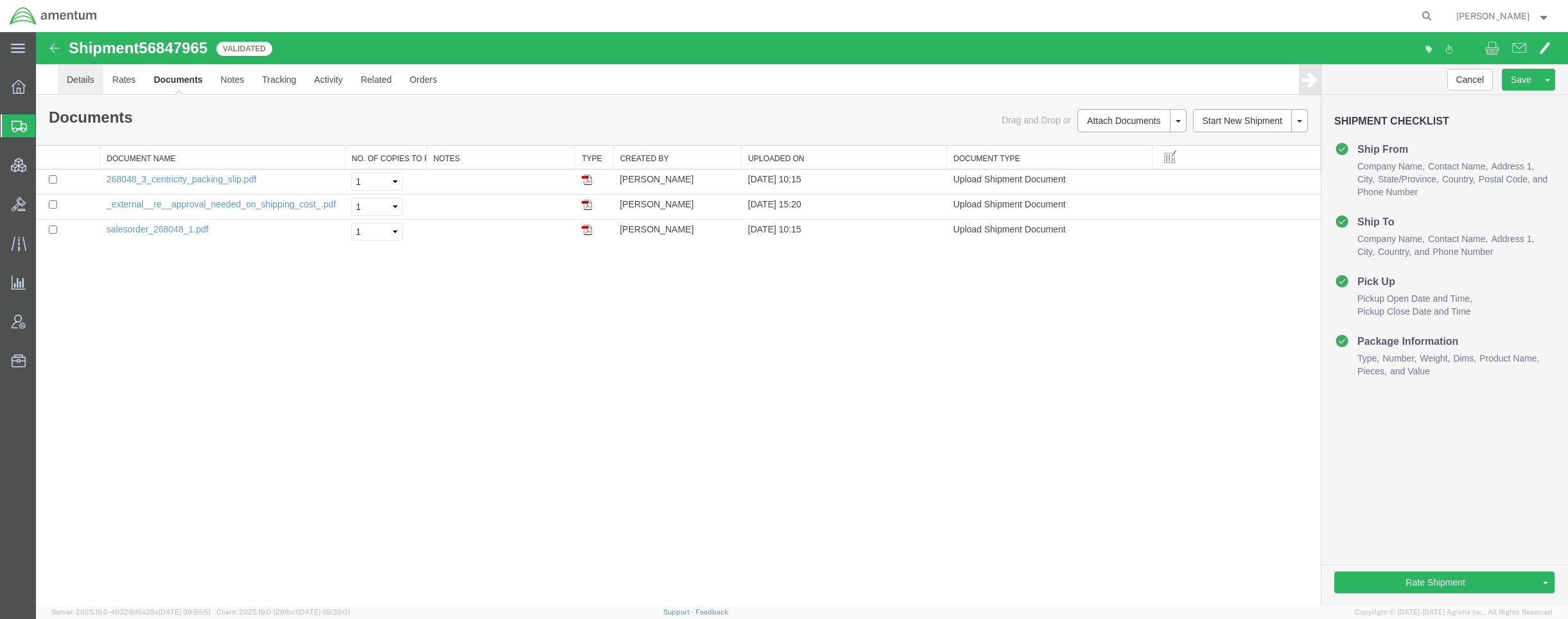
click at [70, 80] on link "Details" at bounding box center [80, 80] width 46 height 31
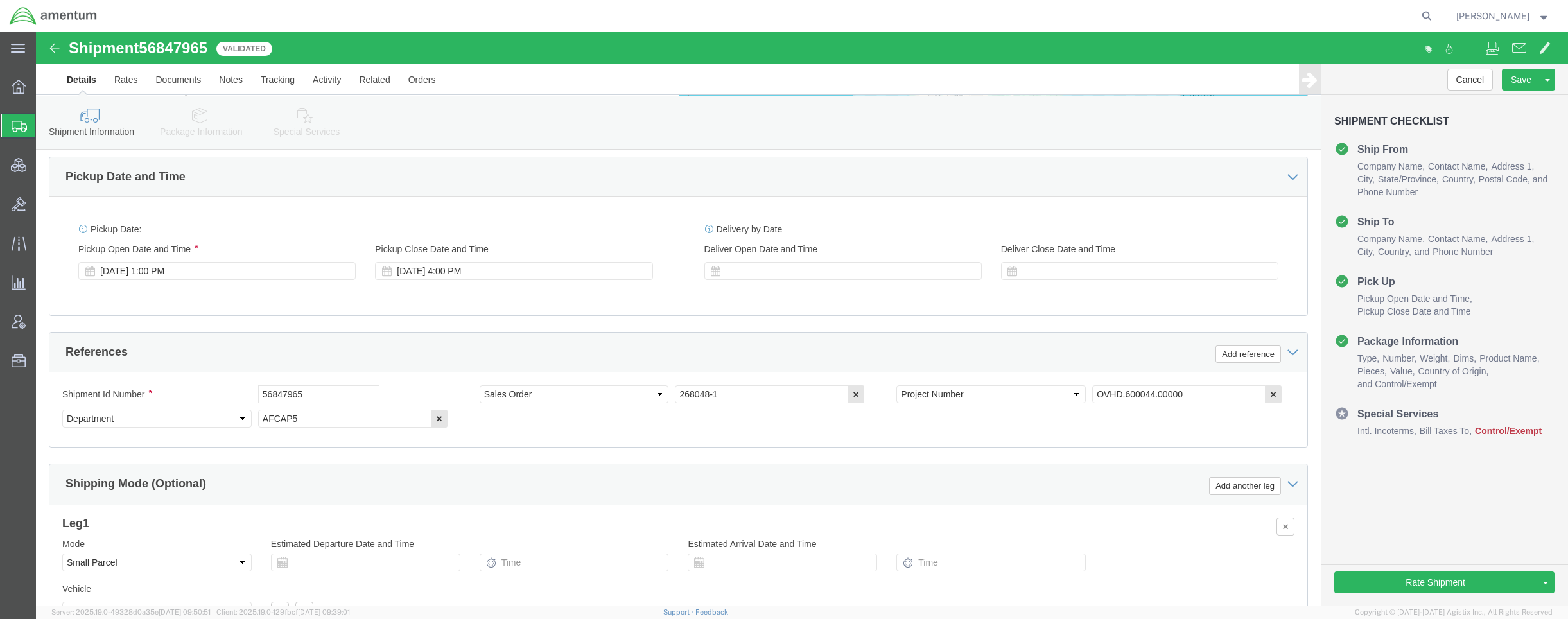
scroll to position [767, 0]
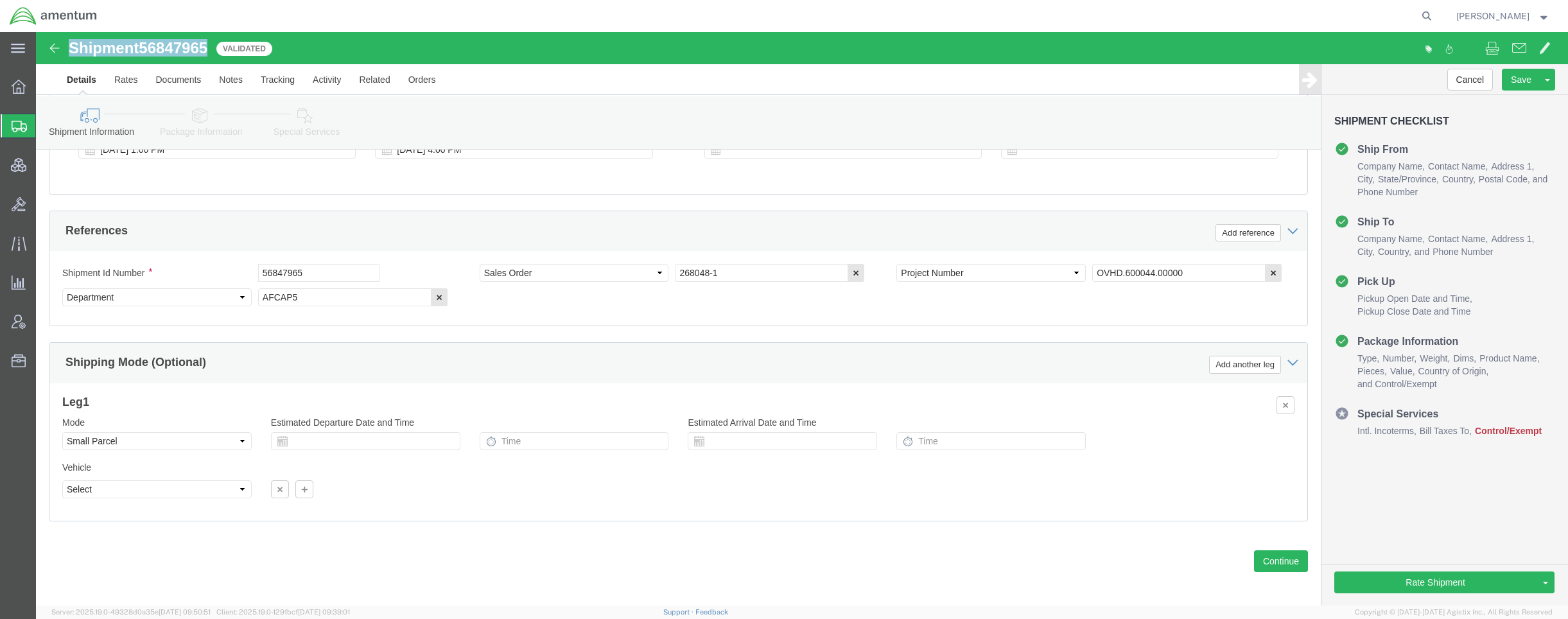
drag, startPoint x: 174, startPoint y: 12, endPoint x: 32, endPoint y: 19, distance: 142.2
click h1 "Shipment 56847965"
copy h1 "Shipment 56847965"
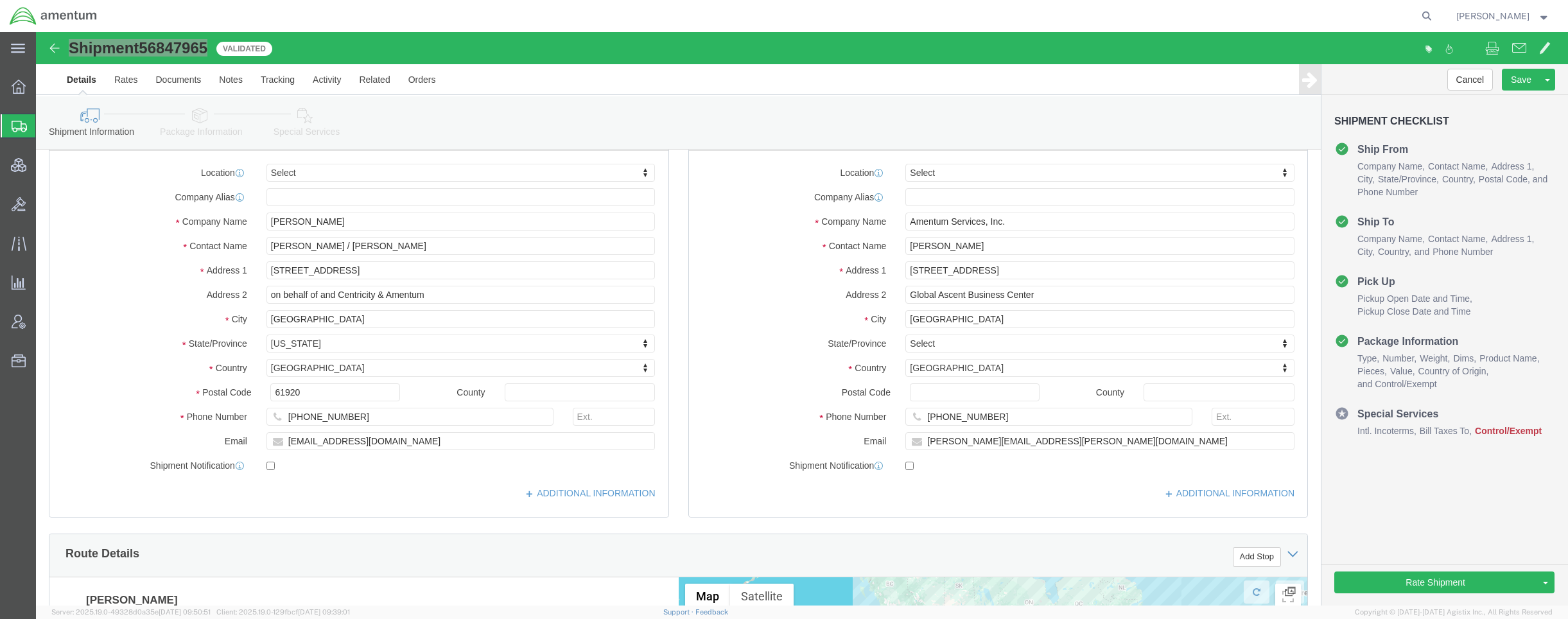
scroll to position [642, 0]
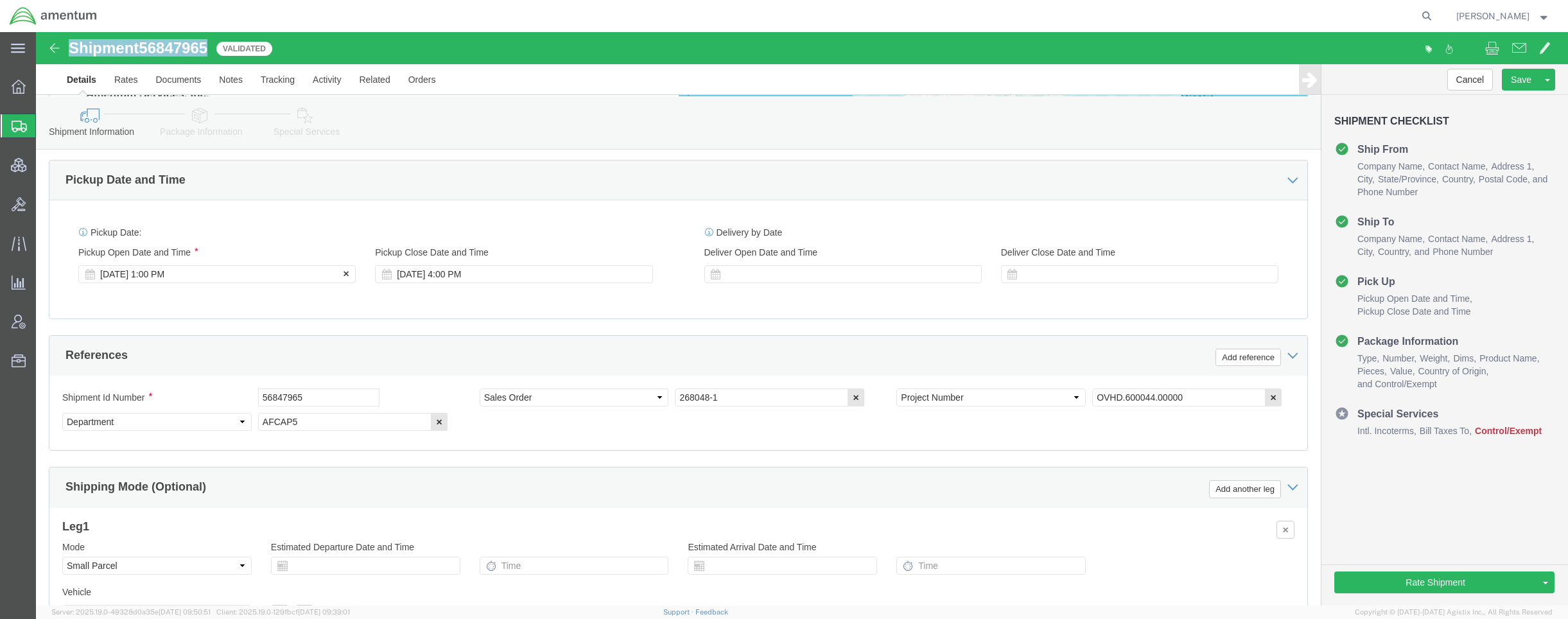
click div "Sep 18 2025 1:00 PM"
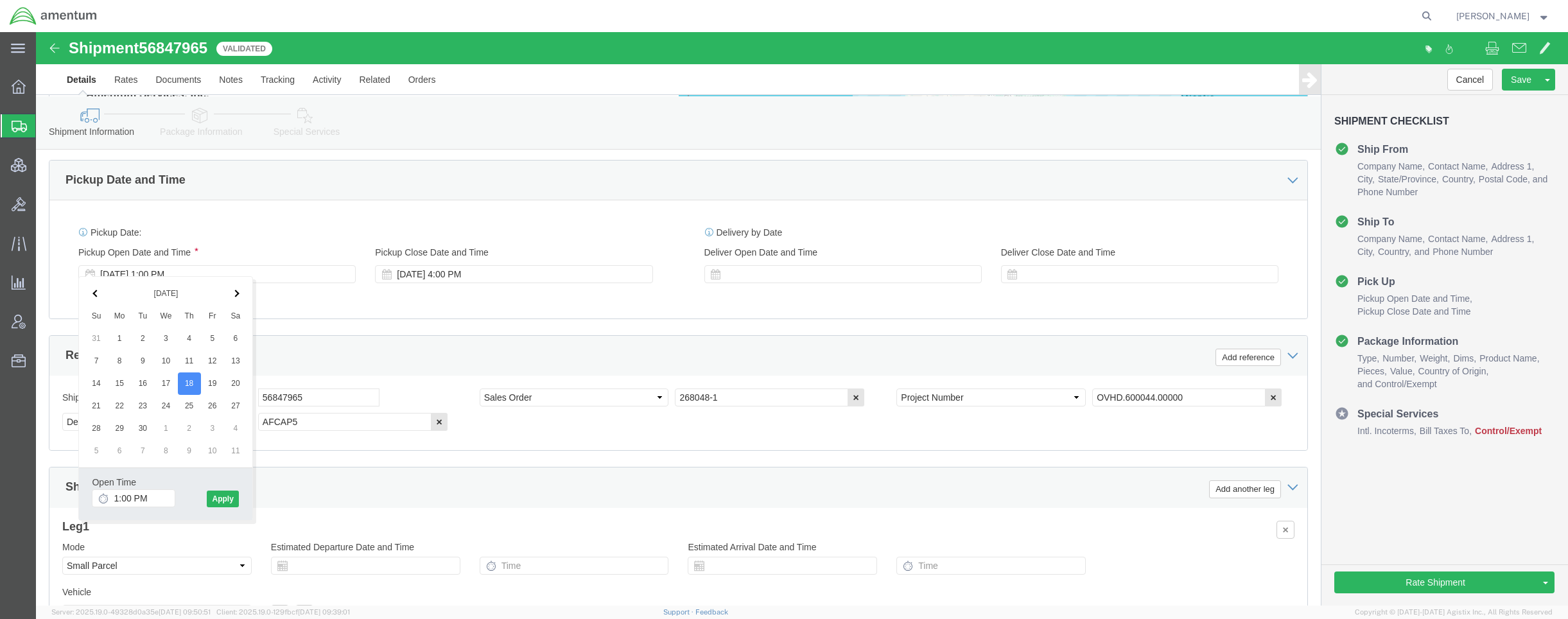
click div "Pickup Date: Pickup Start Date Pickup Start Time Pickup Open Date and Time Sep …"
click div "Sep 18 2025 1:00 PM"
type input "9:00 AM"
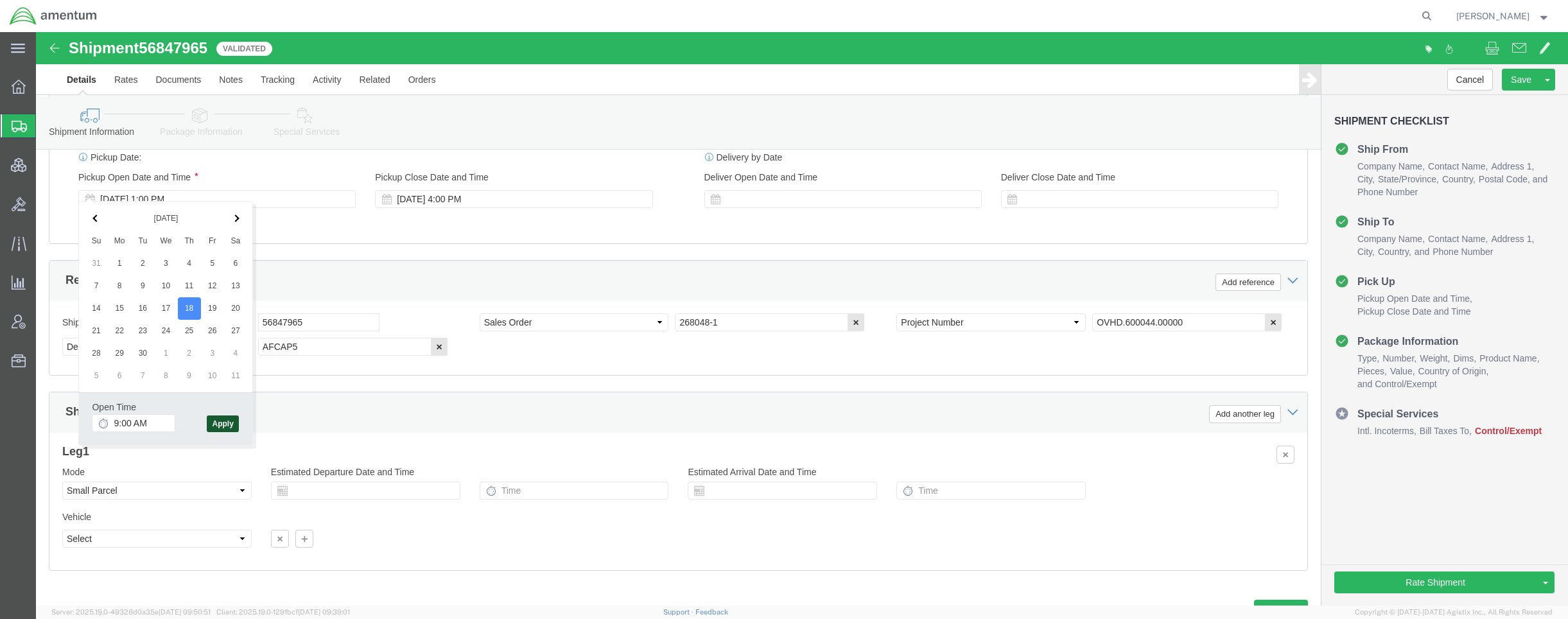
scroll to position [767, 0]
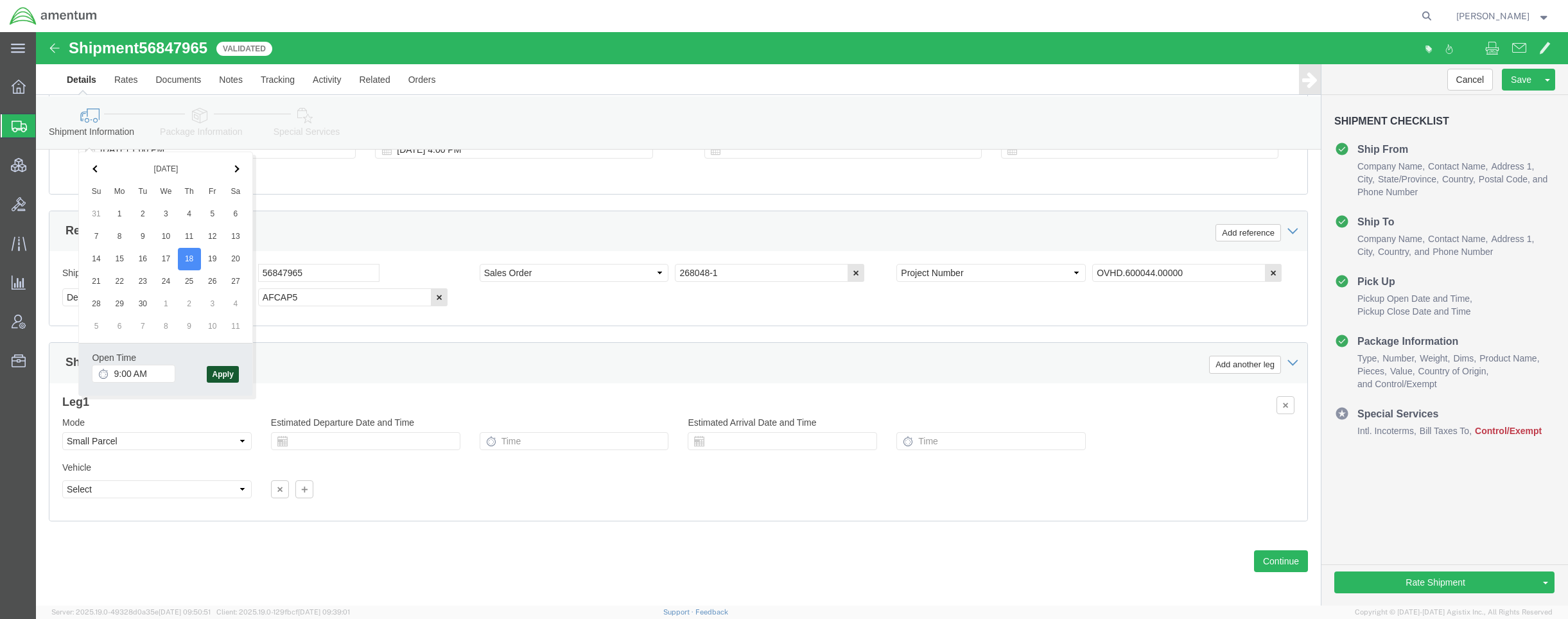
click button "Apply"
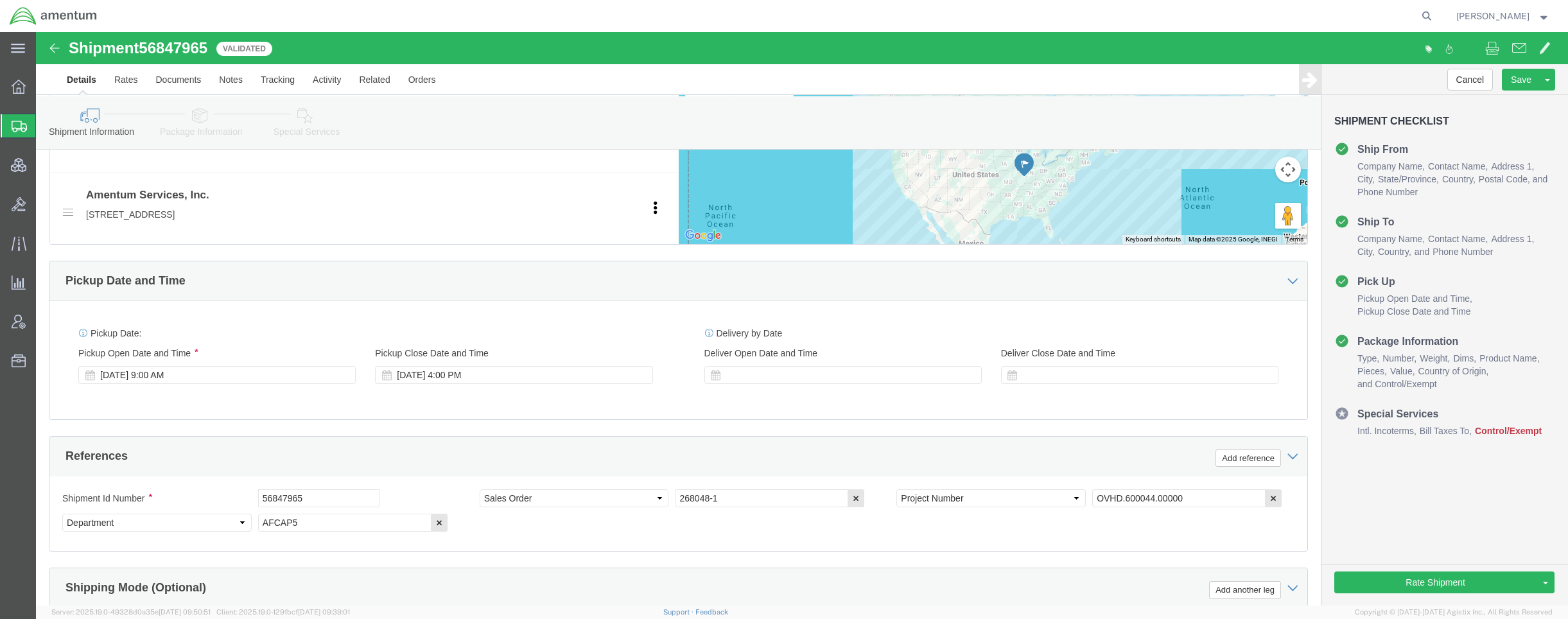
scroll to position [510, 0]
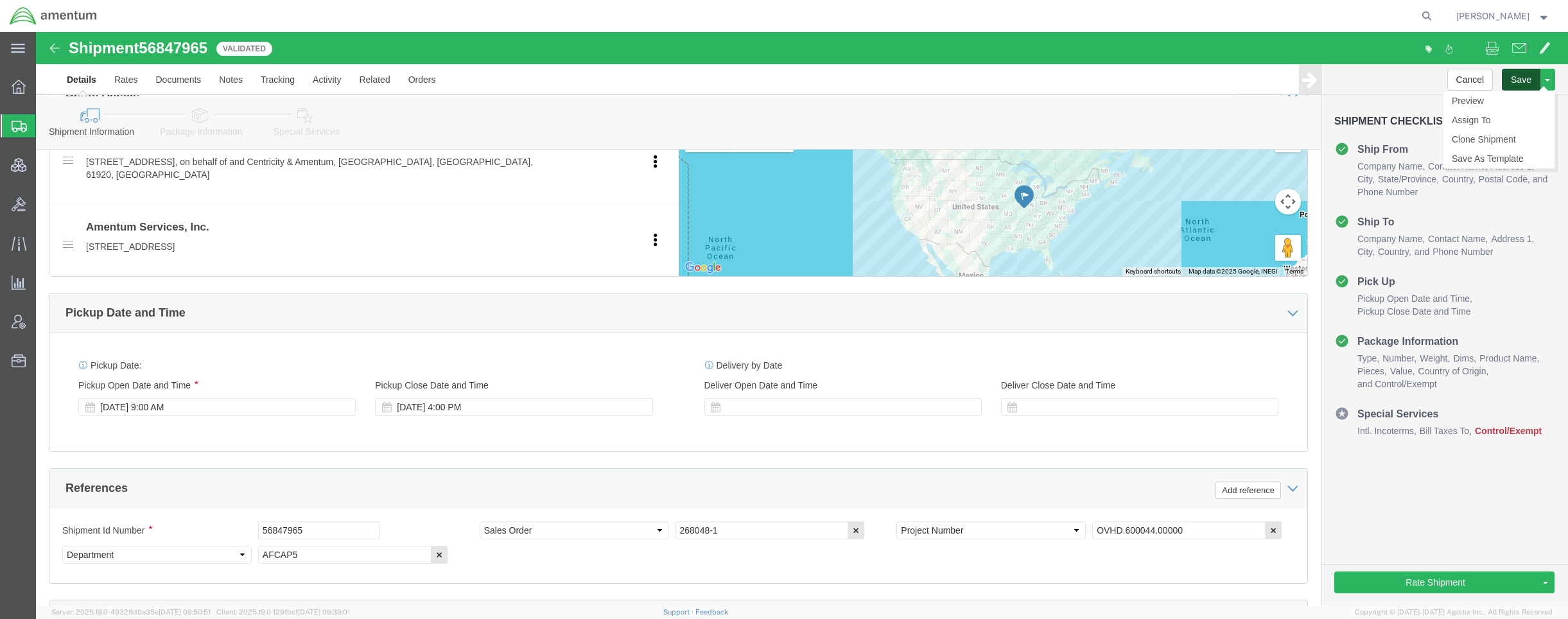
click button "Save"
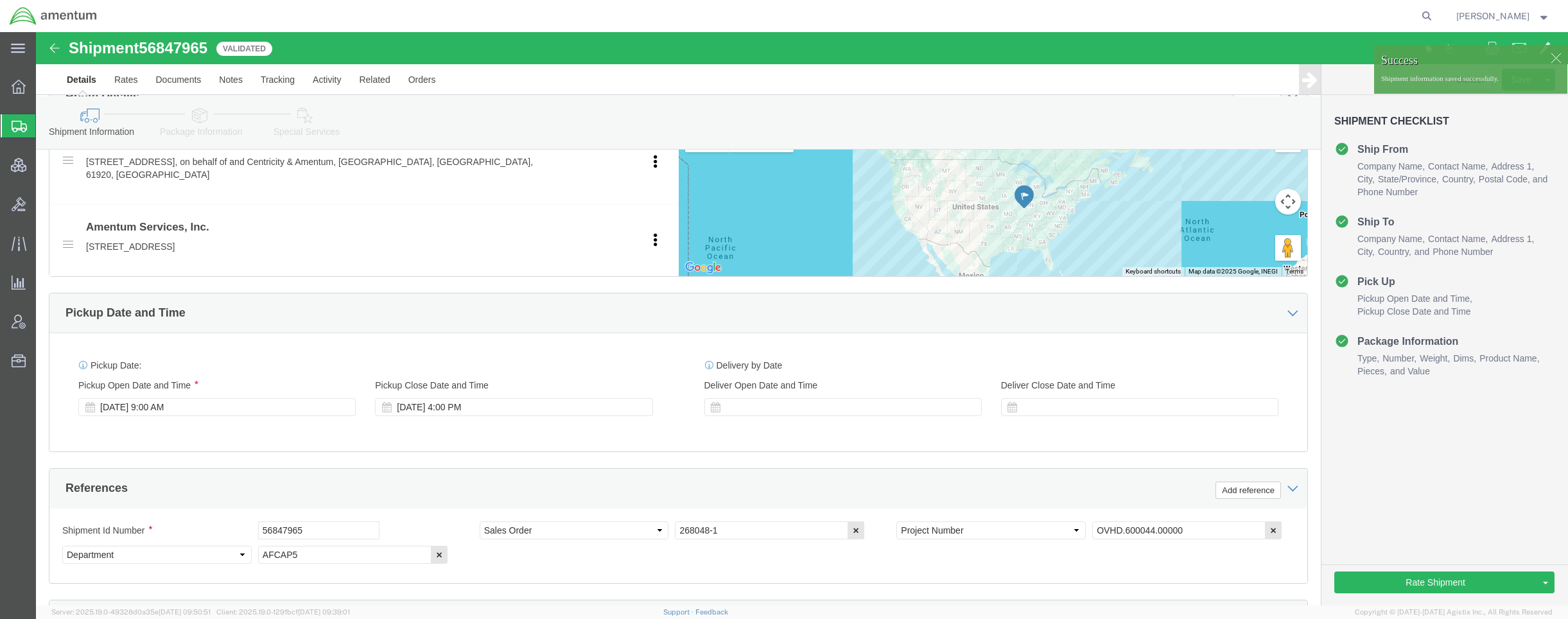
click at [46, 128] on span "Shipments" at bounding box center [40, 126] width 10 height 26
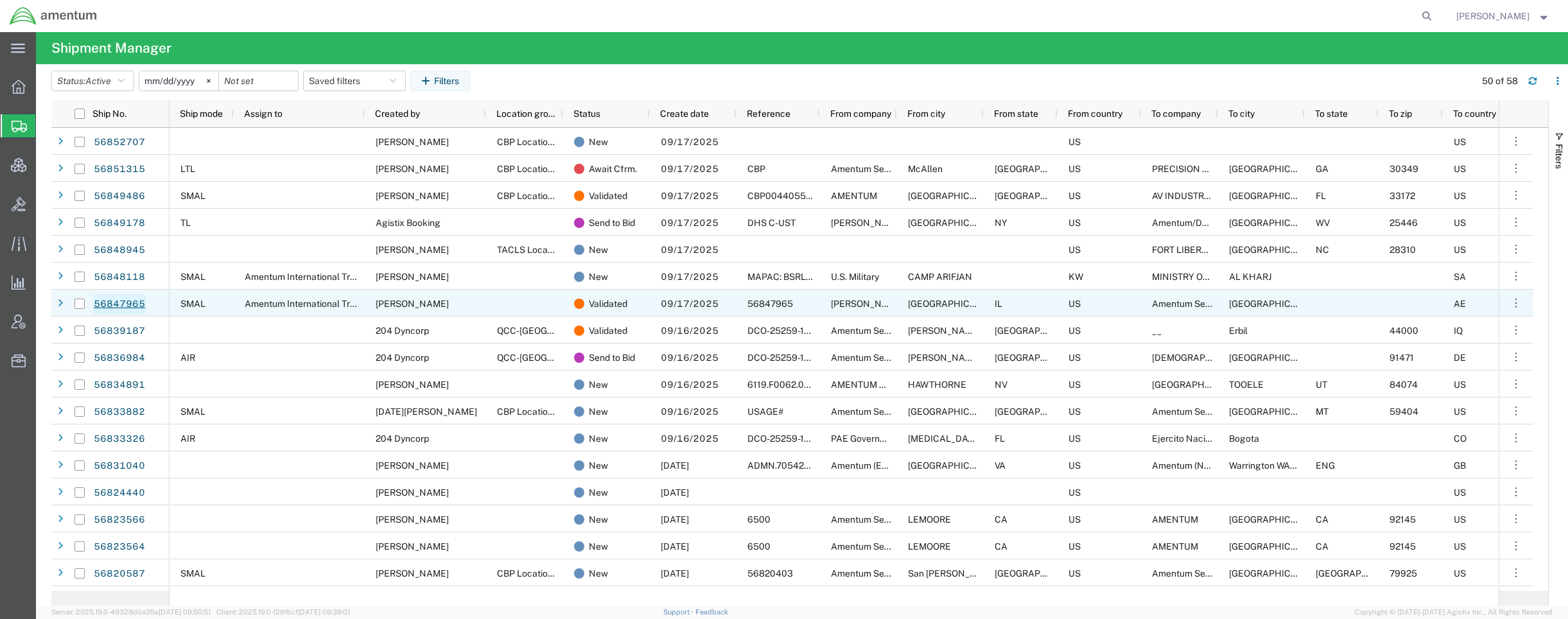
click at [110, 297] on link "56847965" at bounding box center [119, 304] width 53 height 20
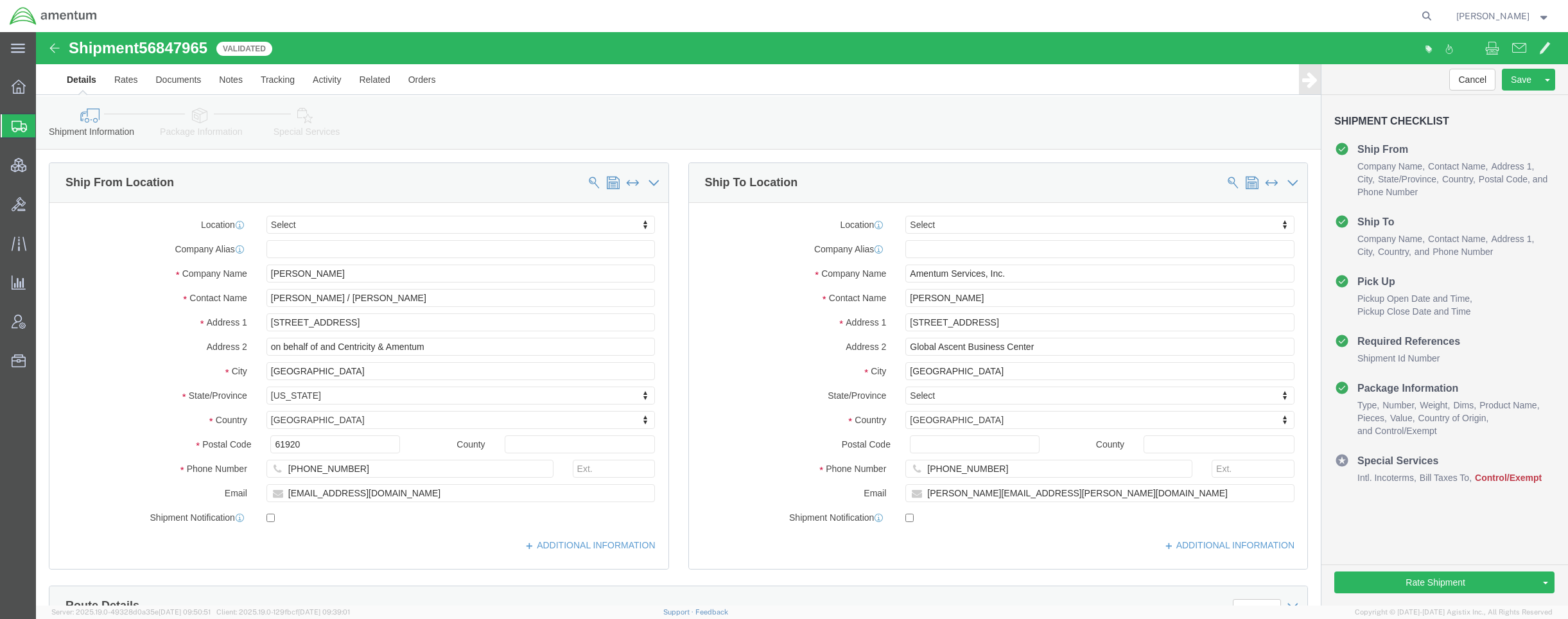
select select
click at [46, 121] on span "Shipments" at bounding box center [40, 126] width 10 height 26
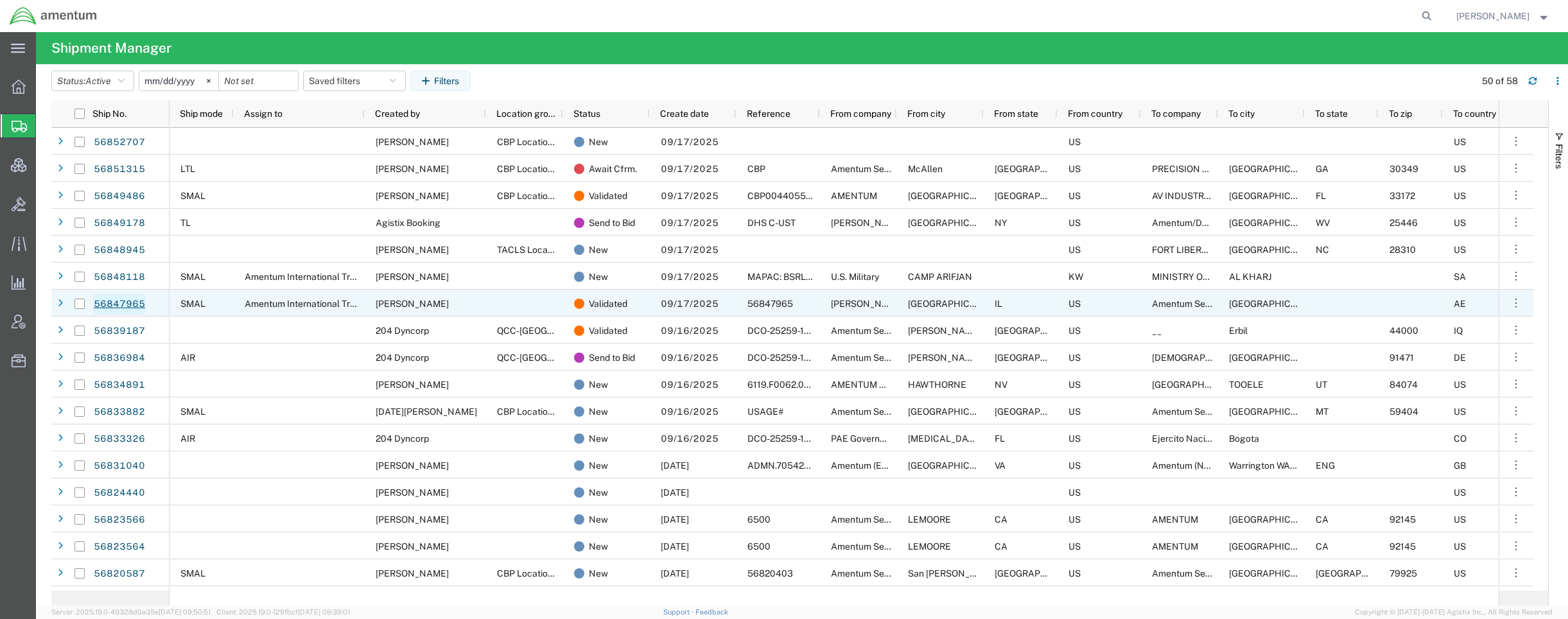
click at [100, 302] on link "56847965" at bounding box center [119, 304] width 53 height 20
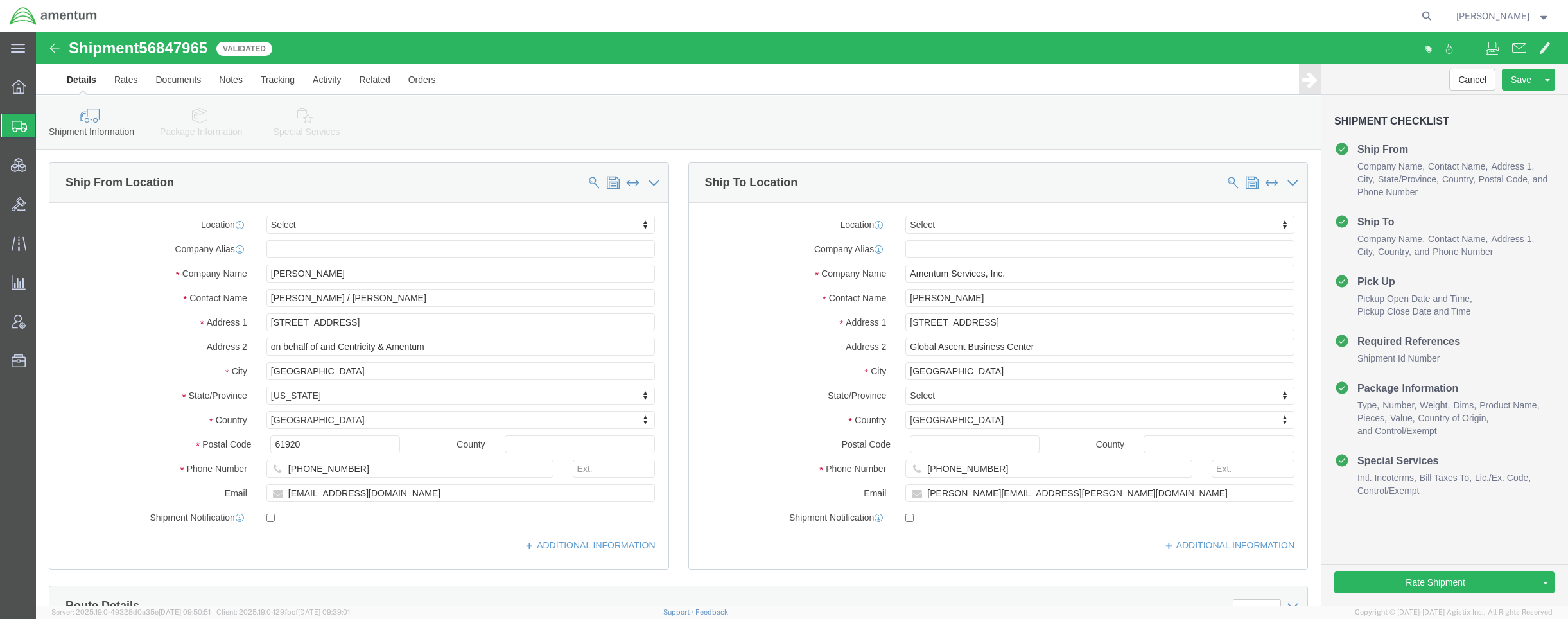
select select
click link "Package Information"
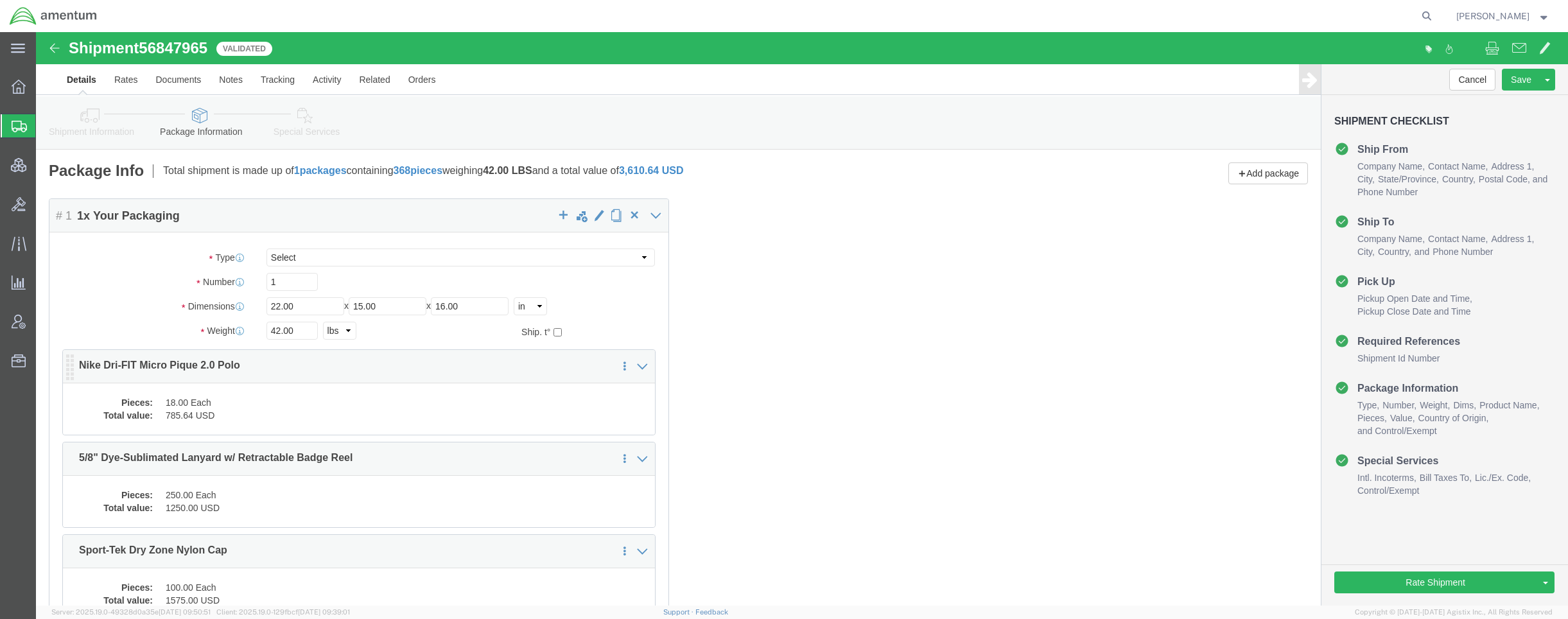
click div "Save in commodity library Clone this content Delete this content Nike Dri-FIT M…"
click div "Pieces: 18.00 Each Total value: 785.64 USD"
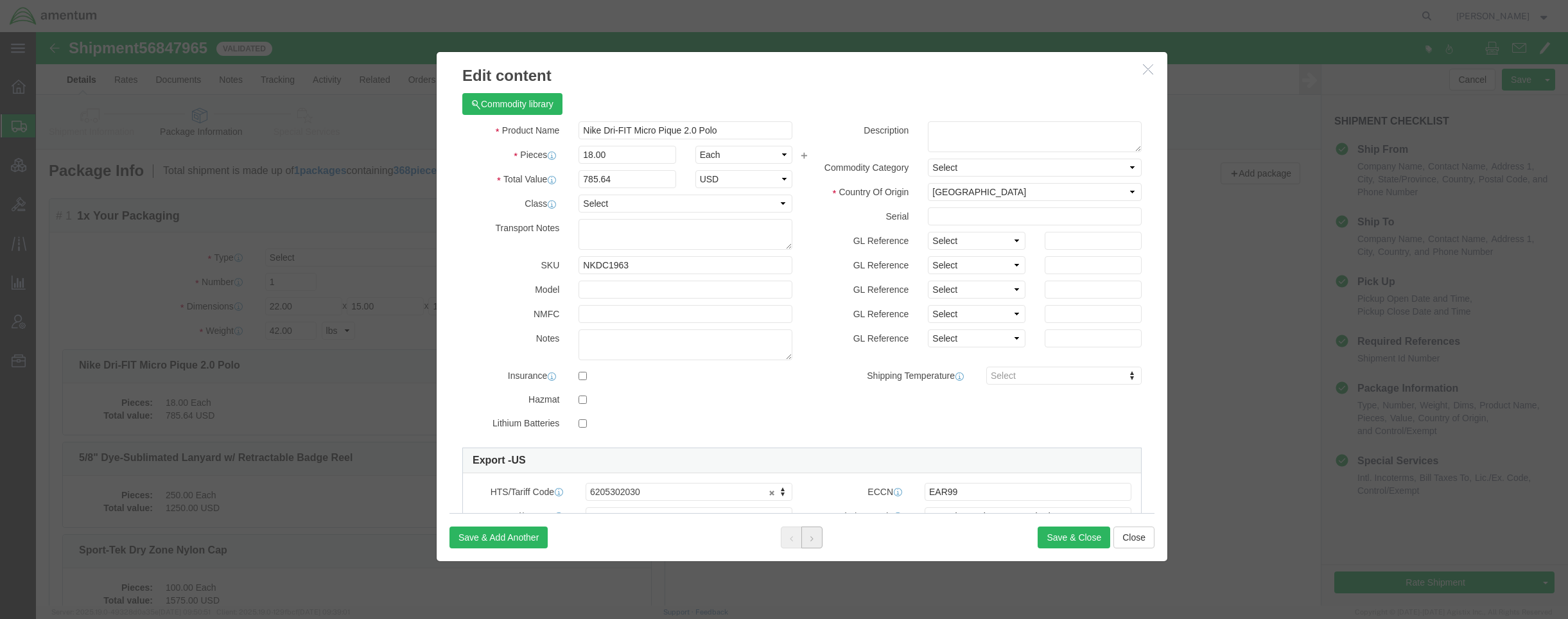
click icon
click button
click button "Close"
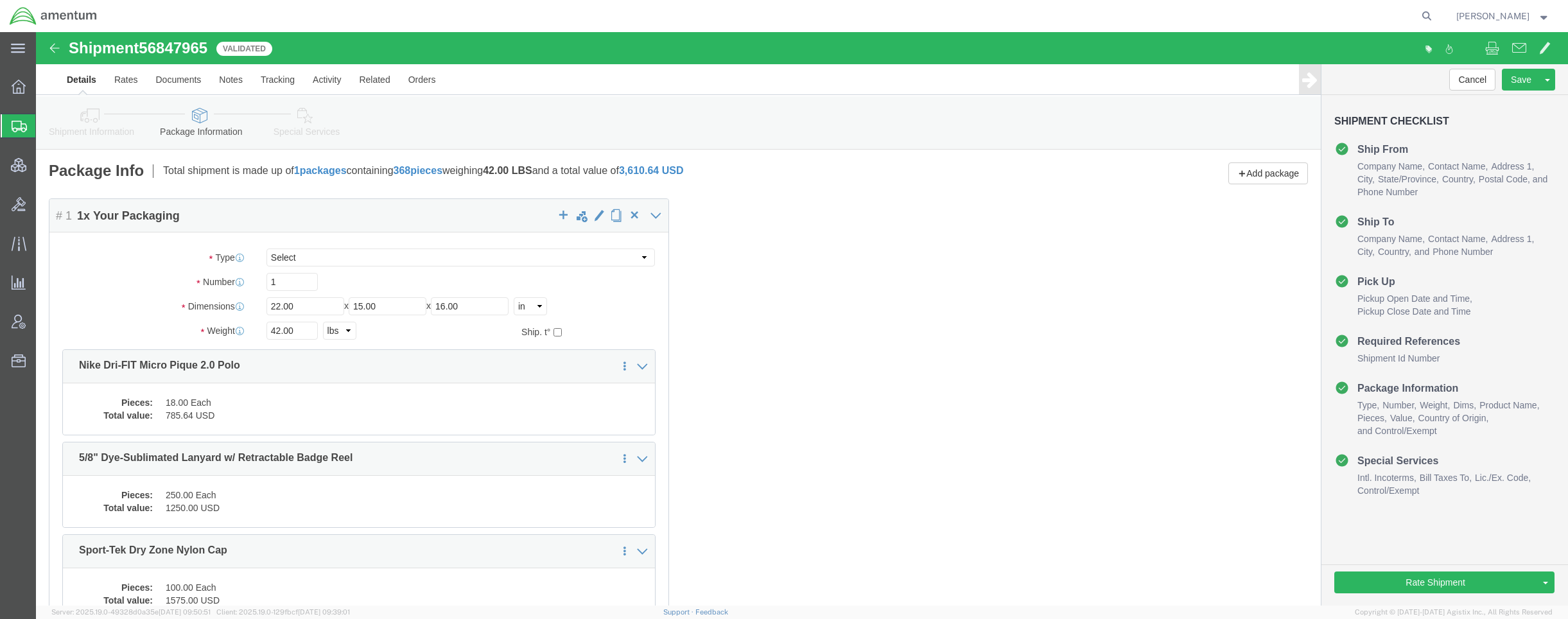
click div "Shipment Information Package Information Special Services Loading Routing"
click link "Special Services"
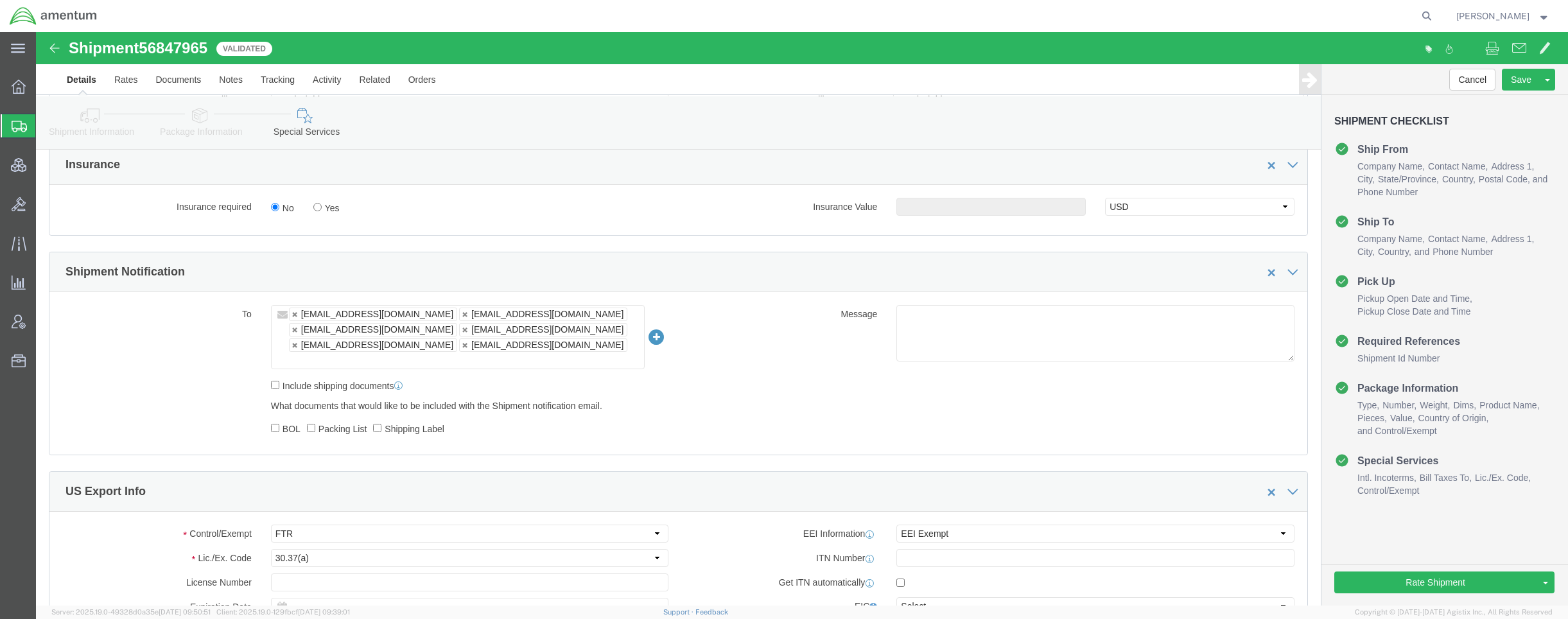
scroll to position [771, 0]
click link
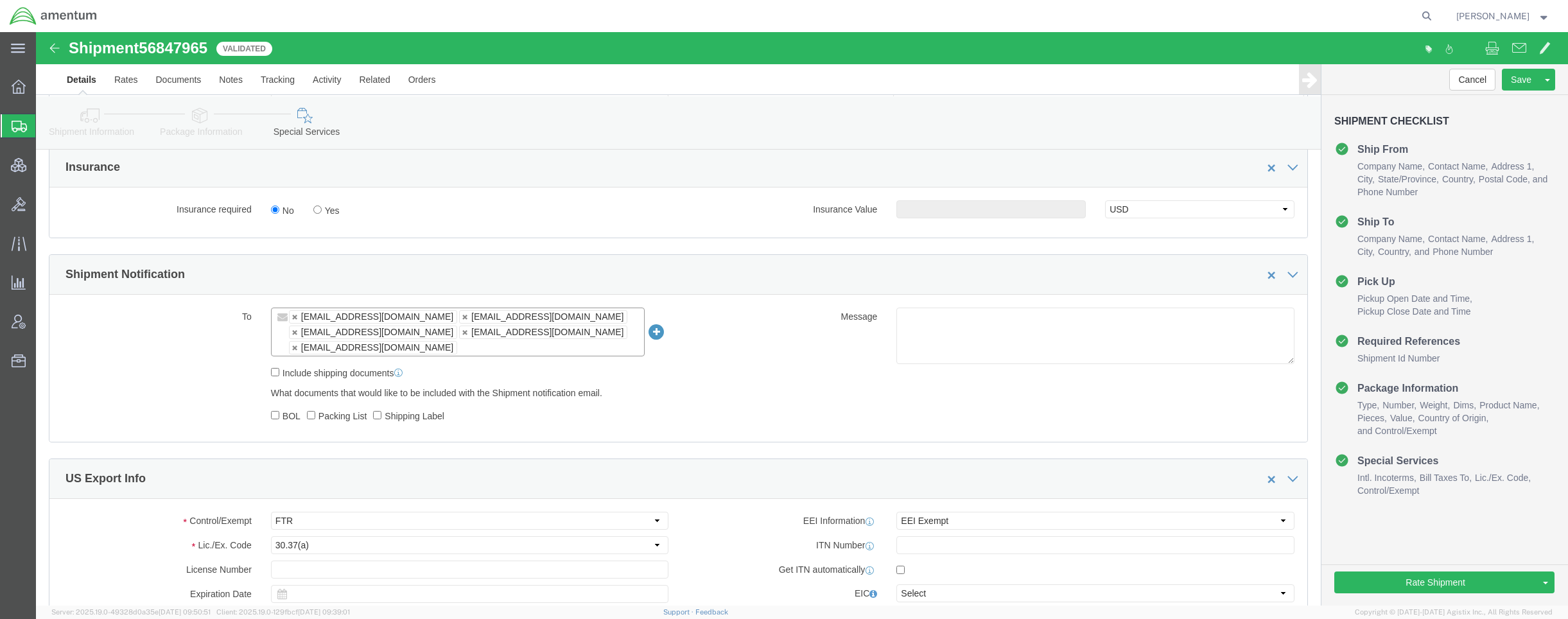
click link
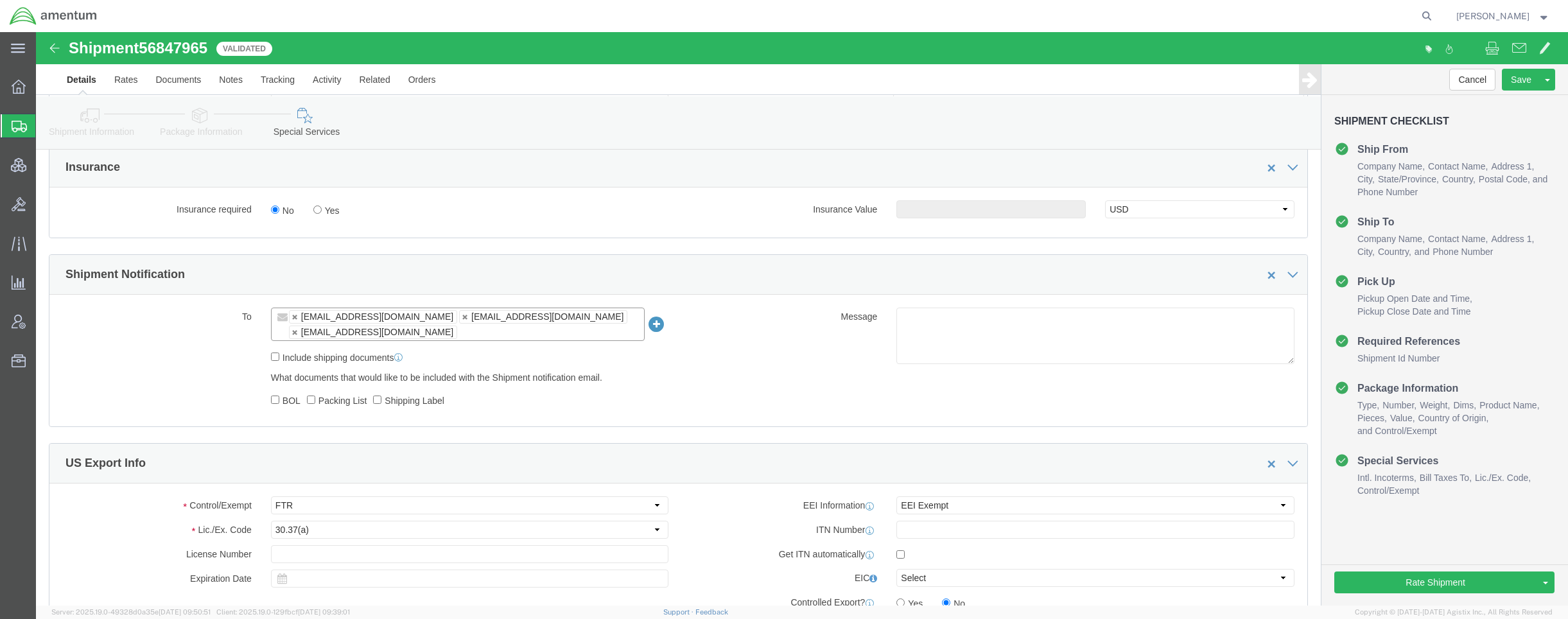
click link
type input "amentum-itc@amentum.com,tmsupport@amentum.com"
click link "Shipment Information"
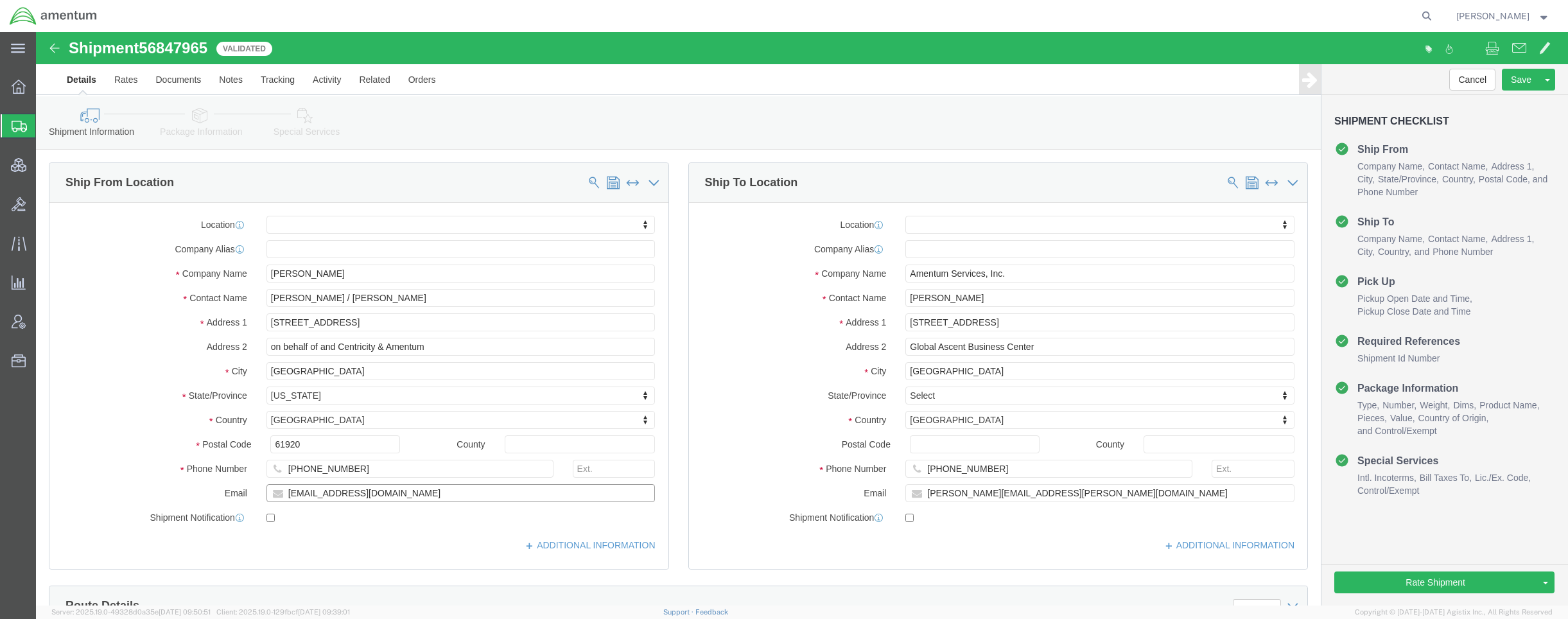
drag, startPoint x: 405, startPoint y: 465, endPoint x: 109, endPoint y: 448, distance: 296.5
click div "Location My Profile Location 1002-4122-6 1006-5256-0 1026-8910-0 1281-0560-3 13…"
drag, startPoint x: 1064, startPoint y: 465, endPoint x: 691, endPoint y: 468, distance: 373.0
click div "Email christopher.miller@amentum.com"
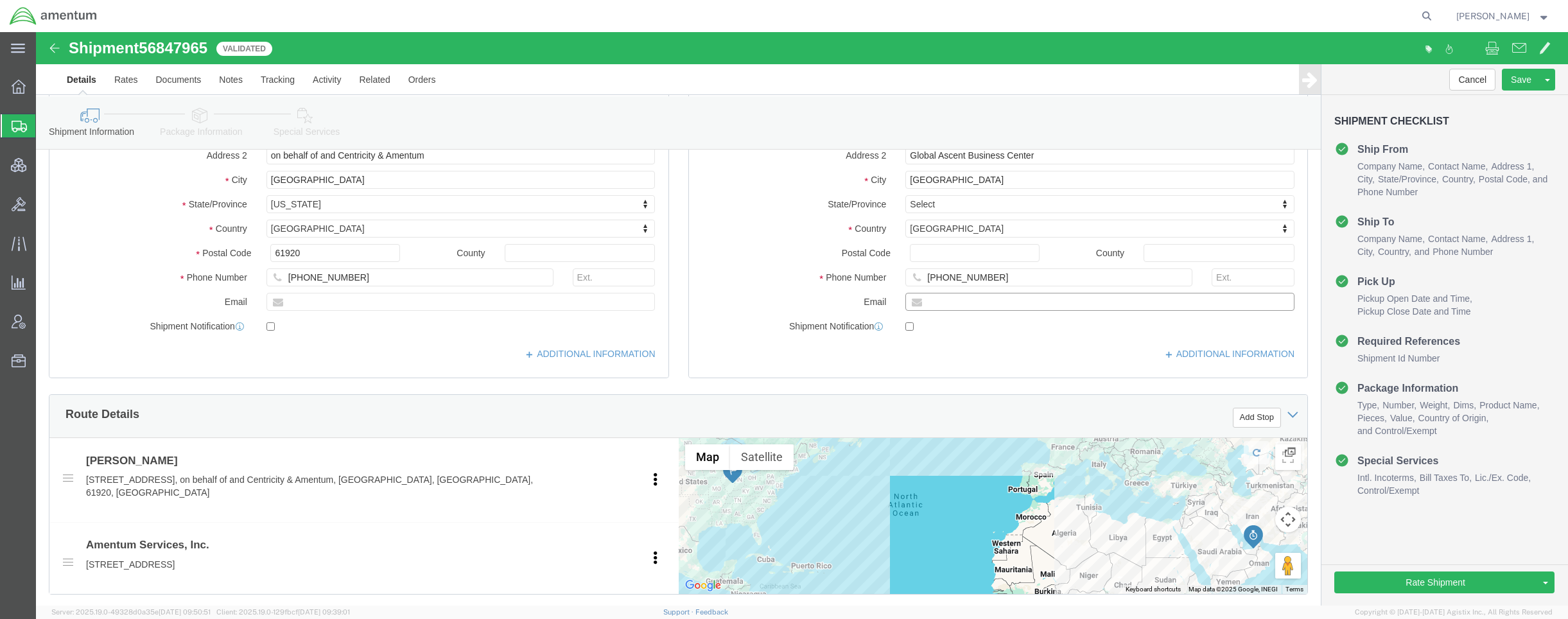
scroll to position [513, 0]
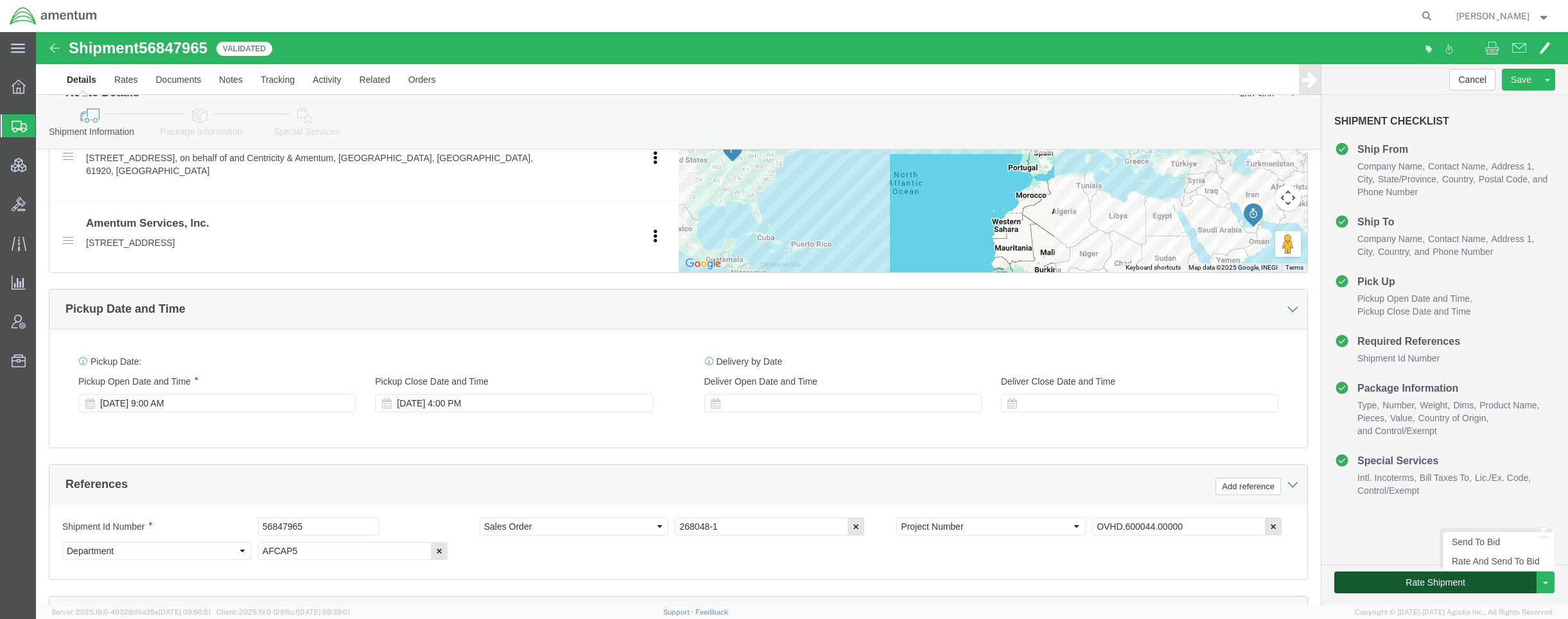
click button "Rate Shipment"
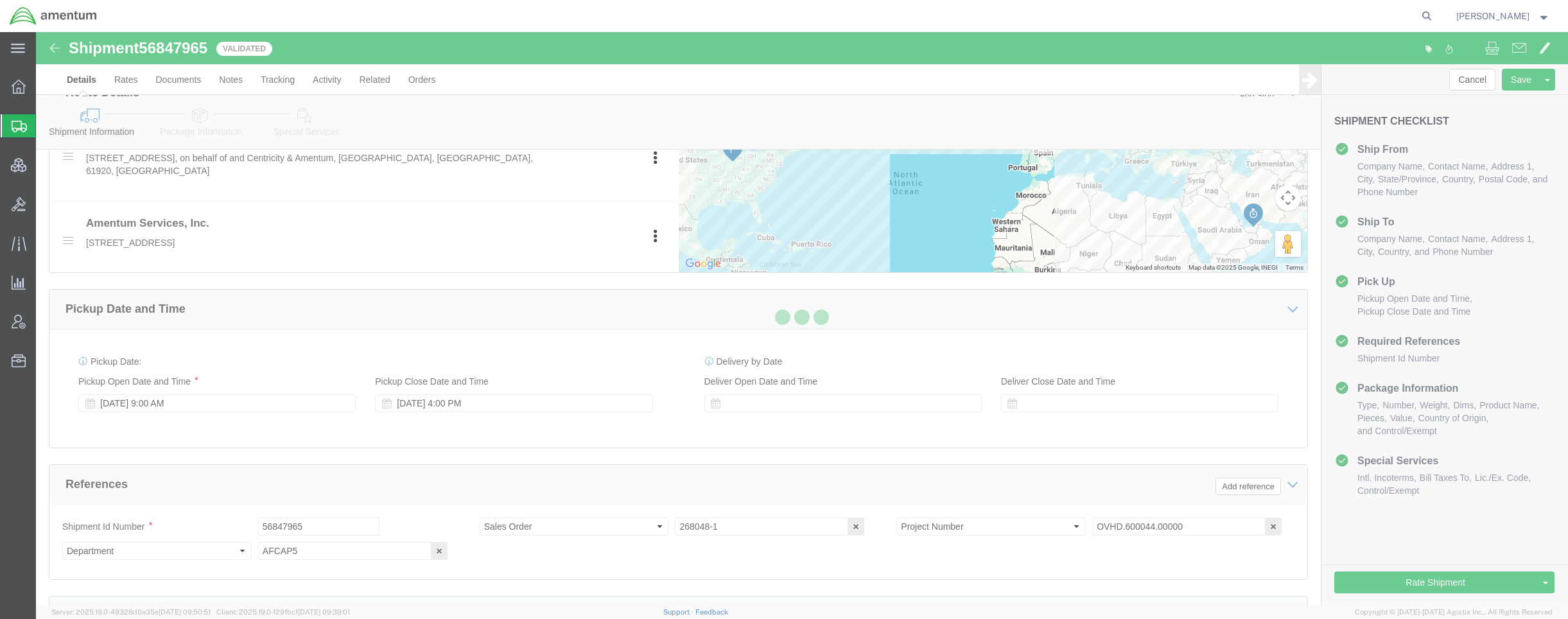
scroll to position [0, 0]
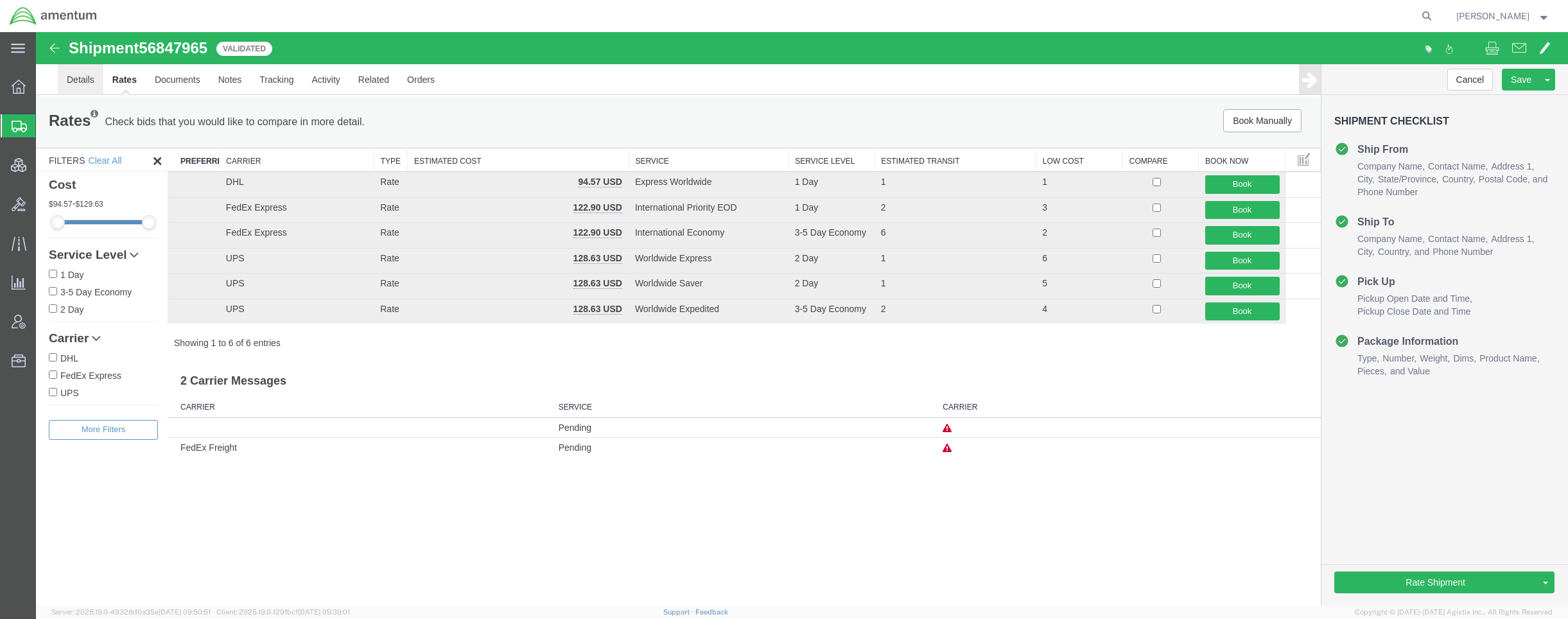
click at [70, 85] on link "Details" at bounding box center [80, 80] width 46 height 31
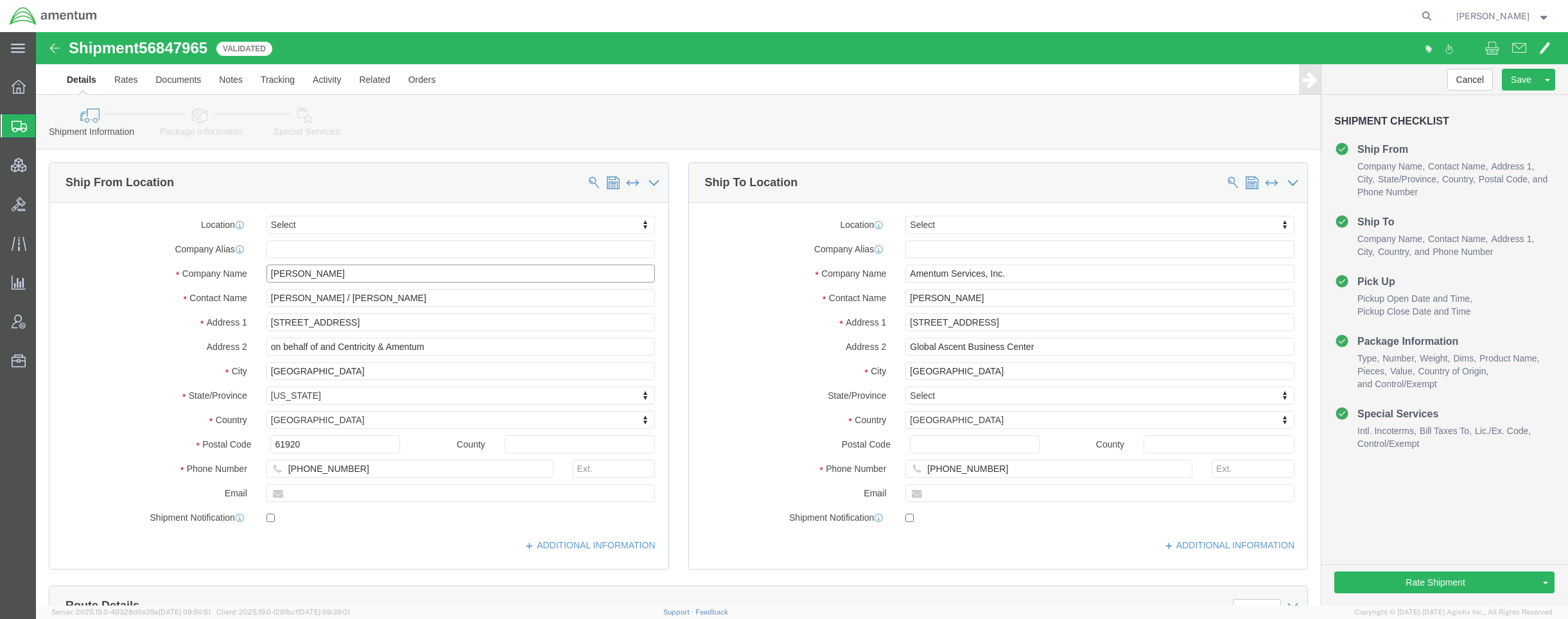
drag, startPoint x: 297, startPoint y: 247, endPoint x: 95, endPoint y: 210, distance: 205.4
click div "Location Select Select My Profile Location 1002-4122-6 1006-5256-0 1026-8910-0 …"
paste input "Graphics"
type input "Gavina Graphics"
click input "on behalf of and Centricity & Amentum"
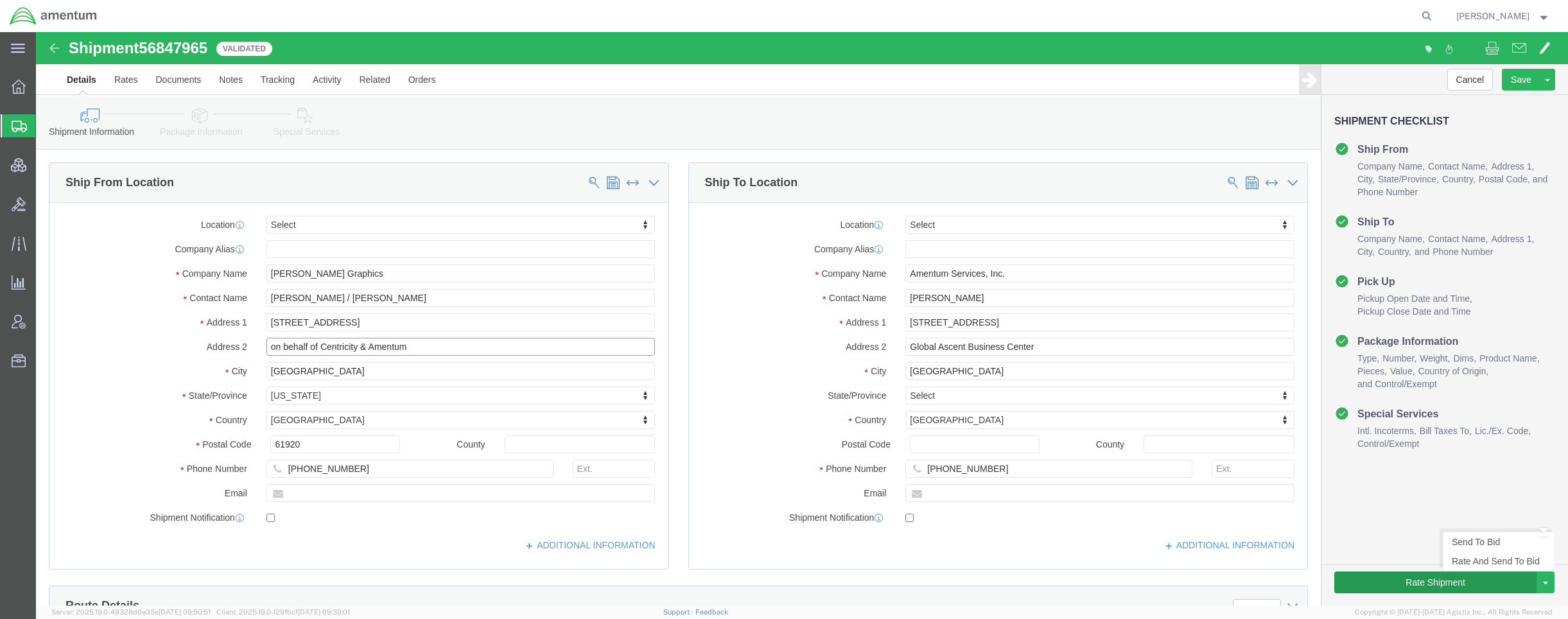
type input "on behalf of Centricity & Amentum"
click button "Rate Shipment"
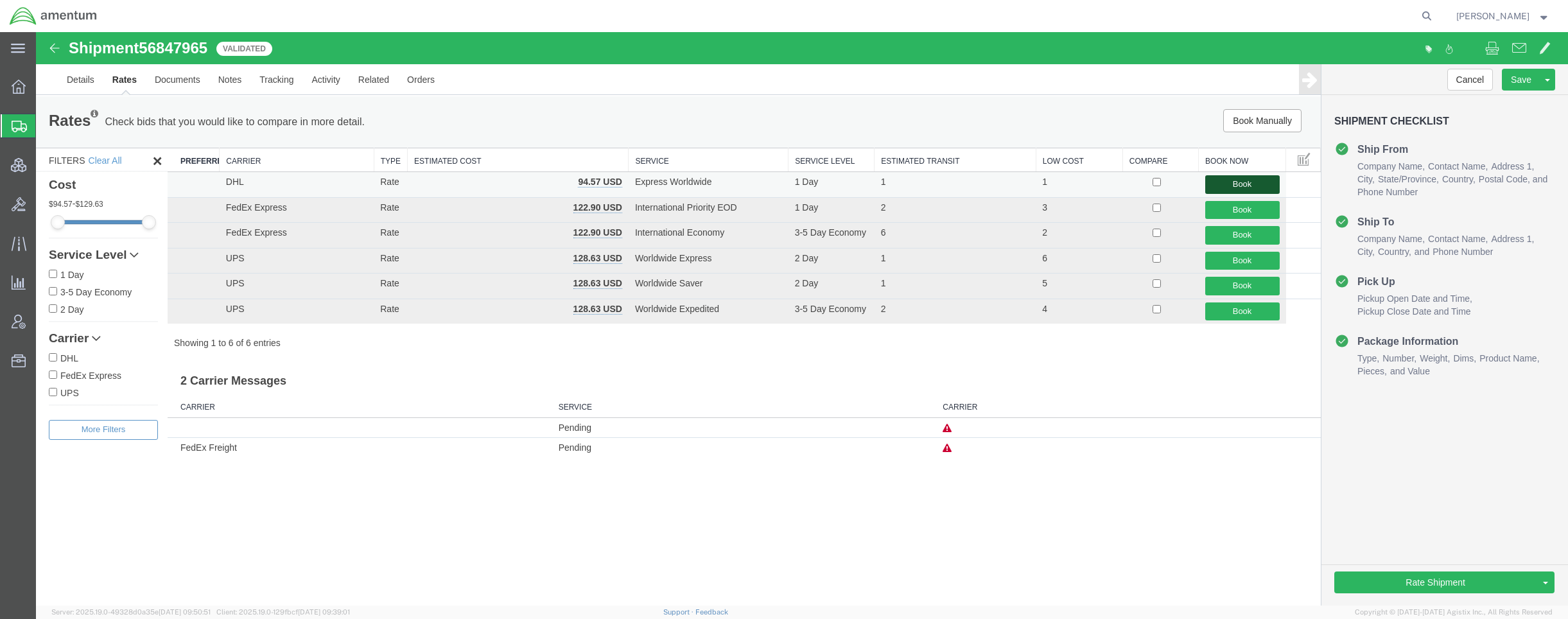
click at [1249, 180] on button "Book" at bounding box center [1242, 185] width 74 height 19
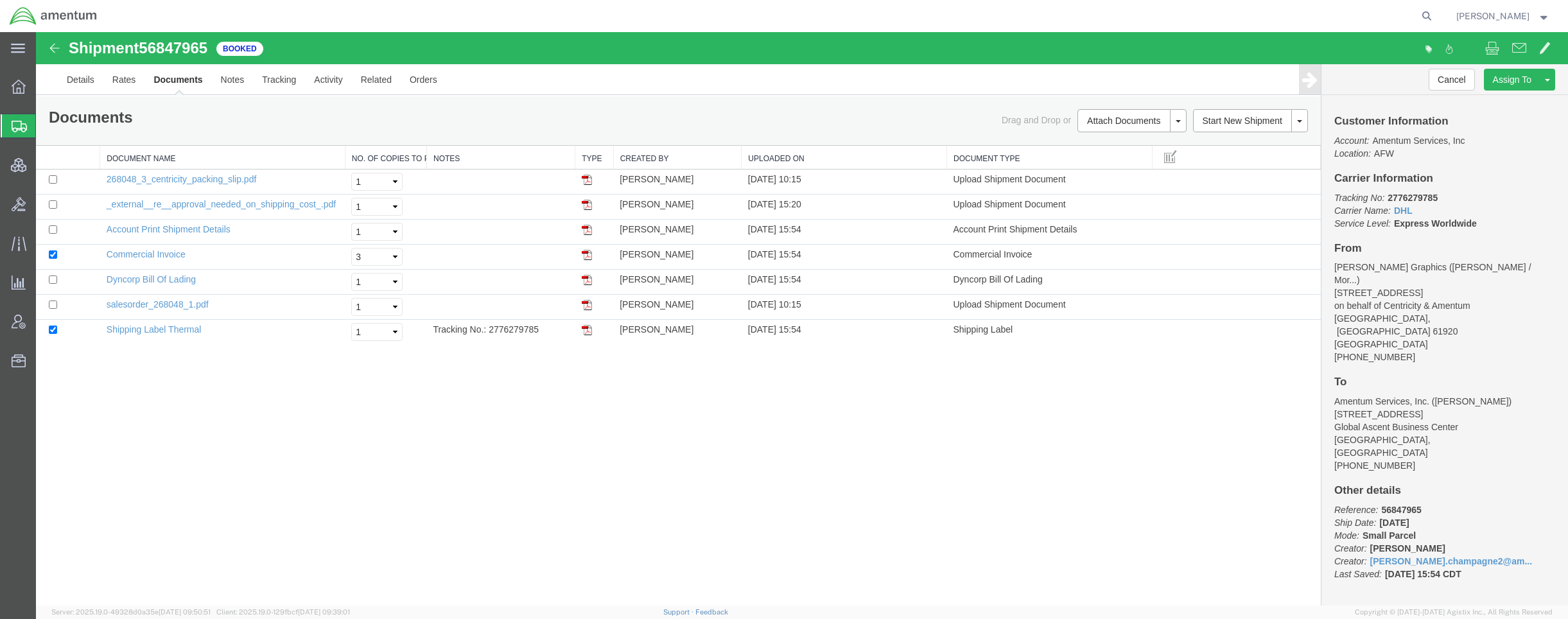
click at [36, 32] on link "Print Documents" at bounding box center [36, 32] width 0 height 0
drag, startPoint x: 533, startPoint y: 328, endPoint x: 487, endPoint y: 333, distance: 46.3
click at [487, 333] on td "Tracking No.: 2776279785" at bounding box center [501, 332] width 148 height 25
copy td "2776279785"
click at [587, 333] on img at bounding box center [587, 330] width 10 height 10
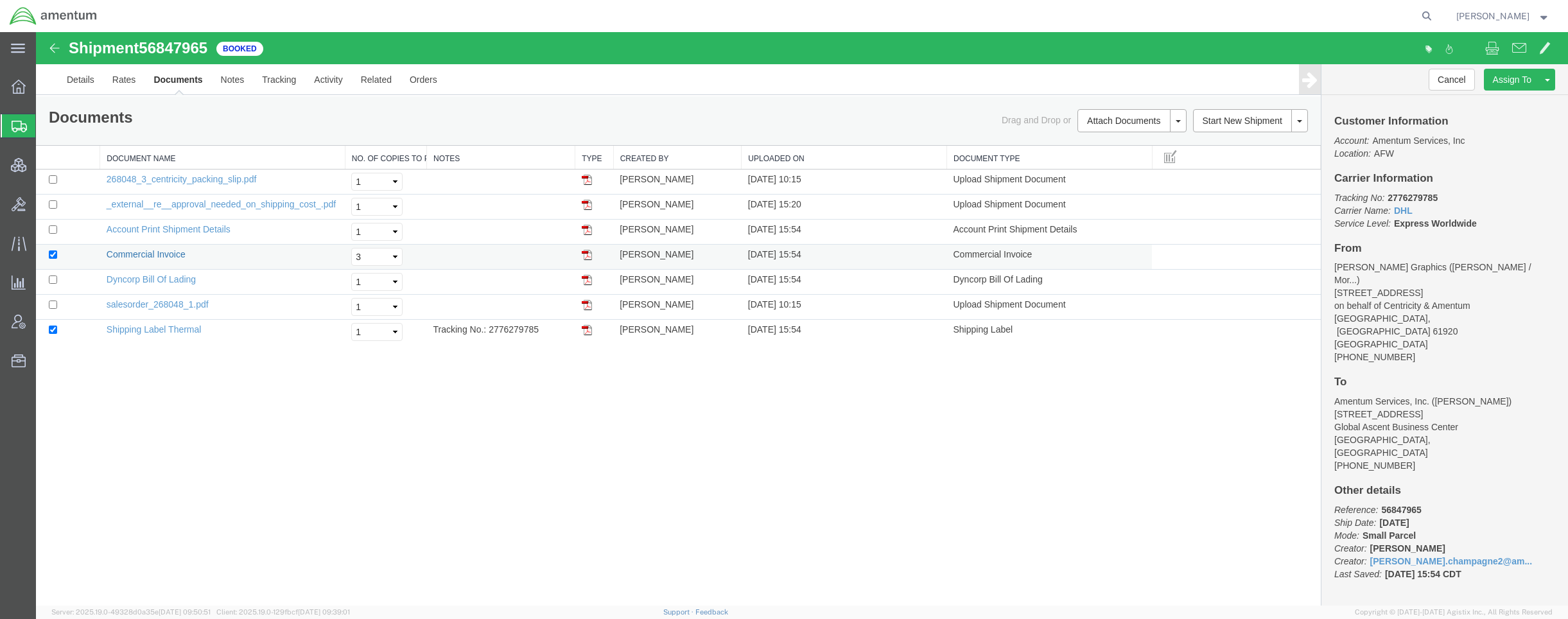
click at [166, 255] on link "Commercial Invoice" at bounding box center [145, 255] width 79 height 10
click at [52, 331] on input "checkbox" at bounding box center [53, 330] width 9 height 9
checkbox input "false"
click at [52, 256] on input "checkbox" at bounding box center [53, 255] width 9 height 9
checkbox input "false"
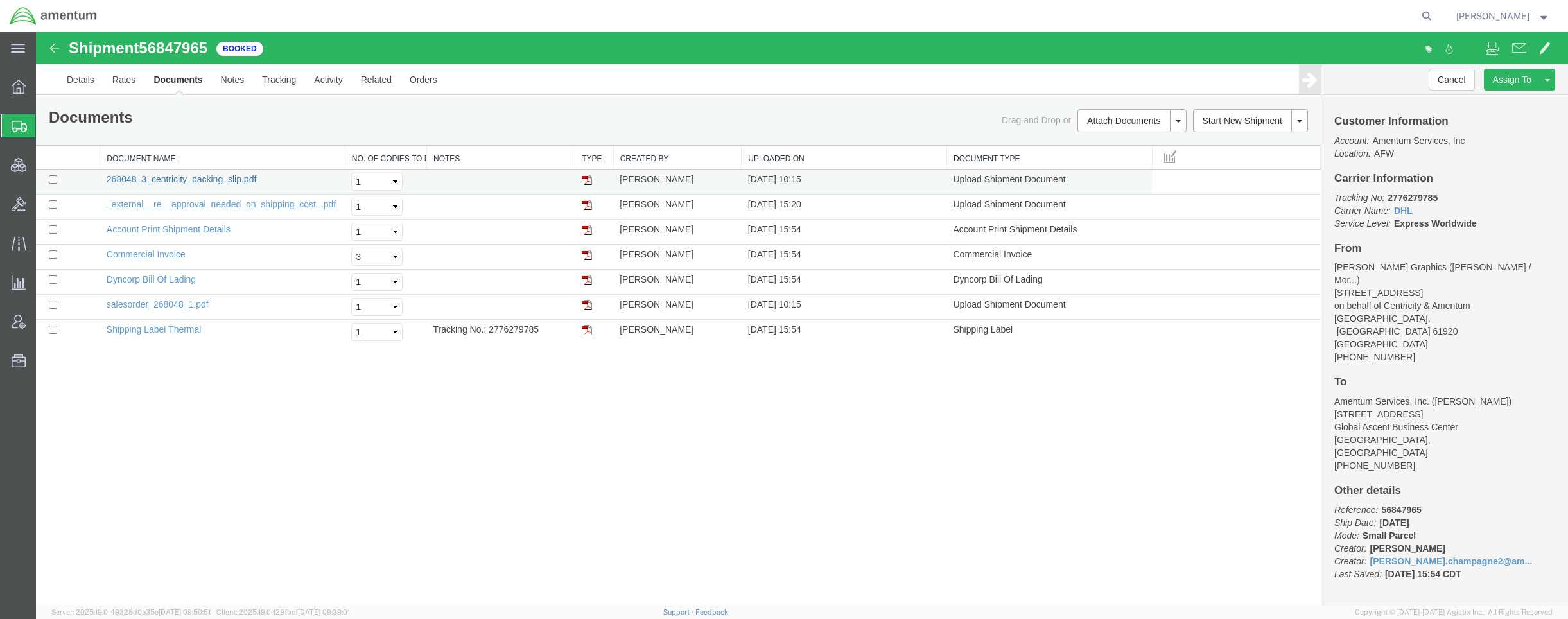
click at [220, 177] on link "268048_3_centricity_packing_slip.pdf" at bounding box center [181, 179] width 150 height 10
drag, startPoint x: 170, startPoint y: 302, endPoint x: 449, endPoint y: 359, distance: 284.8
click at [170, 302] on link "salesorder_268048_1.pdf" at bounding box center [157, 304] width 102 height 10
click at [79, 84] on link "Details" at bounding box center [80, 80] width 46 height 31
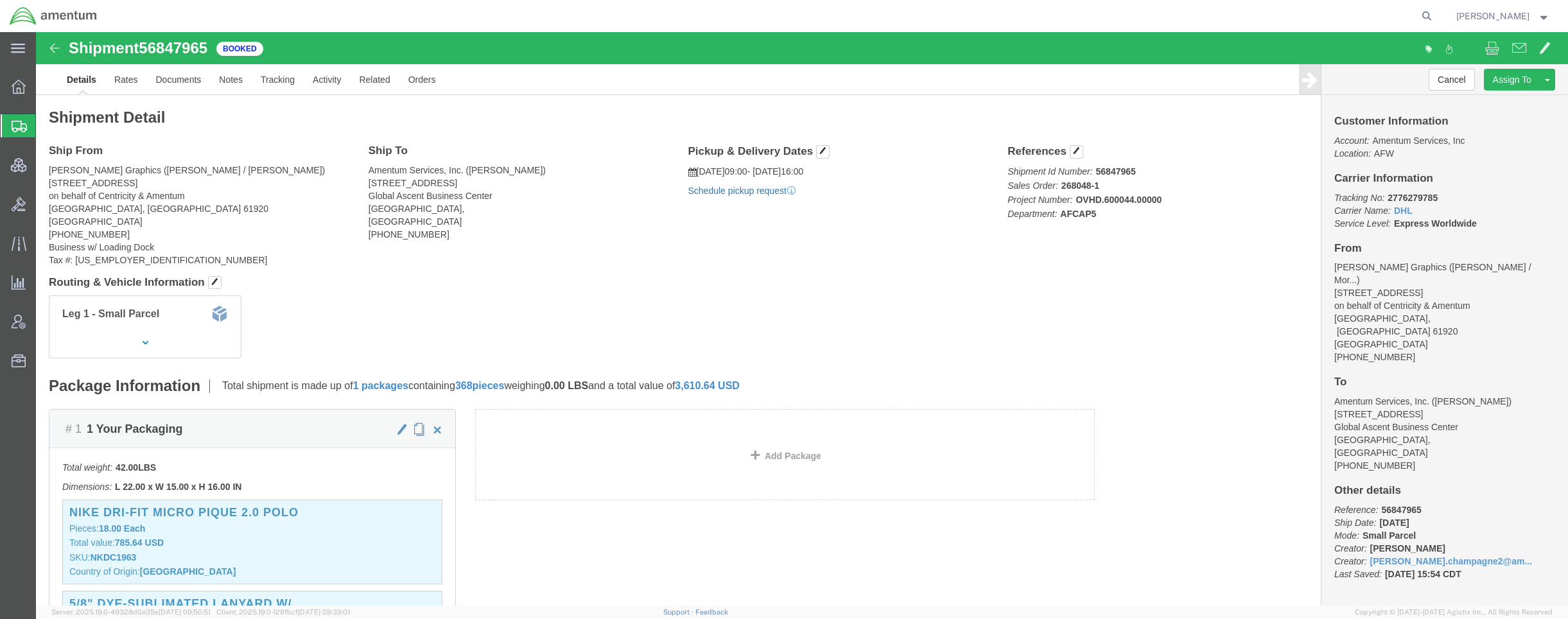
click link "Schedule pickup request"
drag, startPoint x: 1403, startPoint y: 166, endPoint x: 1338, endPoint y: 165, distance: 65.0
click p "Tracking No: 2776279785 Carrier Name: DHL DHL Service Level: Express Worldwide"
copy p ": 2776279785"
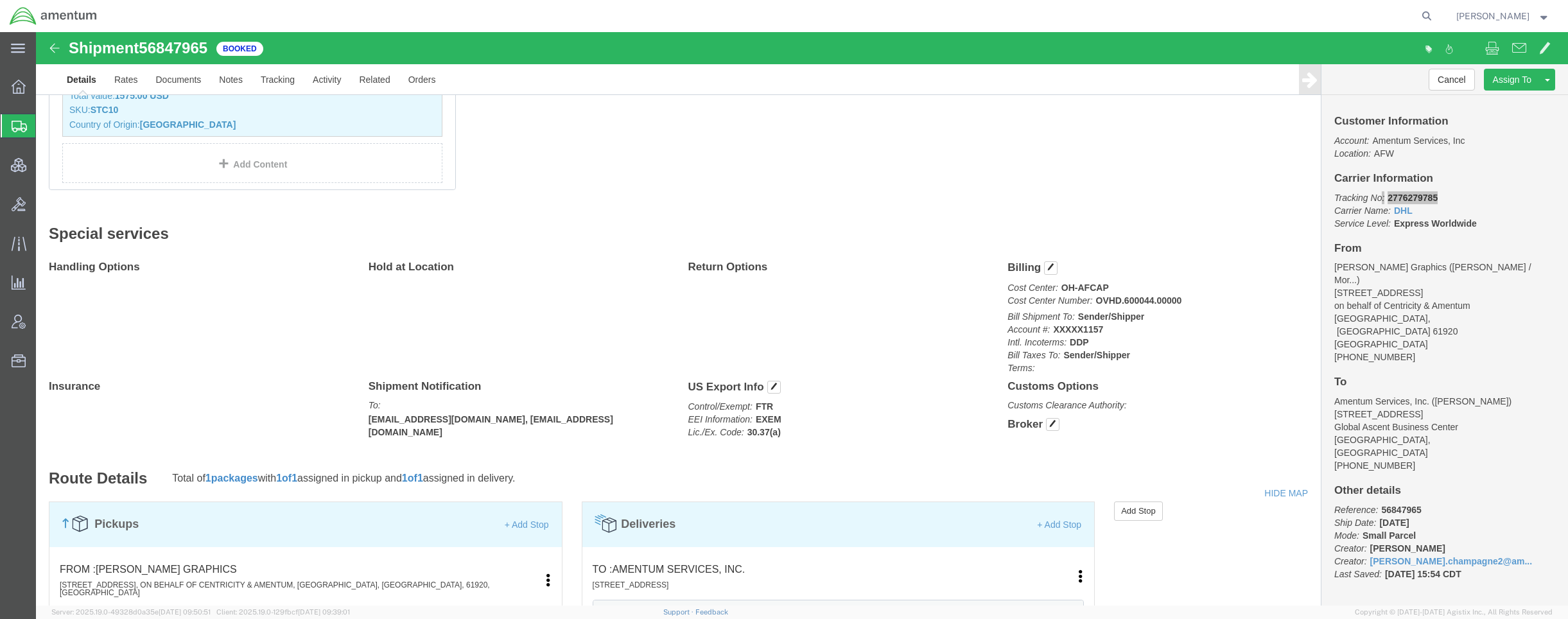
scroll to position [642, 0]
drag, startPoint x: 1291, startPoint y: 147, endPoint x: 1436, endPoint y: 401, distance: 292.5
click div "Customer Information Account: Amentum Services, Inc Location: AFW Carrier Infor…"
copy div "Carrier Information Tracking No: 2776279785 Carrier Name: DHL DHL Service Level…"
drag, startPoint x: 180, startPoint y: 14, endPoint x: 30, endPoint y: 20, distance: 150.1
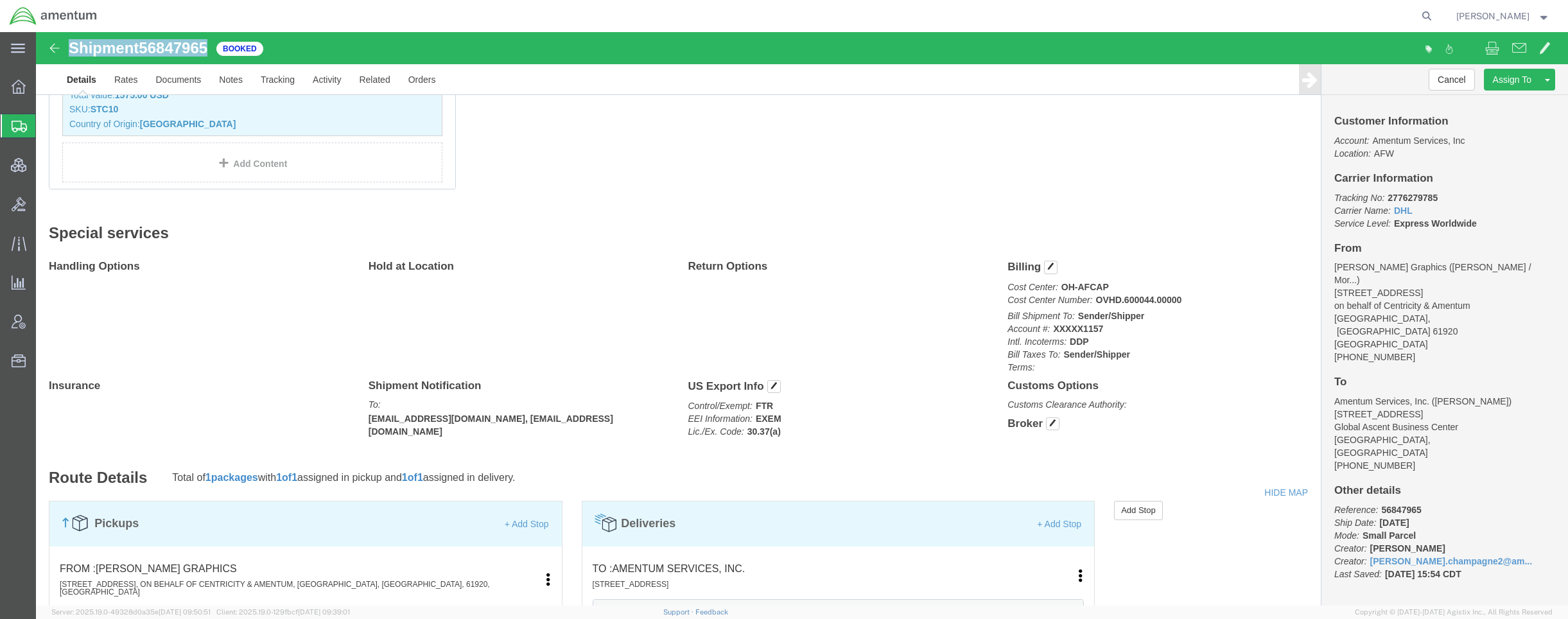
click div "Shipment 56847965 7 of 7 Booked"
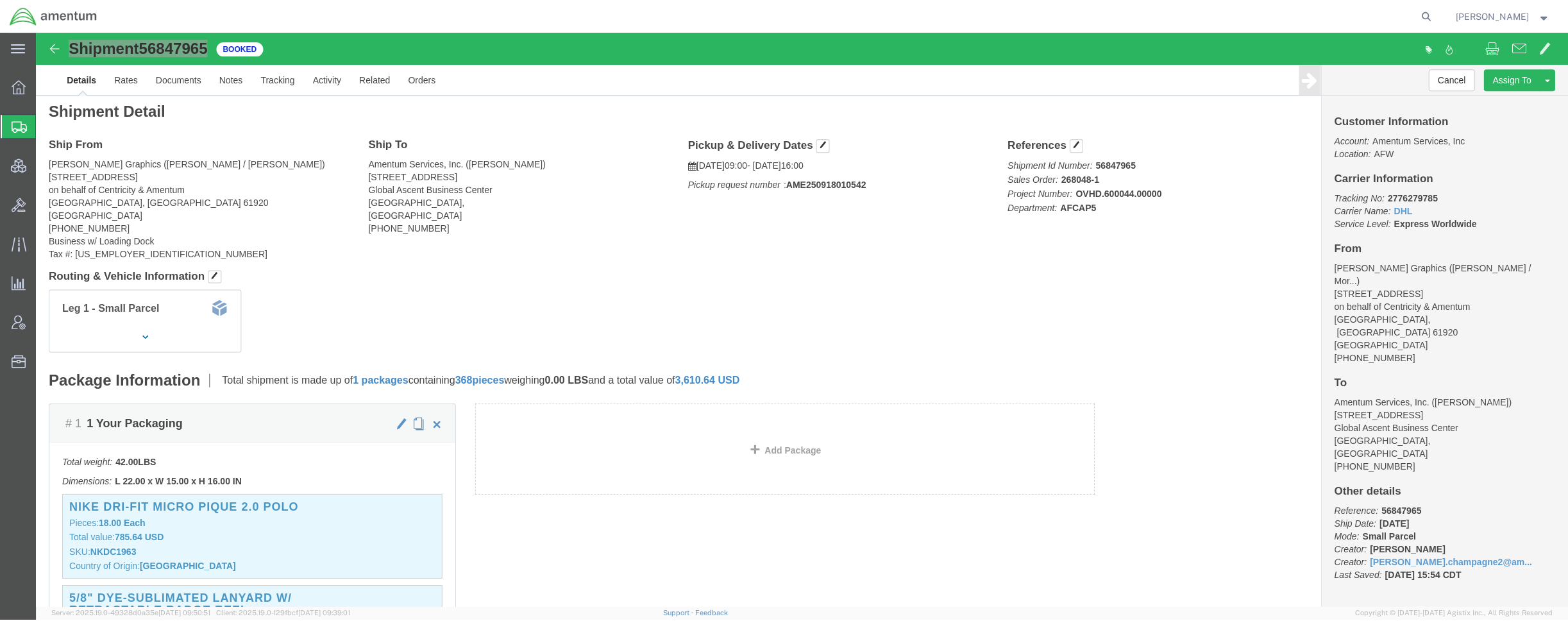
scroll to position [0, 0]
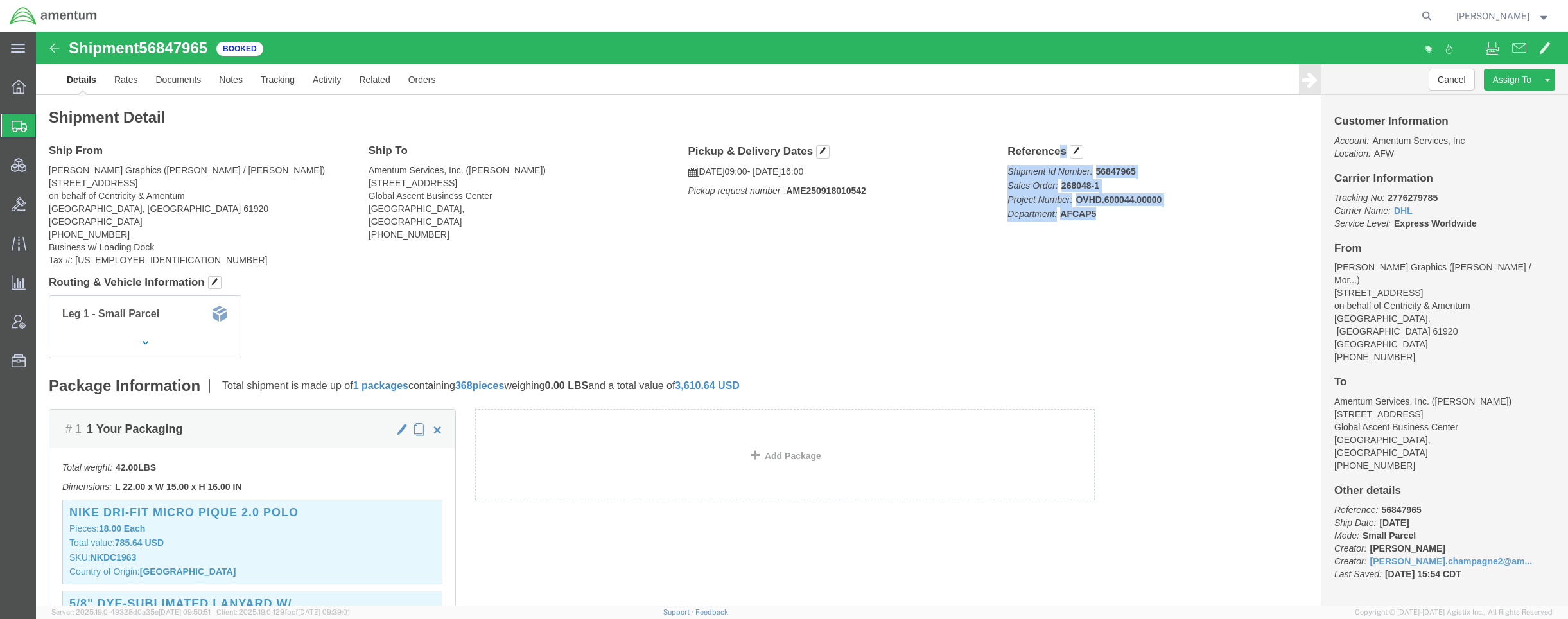
drag, startPoint x: 966, startPoint y: 121, endPoint x: 1056, endPoint y: 182, distance: 108.7
click div "References Shipment Id Number: 56847965 Sales Order: 268048-1 Project Number: O…"
drag, startPoint x: 228, startPoint y: 140, endPoint x: 14, endPoint y: 138, distance: 214.0
click address "Gavina Graphics (Kristen Clark / Morgan Kramer) 1920 18th St on behalf of Centr…"
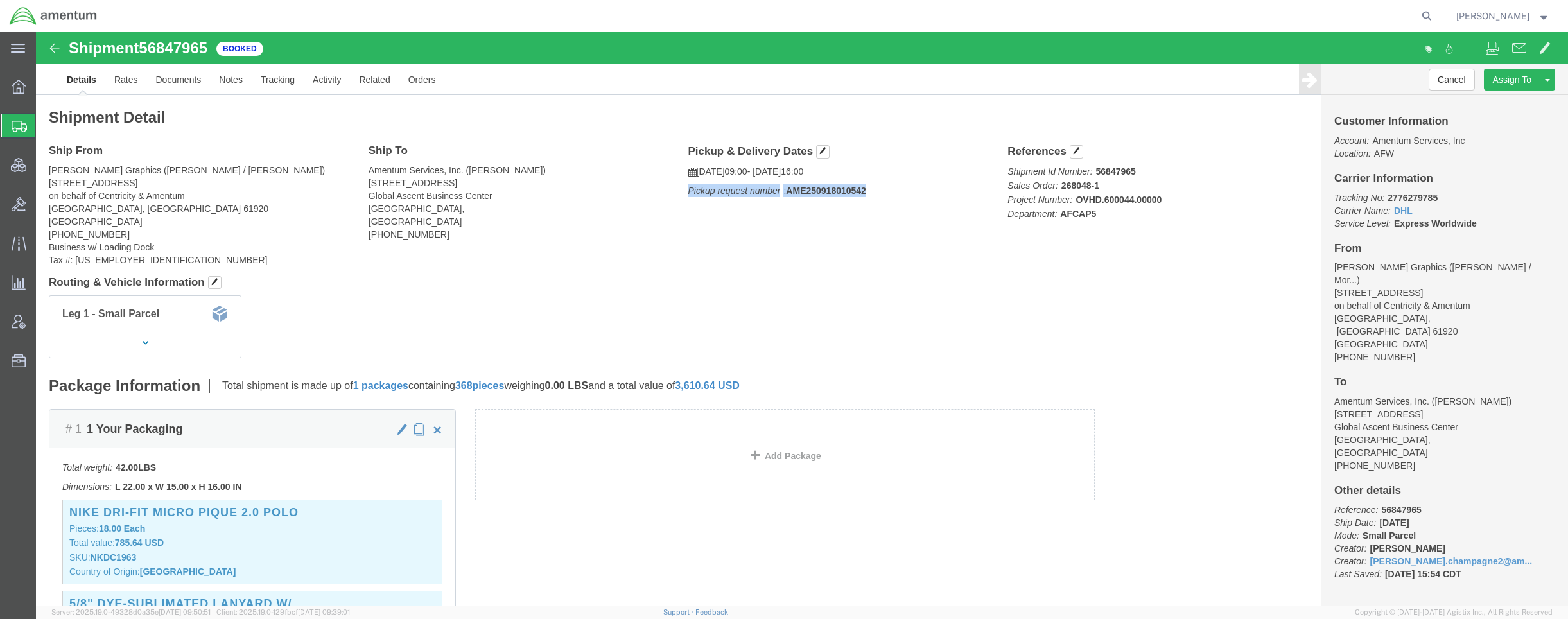
drag, startPoint x: 830, startPoint y: 155, endPoint x: 647, endPoint y: 168, distance: 183.5
click div "Pickup & Delivery Dates 09/18/2025 09:00 - 09/18/2025 16:00 Pickup request numb…"
drag, startPoint x: 846, startPoint y: 138, endPoint x: 639, endPoint y: 138, distance: 207.0
click div "Pickup & Delivery Dates 09/18/2025 09:00 - 09/18/2025 16:00 Pickup request numb…"
drag, startPoint x: 1080, startPoint y: 153, endPoint x: 972, endPoint y: 158, distance: 108.1
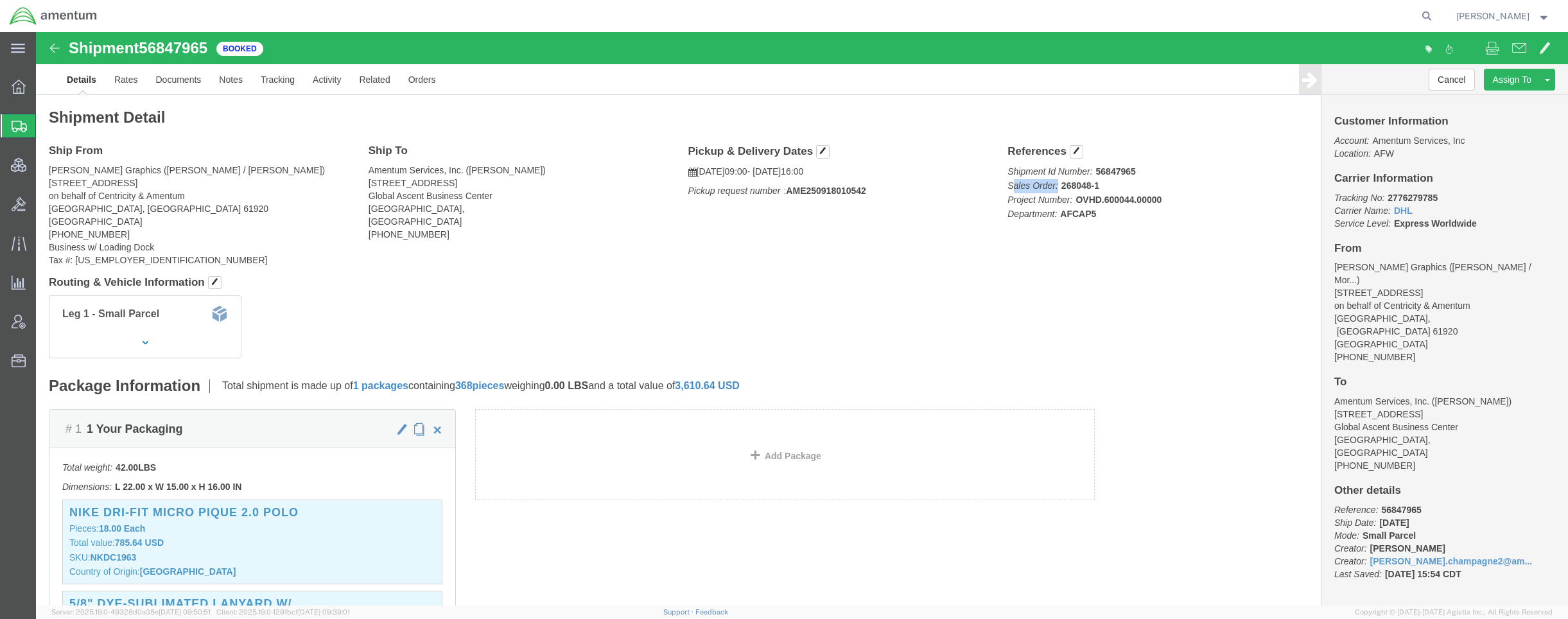
click p "Shipment Id Number: 56847965 Sales Order: 268048-1 Project Number: OVHD.600044.…"
drag, startPoint x: 1058, startPoint y: 149, endPoint x: 1043, endPoint y: 155, distance: 16.2
click p "Shipment Id Number: 56847965 Sales Order: 268048-1 Project Number: OVHD.600044.…"
drag, startPoint x: 964, startPoint y: 155, endPoint x: 1062, endPoint y: 155, distance: 98.0
click div "References Shipment Id Number: 56847965 Sales Order: 268048-1 Project Number: O…"
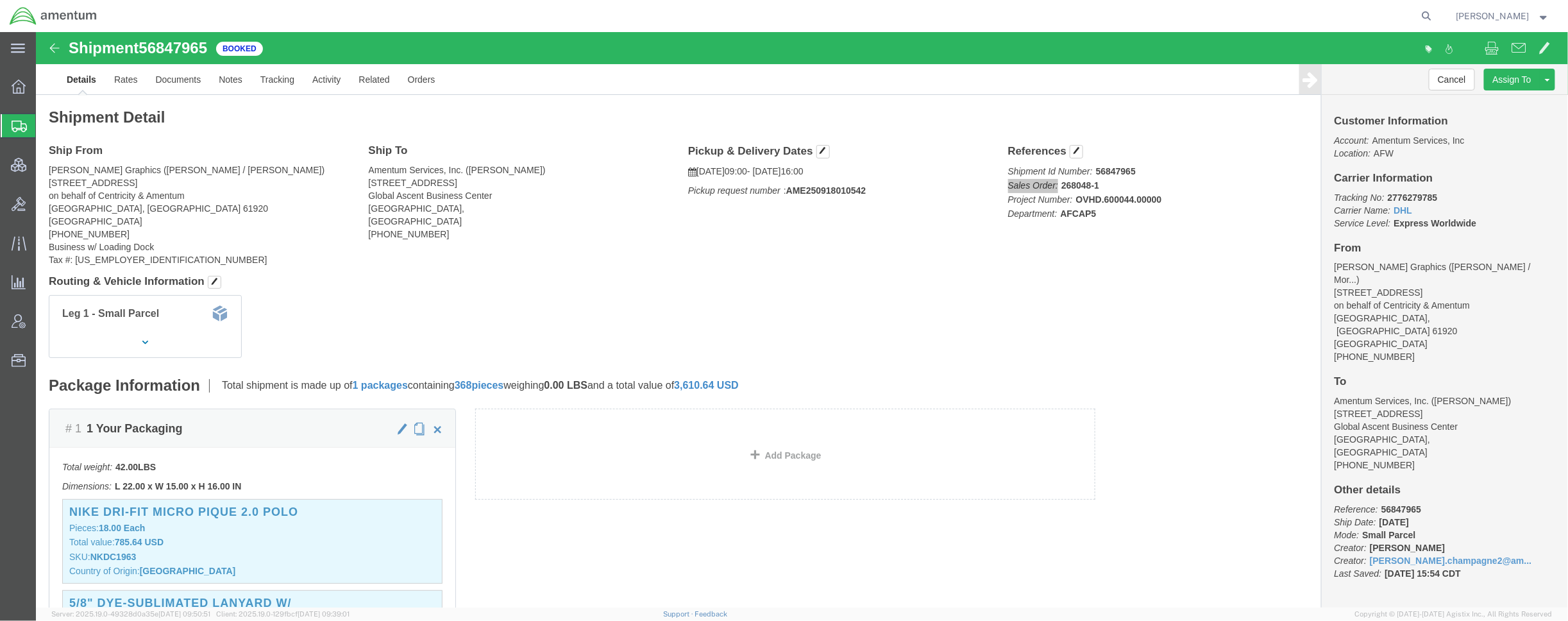
click at [45, 127] on span "Shipments" at bounding box center [40, 126] width 10 height 26
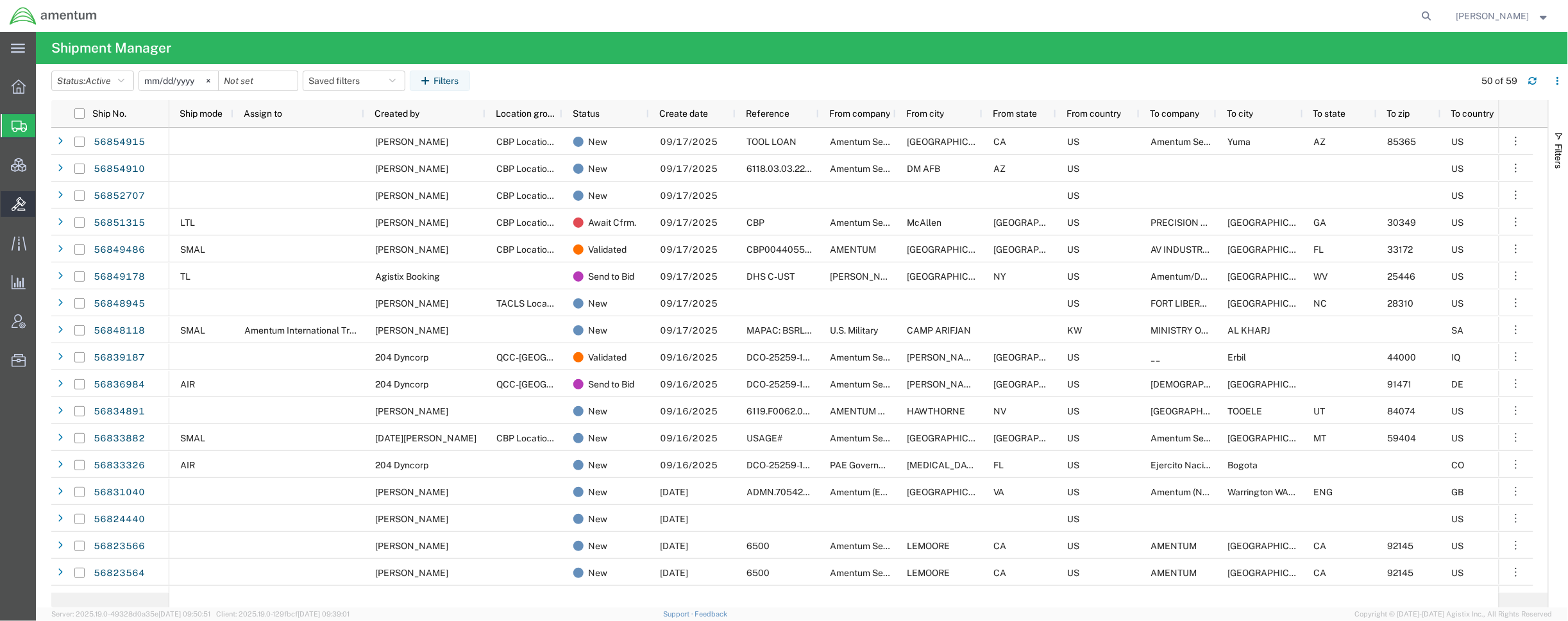
click at [44, 194] on span "Bids" at bounding box center [40, 204] width 9 height 26
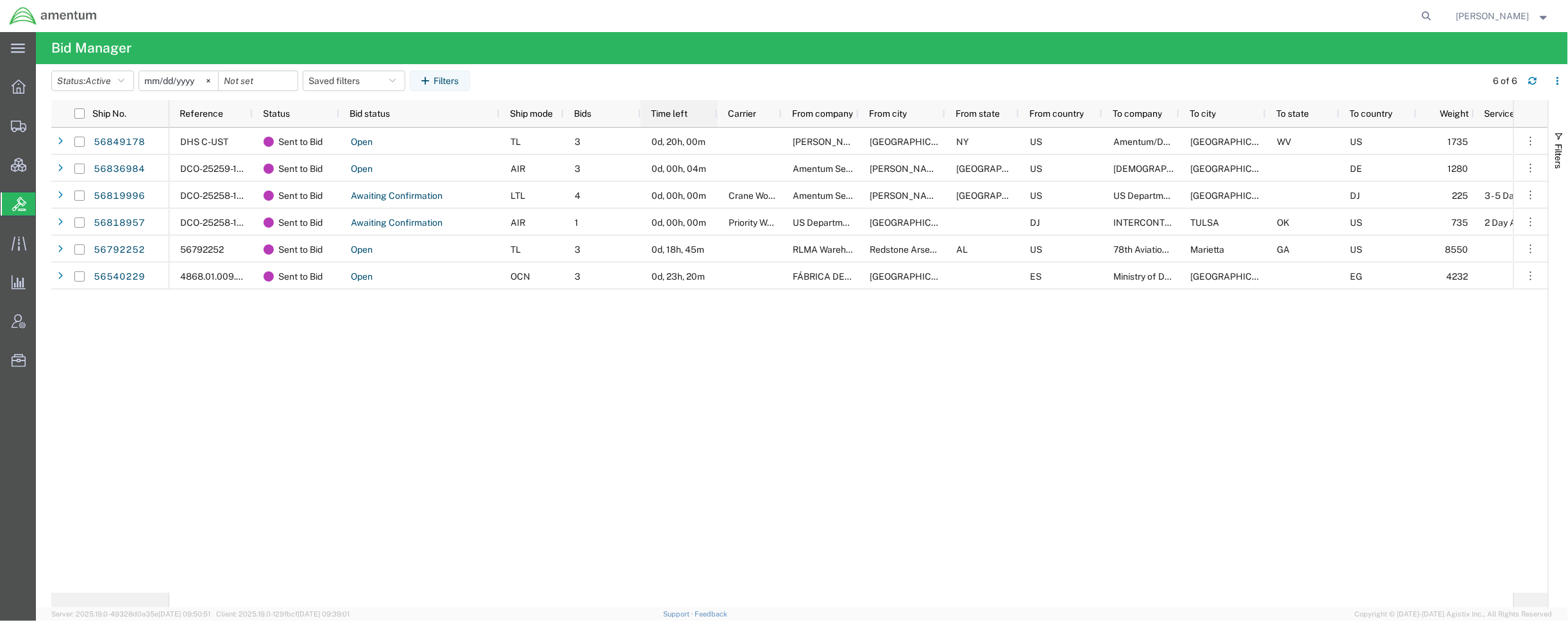
click at [689, 113] on div "Time left" at bounding box center [681, 113] width 61 height 20
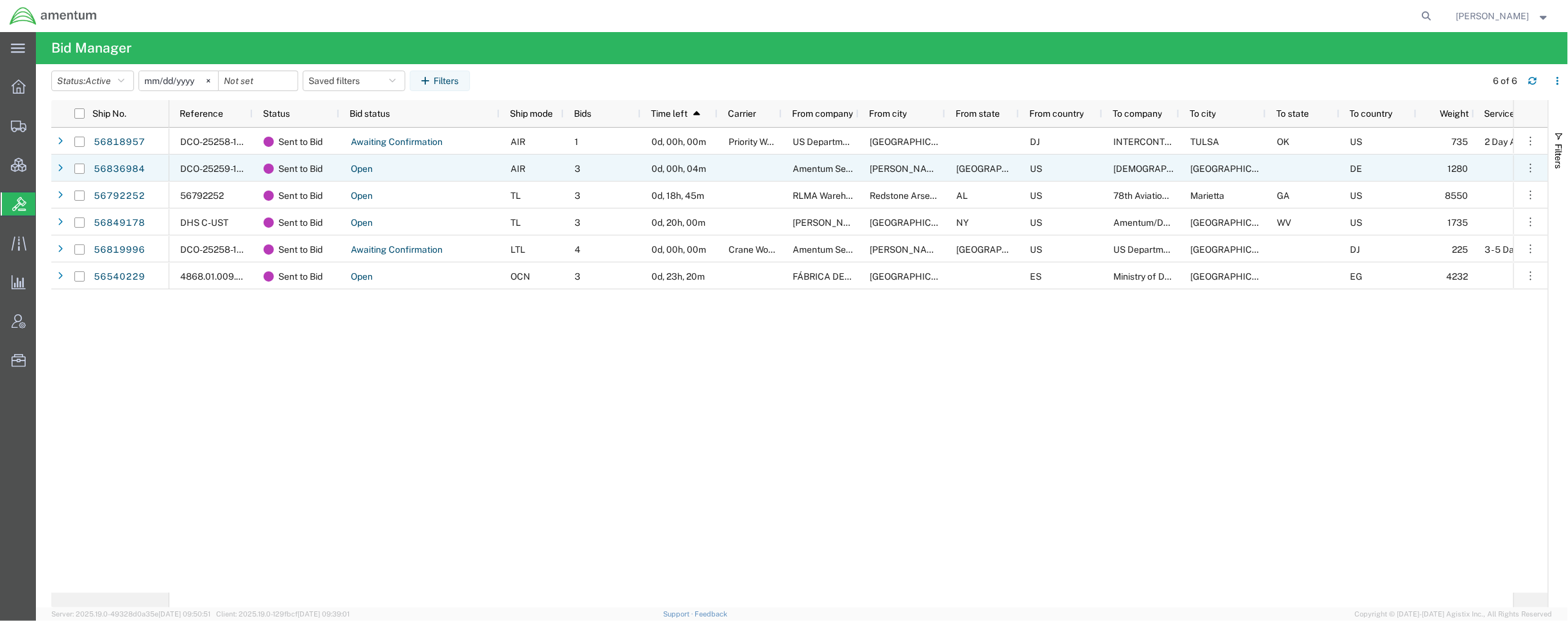
click at [60, 157] on span at bounding box center [61, 168] width 13 height 27
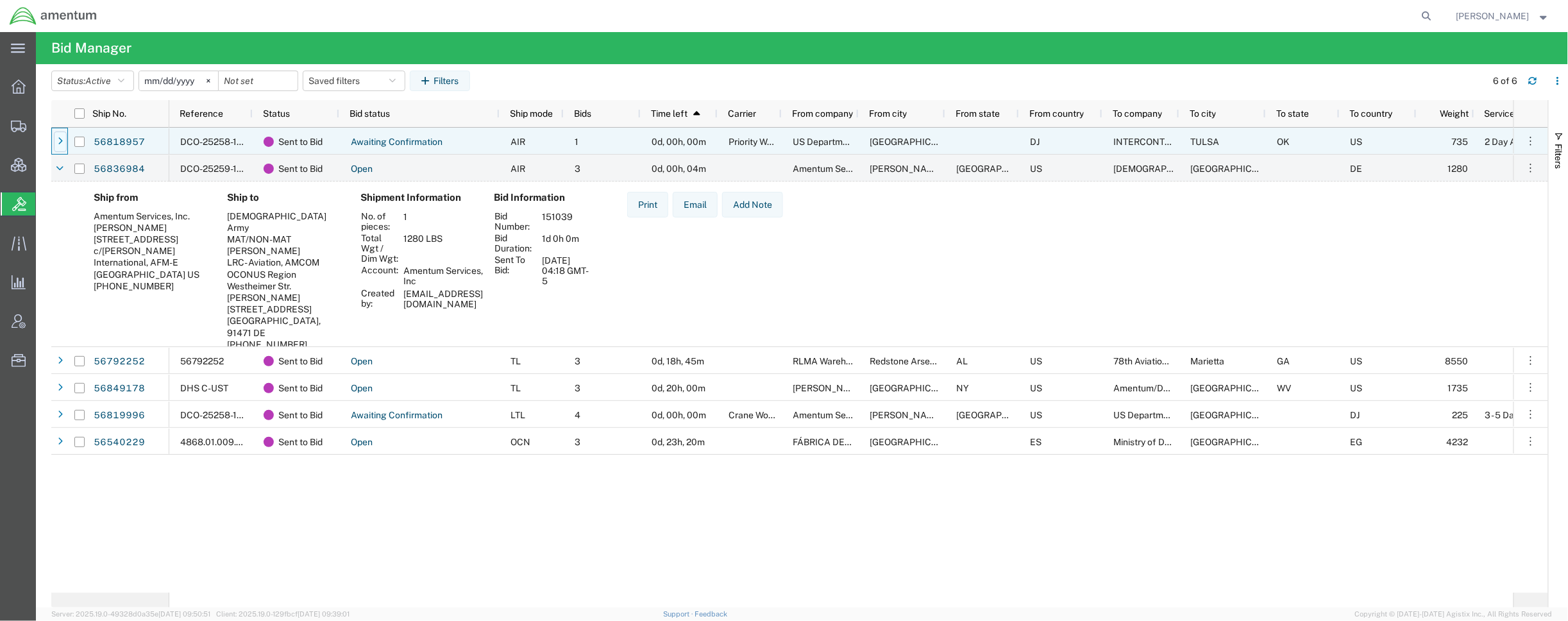
click at [64, 143] on div at bounding box center [61, 142] width 13 height 20
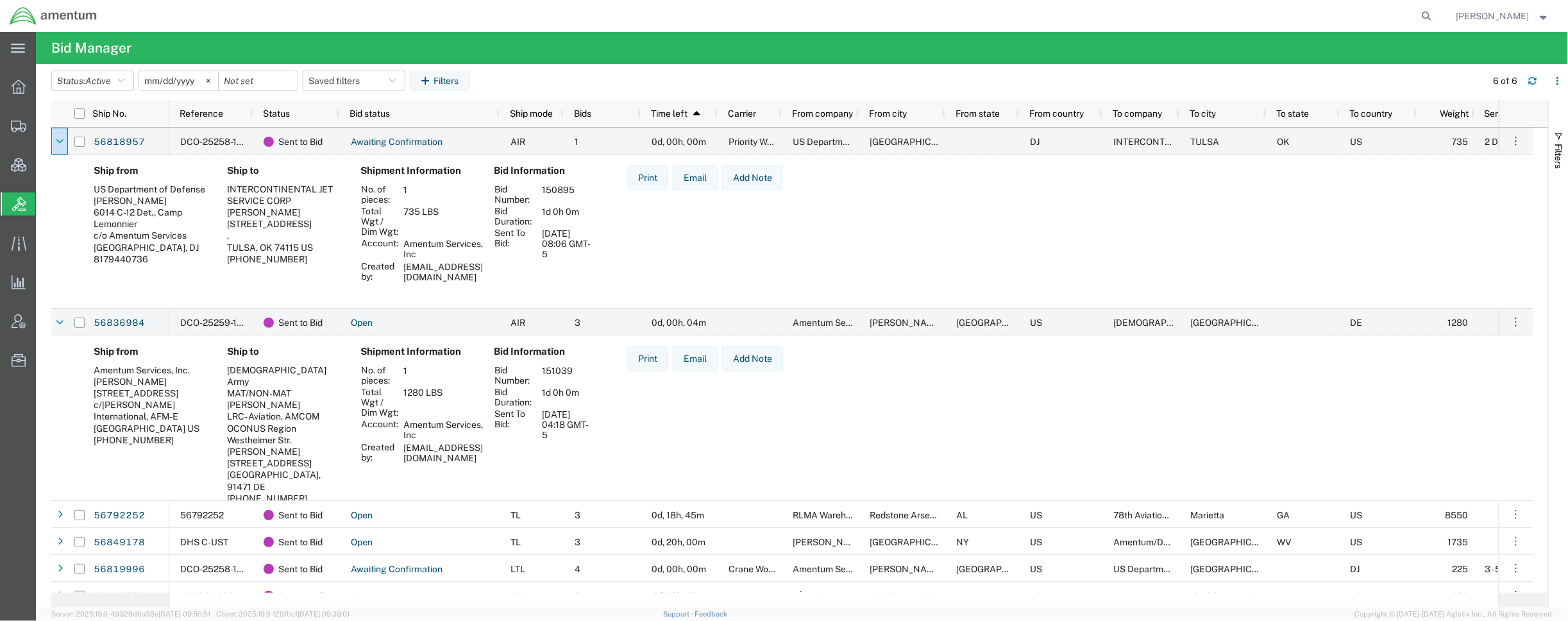
click at [1394, 382] on div "Ship from Amentum Services, Inc. [PERSON_NAME] [STREET_ADDRESS] c/[PERSON_NAME]…" at bounding box center [803, 454] width 1440 height 217
click at [1307, 263] on div "Ship from US Department of Defense [PERSON_NAME] 6014 C-12 Det., [GEOGRAPHIC_DA…" at bounding box center [803, 224] width 1440 height 118
click at [141, 142] on link "56818957" at bounding box center [119, 142] width 53 height 20
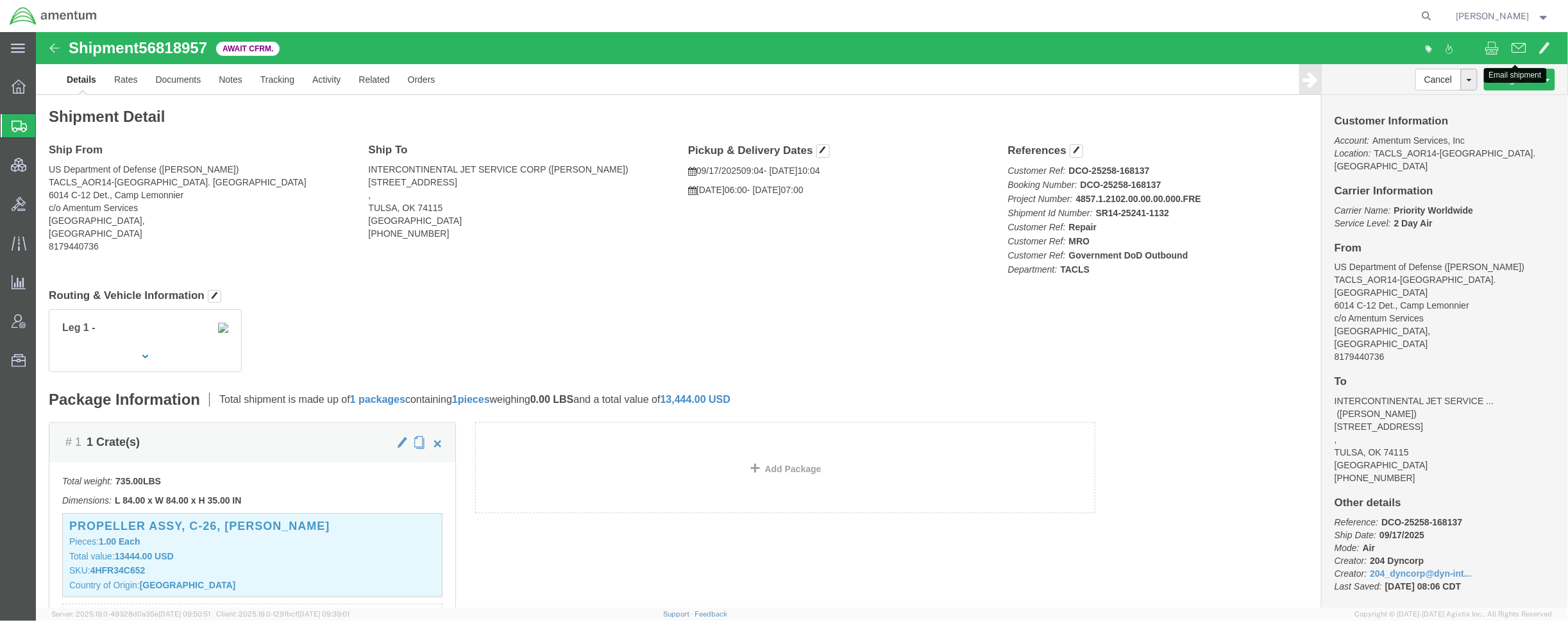
click span
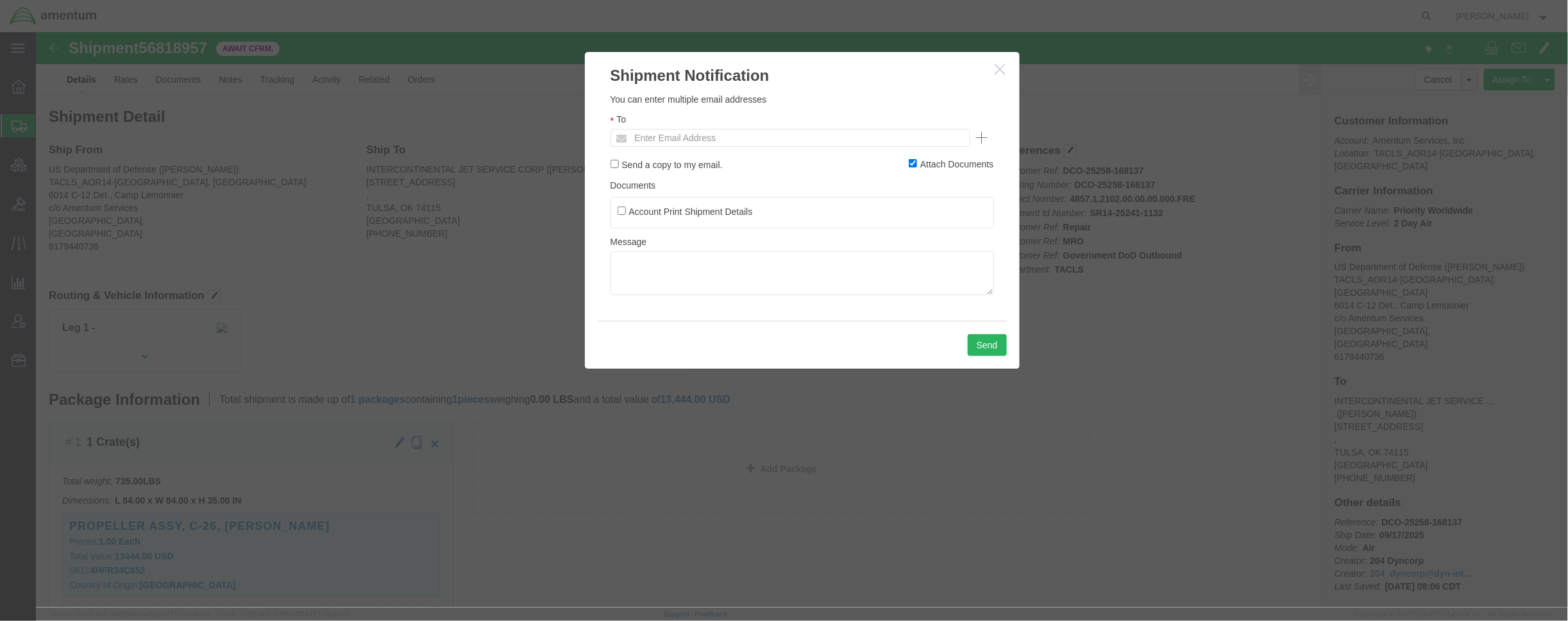
click ul "Enter Email Address"
type input "[EMAIL_ADDRESS][DOMAIN_NAME]"
click div "Send a copy to my email. Attach Documents"
click input "Attach Documents"
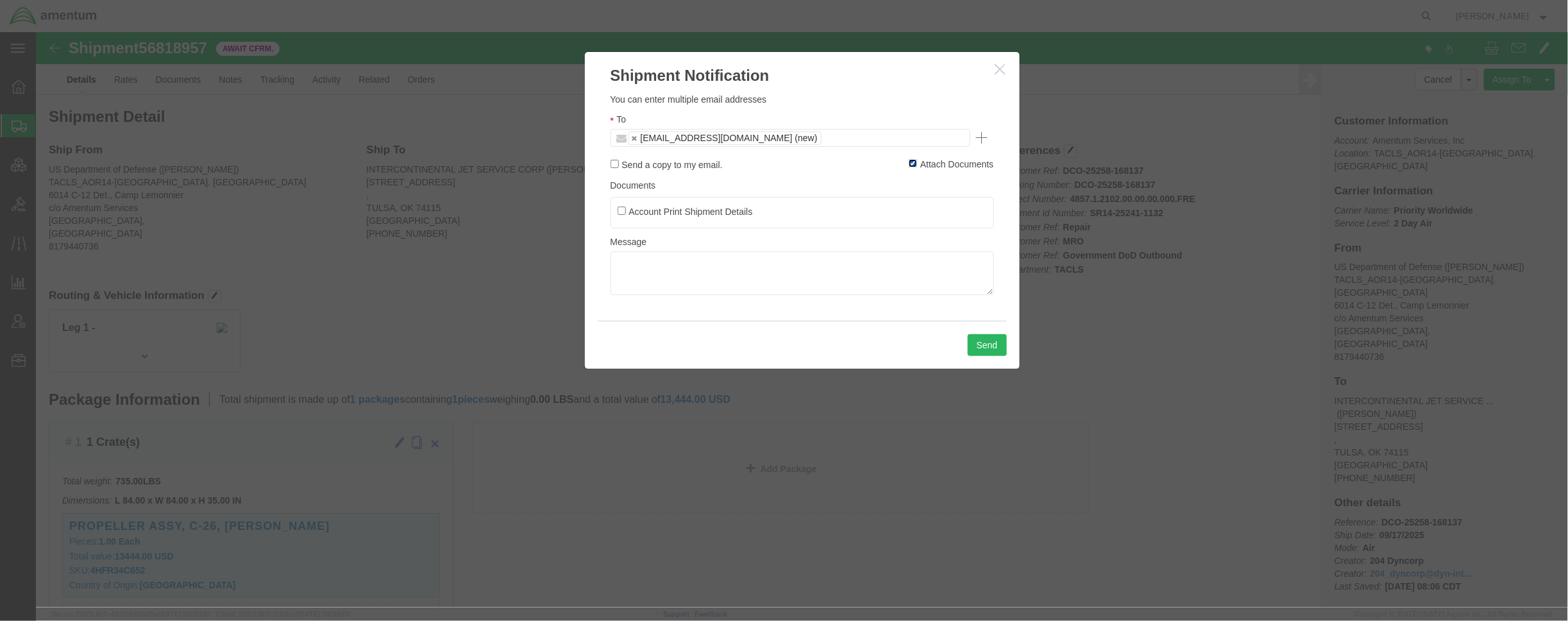
checkbox input "false"
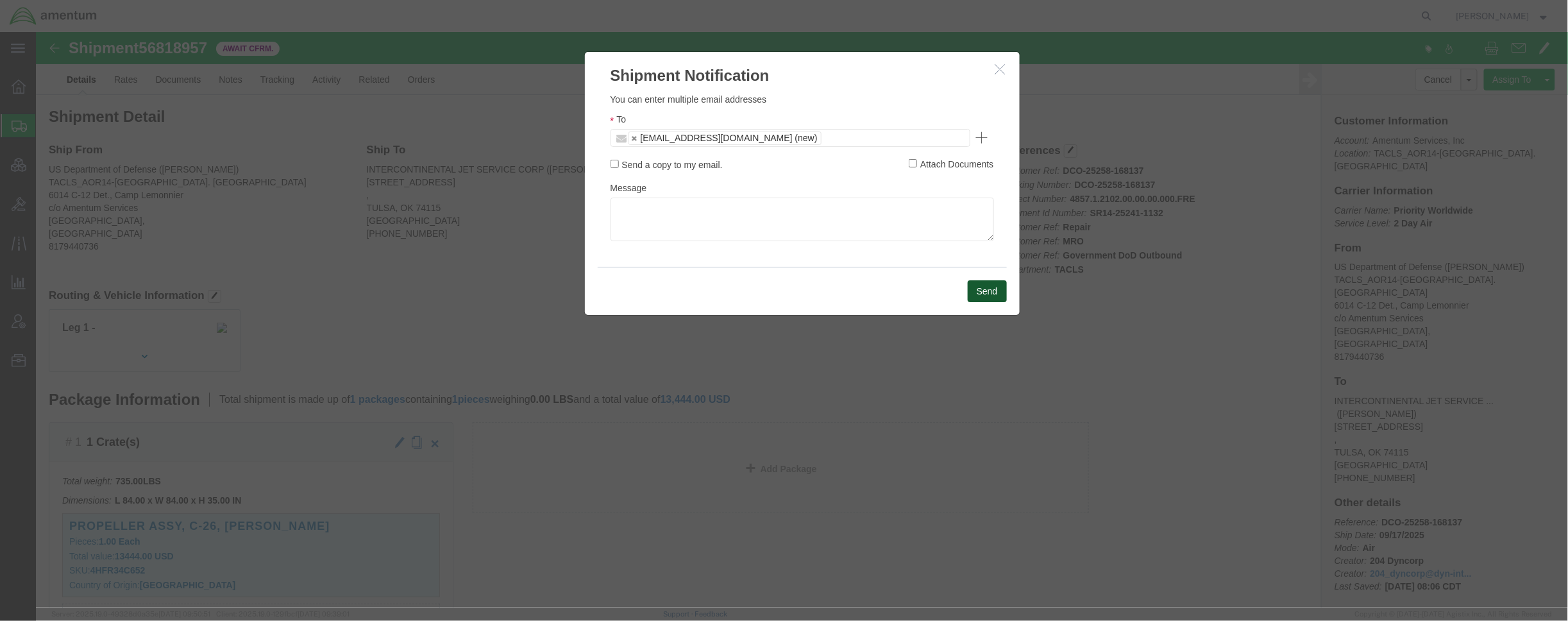
click button "Send"
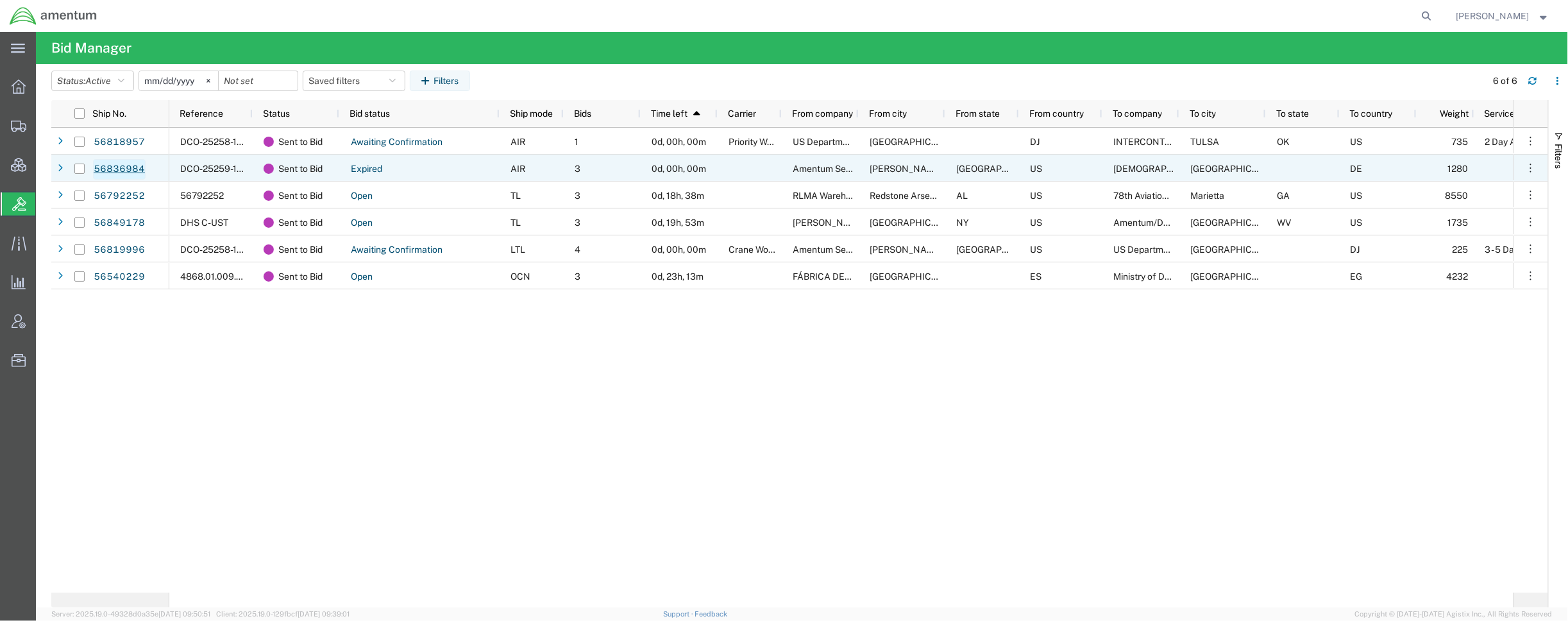
click at [117, 170] on link "56836984" at bounding box center [119, 169] width 53 height 20
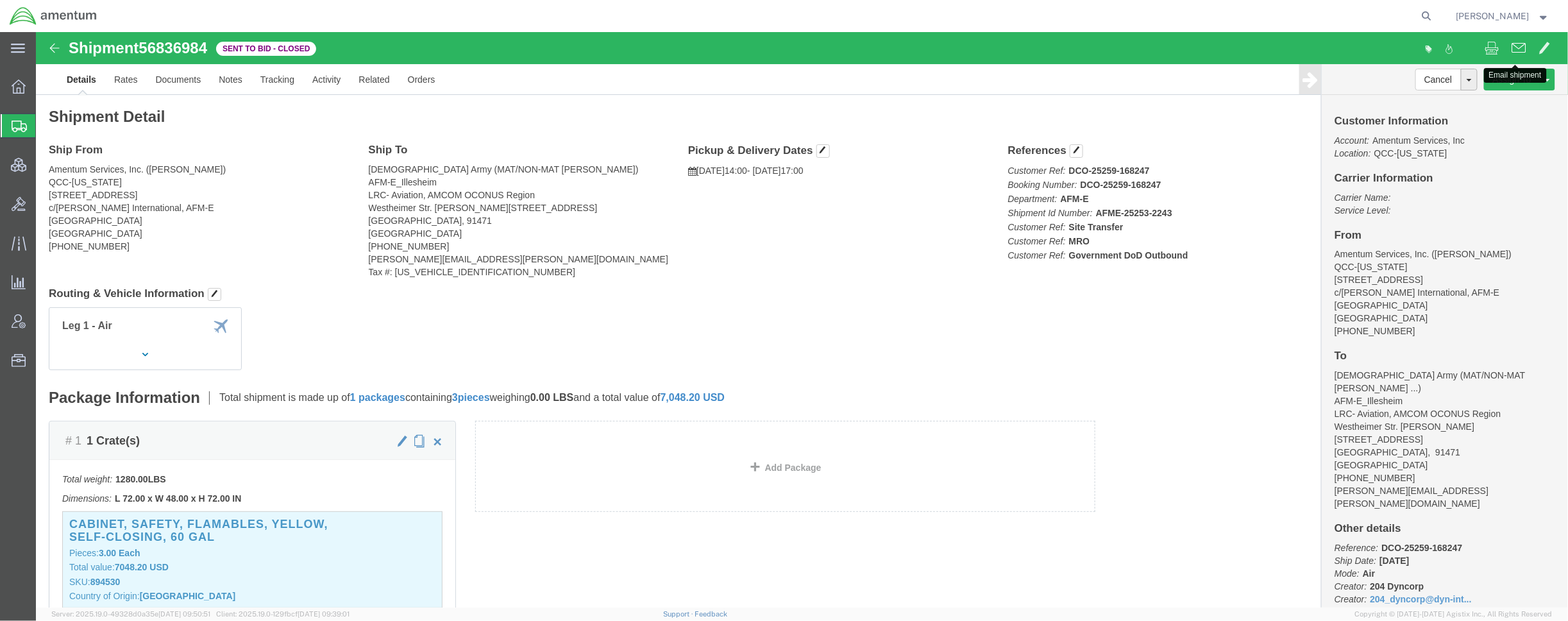
click span
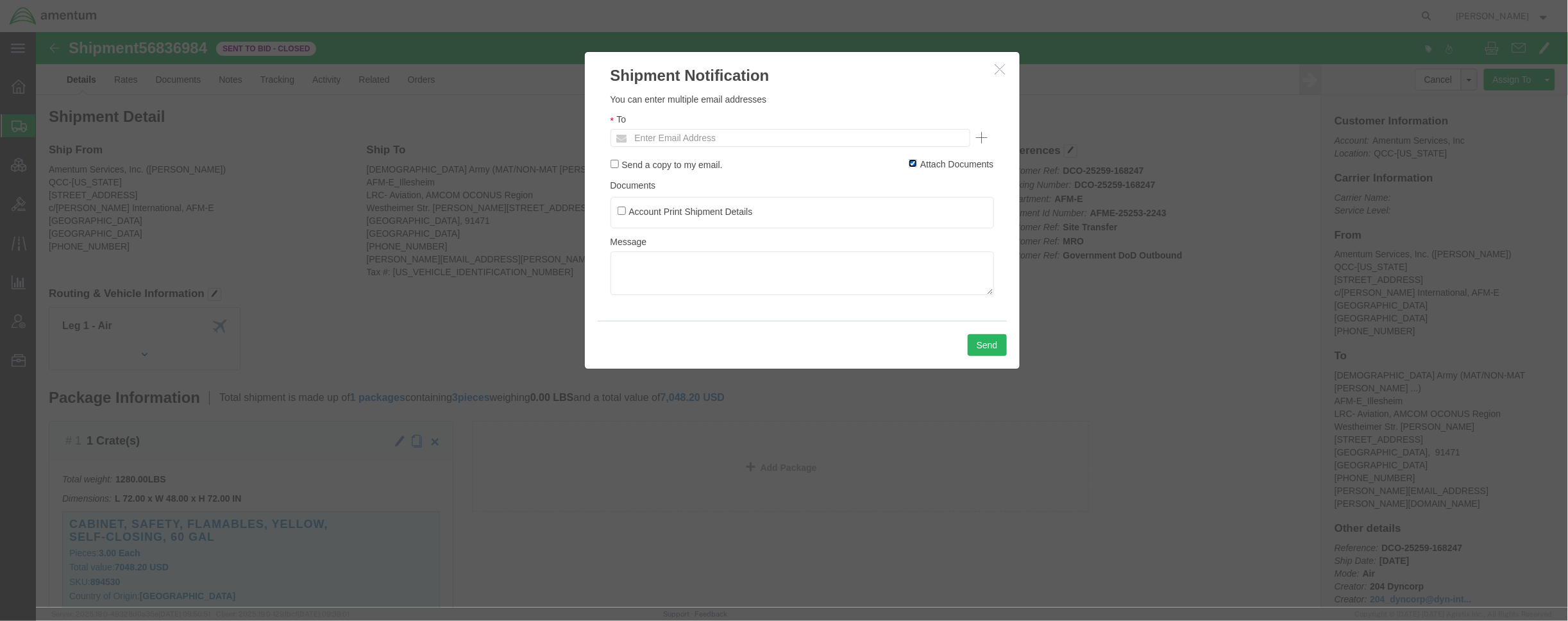
click input "Attach Documents"
checkbox input "false"
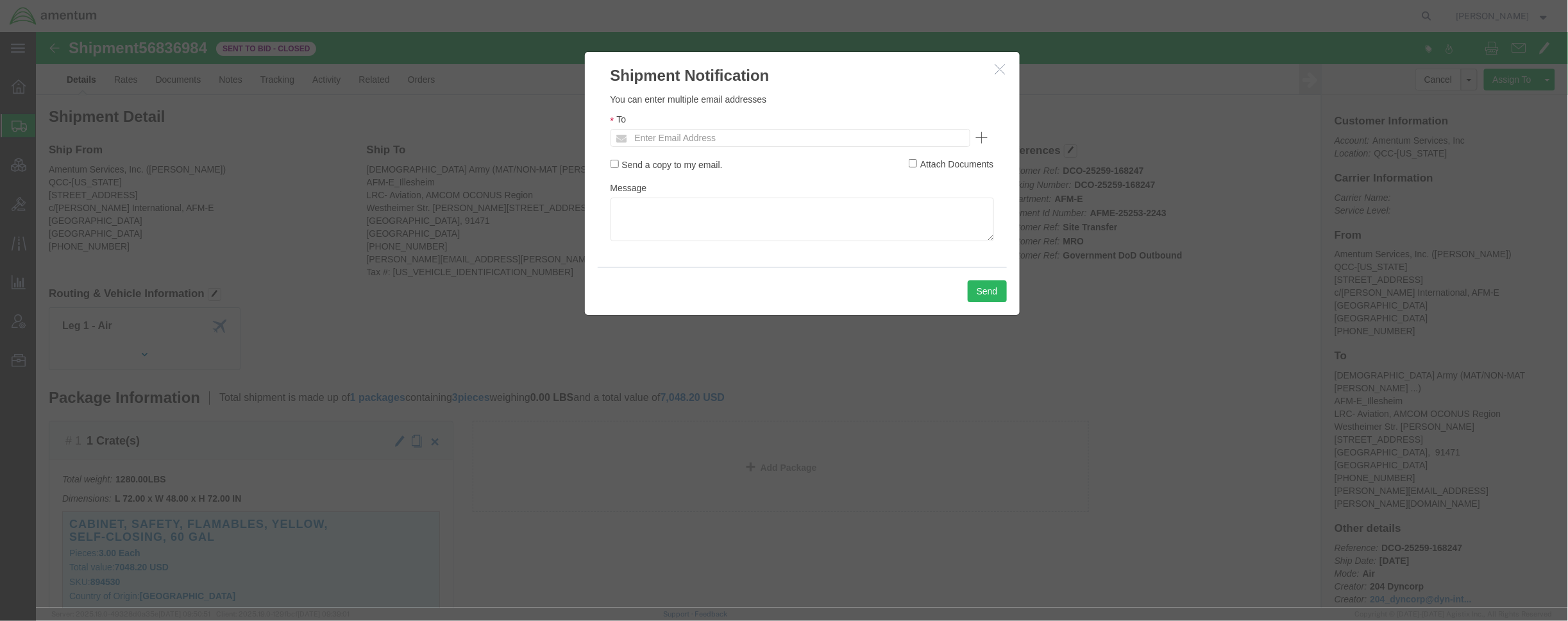
click ul "Enter Email Address"
type input "[EMAIL_ADDRESS][DOMAIN_NAME]"
click button "Send"
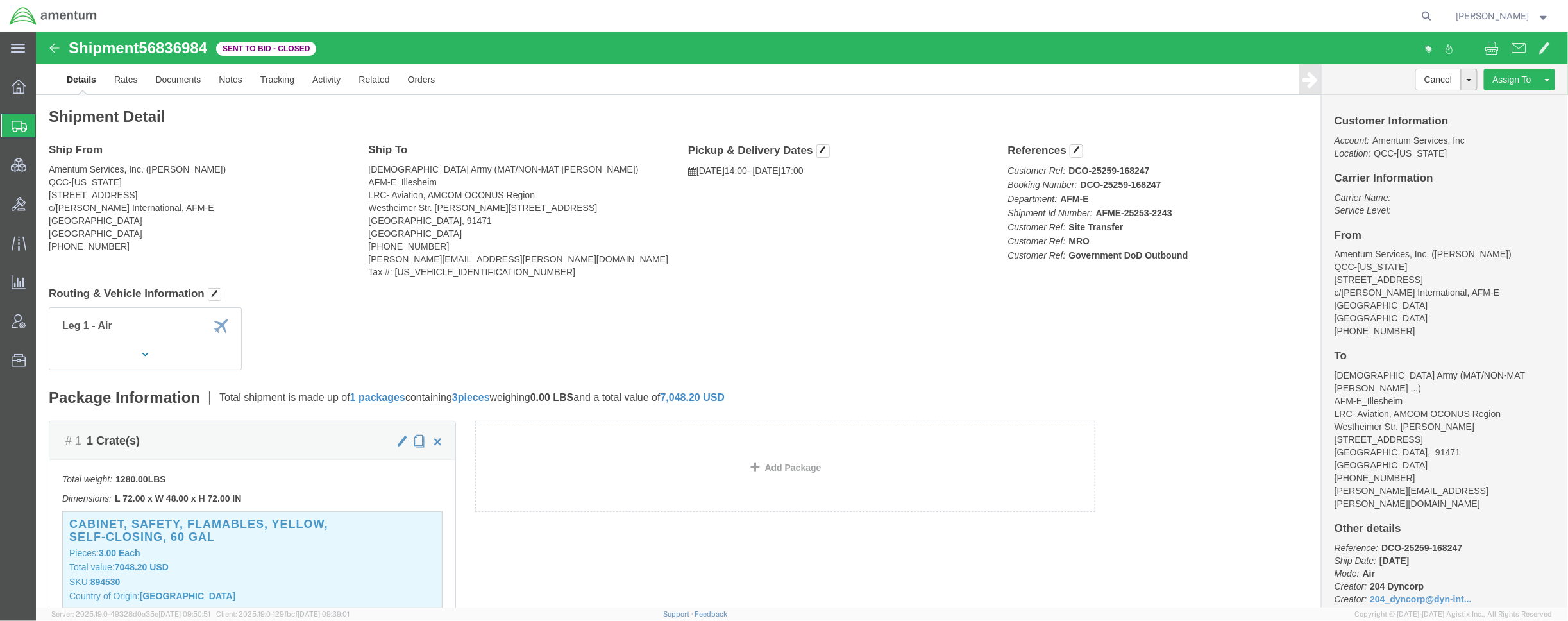
click div "Package Information Total shipment is made up of 1 packages containing 3 pieces…"
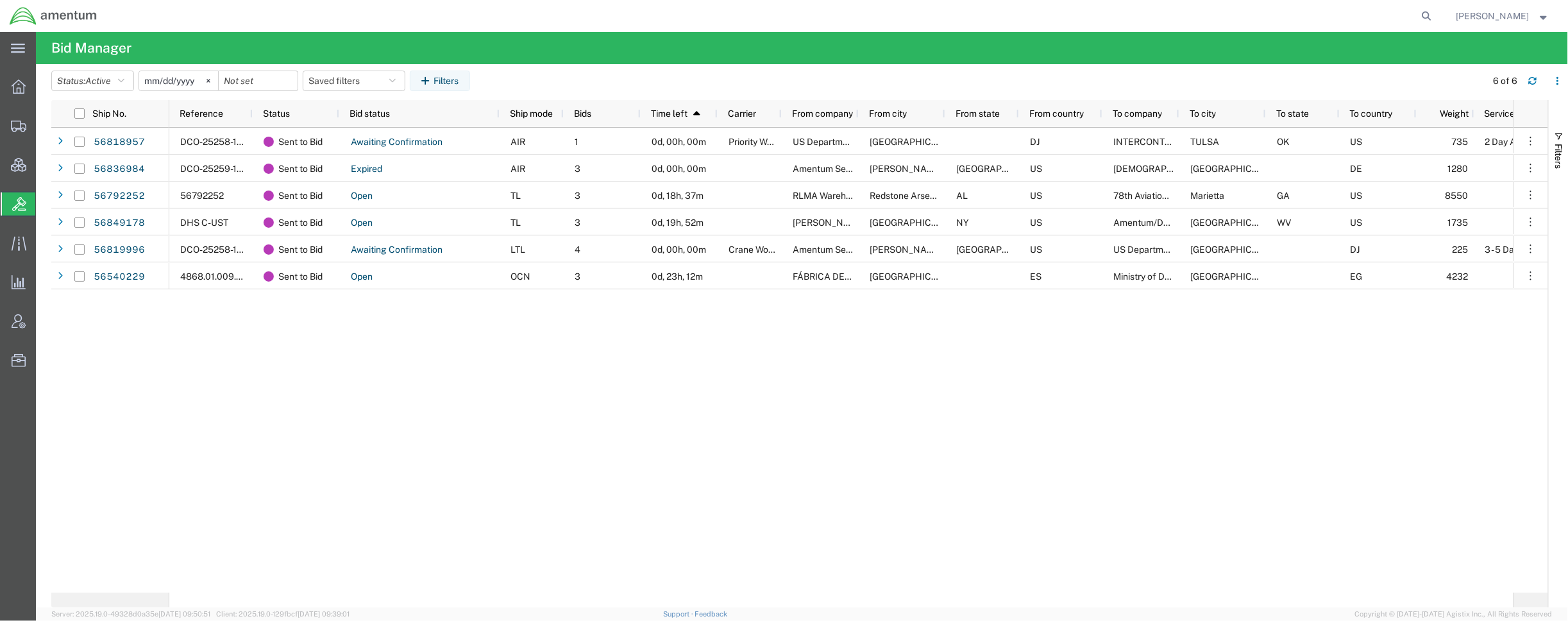
click at [1312, 423] on div "DCO-25258-168137 Sent to Bid Awaiting Confirmation AIR 1 0d, 00h, 00m Priority …" at bounding box center [842, 360] width 1344 height 465
click at [1317, 483] on div "DCO-25258-168137 Sent to Bid Awaiting Confirmation AIR 1 0d, 00h, 00m Priority …" at bounding box center [842, 360] width 1344 height 465
click at [375, 112] on span "Bid status" at bounding box center [370, 113] width 40 height 10
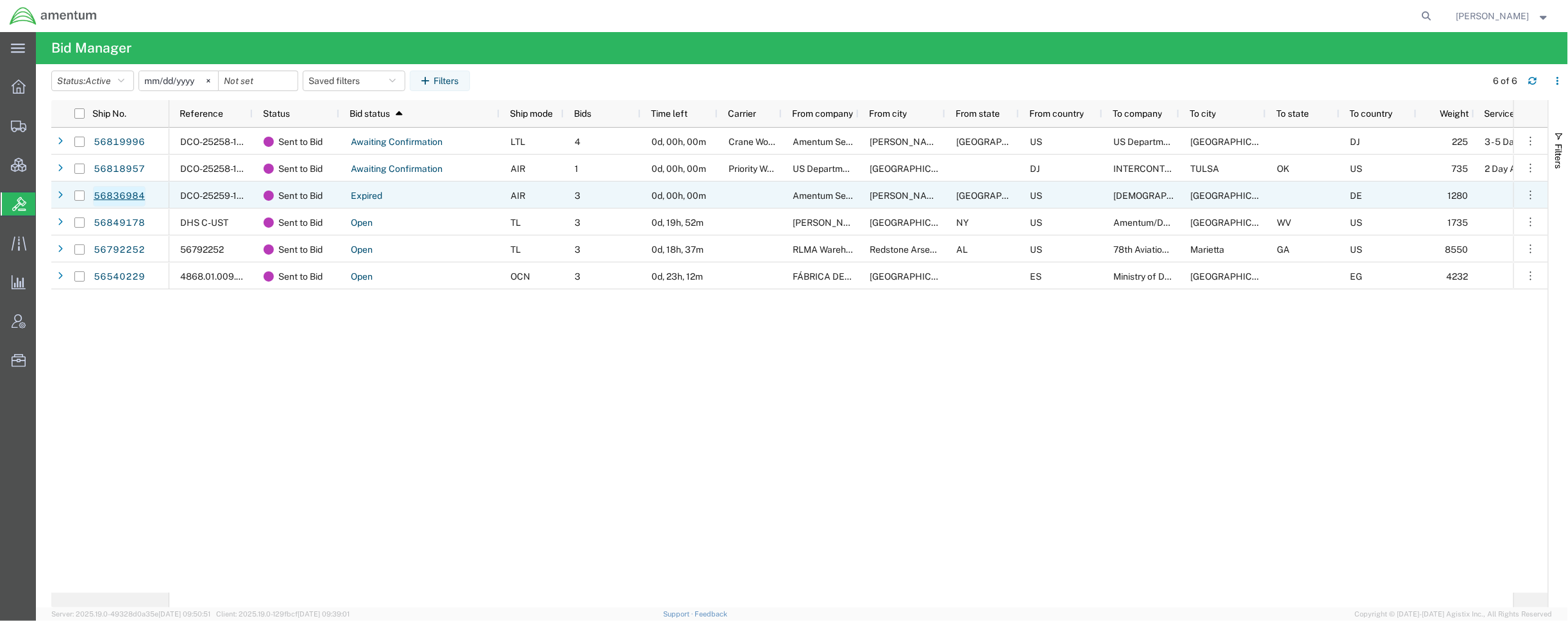
click at [114, 196] on link "56836984" at bounding box center [119, 196] width 53 height 20
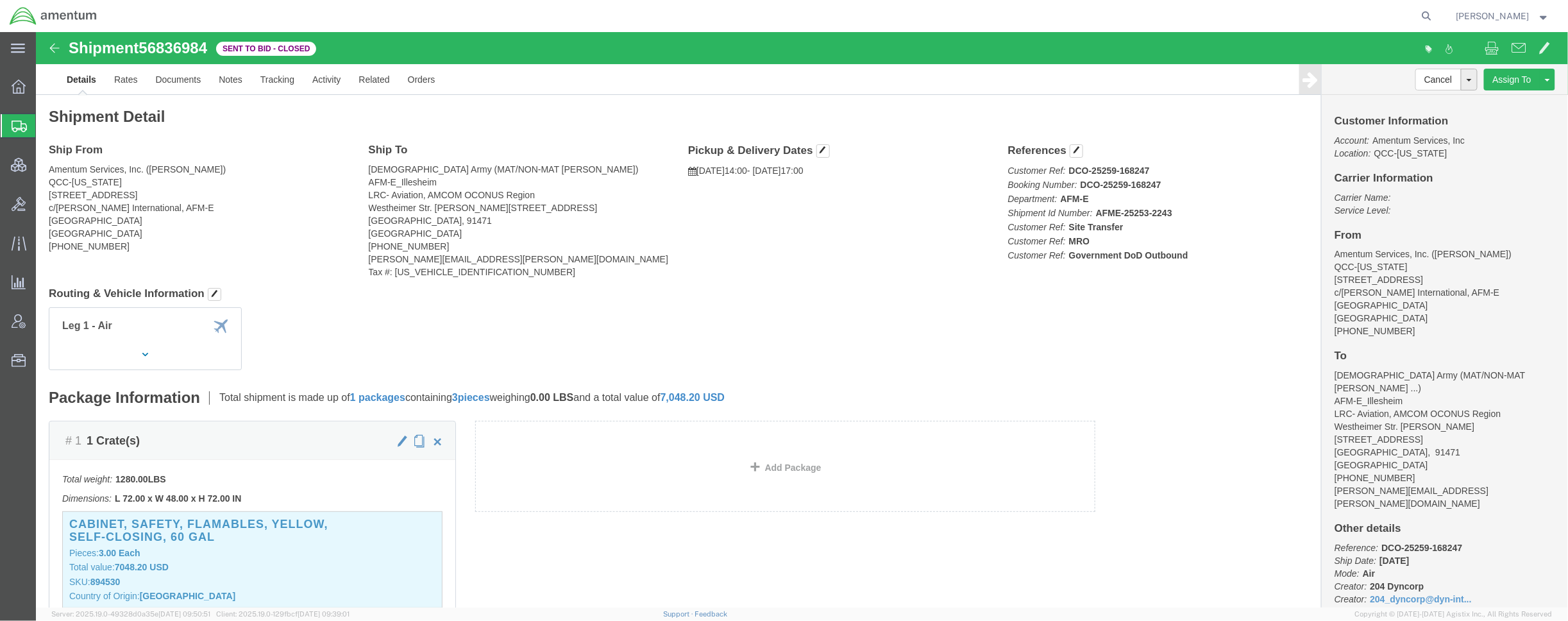
click div "Shipment Detail Ship From Amentum Services, Inc. ([PERSON_NAME]) QCC-[US_STATE]…"
click div "Package Information Total shipment is made up of 1 packages containing 3 pieces…"
click span
drag, startPoint x: 1213, startPoint y: 423, endPoint x: 1153, endPoint y: 376, distance: 76.2
click div "# 1 1 Crate(s) Total weight: 1280.00 LBS Dimensions: L 72.00 x W 48.00 x H 72.0…"
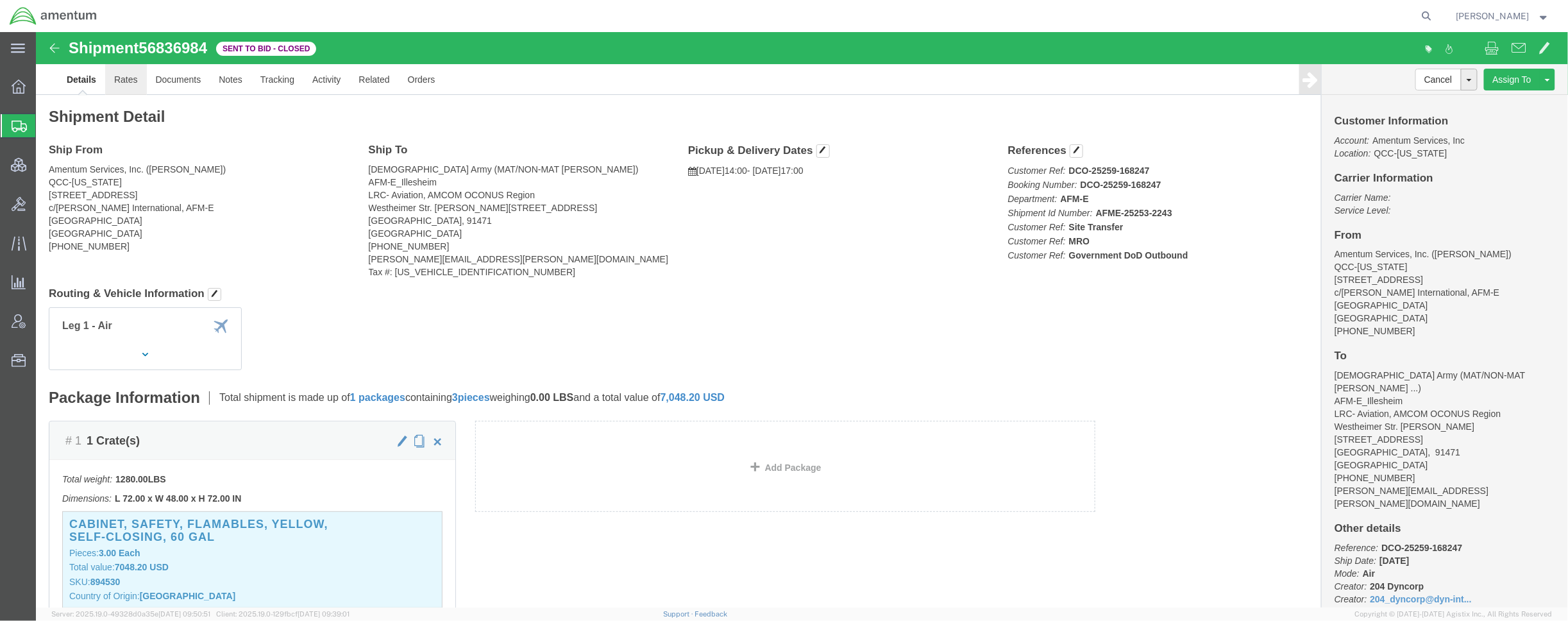
click link "Rates"
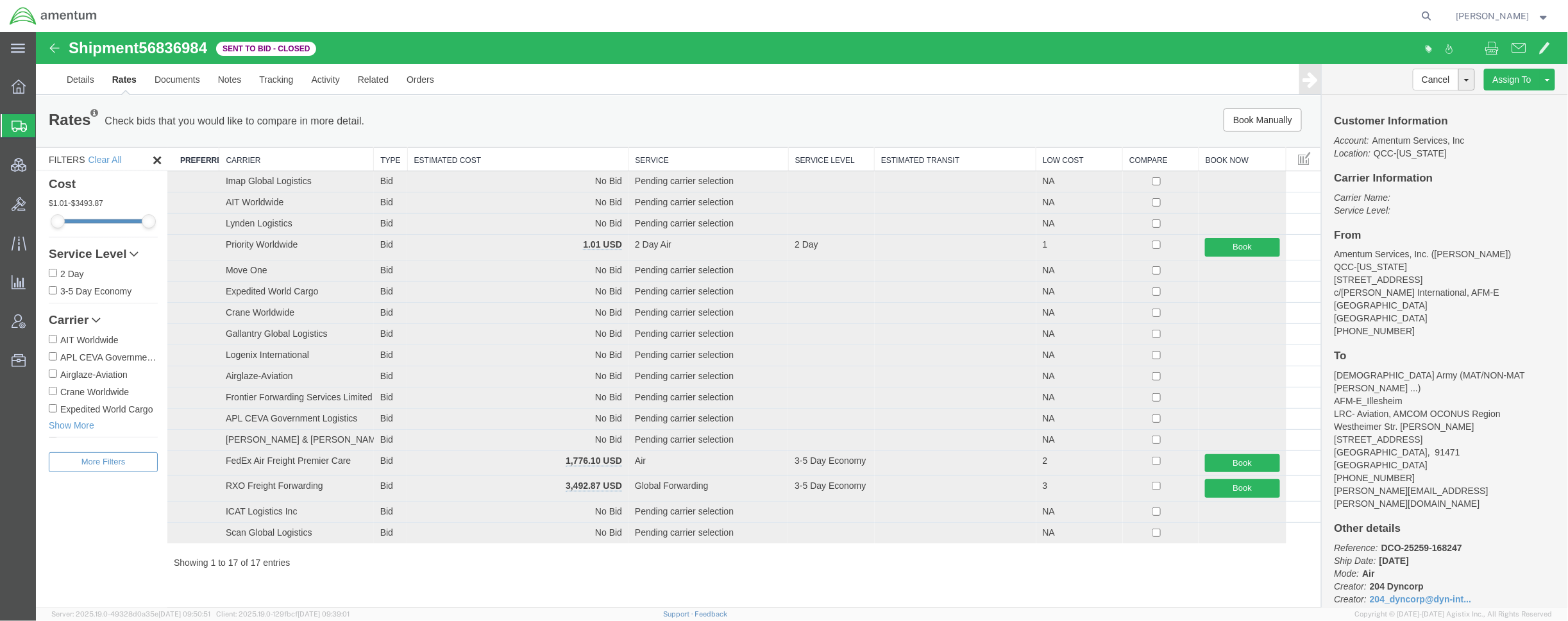
click at [490, 159] on th "Estimated Cost" at bounding box center [517, 158] width 222 height 24
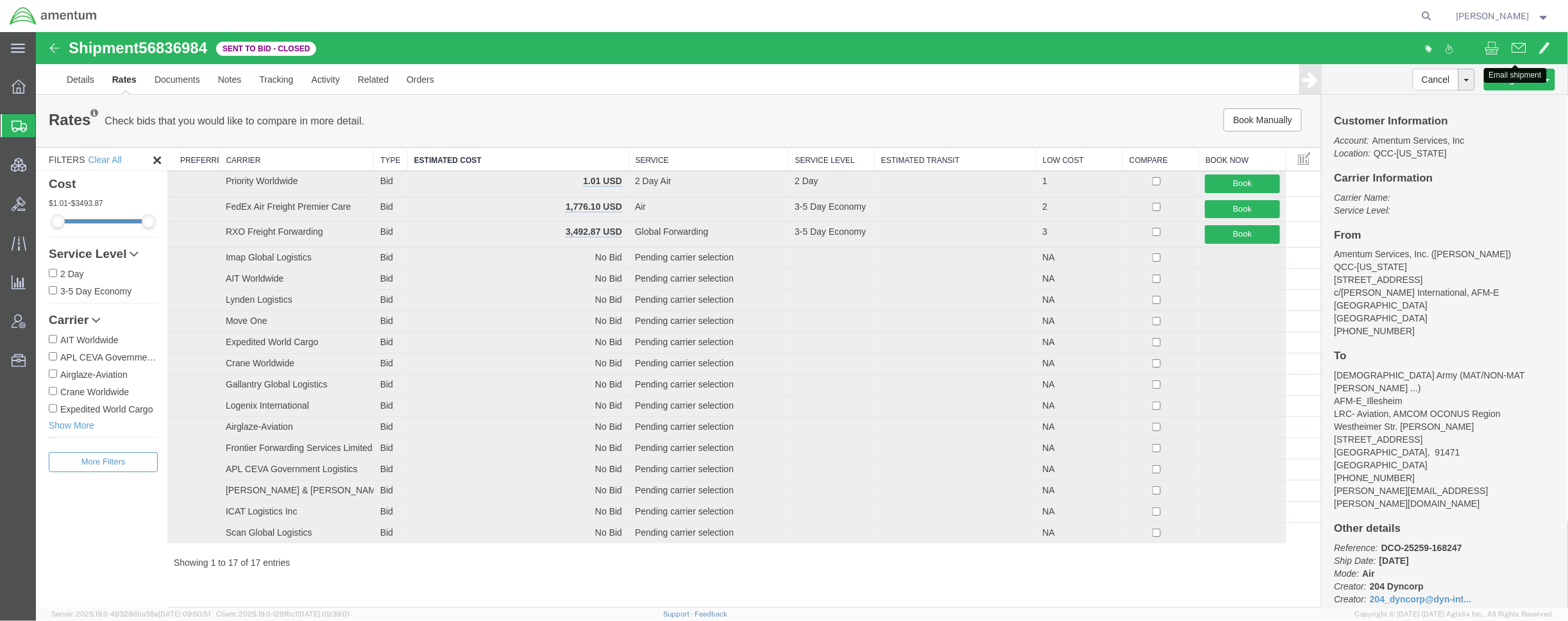
click at [1512, 45] on span at bounding box center [1519, 46] width 14 height 15
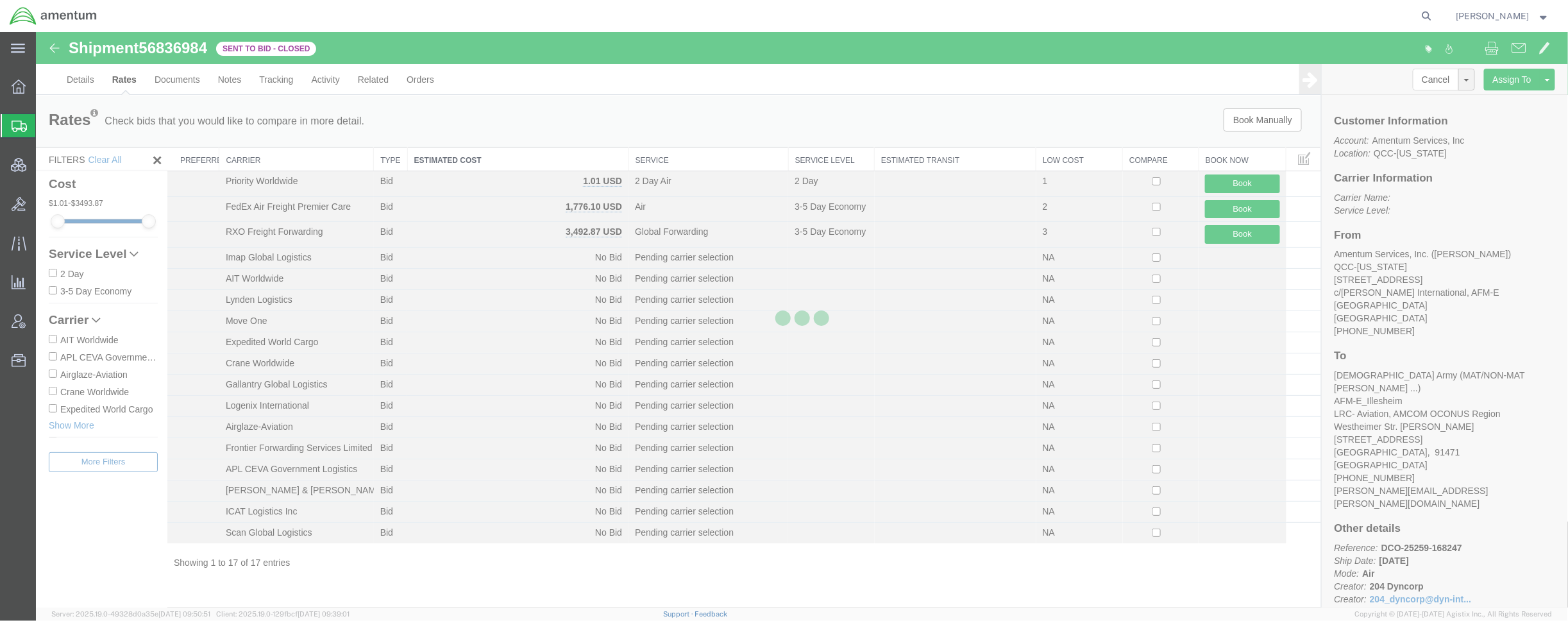
checkbox input "true"
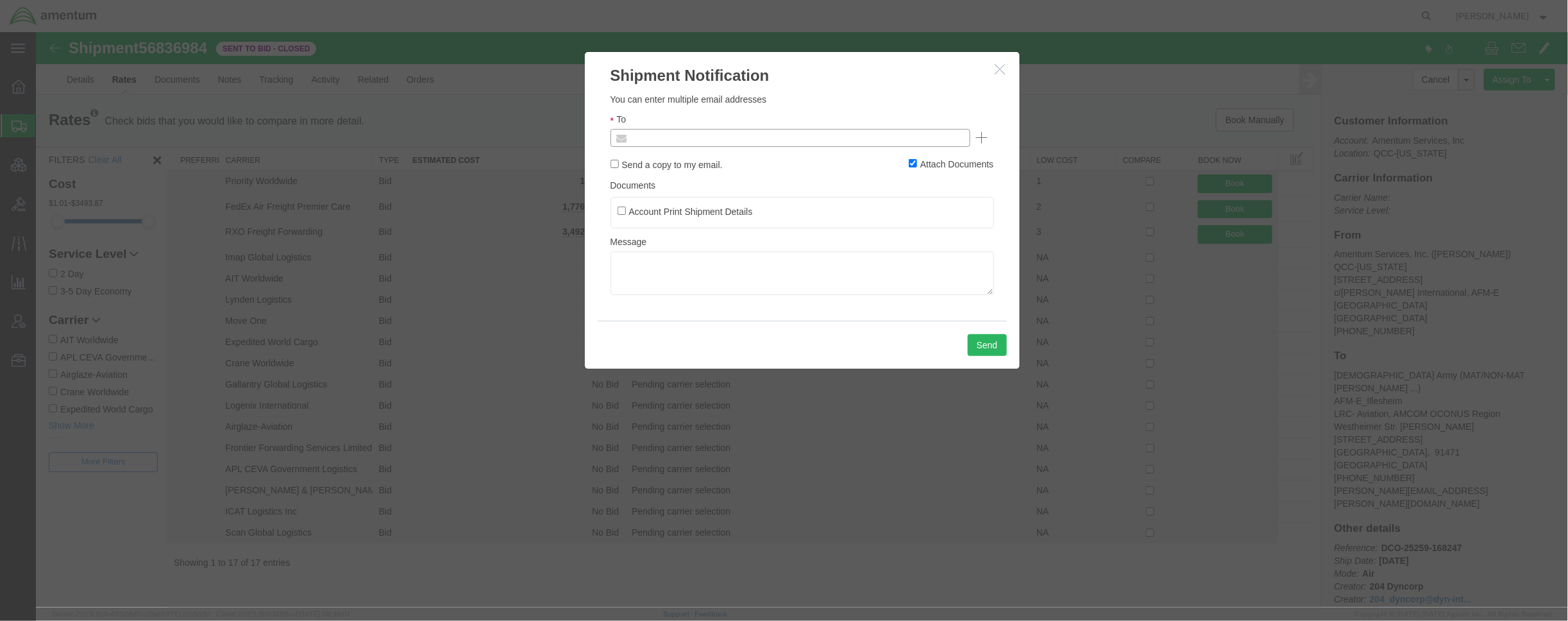
click at [762, 137] on input "text" at bounding box center [703, 137] width 150 height 17
type input "[EMAIL_ADDRESS][DOMAIN_NAME]"
click at [910, 164] on input "Attach Documents" at bounding box center [913, 162] width 9 height 9
checkbox input "false"
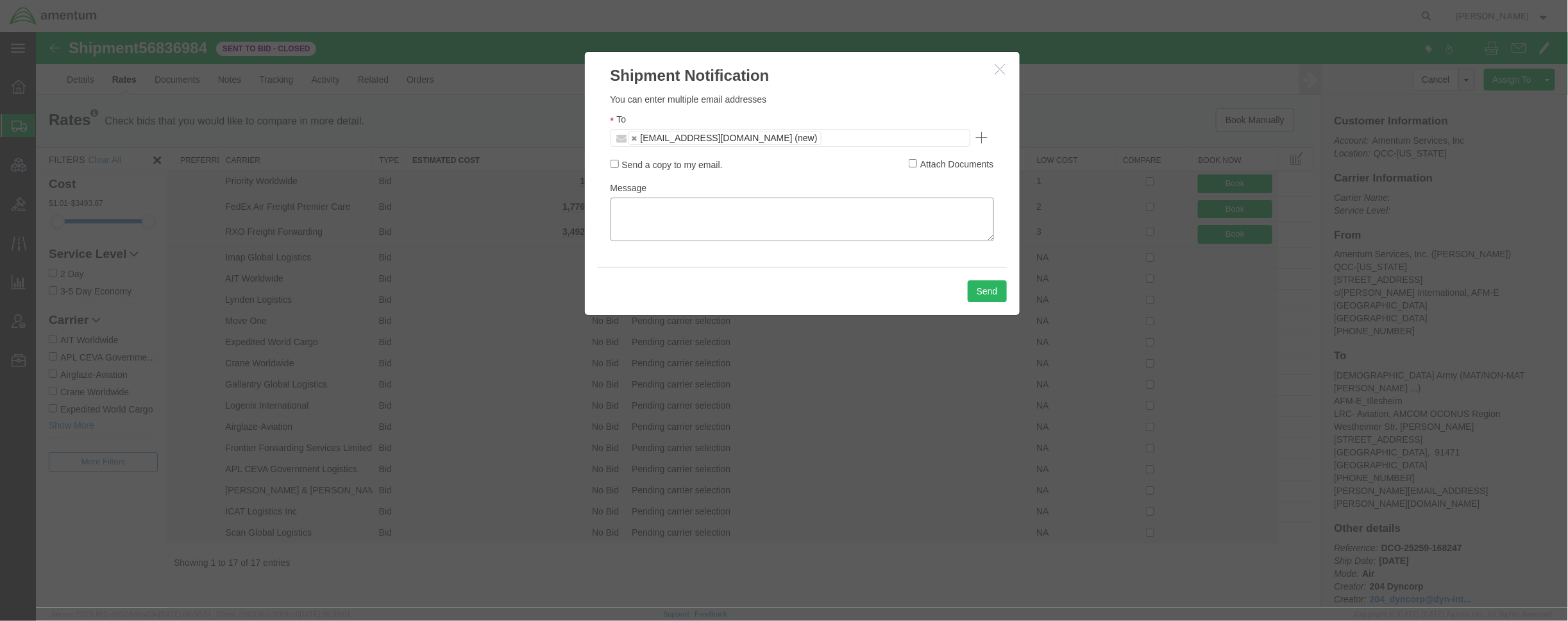
click at [853, 217] on textarea at bounding box center [801, 219] width 383 height 43
paste textarea "AFME-25253-2243"
type textarea "AFME-25253-2243"
click at [986, 294] on button "Send" at bounding box center [987, 290] width 39 height 22
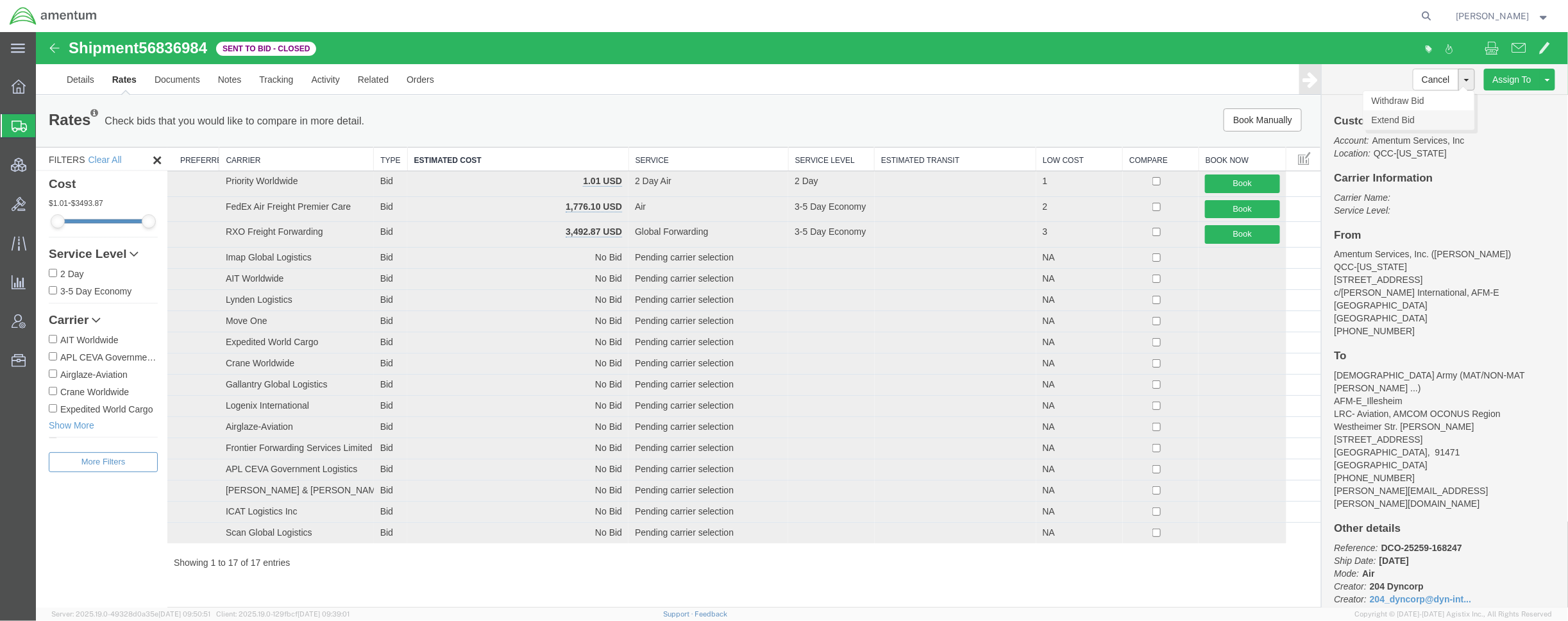
click at [1401, 118] on link "Extend Bid" at bounding box center [1419, 119] width 111 height 19
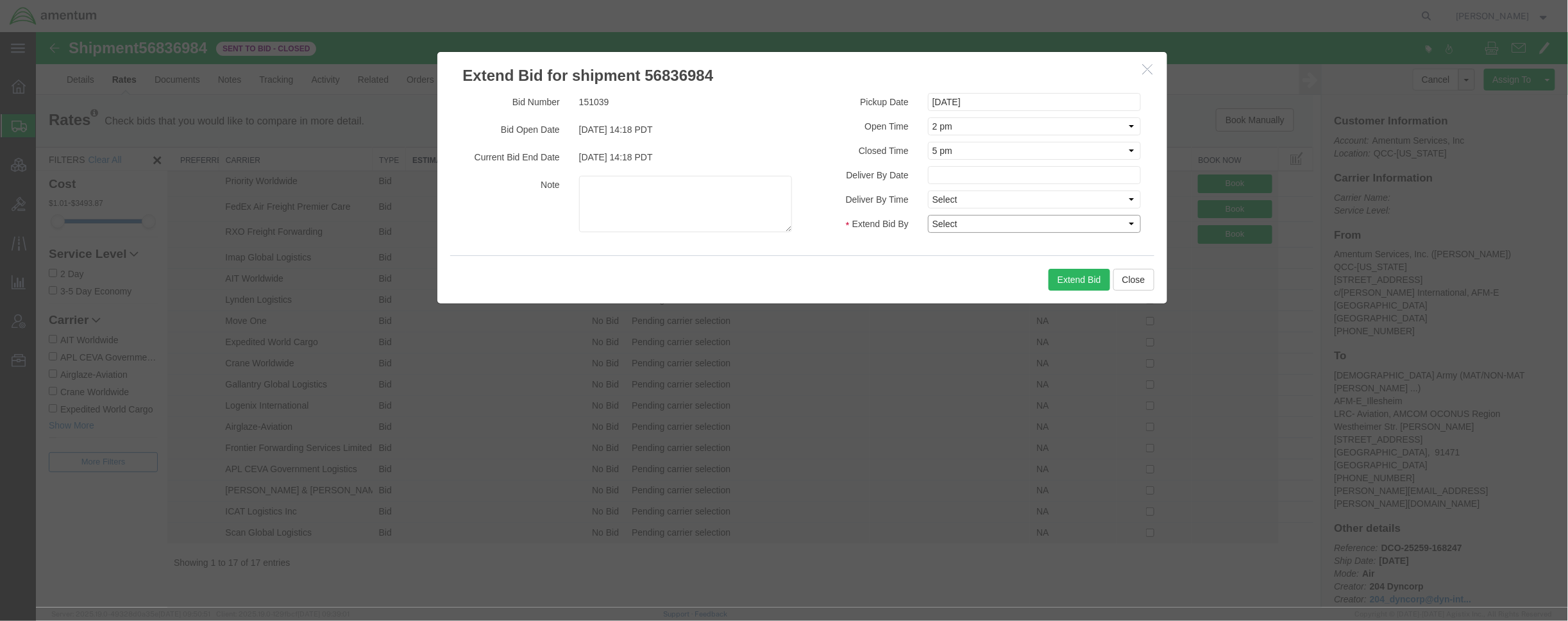
click at [959, 223] on select "Select 30 Min (Rush) 1 Hour (Rush) 2 Hours (Rush) 4 Hours (Rush) 8 Hours (Rush)…" at bounding box center [1035, 223] width 214 height 18
select select "1"
click at [928, 214] on select "Select 30 Min (Rush) 1 Hour (Rush) 2 Hours (Rush) 4 Hours (Rush) 8 Hours (Rush)…" at bounding box center [1035, 223] width 214 height 18
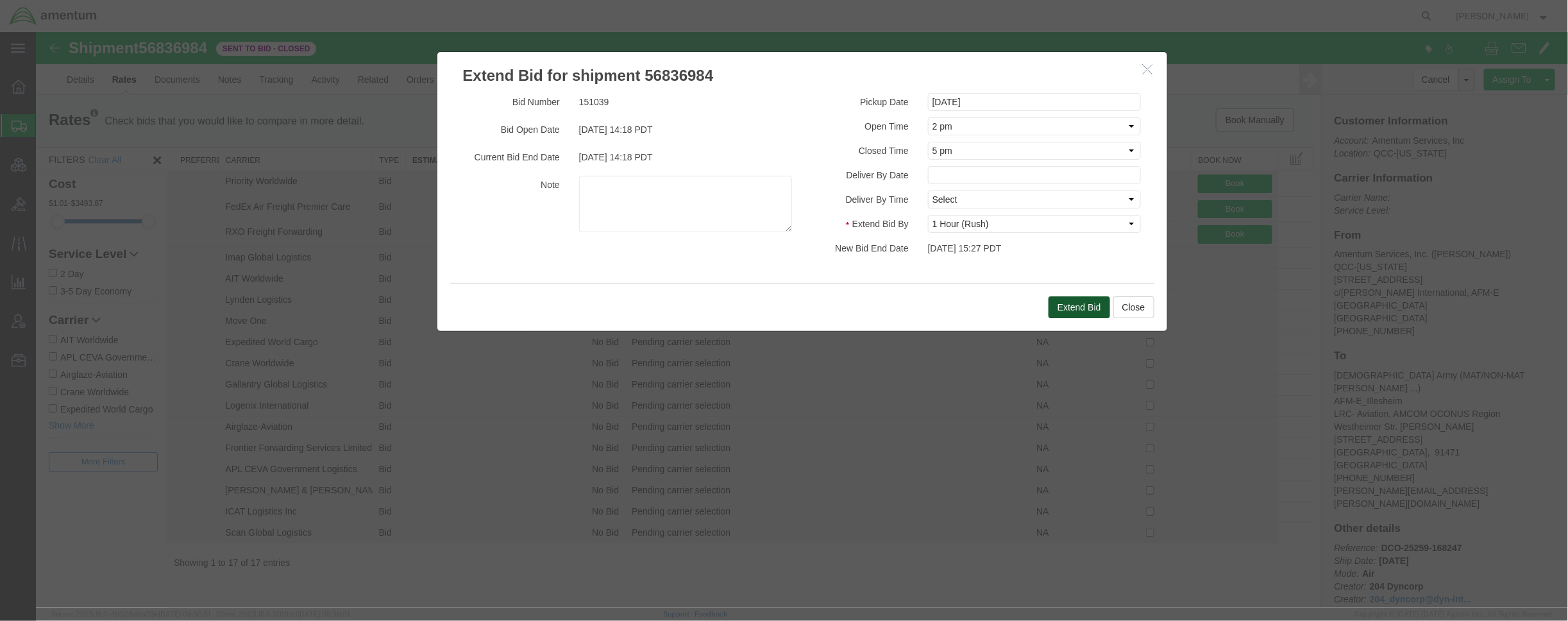
click at [1063, 305] on button "Extend Bid" at bounding box center [1079, 307] width 61 height 22
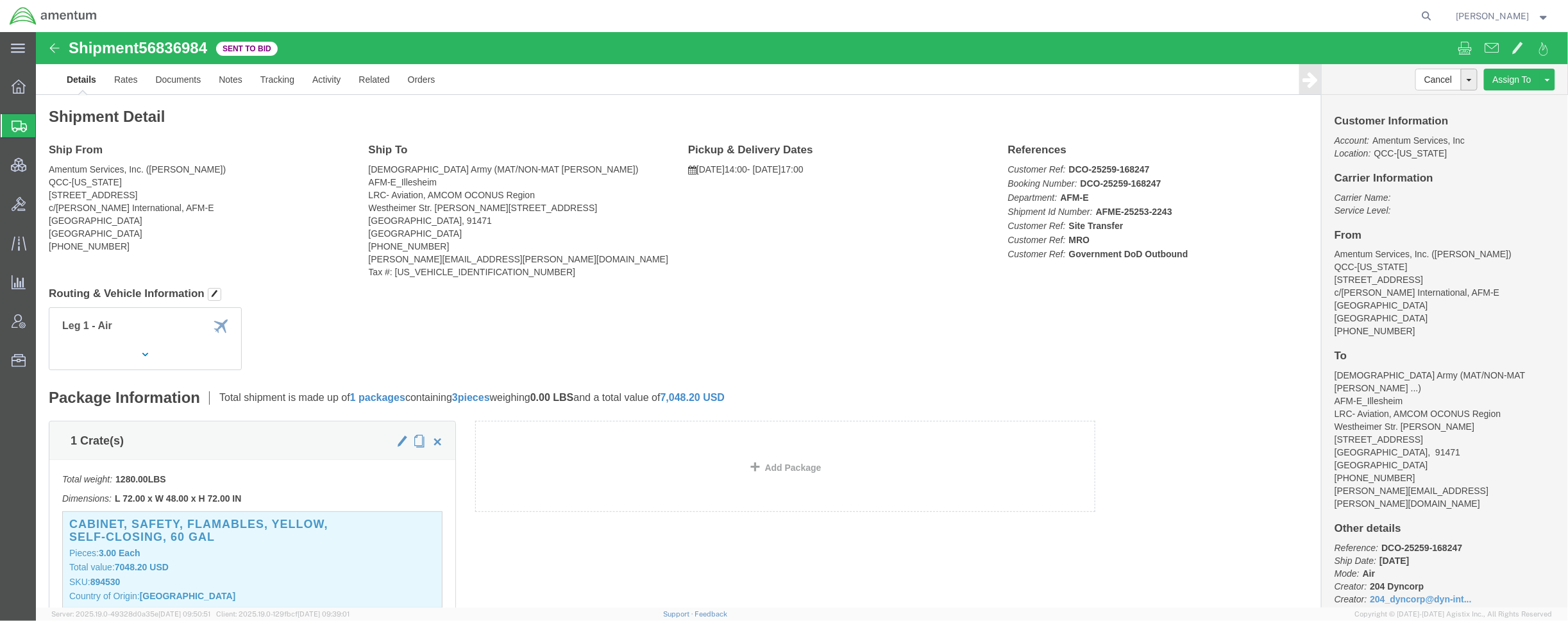
click div "Shipment Detail Ship From Amentum Services, Inc. ([PERSON_NAME]) QCC-[US_STATE]…"
click link "Rates"
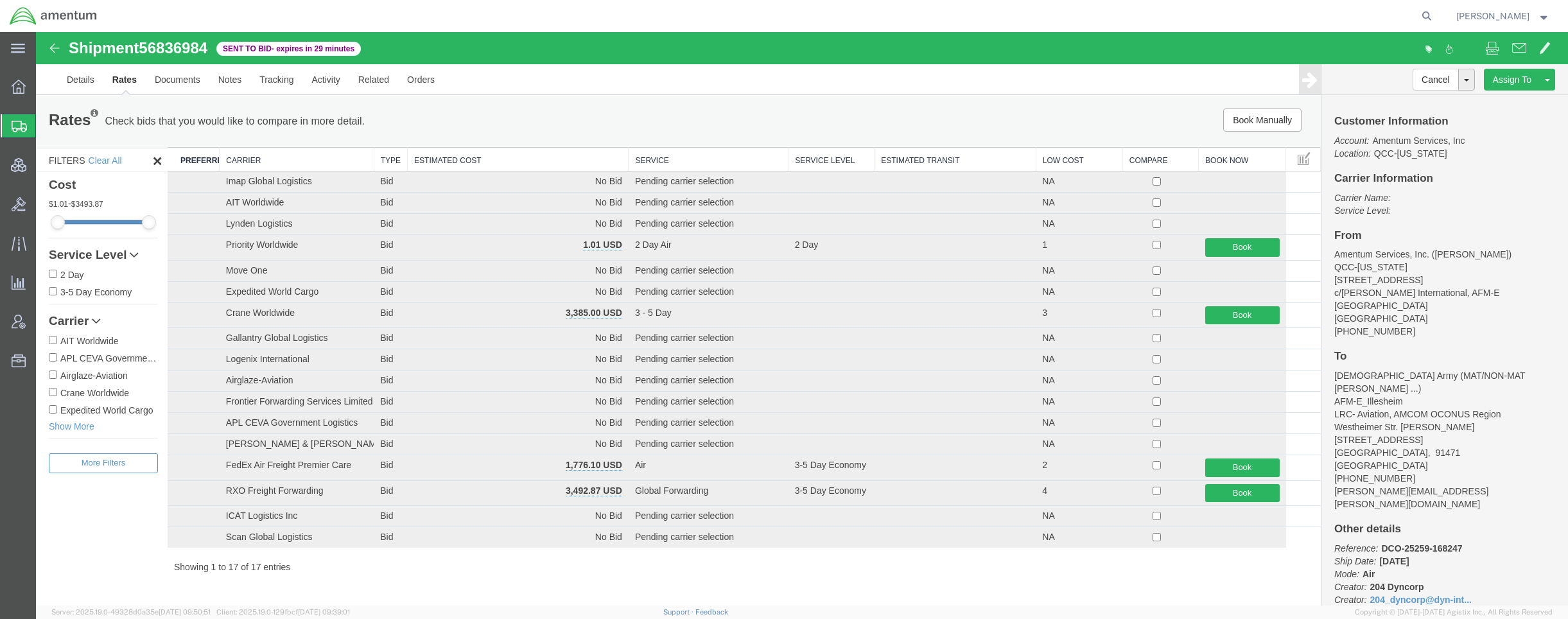
click at [544, 164] on th "Estimated Cost" at bounding box center [518, 159] width 221 height 24
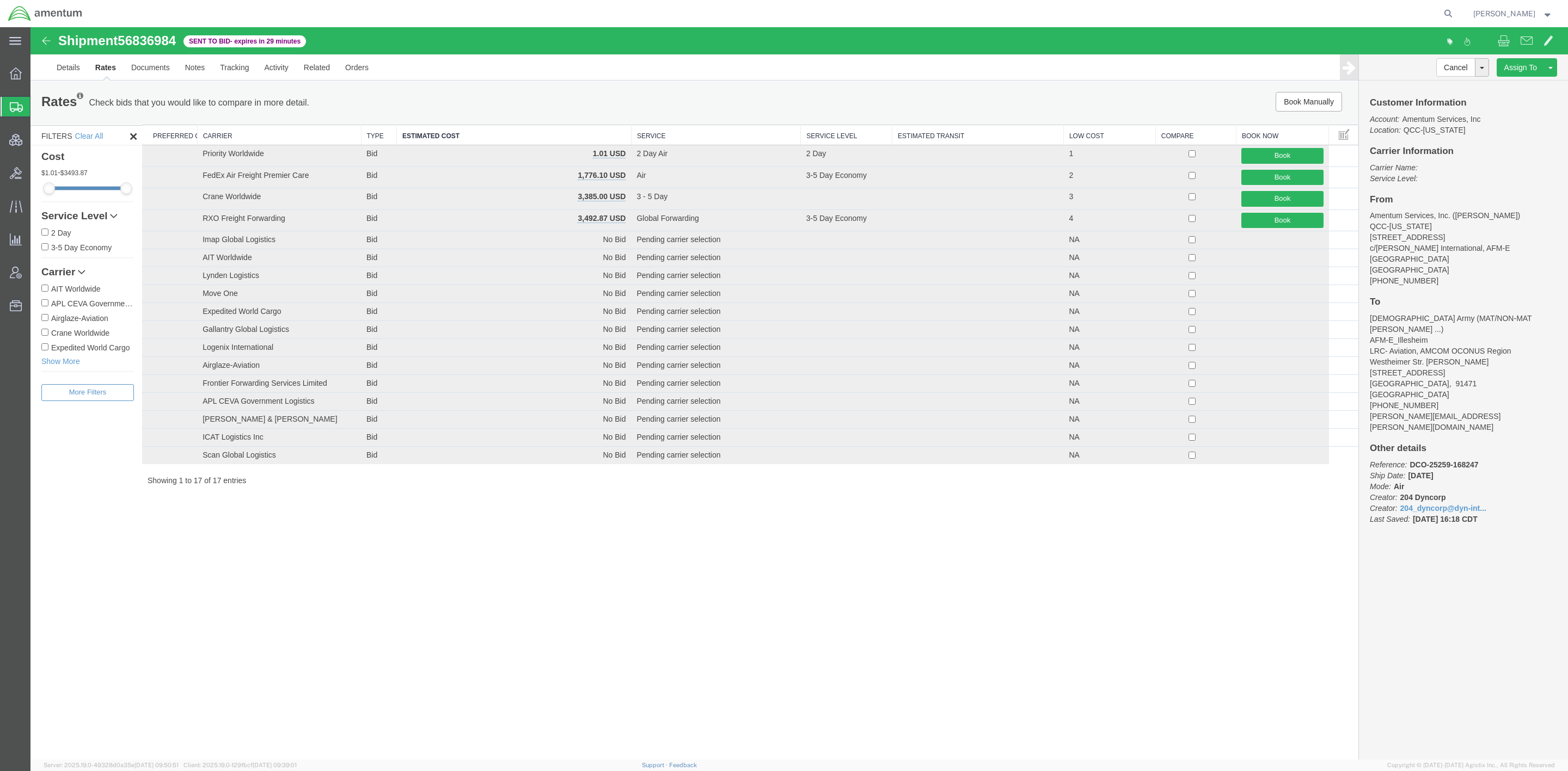
drag, startPoint x: 479, startPoint y: 702, endPoint x: 480, endPoint y: 695, distance: 7.1
click at [480, 526] on div "Shipment 56836984 17 of 17 Sent to Bid - expires in 29 minutes Details Rates Do…" at bounding box center [799, 393] width 1537 height 733
click at [575, 526] on div "Shipment 56836984 17 of 17 Sent to Bid - expires in 29 minutes Details Rates Do…" at bounding box center [799, 393] width 1537 height 733
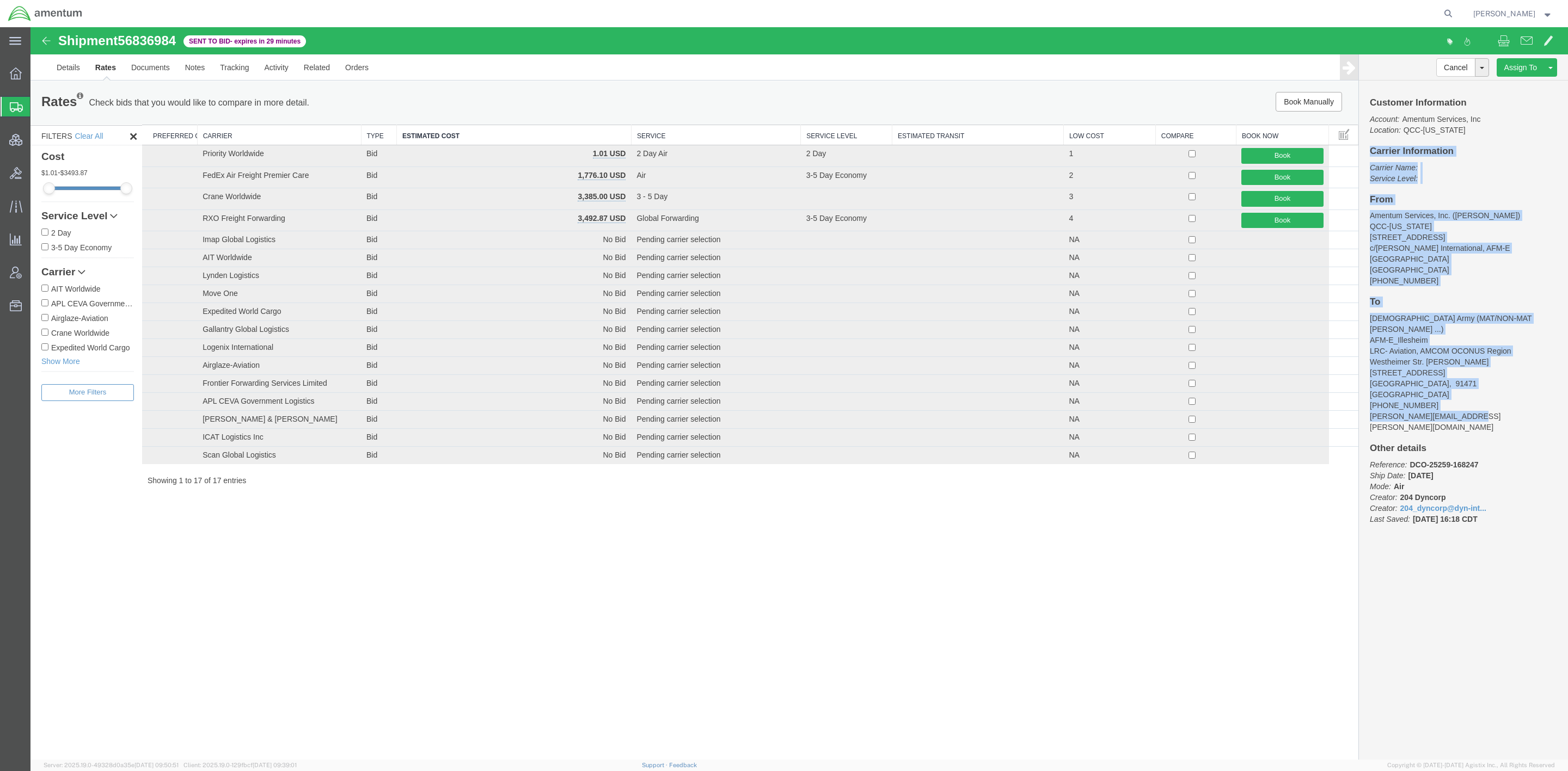
drag, startPoint x: 1363, startPoint y: 149, endPoint x: 1488, endPoint y: 395, distance: 275.9
click at [1330, 395] on div "Customer Information Account: Amentum Services, Inc Location: [GEOGRAPHIC_DATA]…" at bounding box center [1463, 316] width 209 height 472
copy div "Carrier Information Carrier Name: Service Level: From Amentum Services, Inc. ([…"
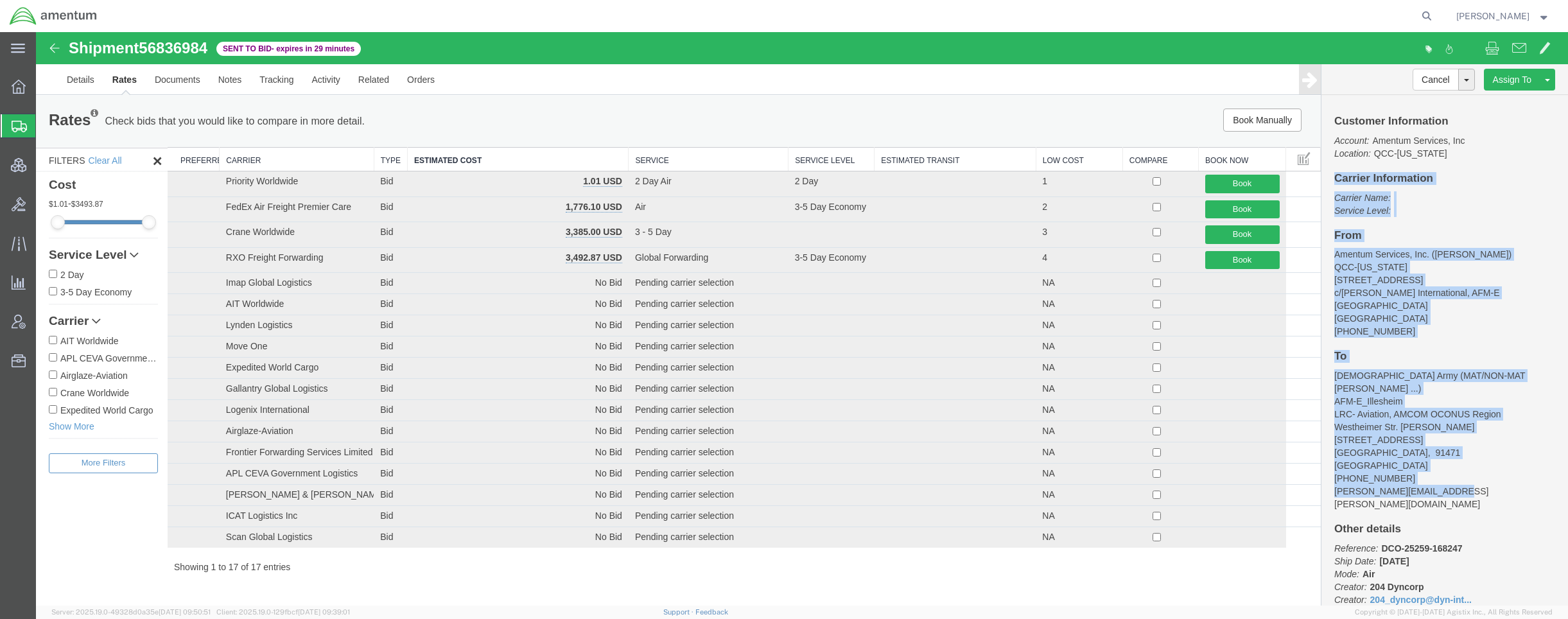
drag, startPoint x: 1537, startPoint y: 362, endPoint x: 1516, endPoint y: 353, distance: 22.8
click at [1537, 362] on h4 "To" at bounding box center [1444, 357] width 221 height 12
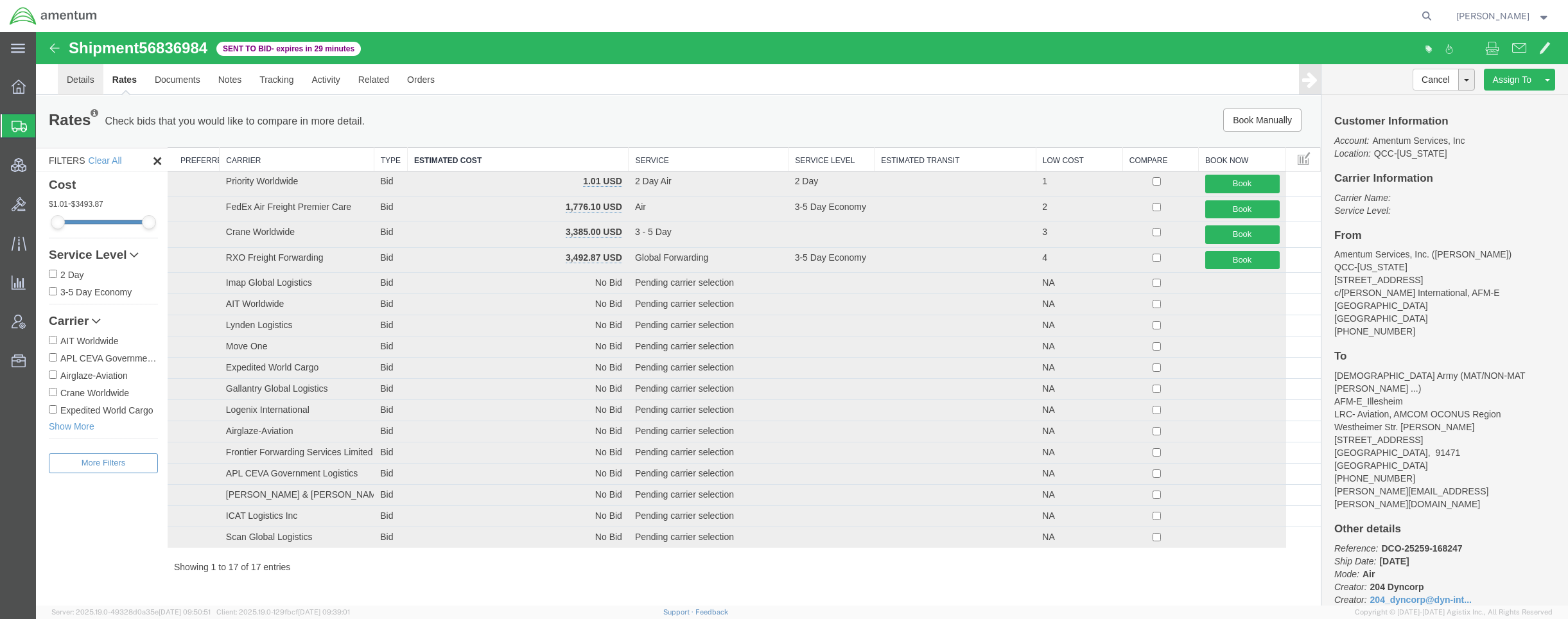
click at [93, 79] on link "Details" at bounding box center [80, 80] width 46 height 31
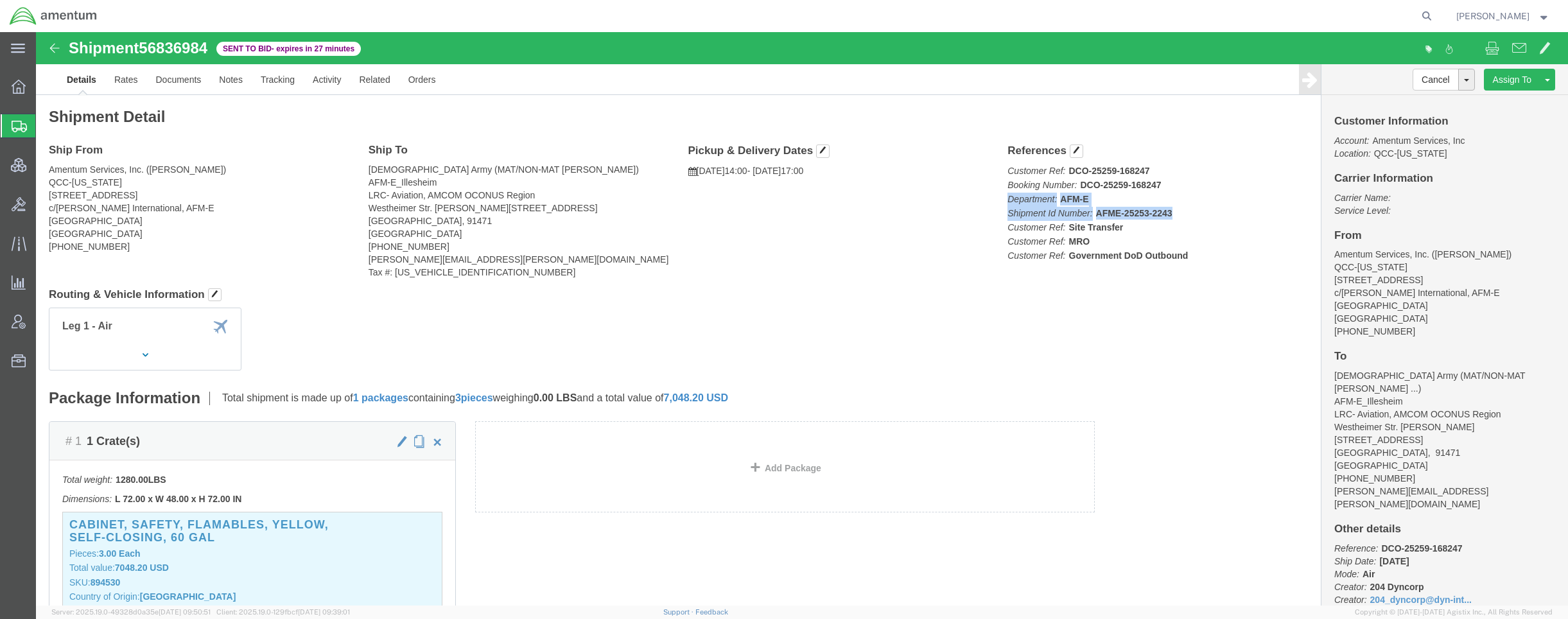
drag, startPoint x: 968, startPoint y: 171, endPoint x: 1137, endPoint y: 188, distance: 169.9
click p "Customer Ref: DCO-25259-168247 Booking Number: DCO-25259-168247 Department: AFM…"
copy p "Department: AFM-E Shipment Id Number: AFME-25253-2243"
drag, startPoint x: 1478, startPoint y: 296, endPoint x: 910, endPoint y: 123, distance: 593.8
click address "Amentum Services, Inc. ([PERSON_NAME]) QCC-[US_STATE] [STREET_ADDRESS] c/[PERSO…"
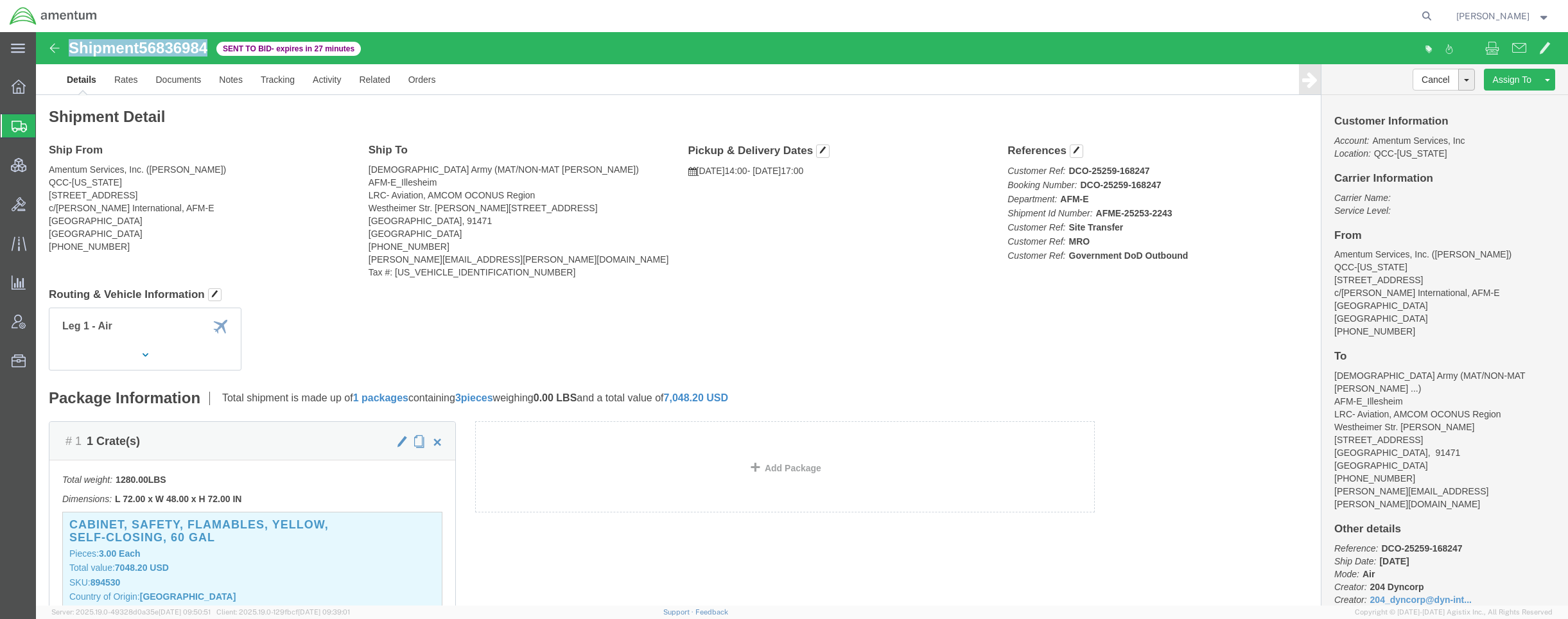
drag, startPoint x: 173, startPoint y: 22, endPoint x: 26, endPoint y: 13, distance: 147.3
click div "Shipment 56836984 17 of 17 Sent to Bid - expires in 27 minutes"
copy h1 "Shipment 56836984"
drag, startPoint x: 1135, startPoint y: 182, endPoint x: 1130, endPoint y: 178, distance: 6.4
click p "Customer Ref: DCO-25259-168247 Booking Number: DCO-25259-168247 Department: AFM…"
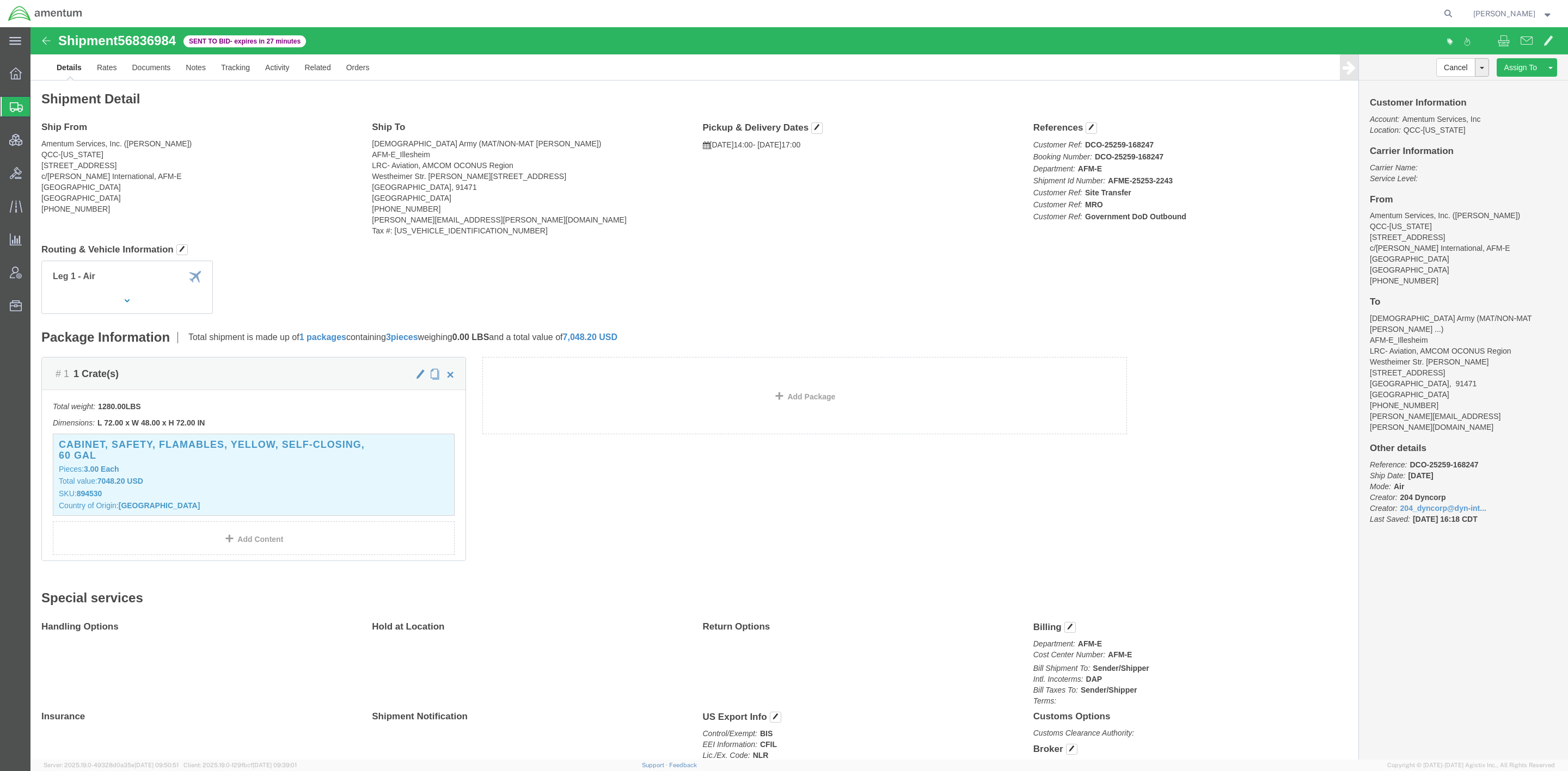
click div "# 1 1 Crate(s) Total weight: 1280.00 LBS Dimensions: L 72.00 x W 48.00 x H 72.0…"
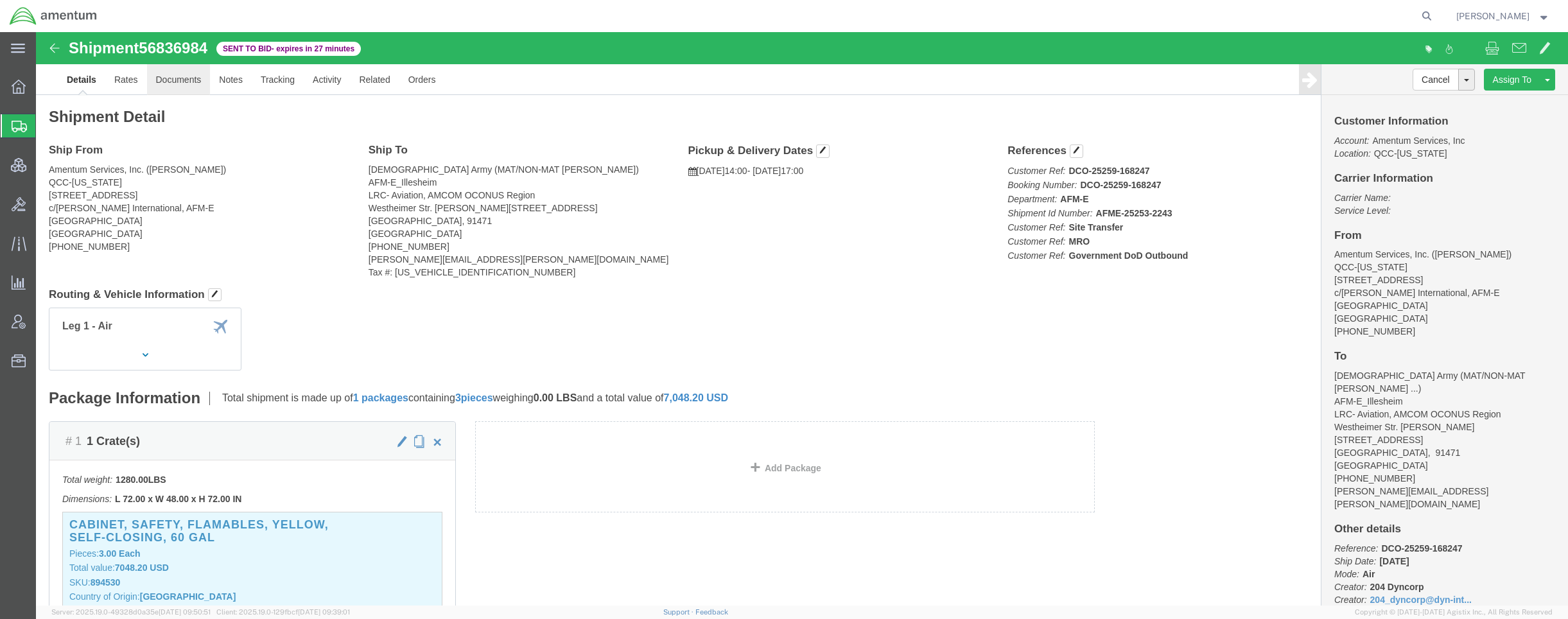
click link "Documents"
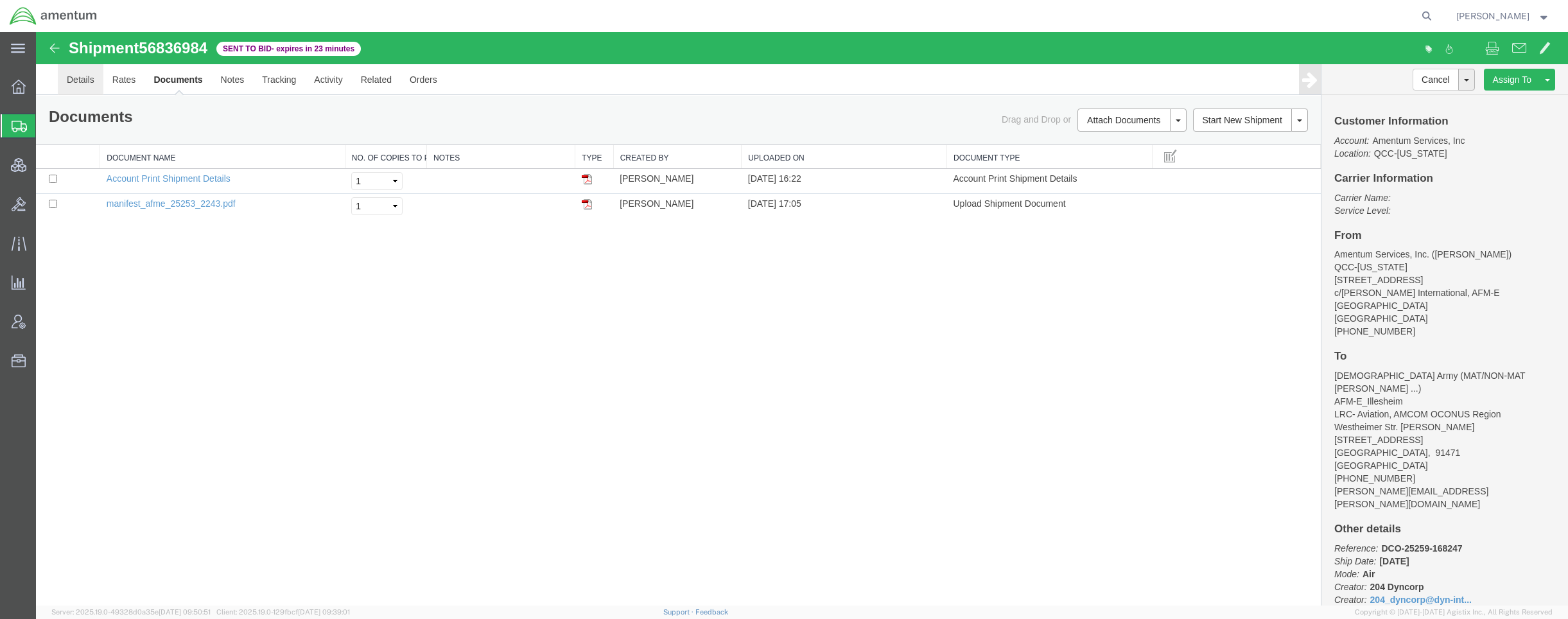
click at [89, 78] on link "Details" at bounding box center [80, 80] width 46 height 31
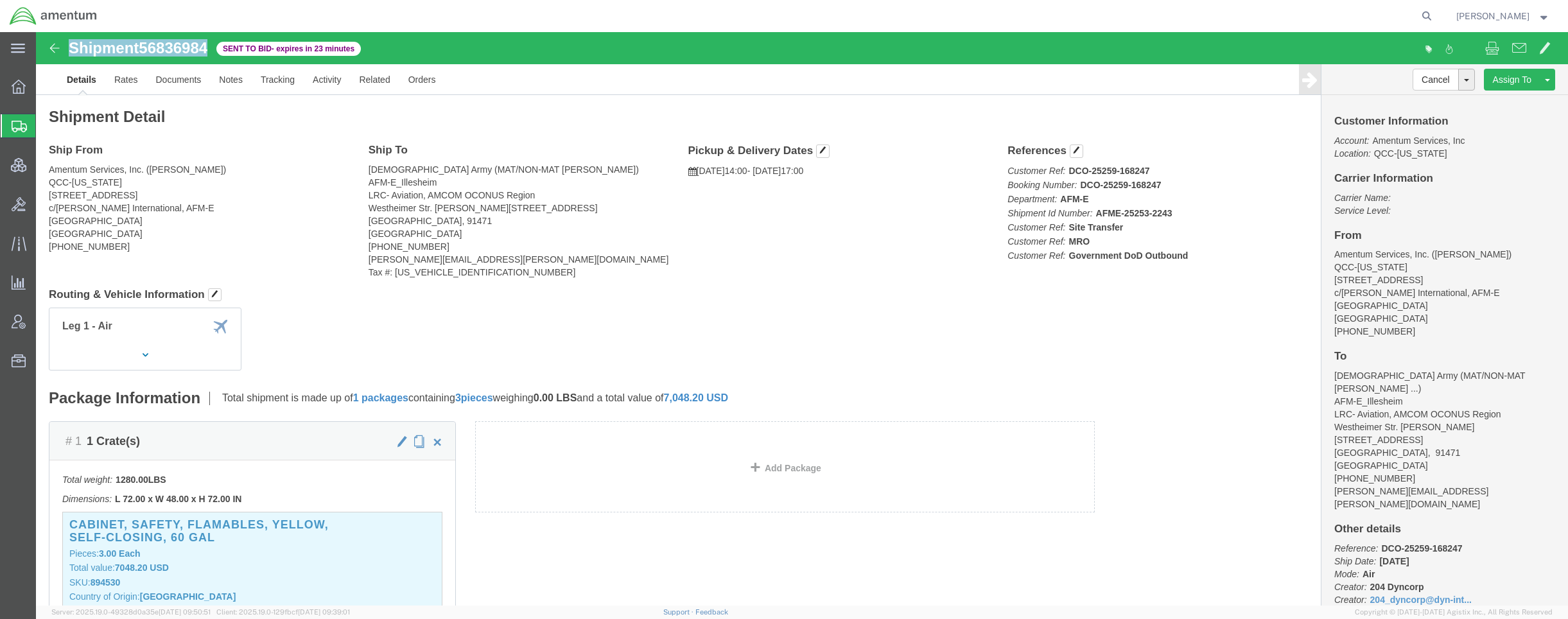
drag, startPoint x: 178, startPoint y: 14, endPoint x: 34, endPoint y: 9, distance: 144.1
click div "Shipment 56836984 2 of 2 Sent to Bid - expires in 23 minutes"
copy h1 "Shipment 56836984"
click link "Documents"
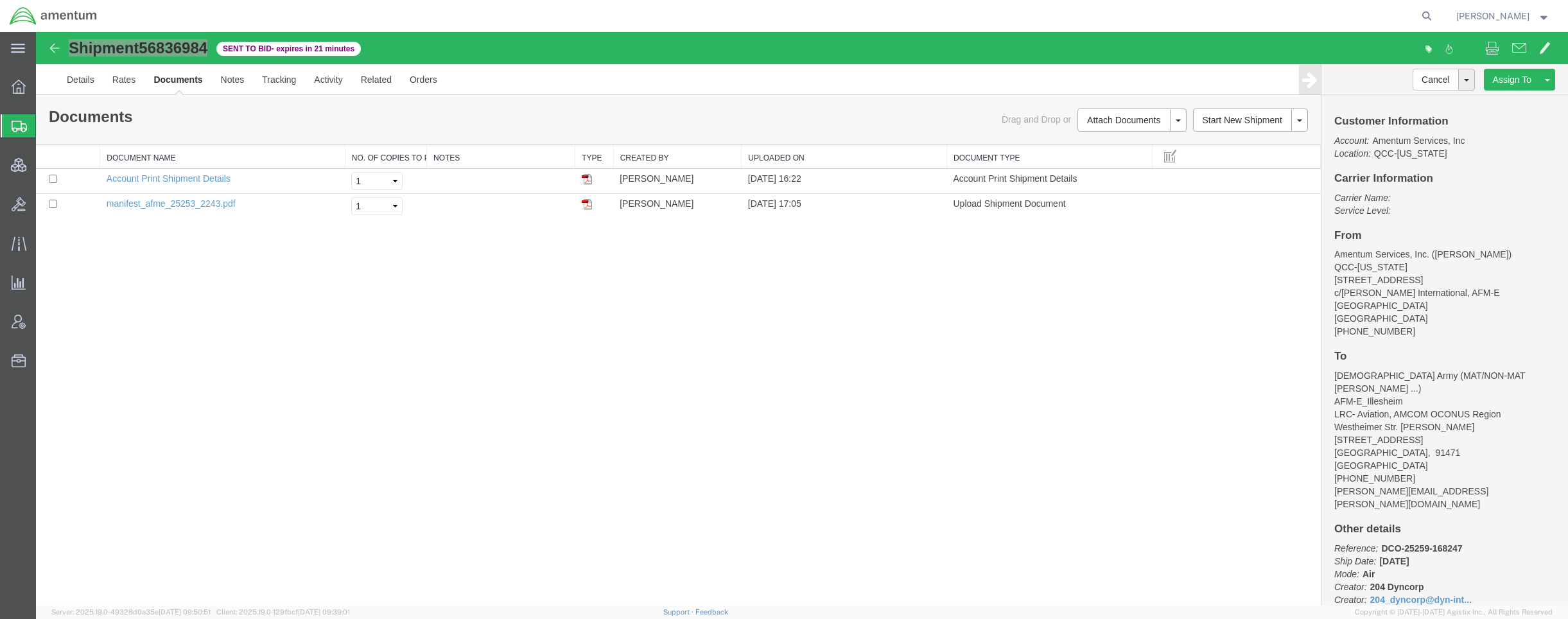
drag, startPoint x: 89, startPoint y: 131, endPoint x: 12, endPoint y: 134, distance: 77.1
click at [46, 131] on span "Shipments" at bounding box center [40, 126] width 10 height 26
